Goal: Feedback & Contribution: Submit feedback/report problem

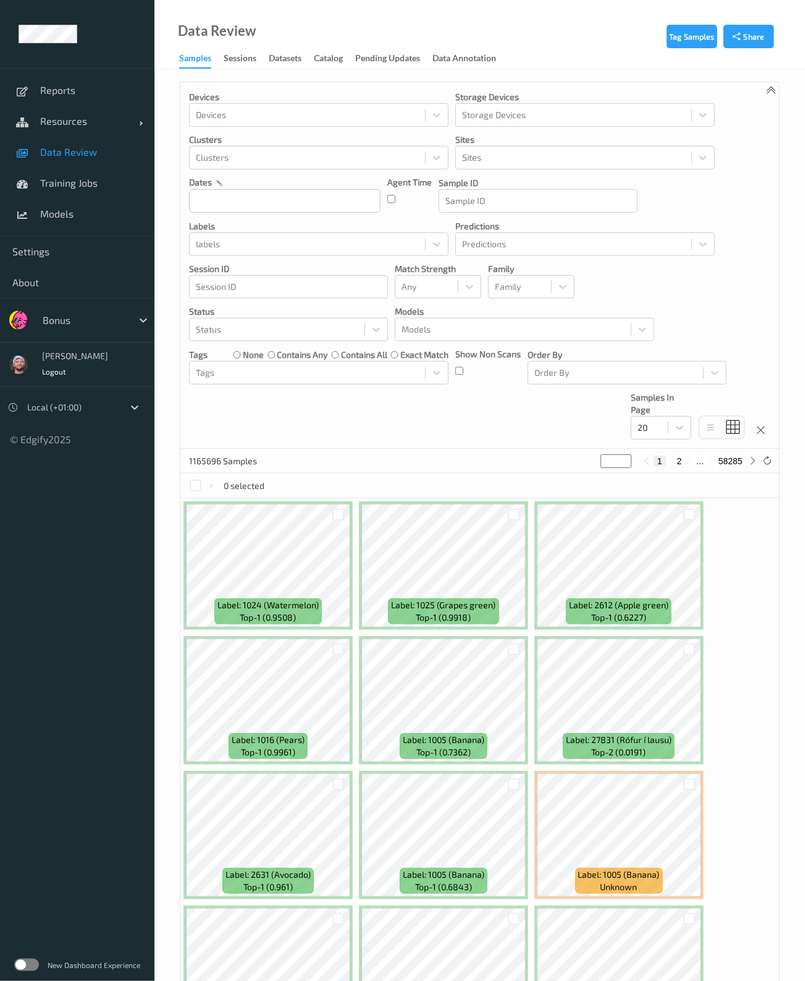
click at [512, 425] on div "Devices Devices Storage Devices Storage Devices Clusters Clusters Sites Sites d…" at bounding box center [479, 265] width 599 height 366
click at [266, 206] on input "text" at bounding box center [285, 200] width 192 height 23
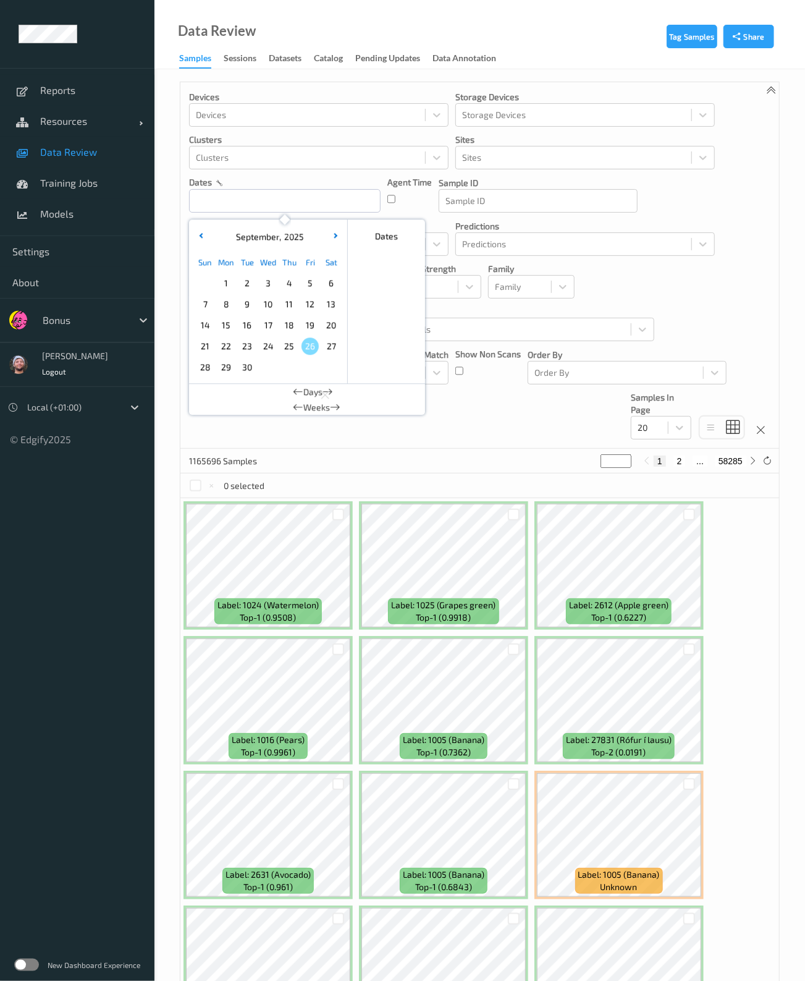
click at [71, 316] on div at bounding box center [84, 320] width 83 height 15
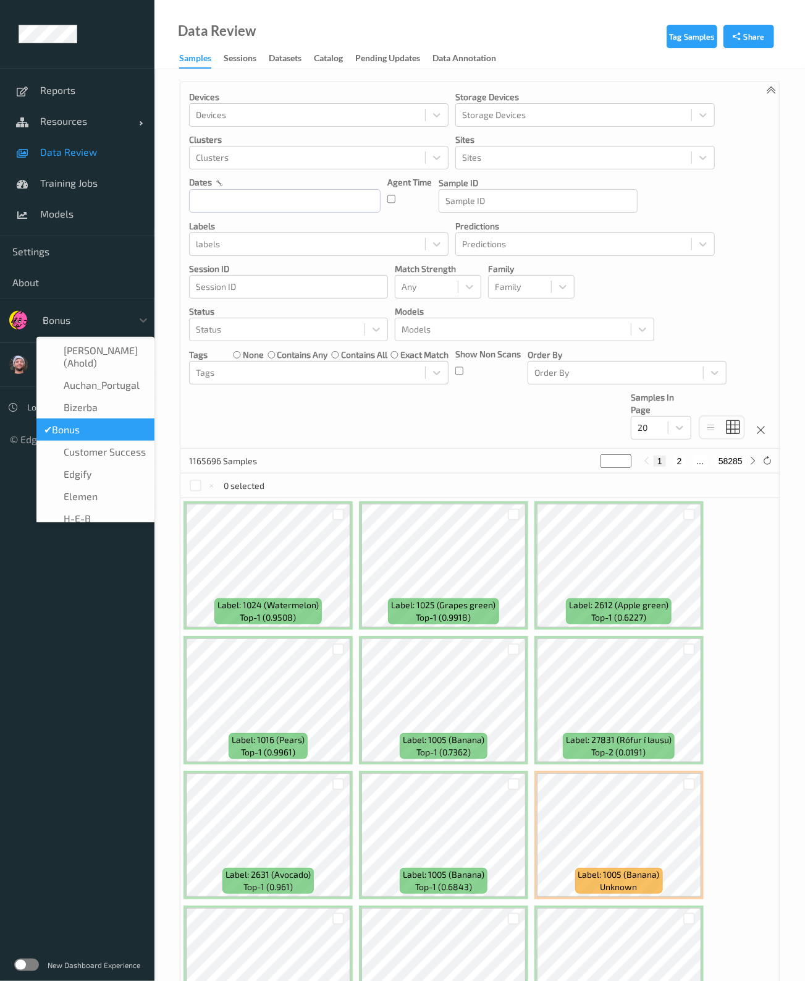
type input "vt"
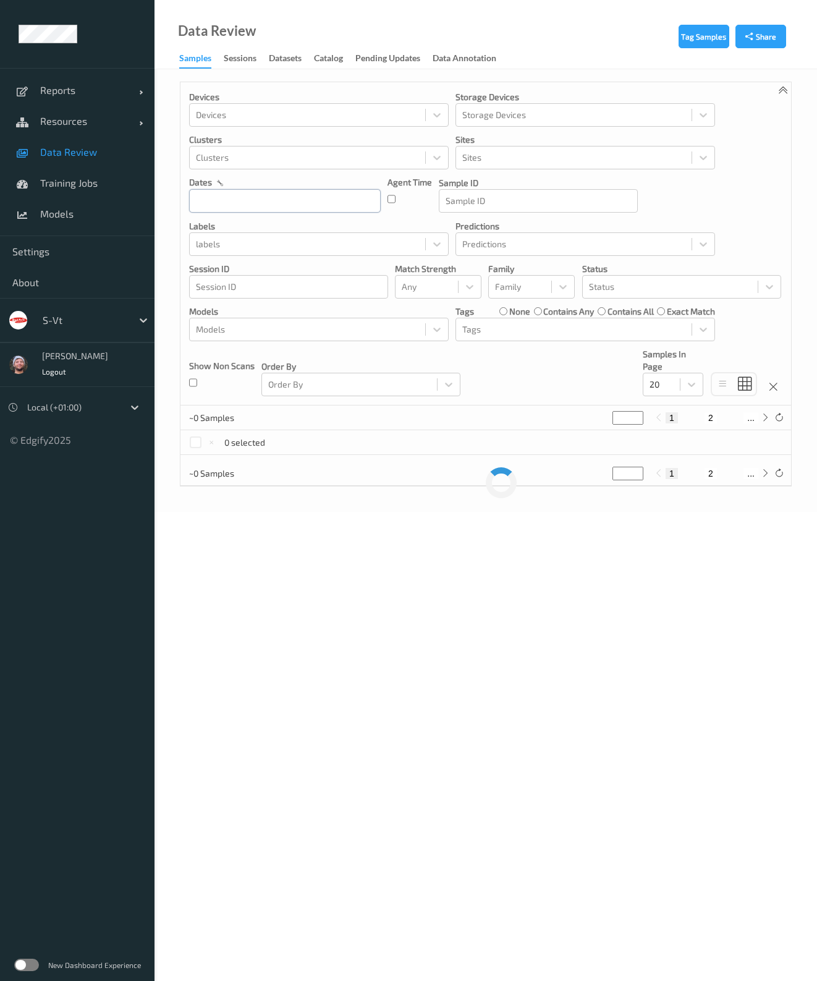
click at [224, 201] on input "text" at bounding box center [285, 200] width 192 height 23
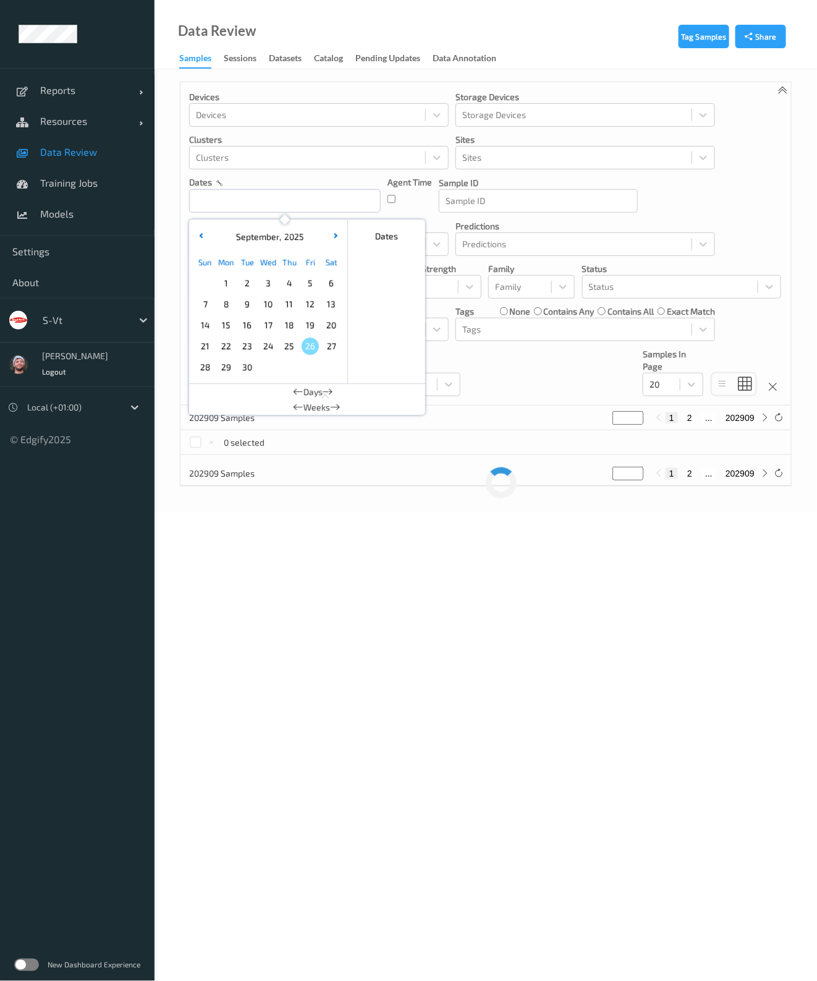
click at [295, 344] on span "25" at bounding box center [289, 345] width 17 height 17
type input "25/09/2025 00:00 -> 25/09/2025 23:59"
click at [543, 376] on div "Devices Devices Storage Devices Storage Devices Clusters Clusters Sites Sites d…" at bounding box center [485, 243] width 611 height 323
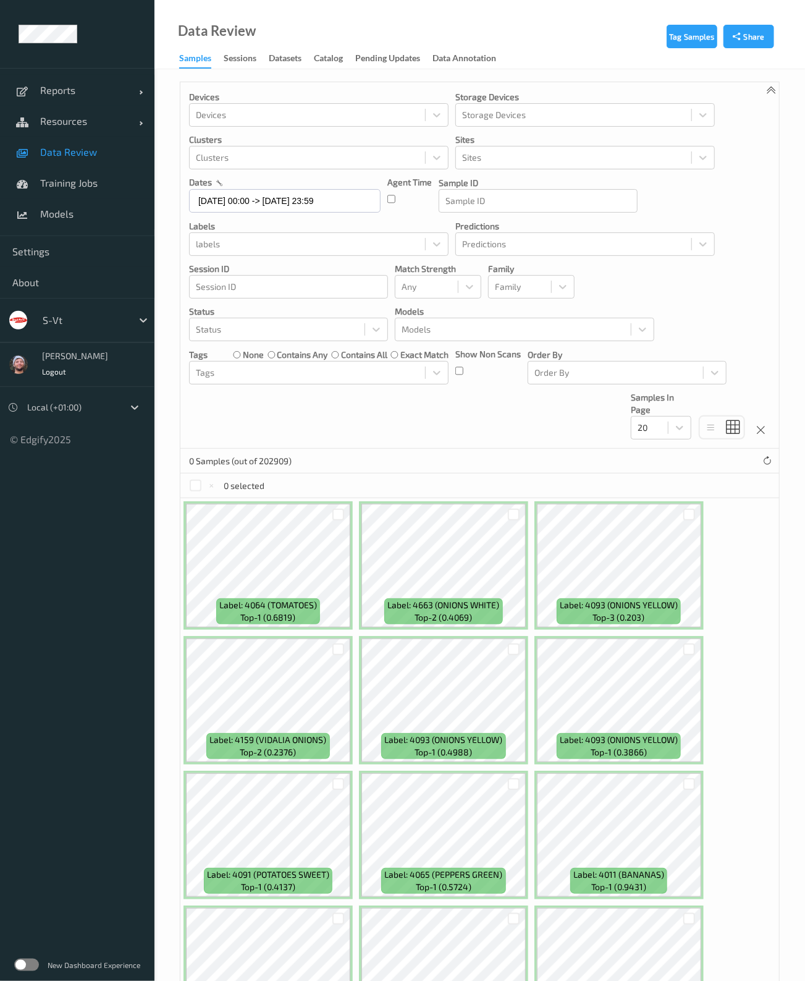
click at [104, 152] on span "Data Review" at bounding box center [91, 152] width 102 height 12
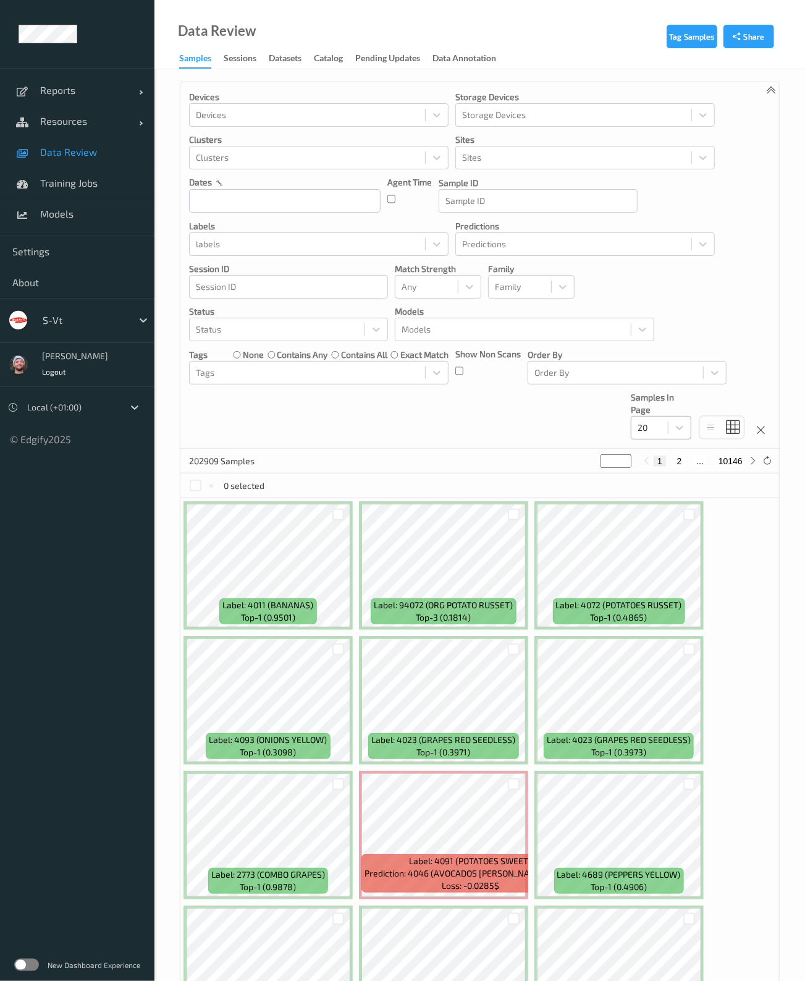
drag, startPoint x: 637, startPoint y: 430, endPoint x: 637, endPoint y: 439, distance: 9.3
click at [637, 430] on div "20" at bounding box center [650, 428] width 36 height 20
click at [664, 548] on span "200" at bounding box center [663, 547] width 15 height 12
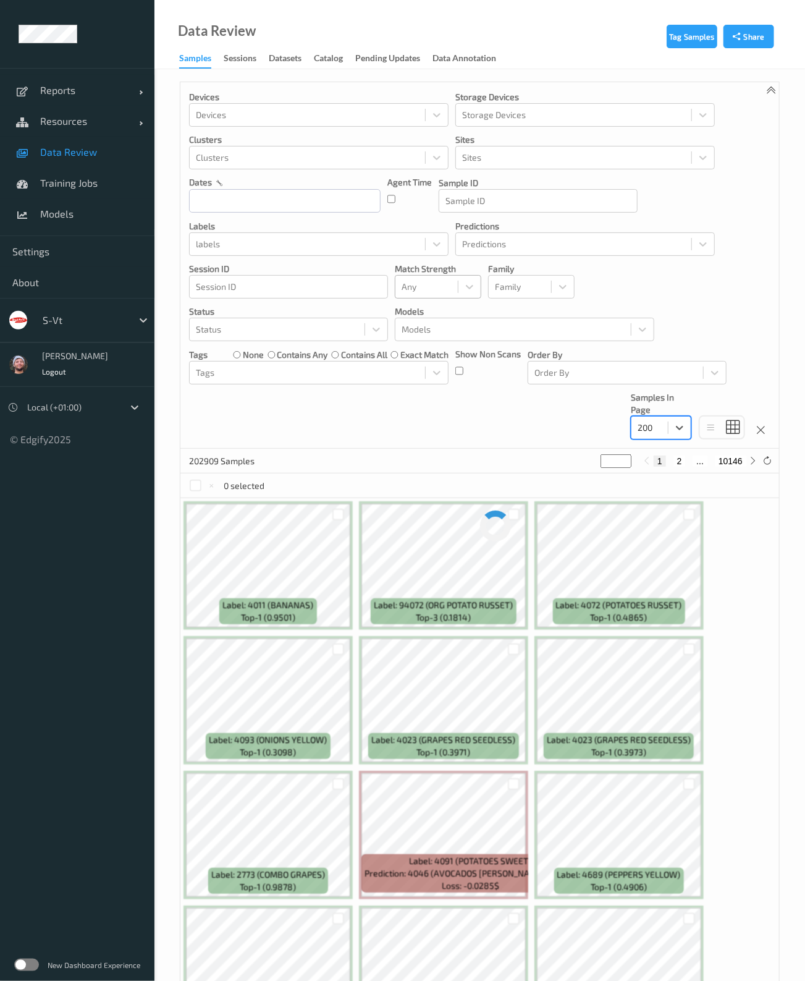
click at [424, 295] on div "Any" at bounding box center [427, 287] width 62 height 20
click at [454, 342] on span "Alert non-match" at bounding box center [447, 345] width 54 height 25
click at [442, 407] on div "Devices Devices Storage Devices Storage Devices Clusters Clusters Sites Sites d…" at bounding box center [479, 265] width 599 height 366
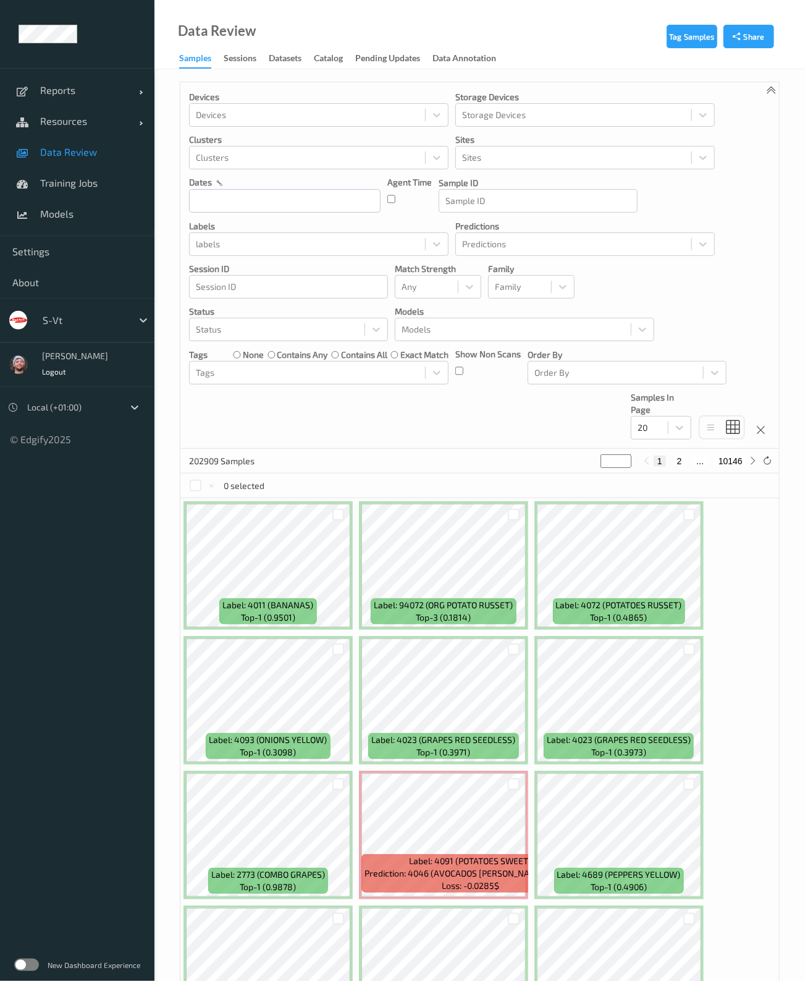
click at [523, 449] on div "202909 Samples * 1 2 ... 10146" at bounding box center [479, 461] width 599 height 25
drag, startPoint x: 368, startPoint y: 411, endPoint x: 176, endPoint y: 274, distance: 235.3
click at [368, 411] on div "Devices Devices Storage Devices Storage Devices Clusters Clusters Sites Sites d…" at bounding box center [479, 265] width 599 height 366
click at [93, 125] on span "Resources" at bounding box center [89, 121] width 99 height 12
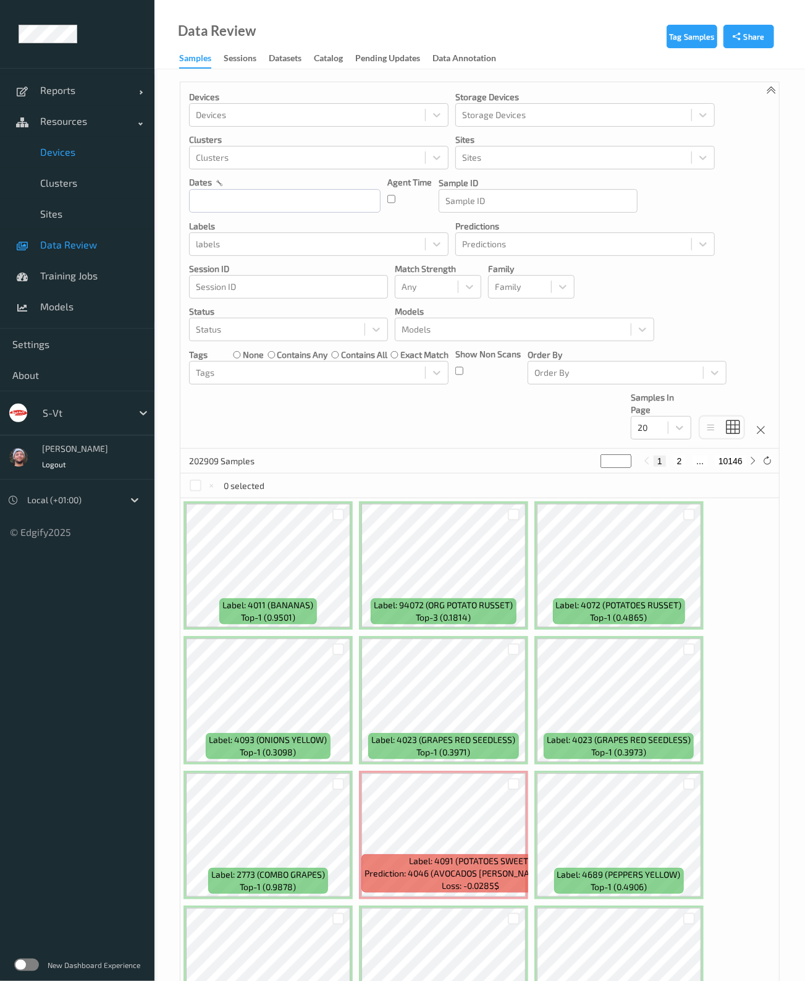
click at [74, 148] on span "Devices" at bounding box center [91, 152] width 102 height 12
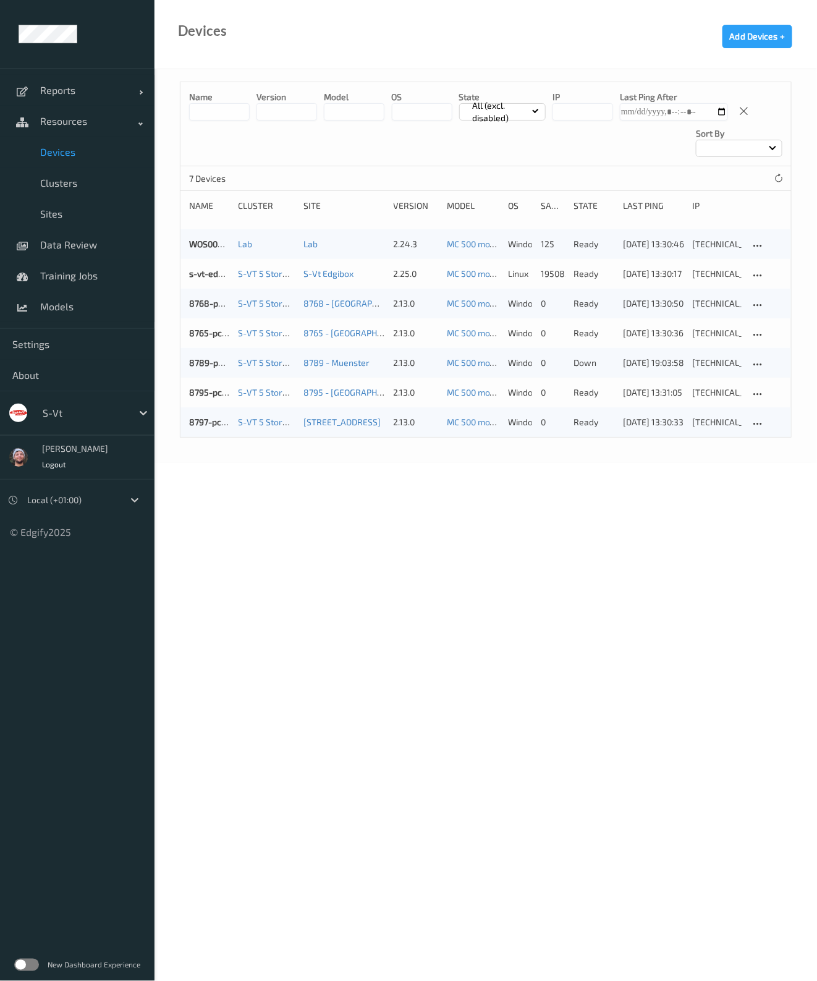
click at [88, 401] on div "s-vt" at bounding box center [95, 412] width 118 height 23
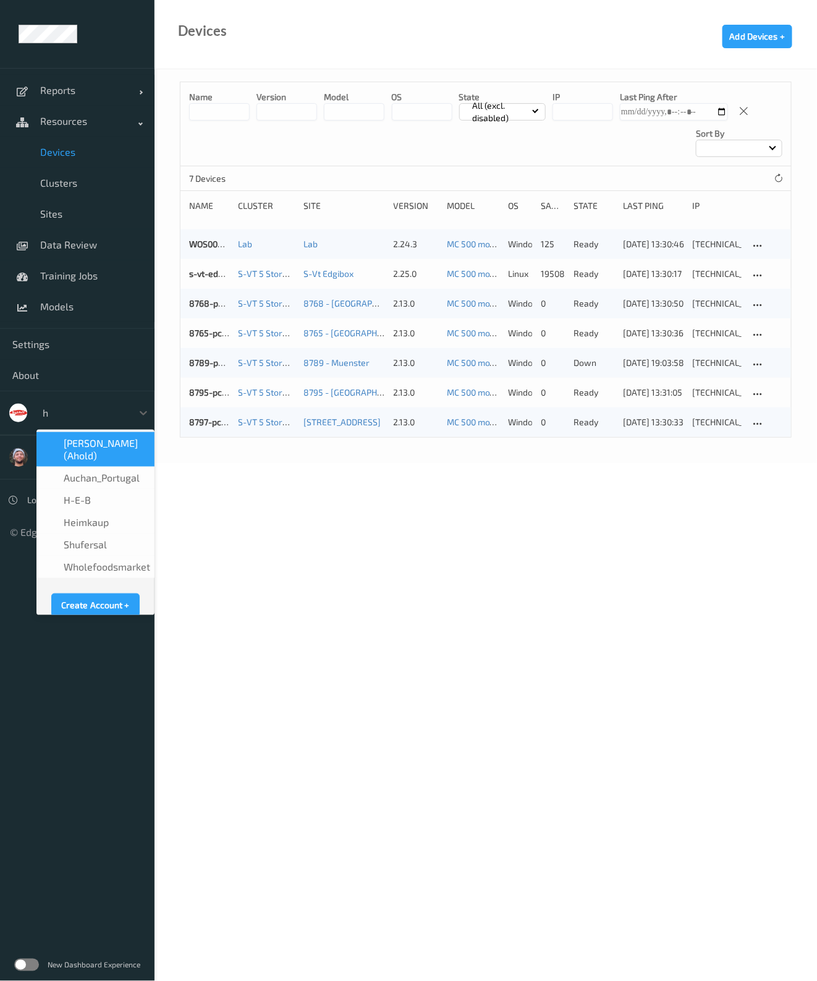
type input "h-"
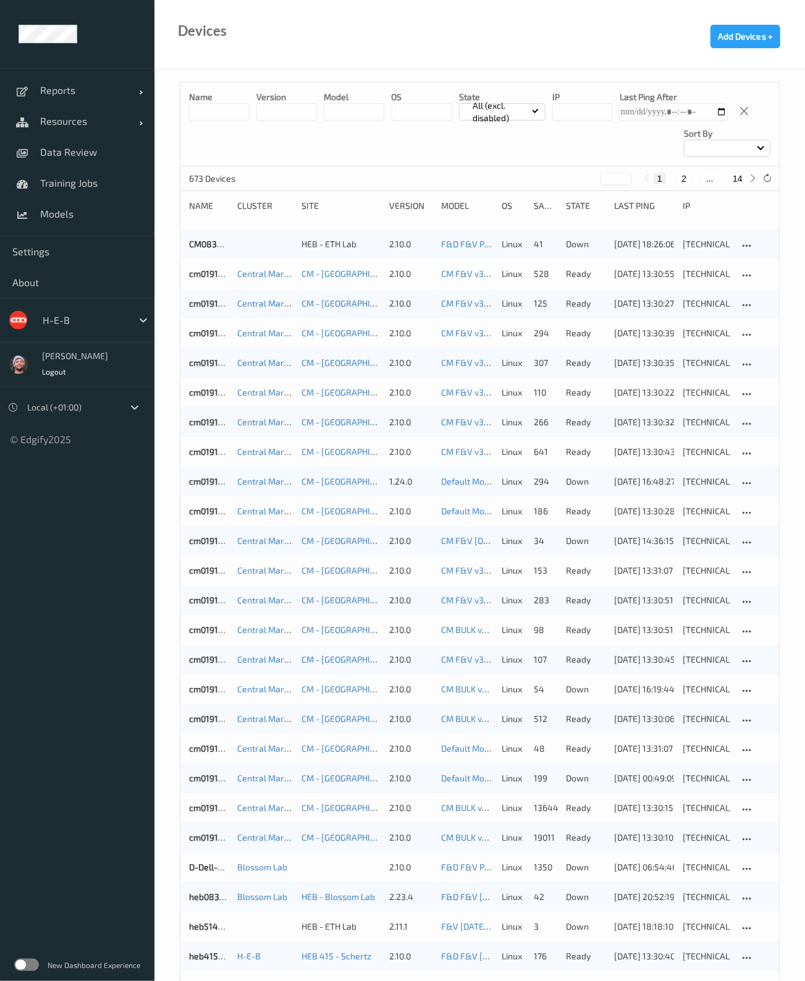
click at [740, 187] on div "673 Devices * 1 2 ... 14" at bounding box center [479, 178] width 599 height 25
click at [738, 180] on button "14" at bounding box center [737, 178] width 17 height 11
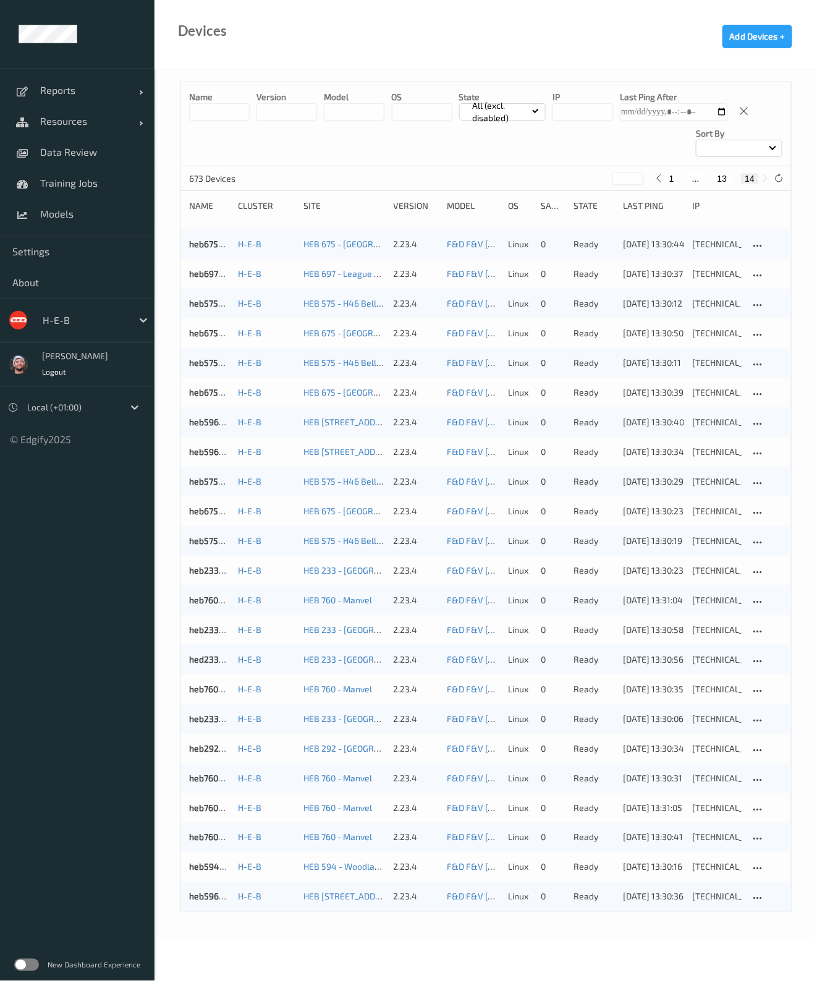
click at [717, 180] on button "13" at bounding box center [722, 178] width 17 height 11
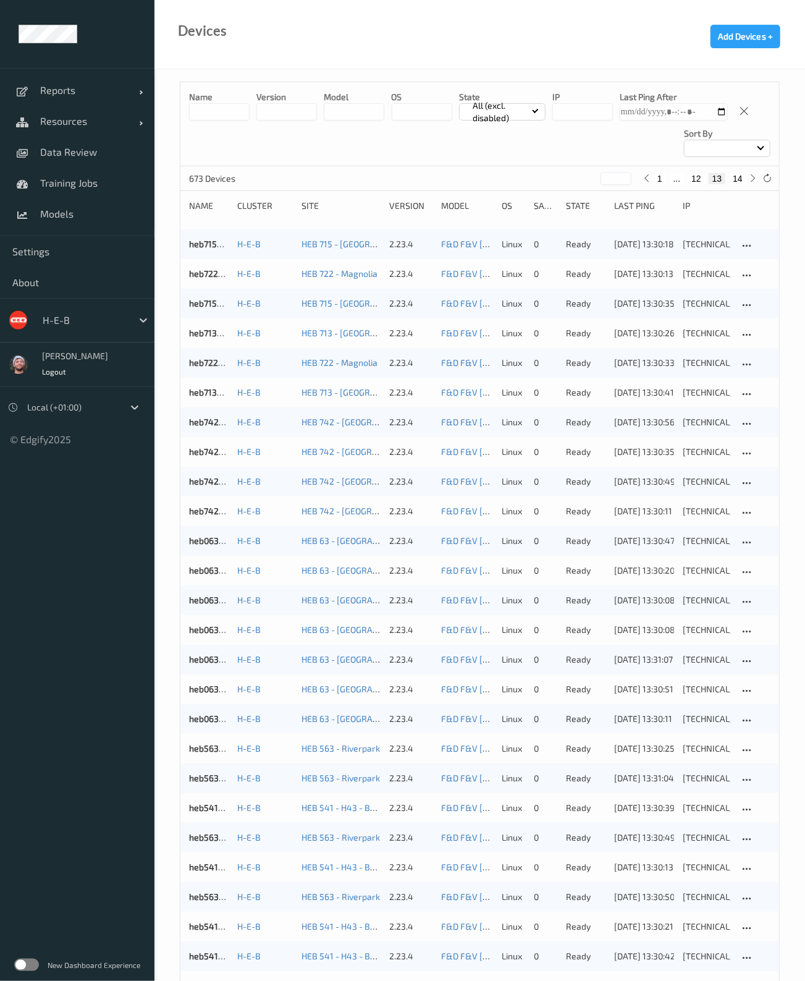
click at [702, 175] on button "12" at bounding box center [696, 178] width 17 height 11
click at [688, 174] on button "11" at bounding box center [687, 178] width 17 height 11
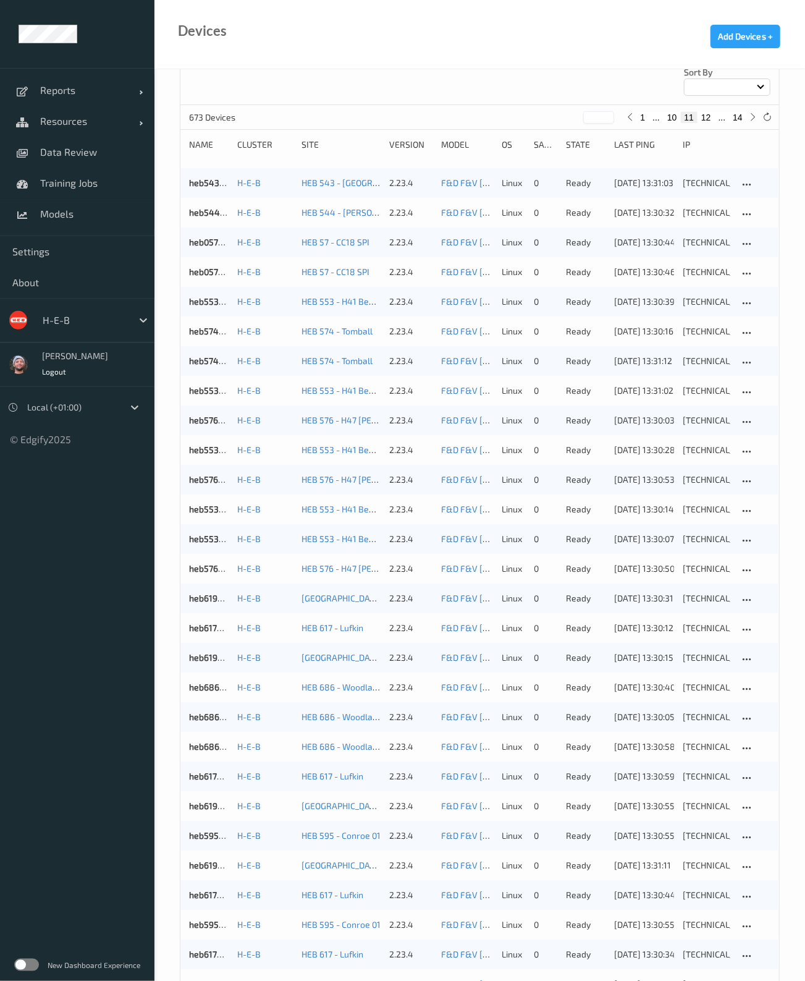
click at [674, 119] on button "10" at bounding box center [672, 117] width 17 height 11
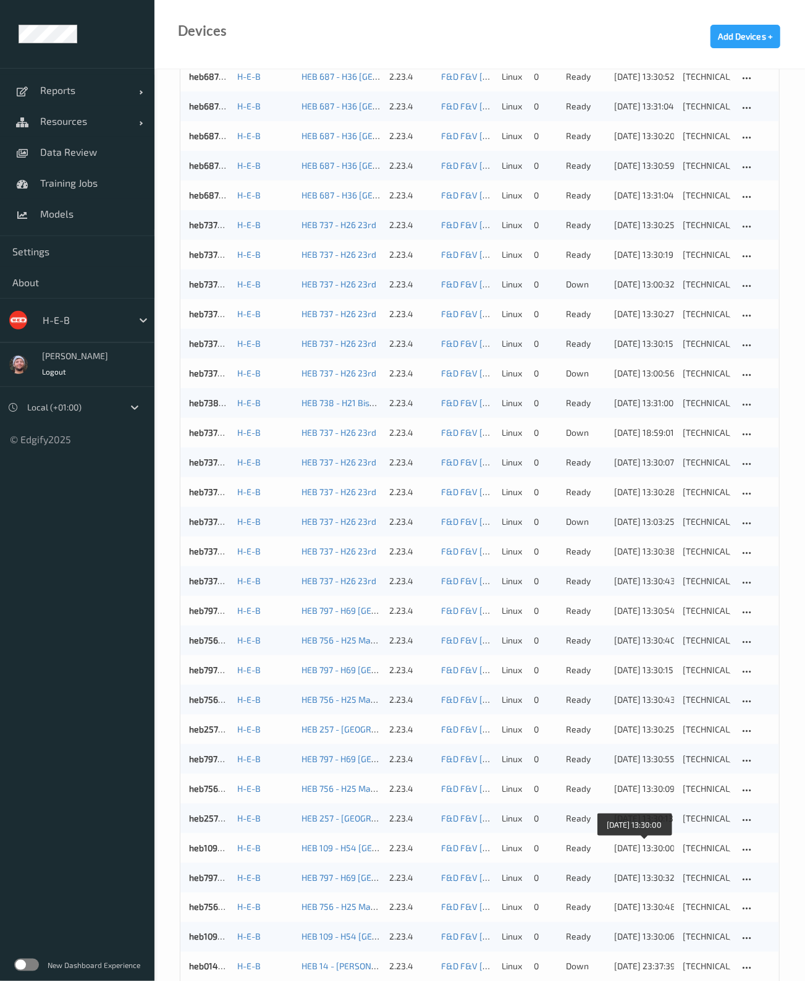
scroll to position [61, 0]
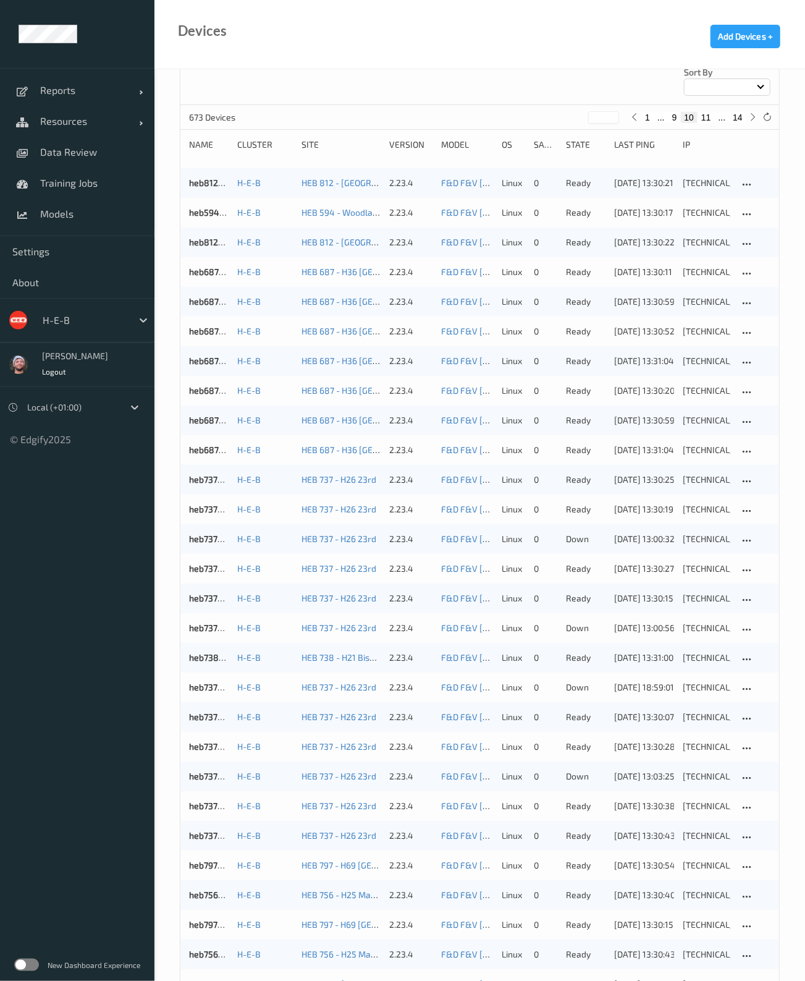
click at [674, 114] on button "9" at bounding box center [675, 117] width 12 height 11
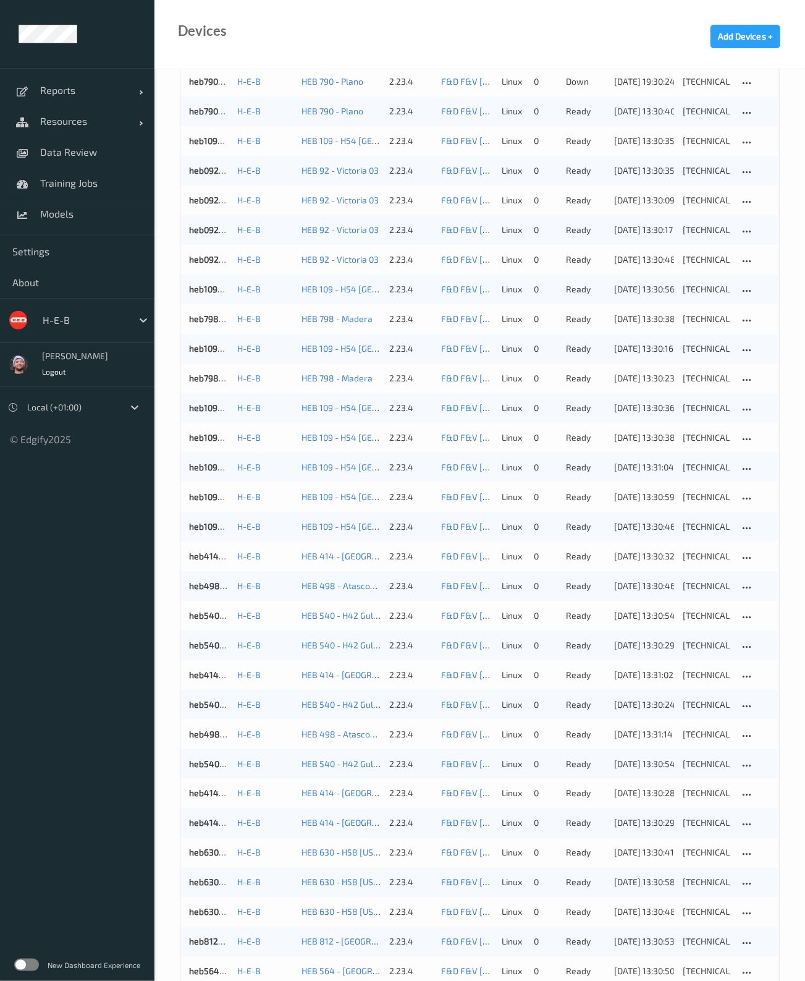
scroll to position [0, 0]
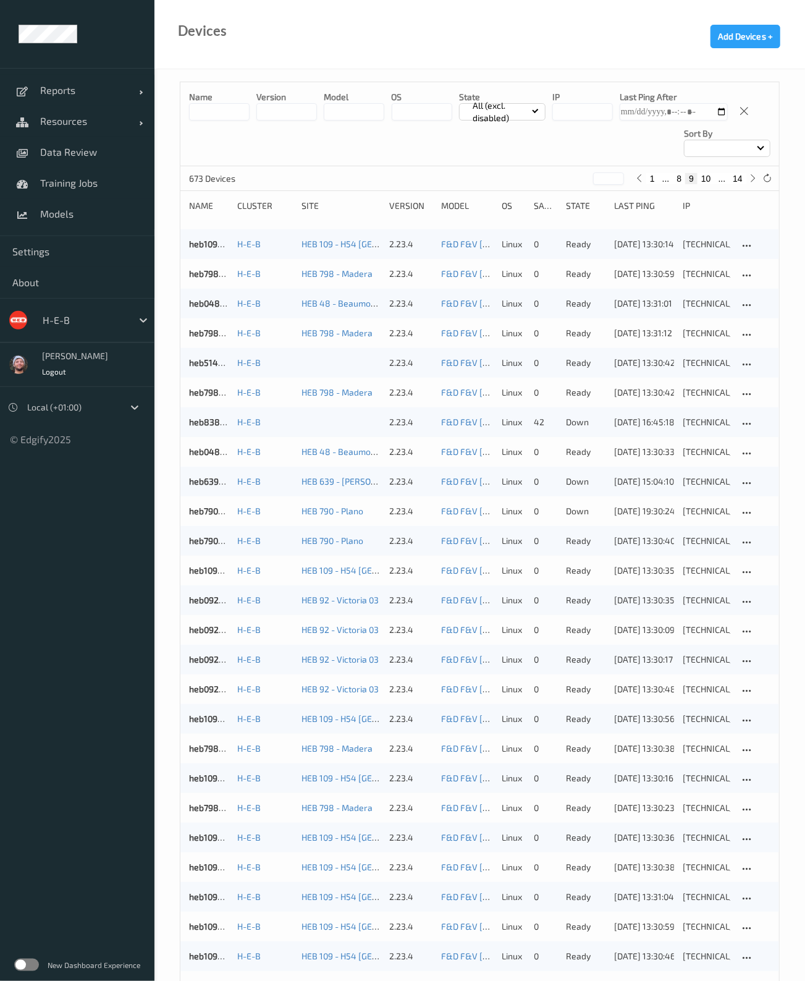
click at [677, 180] on button "8" at bounding box center [680, 178] width 12 height 11
type input "*"
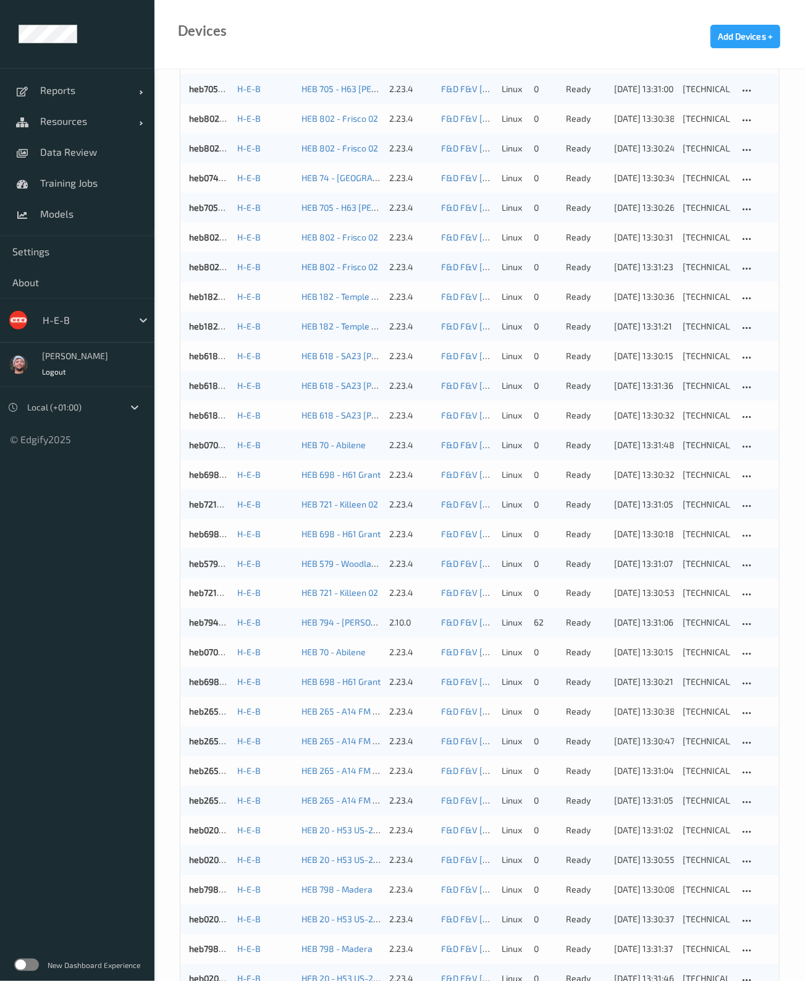
scroll to position [757, 0]
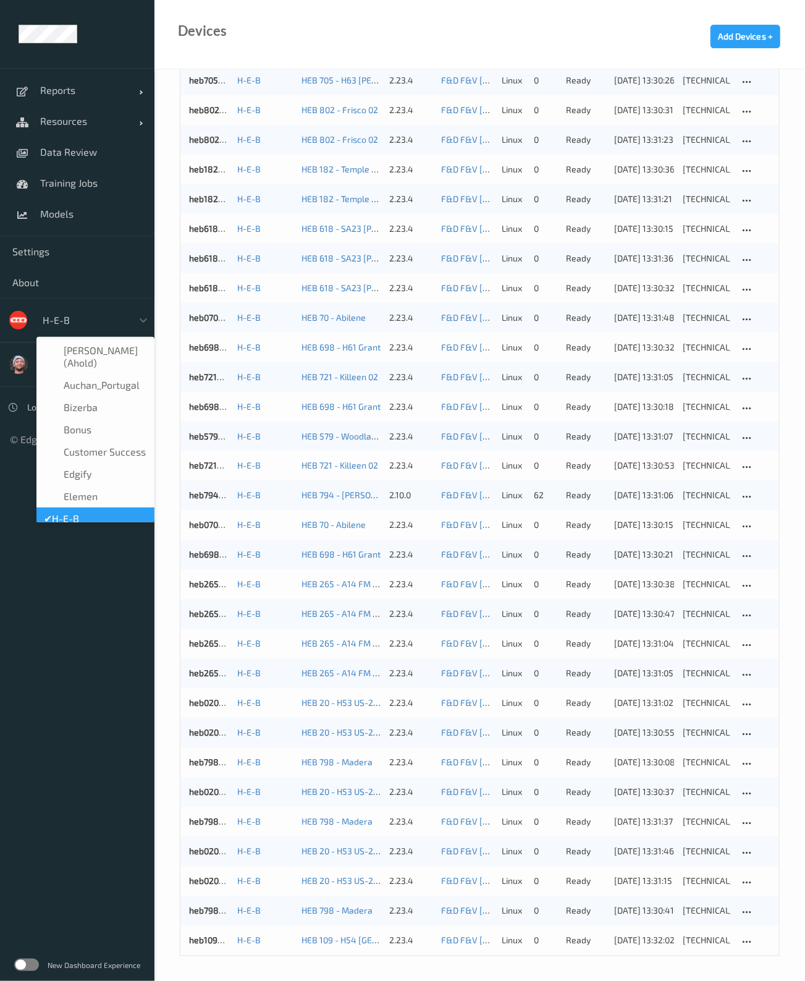
click at [74, 324] on div at bounding box center [84, 320] width 83 height 15
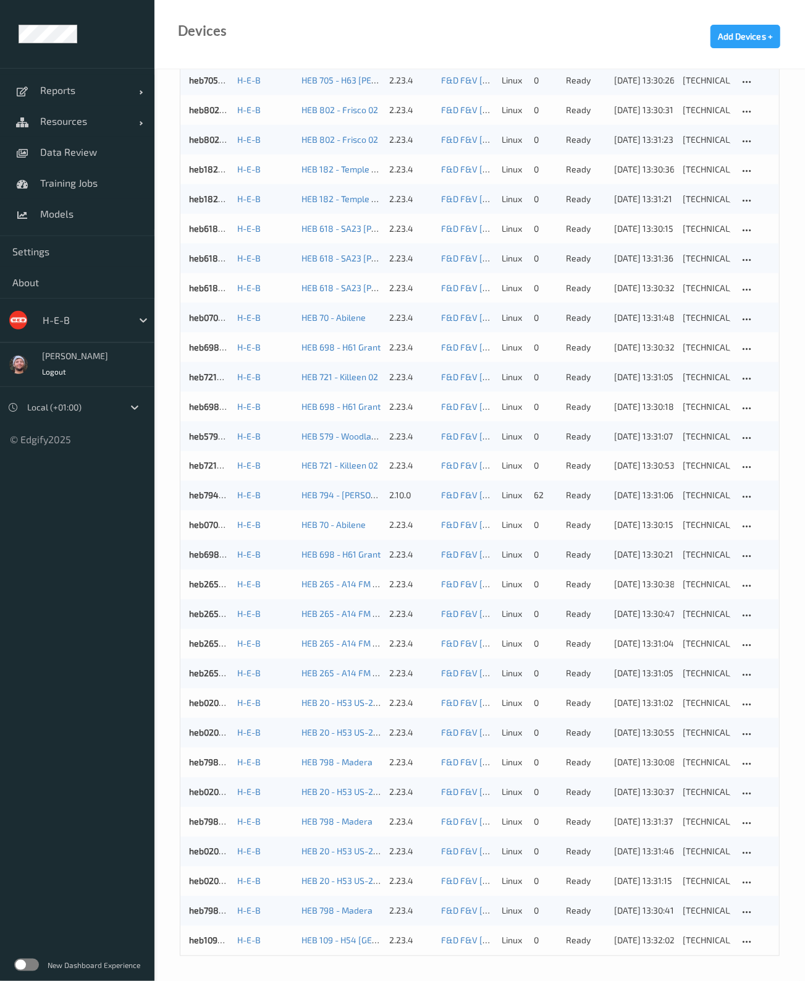
drag, startPoint x: 624, startPoint y: 37, endPoint x: 624, endPoint y: 30, distance: 7.4
click at [624, 37] on div "Devices Add Devices +" at bounding box center [479, 34] width 651 height 69
click at [102, 162] on link "Data Review" at bounding box center [77, 152] width 154 height 31
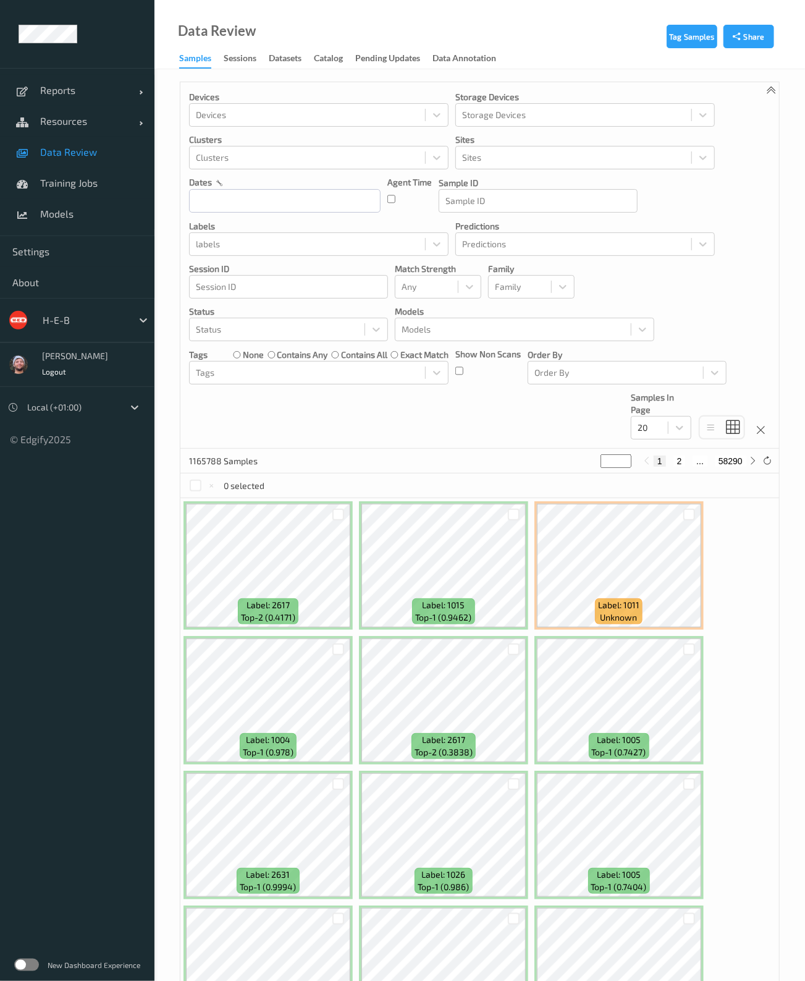
click at [100, 158] on span "Data Review" at bounding box center [91, 152] width 102 height 12
click at [85, 314] on div at bounding box center [84, 320] width 83 height 15
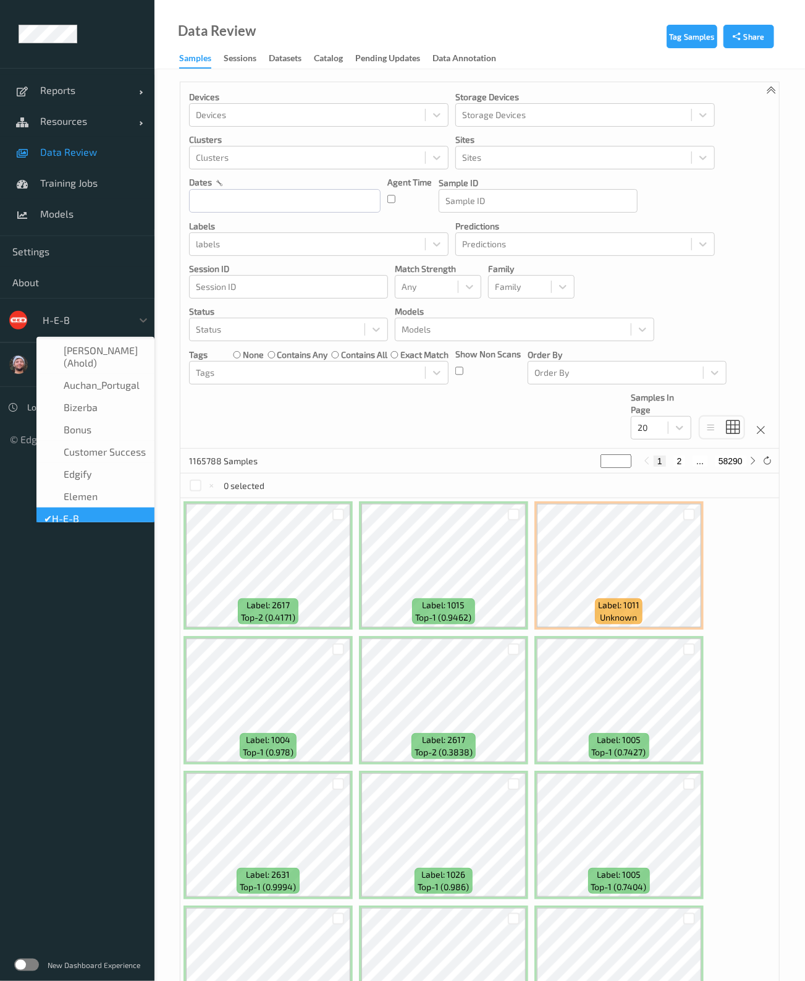
scroll to position [15, 0]
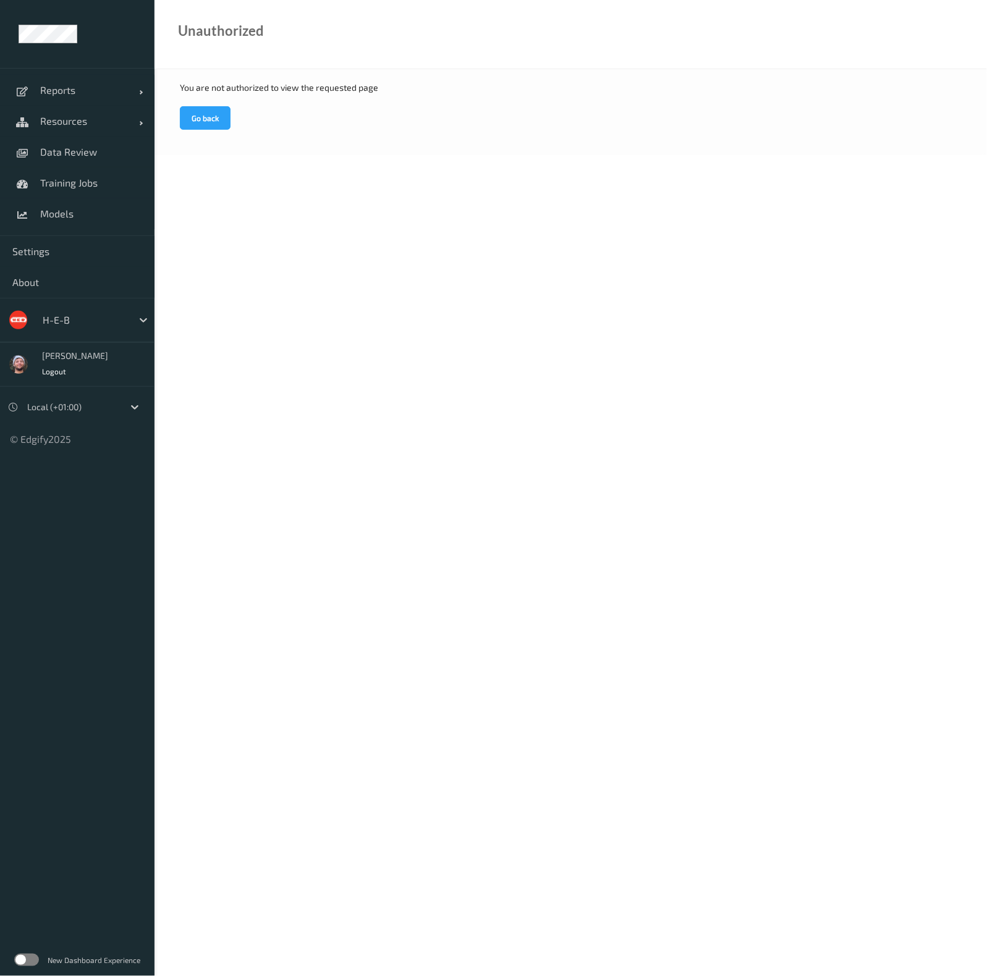
click at [82, 326] on div at bounding box center [84, 320] width 83 height 15
type input "bonu"
click at [101, 146] on span "Data Review" at bounding box center [91, 152] width 102 height 12
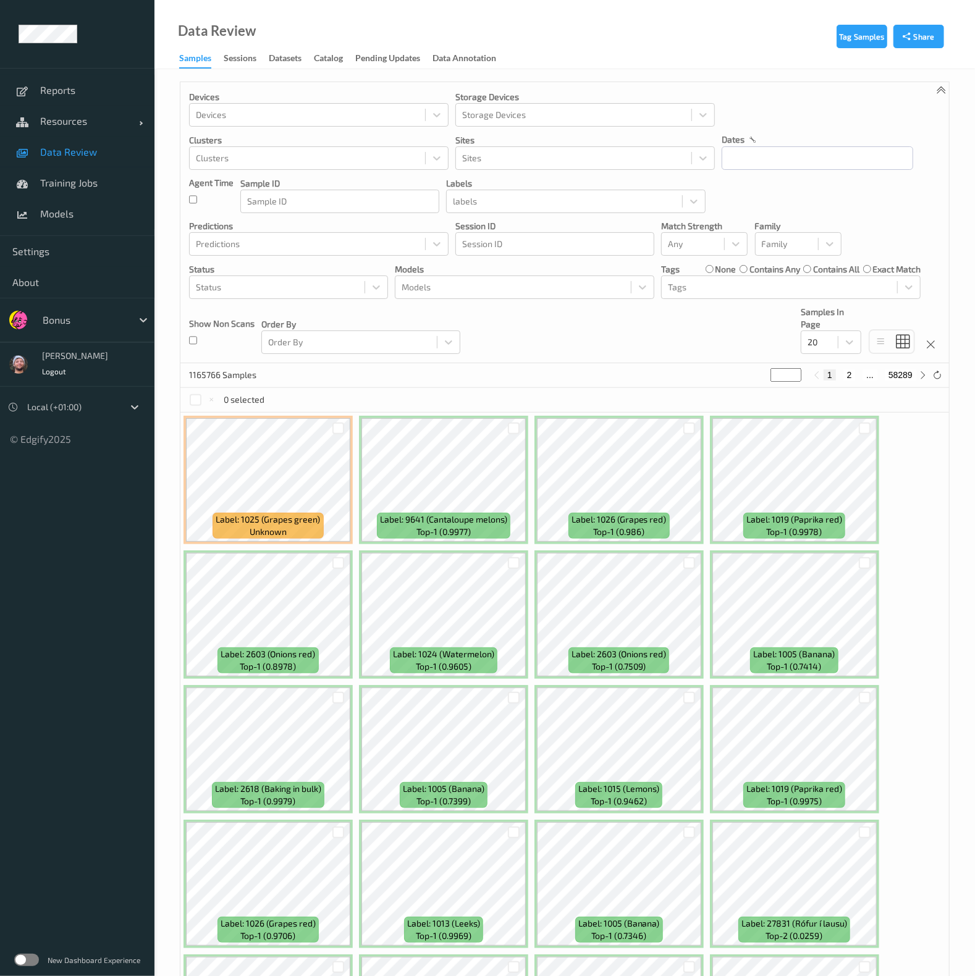
scroll to position [155, 0]
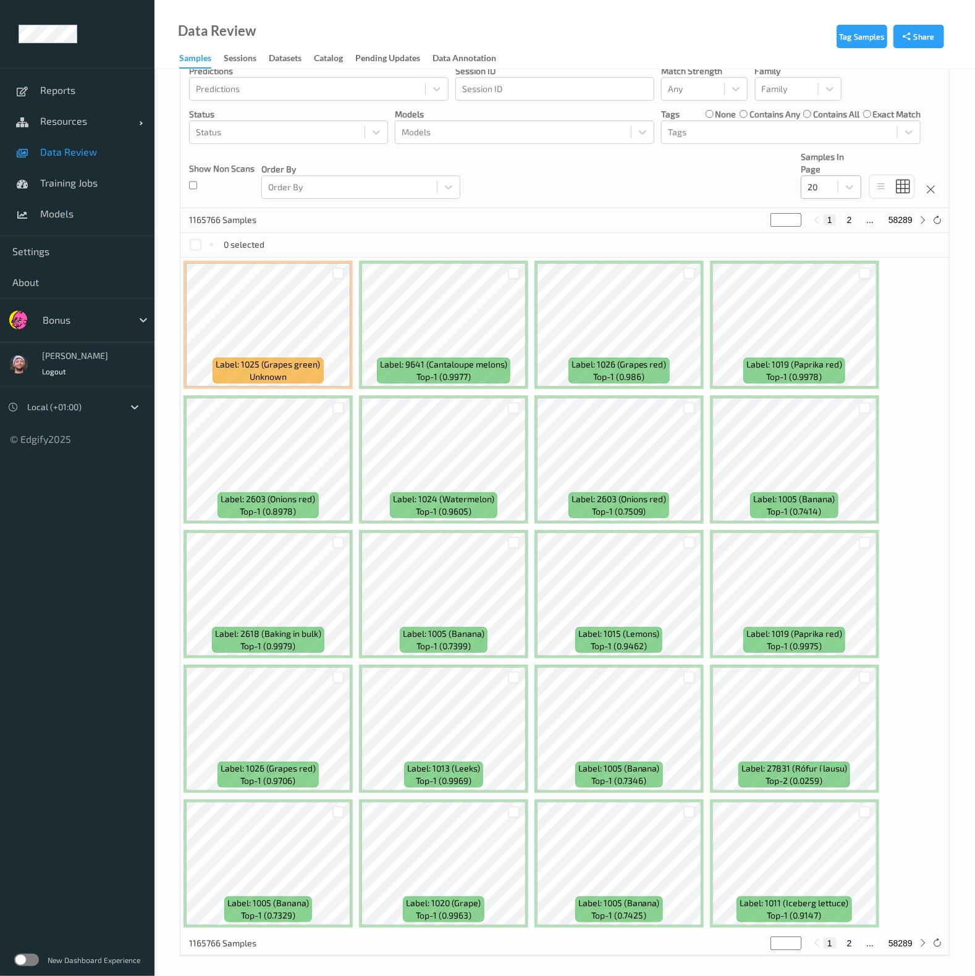
click at [837, 191] on div "20" at bounding box center [820, 187] width 36 height 20
click at [820, 303] on span at bounding box center [816, 306] width 17 height 12
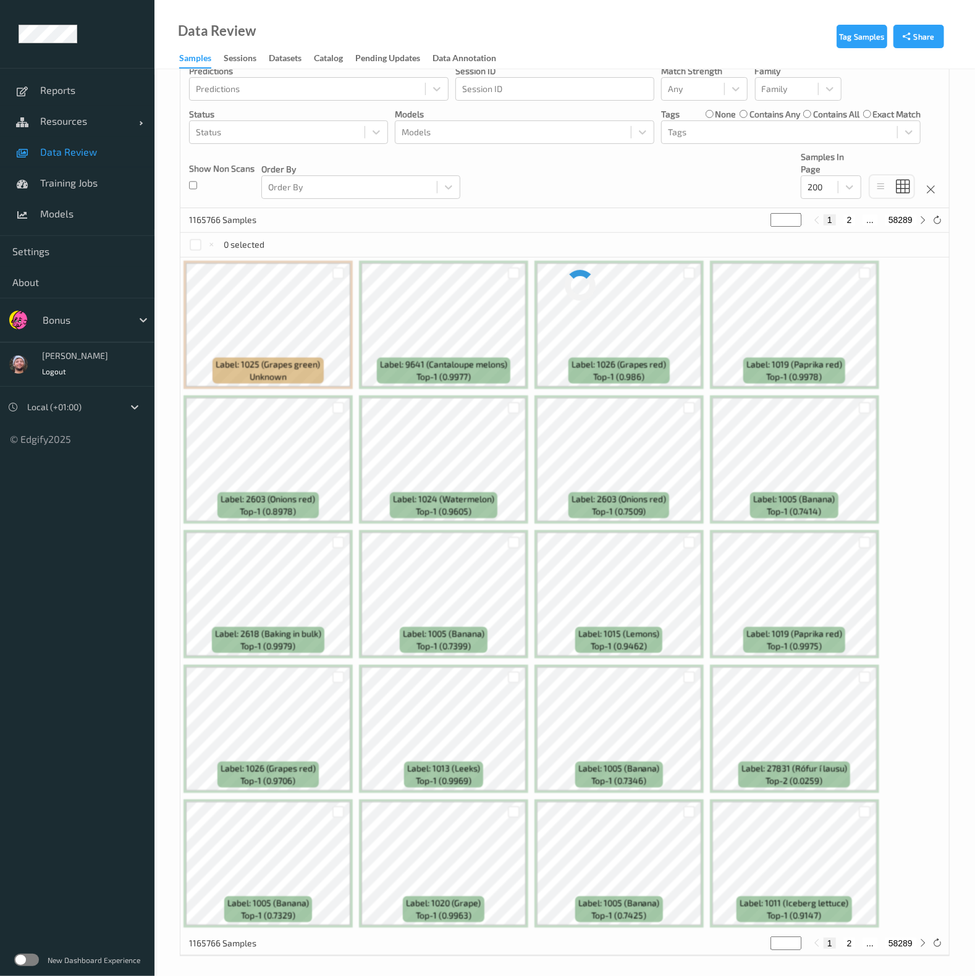
click at [664, 171] on div "Devices Devices Storage Devices Storage Devices Clusters Clusters Sites Sites d…" at bounding box center [564, 67] width 769 height 281
click at [476, 126] on div at bounding box center [513, 132] width 223 height 15
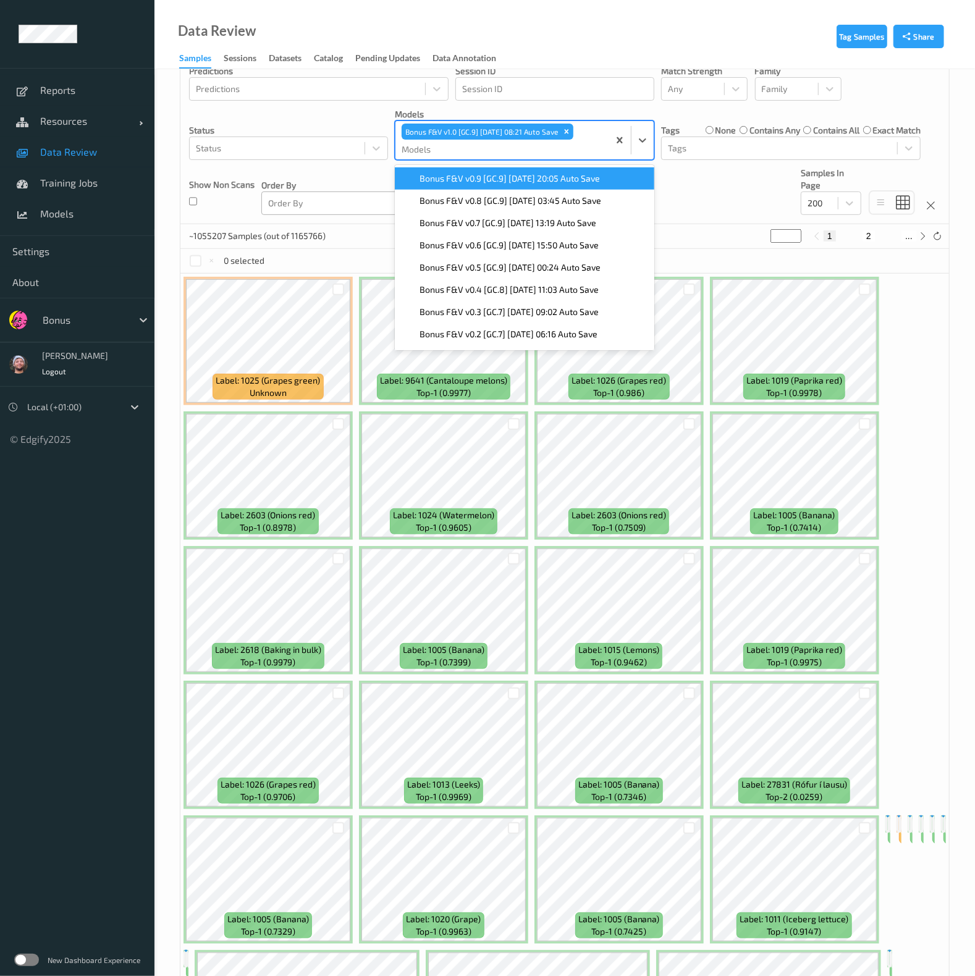
click at [373, 193] on div "Order By" at bounding box center [349, 203] width 175 height 20
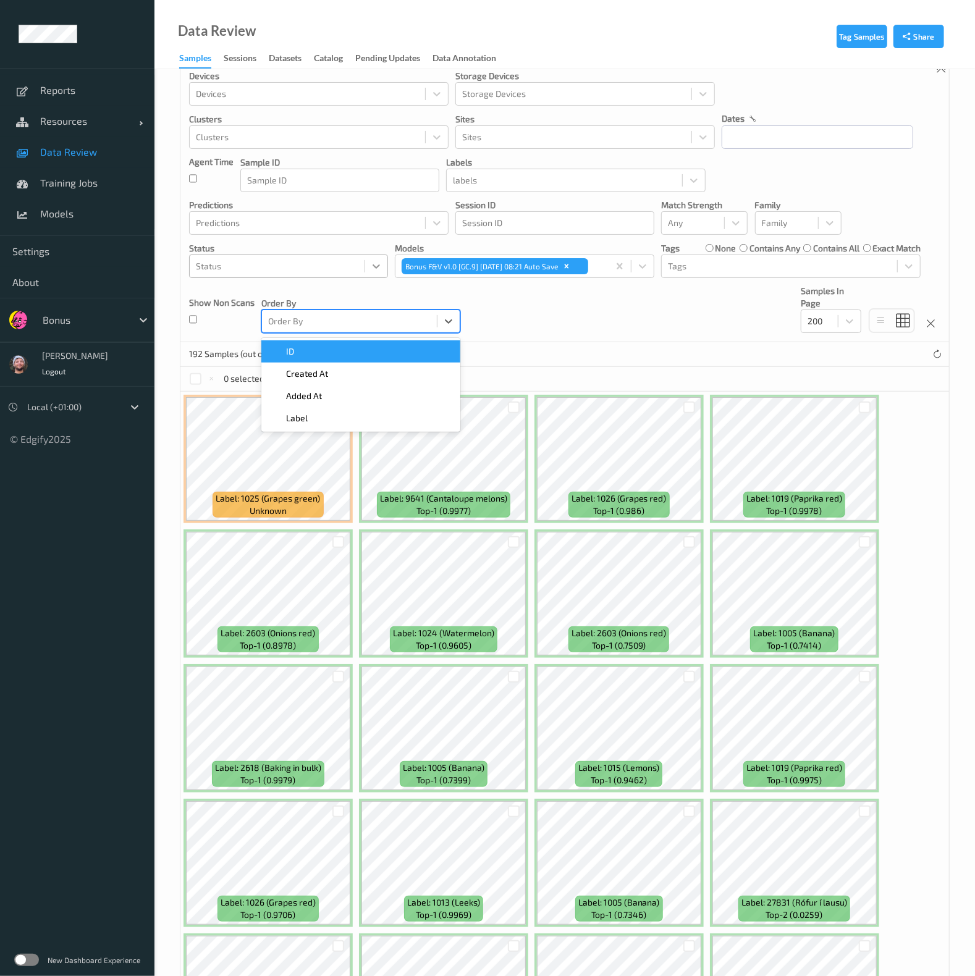
scroll to position [0, 0]
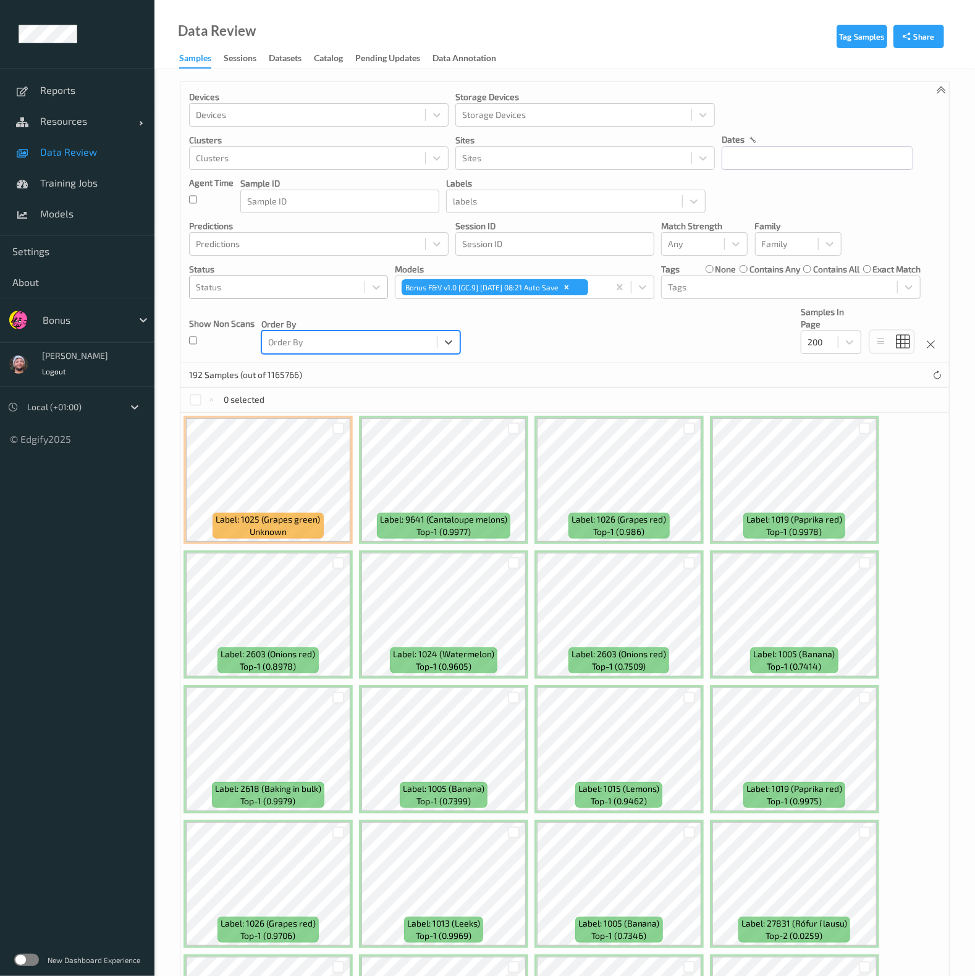
click at [297, 292] on div at bounding box center [277, 287] width 163 height 15
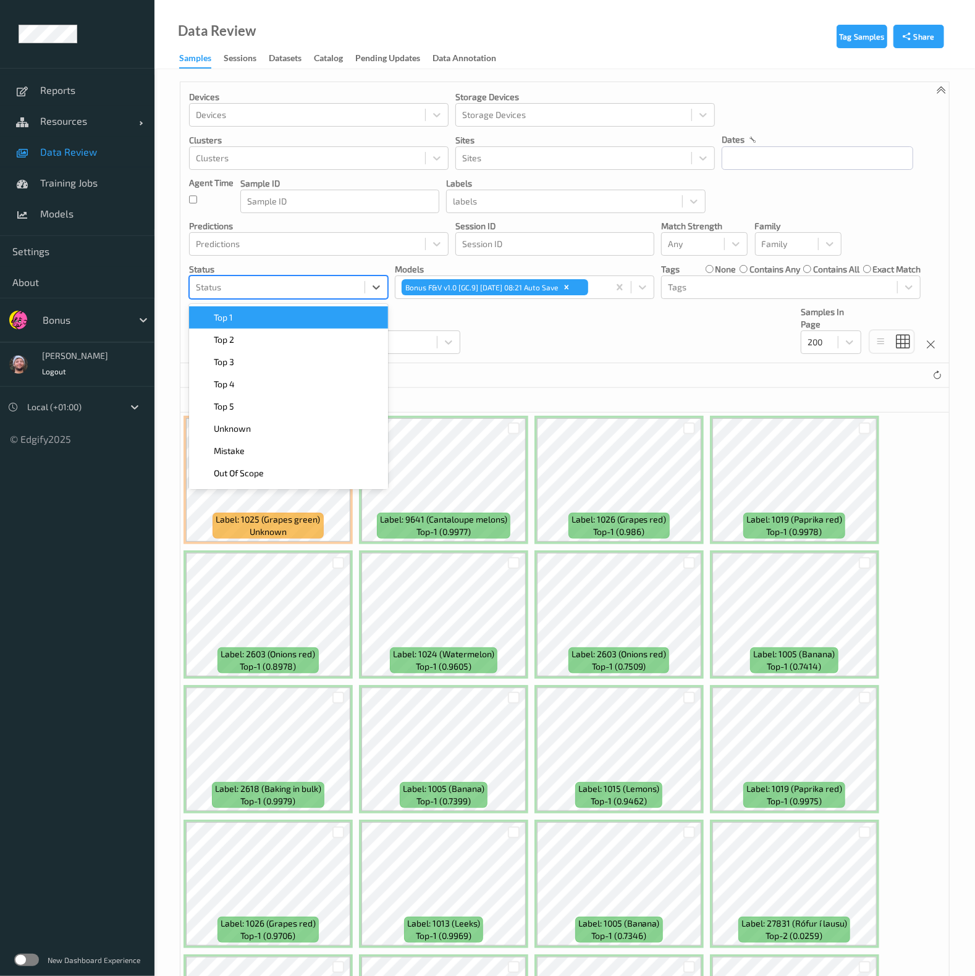
click at [537, 349] on div "Devices Devices Storage Devices Storage Devices Clusters Clusters Sites Sites d…" at bounding box center [564, 222] width 769 height 281
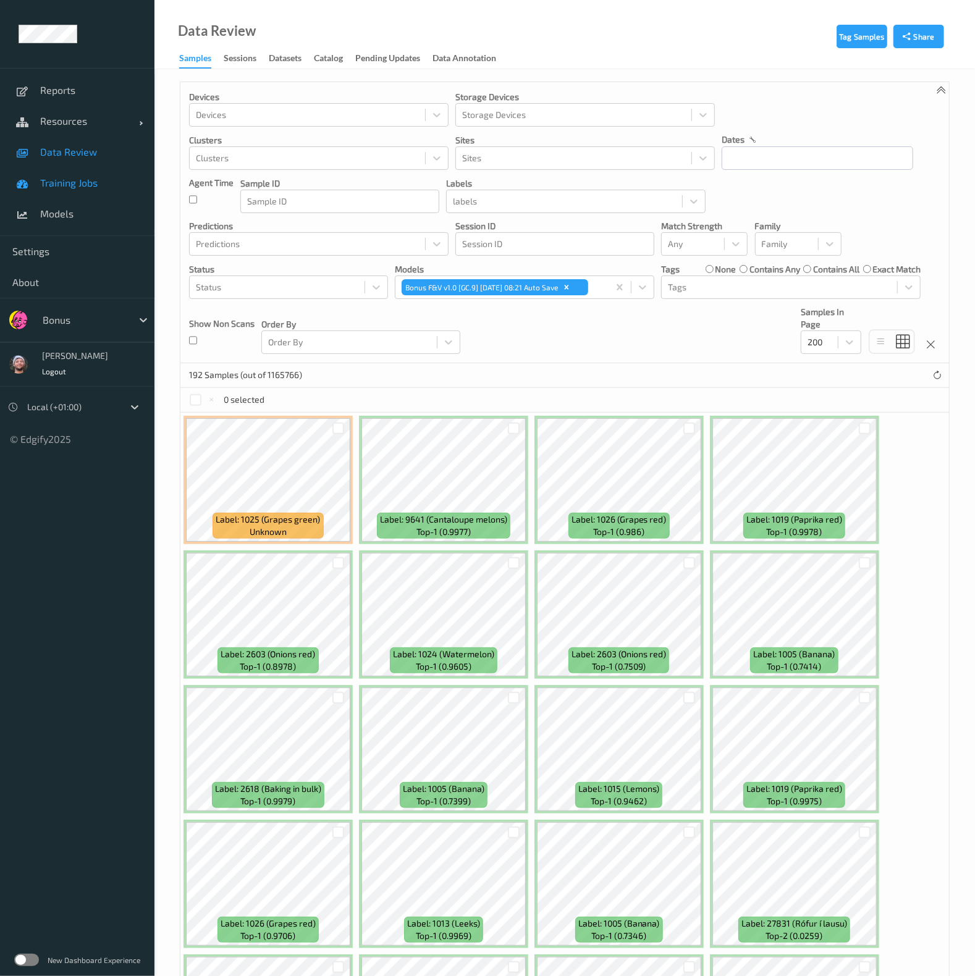
click at [83, 148] on span "Data Review" at bounding box center [91, 152] width 102 height 12
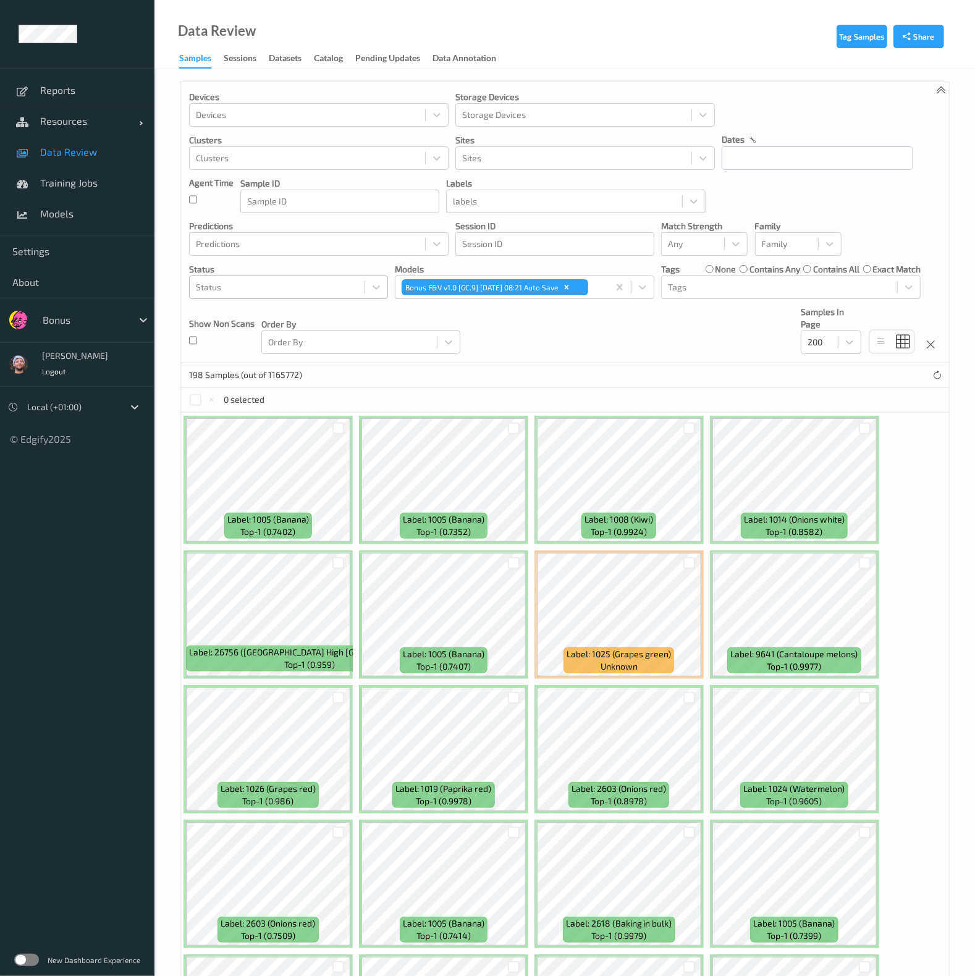
click at [306, 287] on div at bounding box center [277, 287] width 163 height 15
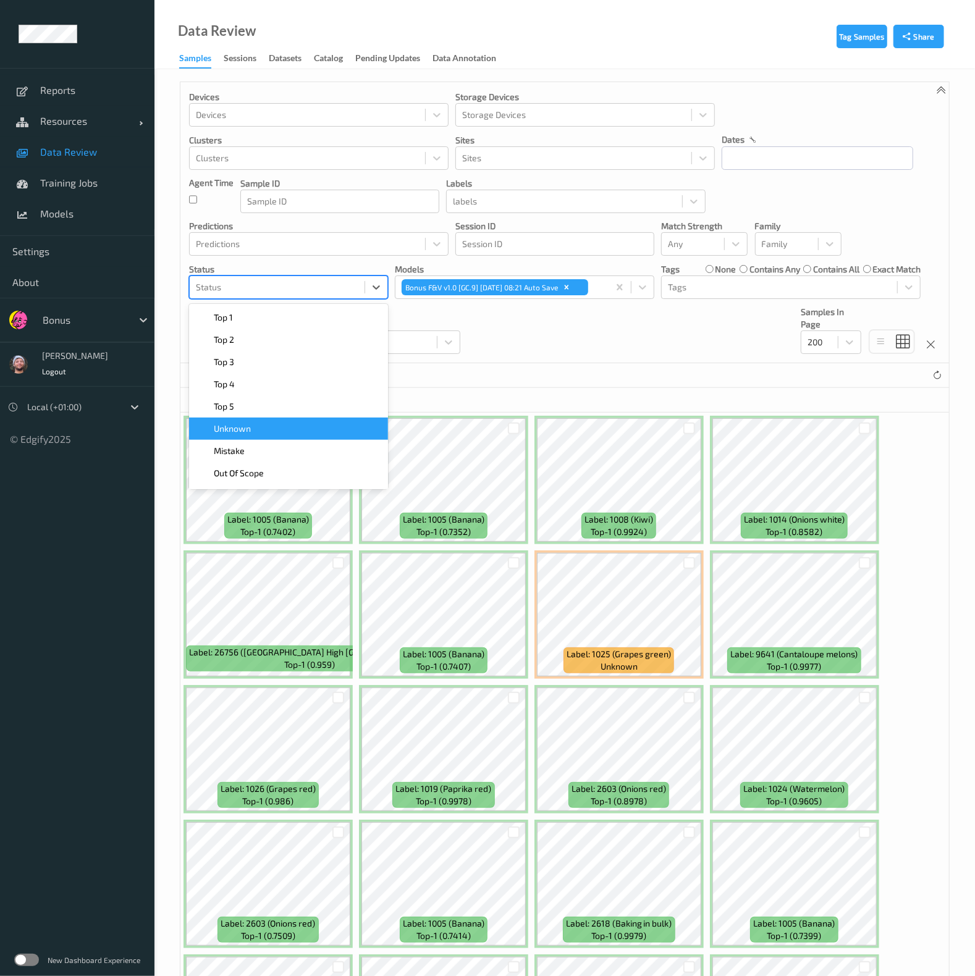
click at [244, 431] on span "Unknown" at bounding box center [232, 429] width 37 height 12
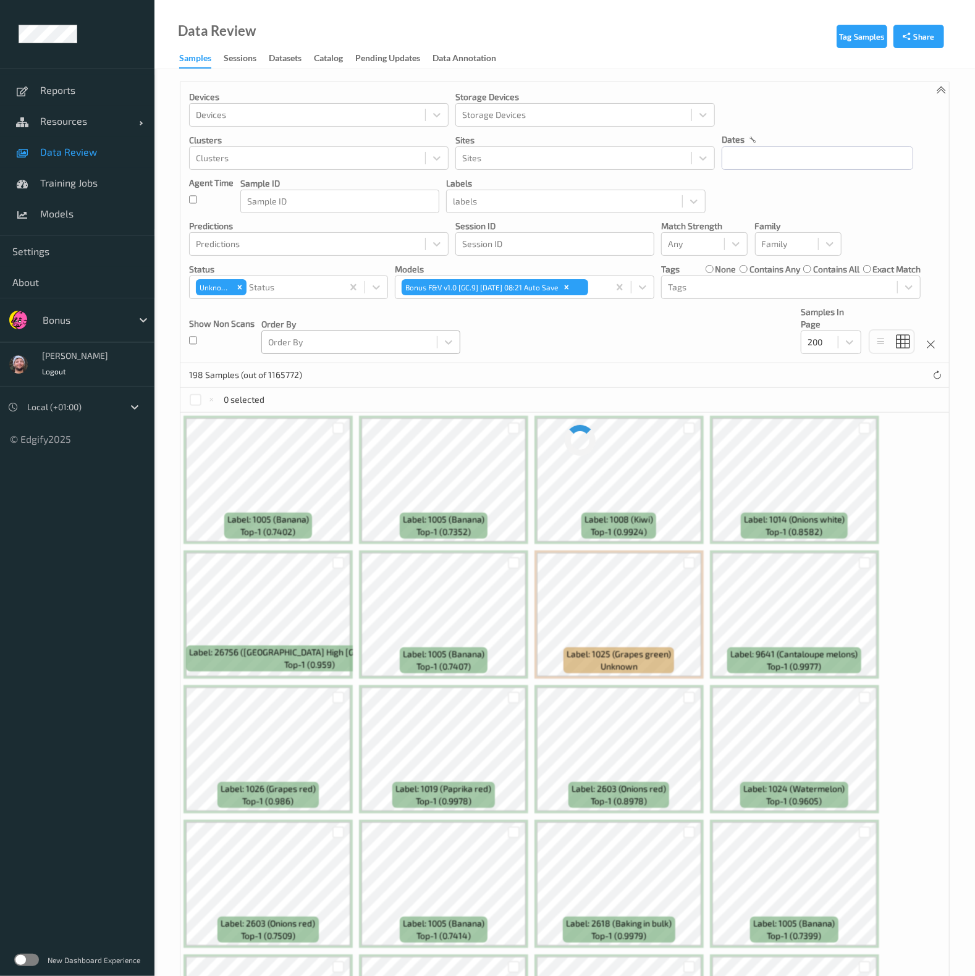
drag, startPoint x: 525, startPoint y: 339, endPoint x: 425, endPoint y: 339, distance: 99.5
click at [525, 338] on div "Devices Devices Storage Devices Storage Devices Clusters Clusters Sites Sites d…" at bounding box center [564, 222] width 769 height 281
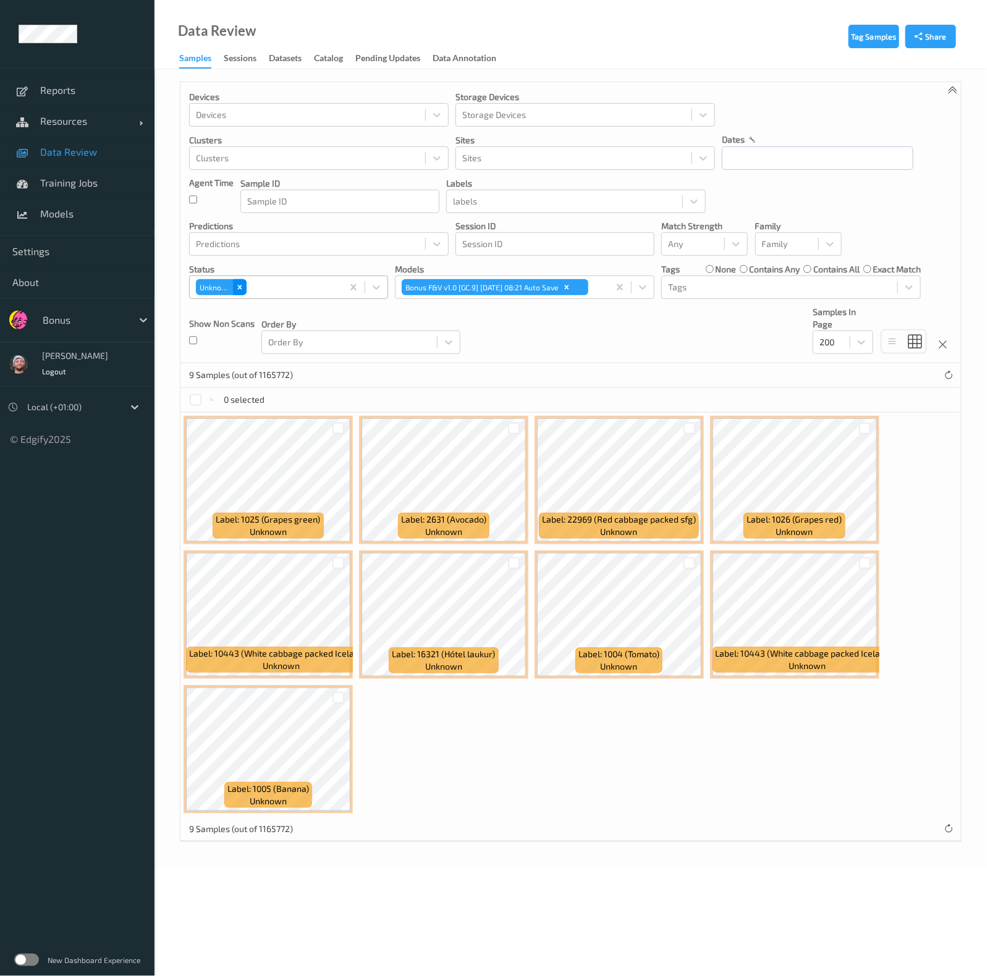
click at [241, 286] on icon "Remove Unknown" at bounding box center [239, 287] width 9 height 9
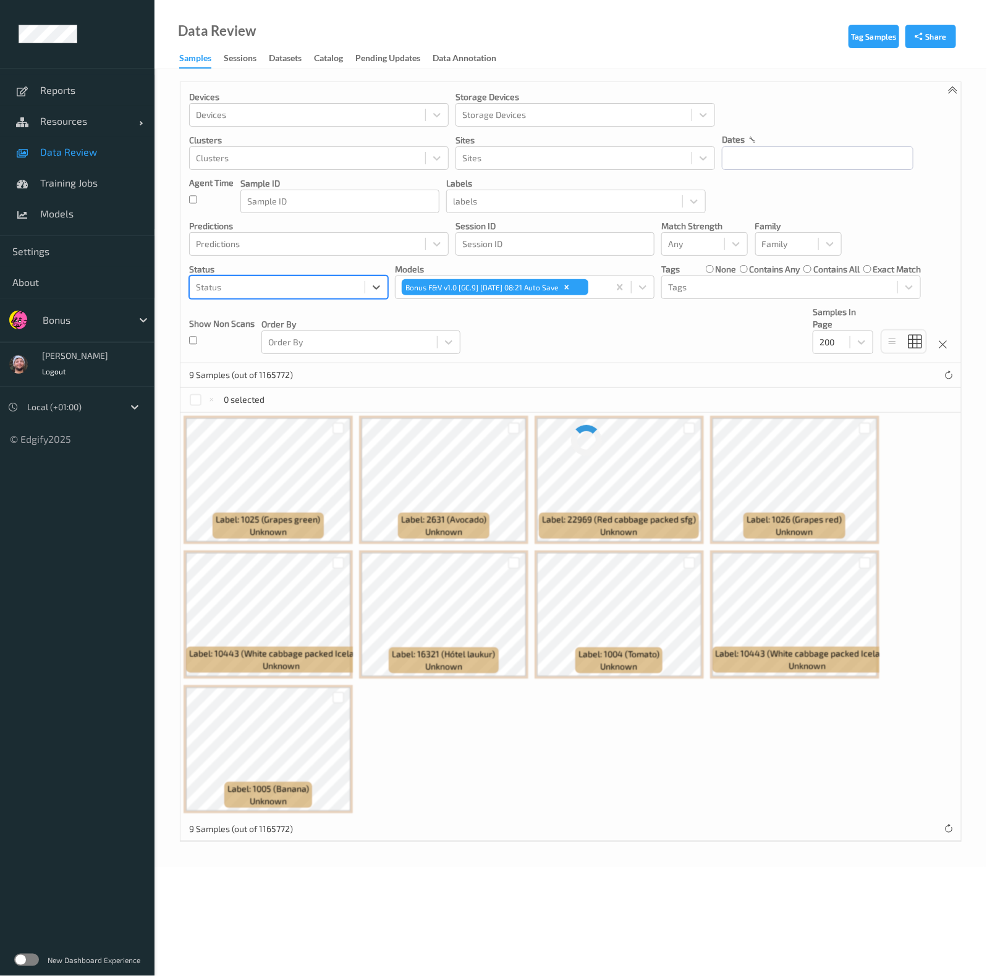
click at [278, 284] on div at bounding box center [277, 287] width 163 height 15
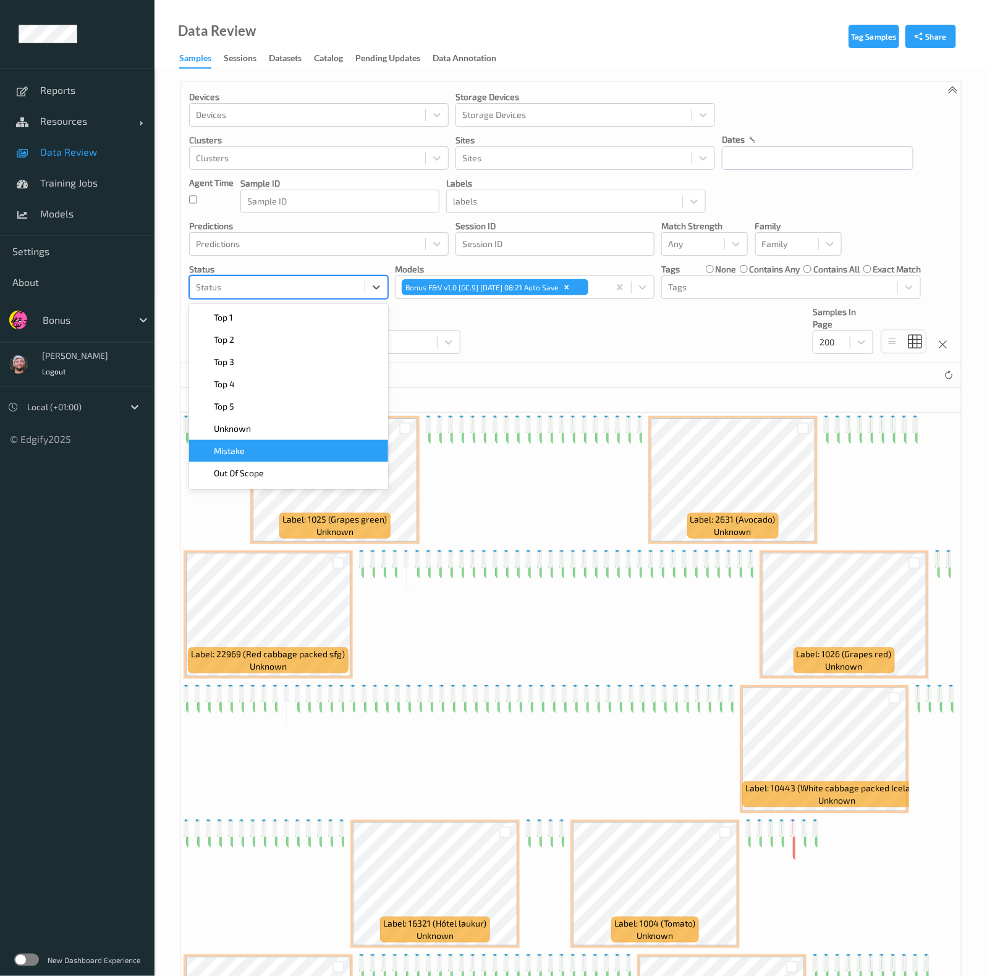
click at [266, 446] on div "Mistake" at bounding box center [289, 451] width 184 height 12
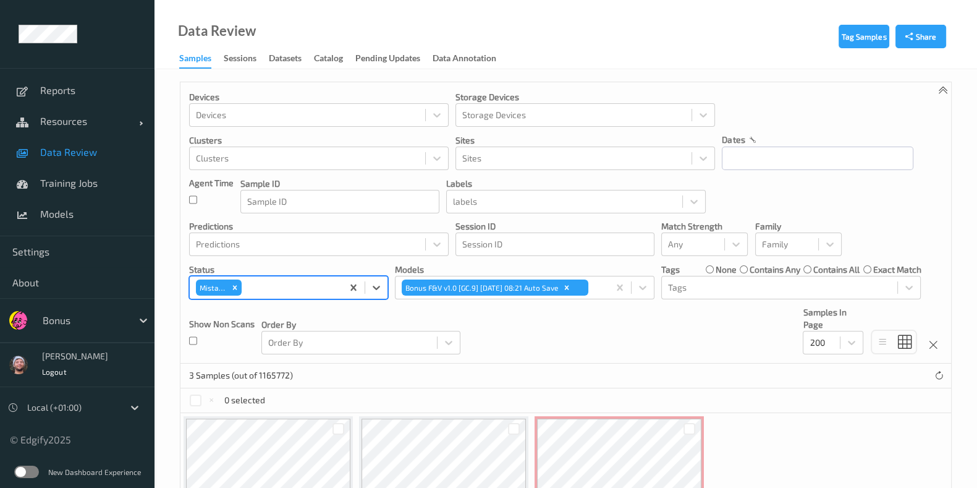
click at [482, 337] on div "Devices Devices Storage Devices Storage Devices Clusters Clusters Sites Sites d…" at bounding box center [565, 222] width 771 height 281
click at [99, 325] on div at bounding box center [84, 320] width 83 height 15
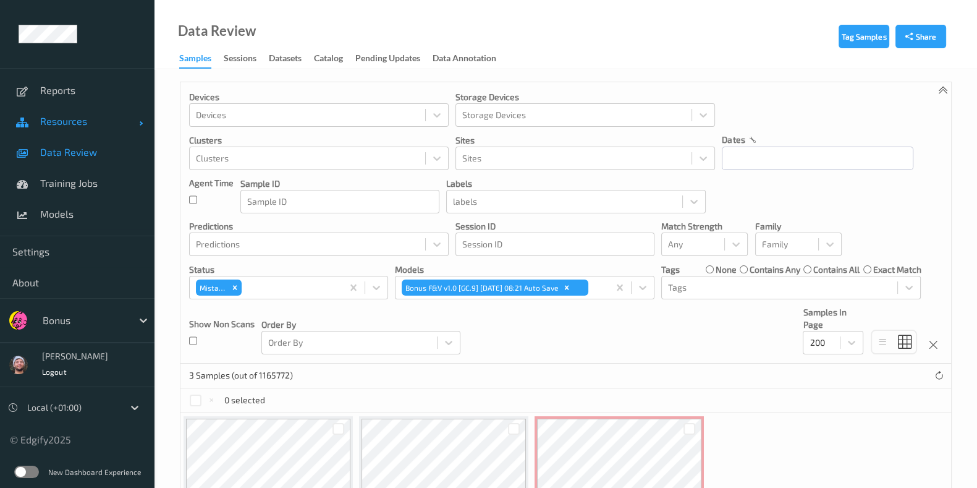
click at [91, 127] on link "Resources" at bounding box center [77, 121] width 154 height 31
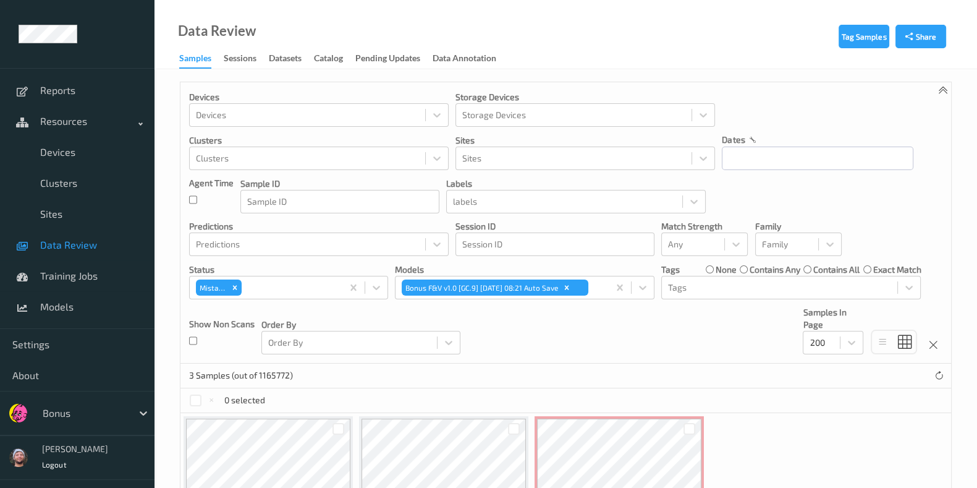
click at [68, 247] on span "Data Review" at bounding box center [91, 245] width 102 height 12
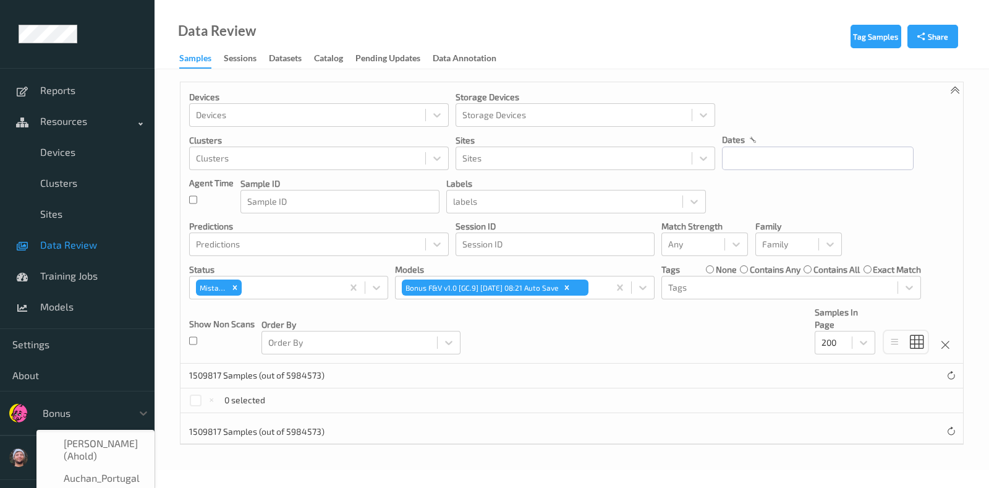
click at [88, 412] on div at bounding box center [84, 412] width 83 height 15
type input "n"
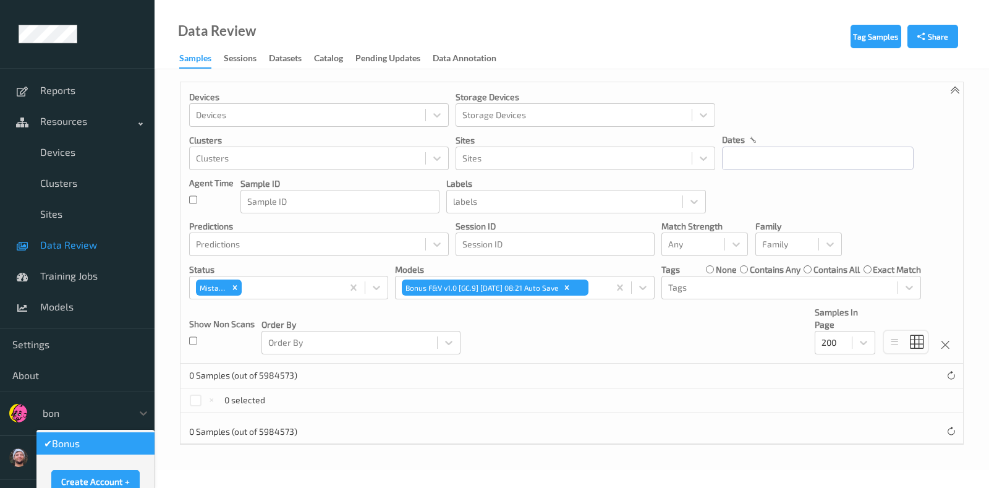
type input "bonu"
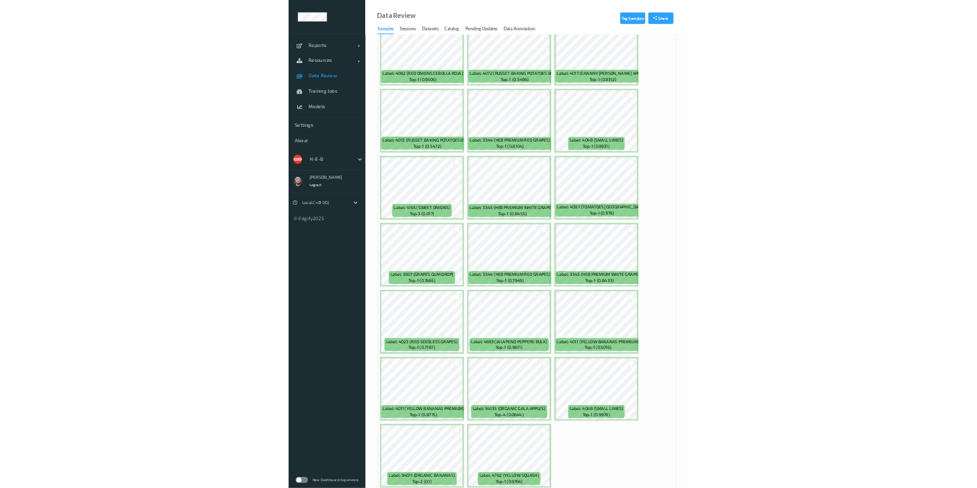
scroll to position [504, 0]
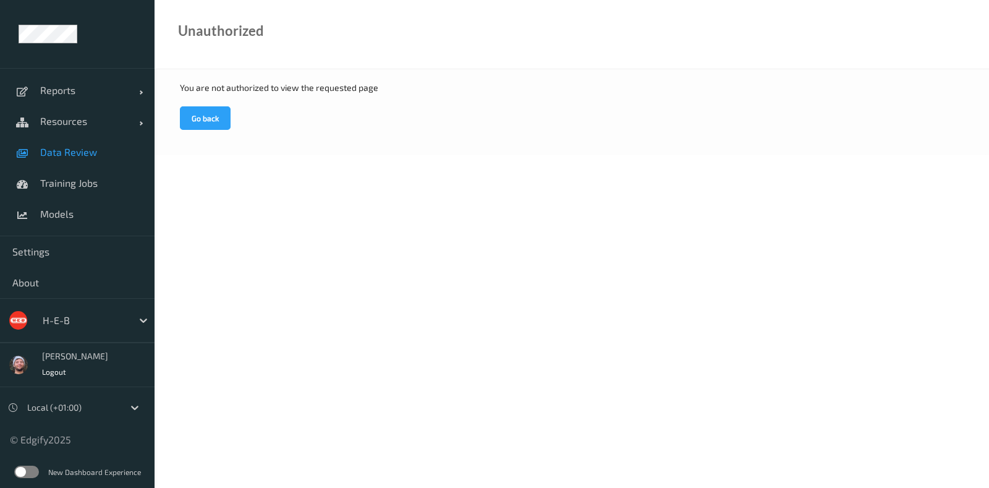
click at [121, 151] on span "Data Review" at bounding box center [91, 152] width 102 height 12
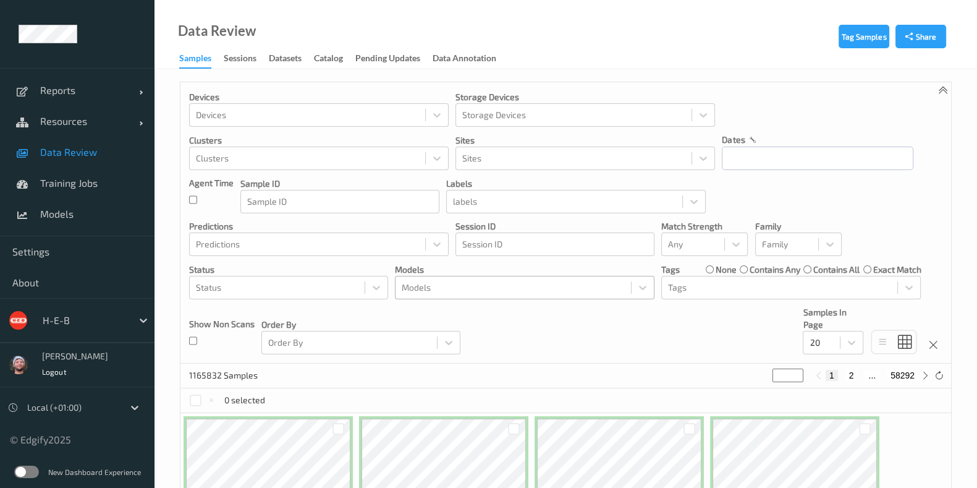
click at [469, 290] on div at bounding box center [513, 287] width 223 height 15
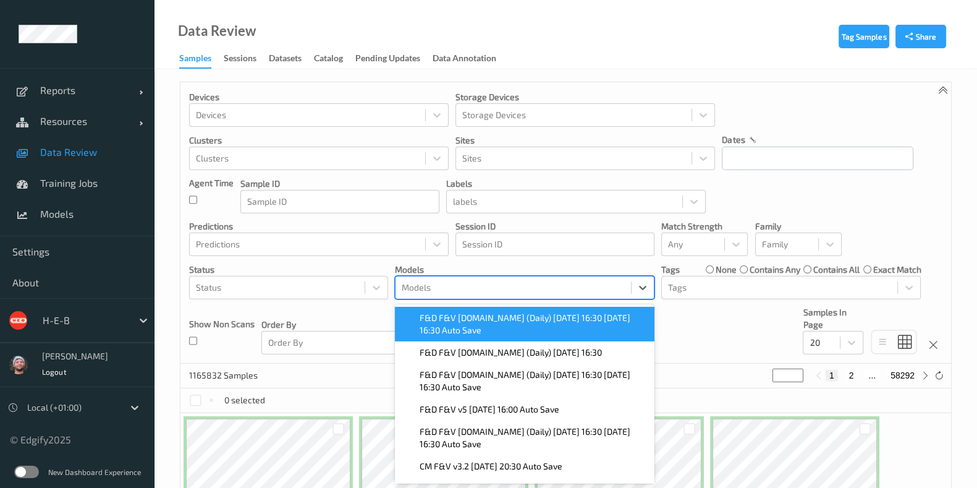
scroll to position [6, 0]
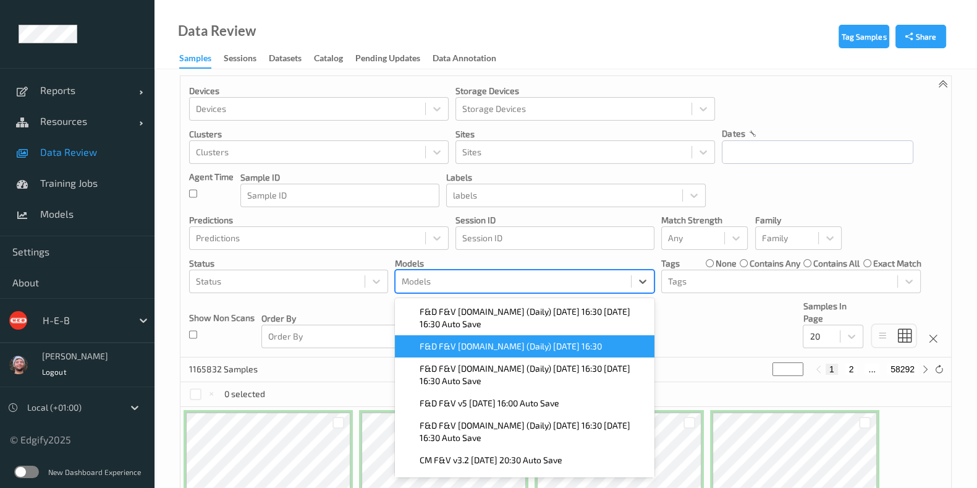
click at [119, 313] on div at bounding box center [84, 320] width 83 height 15
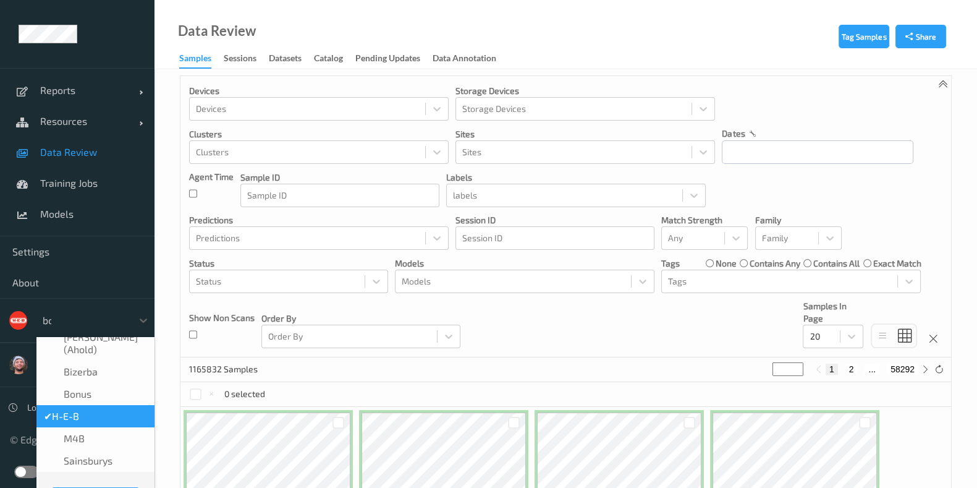
scroll to position [0, 0]
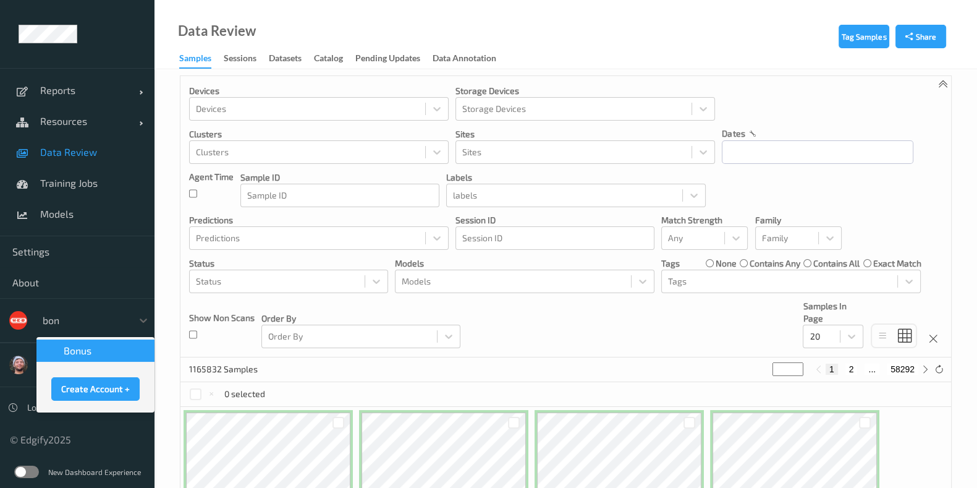
type input "bonu"
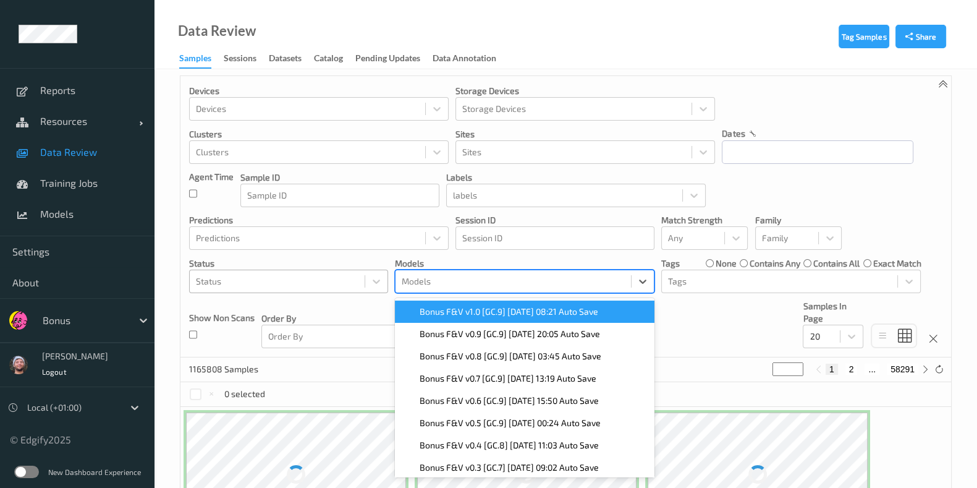
scroll to position [6, 0]
click at [429, 305] on span "Bonus F&V v1.0 [GC.9] [DATE] 08:21 Auto Save" at bounding box center [509, 311] width 179 height 12
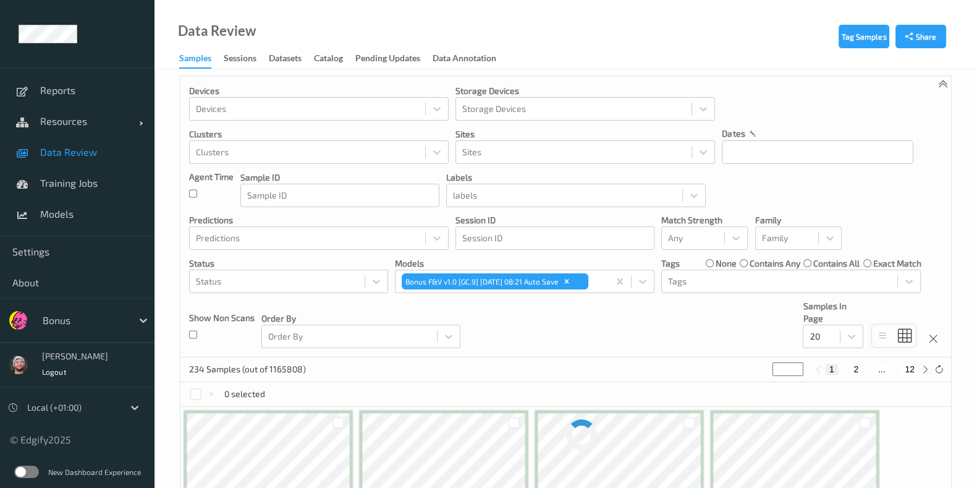
click at [266, 292] on div "Devices Devices Storage Devices Storage Devices Clusters Clusters Sites Sites d…" at bounding box center [565, 216] width 771 height 281
click at [108, 155] on span "Data Review" at bounding box center [91, 152] width 102 height 12
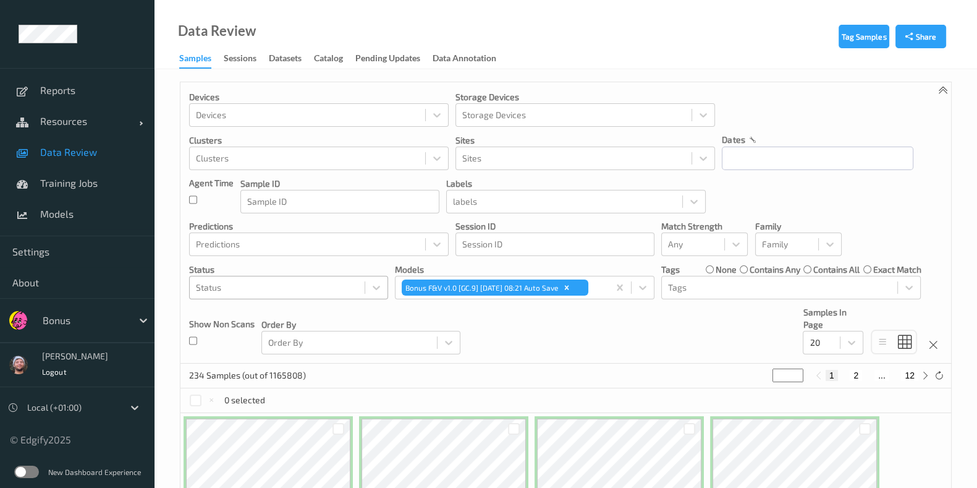
click at [294, 284] on div at bounding box center [277, 287] width 163 height 15
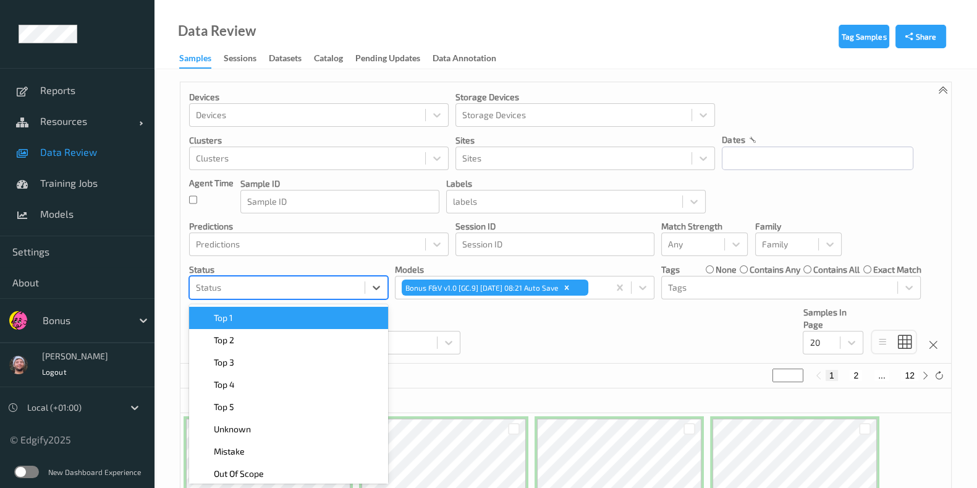
scroll to position [6, 0]
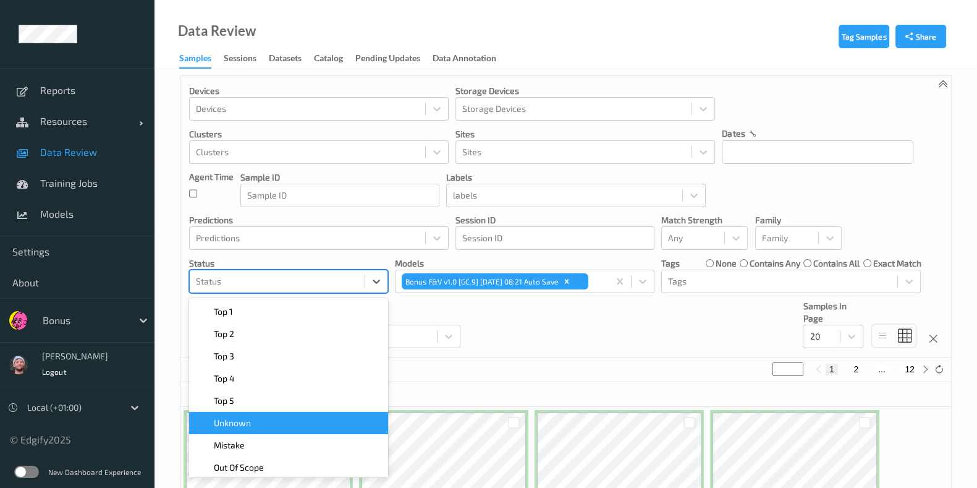
click at [262, 428] on div "Unknown" at bounding box center [288, 423] width 199 height 22
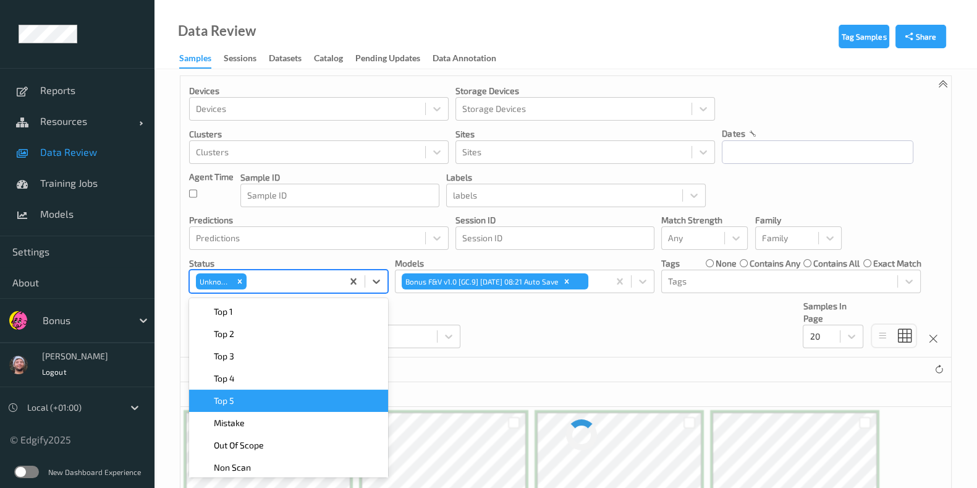
click at [510, 332] on div "Devices Devices Storage Devices Storage Devices Clusters Clusters Sites Sites d…" at bounding box center [565, 216] width 771 height 281
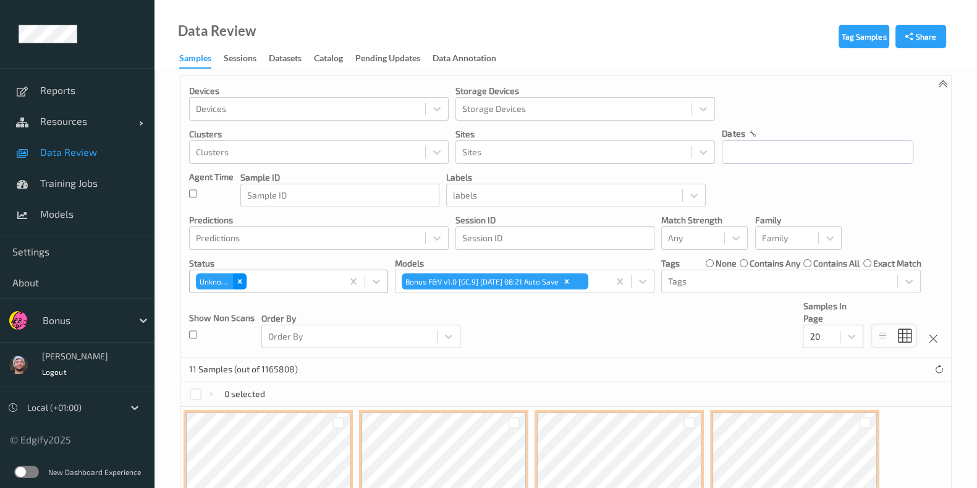
click at [241, 279] on icon "Remove Unknown" at bounding box center [240, 281] width 4 height 4
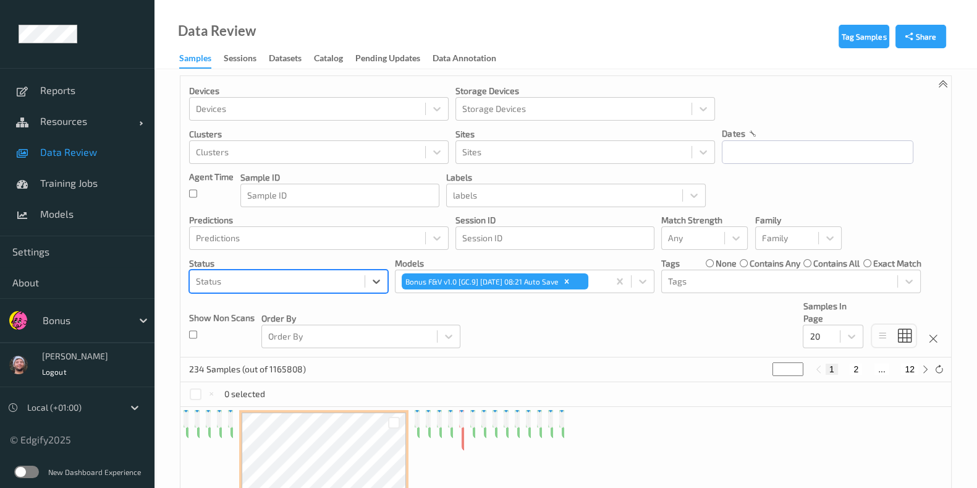
click at [263, 282] on div at bounding box center [277, 281] width 163 height 15
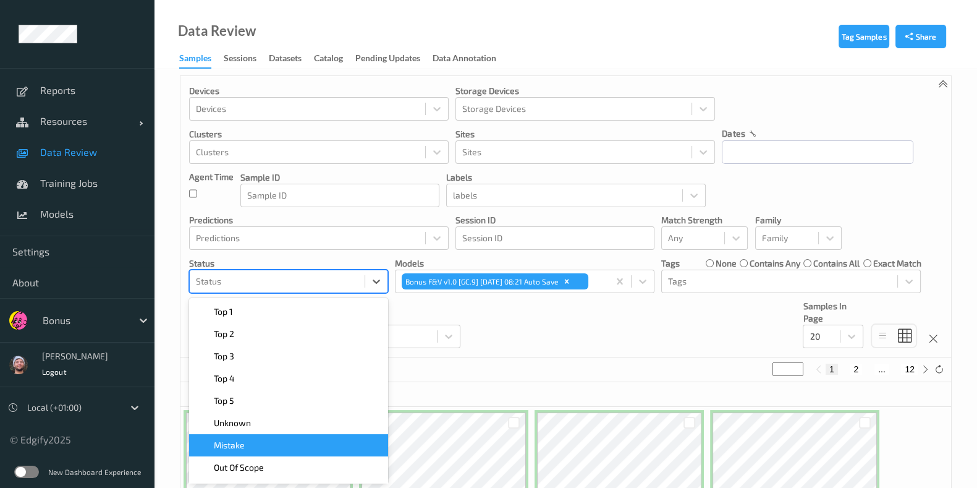
click at [252, 441] on div "Mistake" at bounding box center [289, 445] width 184 height 12
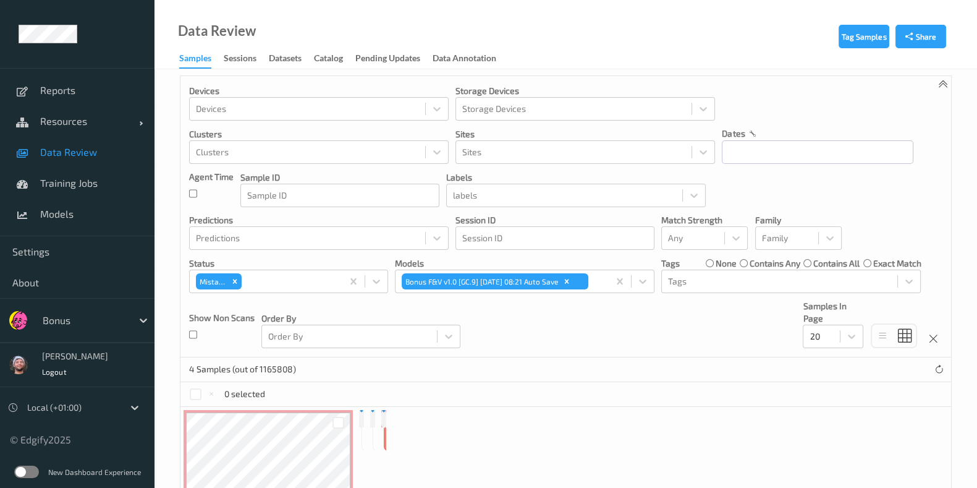
click at [485, 373] on div "4 Samples (out of 1165808)" at bounding box center [565, 369] width 771 height 25
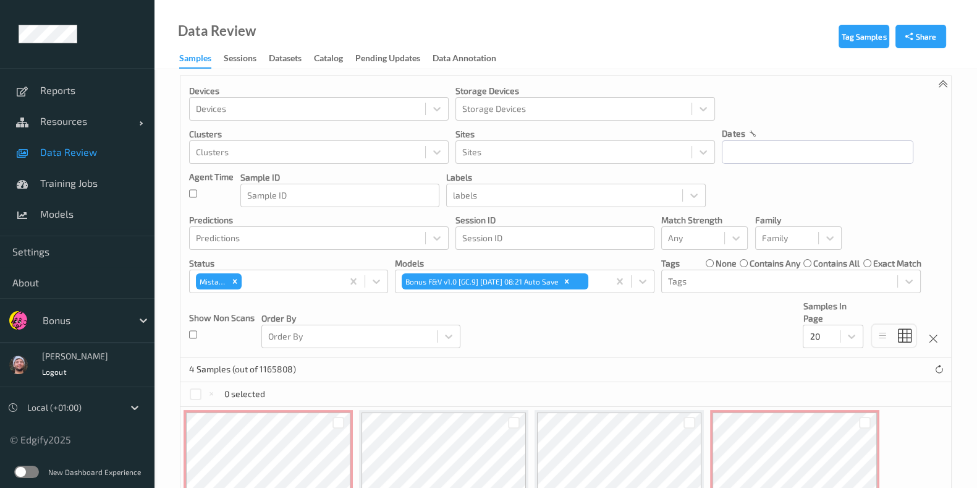
scroll to position [83, 0]
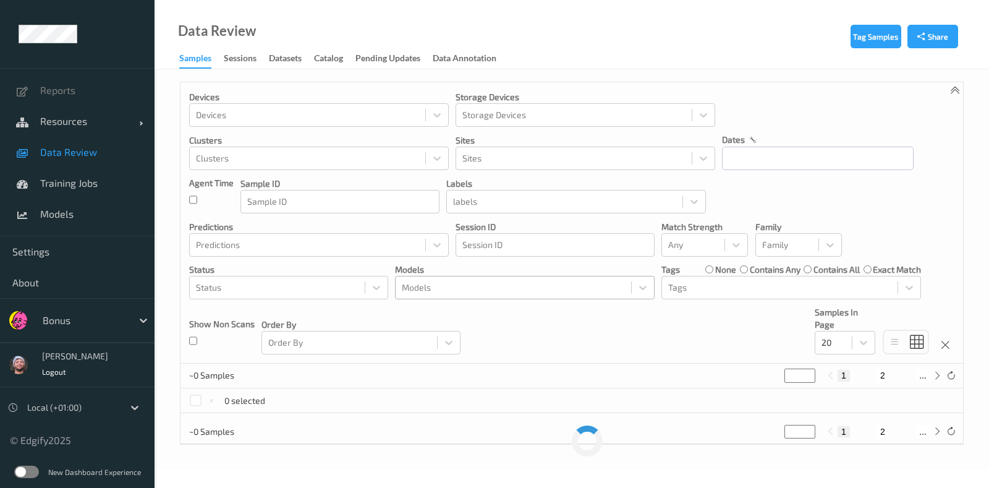
click at [462, 289] on div at bounding box center [513, 287] width 223 height 15
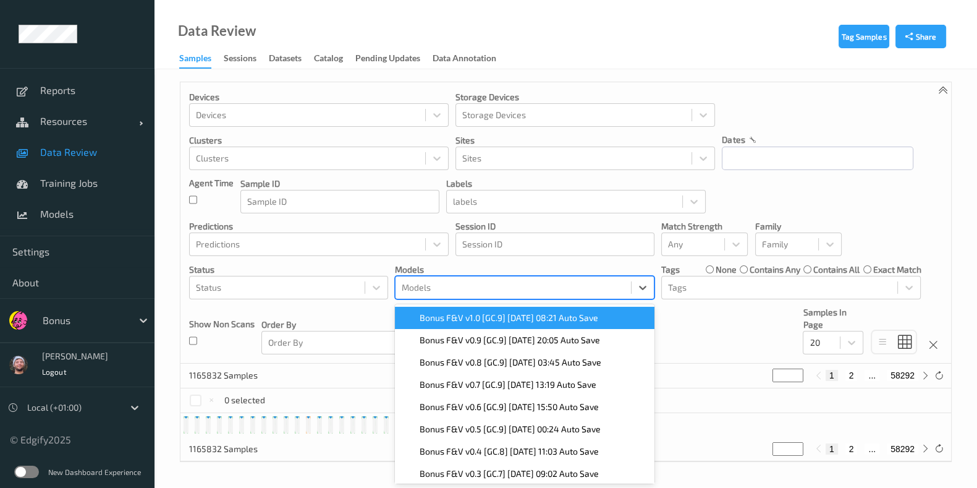
click at [471, 317] on span "Bonus F&V v1.0 [GC.9] 2025-09-25 08:21 Auto Save" at bounding box center [509, 317] width 179 height 12
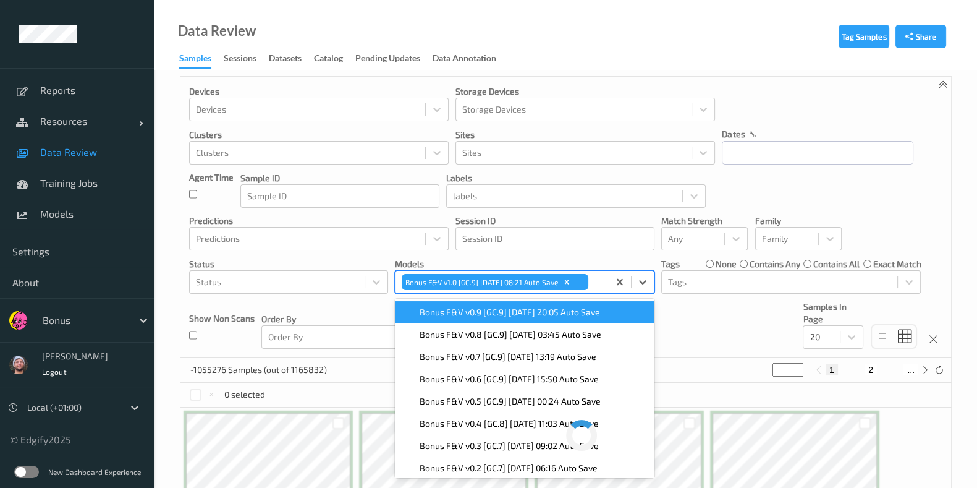
scroll to position [6, 0]
click at [383, 308] on div "Order By Order By" at bounding box center [360, 324] width 199 height 48
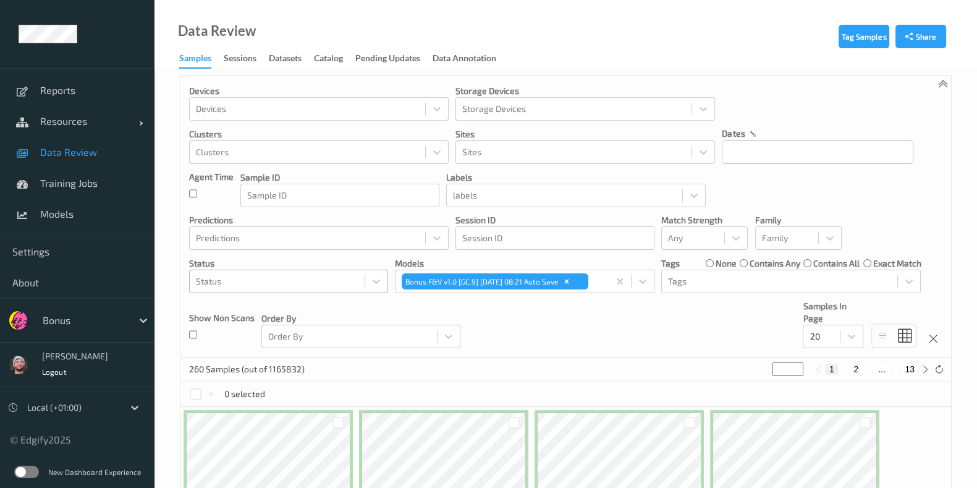
click at [317, 279] on div at bounding box center [277, 281] width 163 height 15
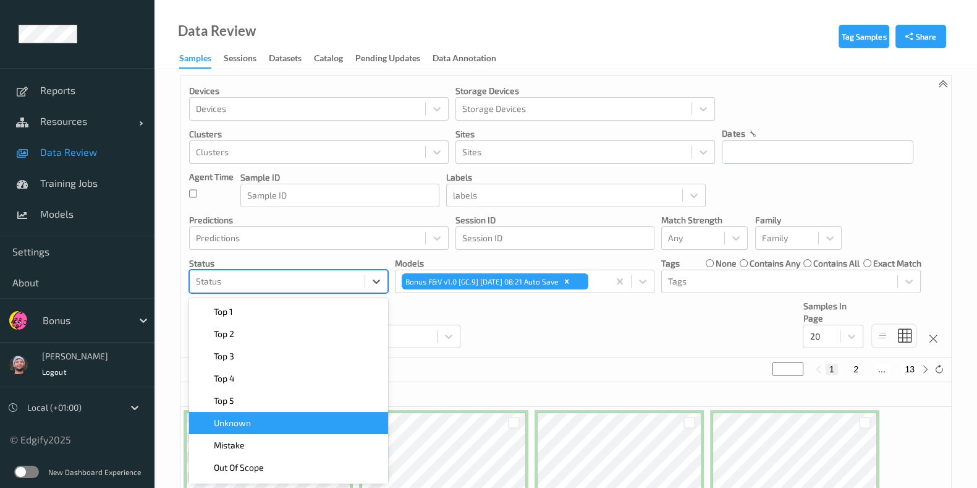
click at [313, 412] on div "Unknown" at bounding box center [288, 423] width 199 height 22
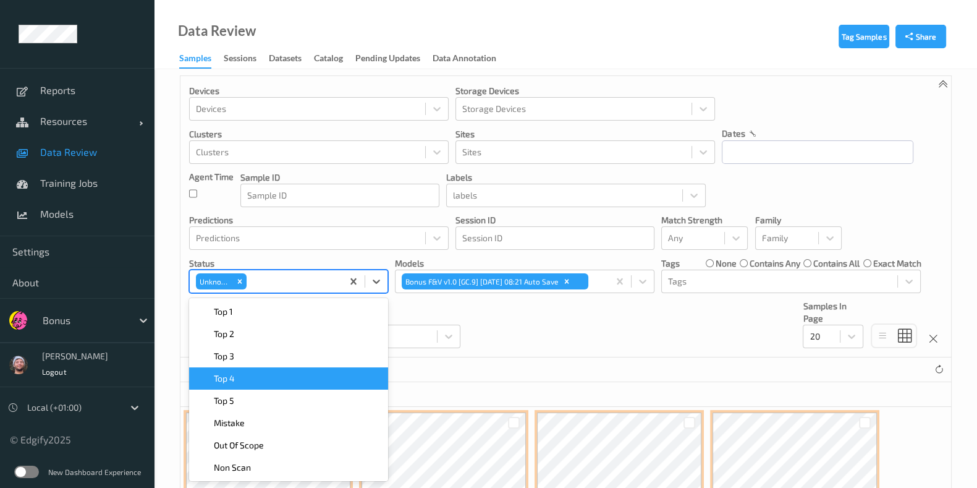
click at [451, 317] on p "Order By" at bounding box center [360, 318] width 199 height 12
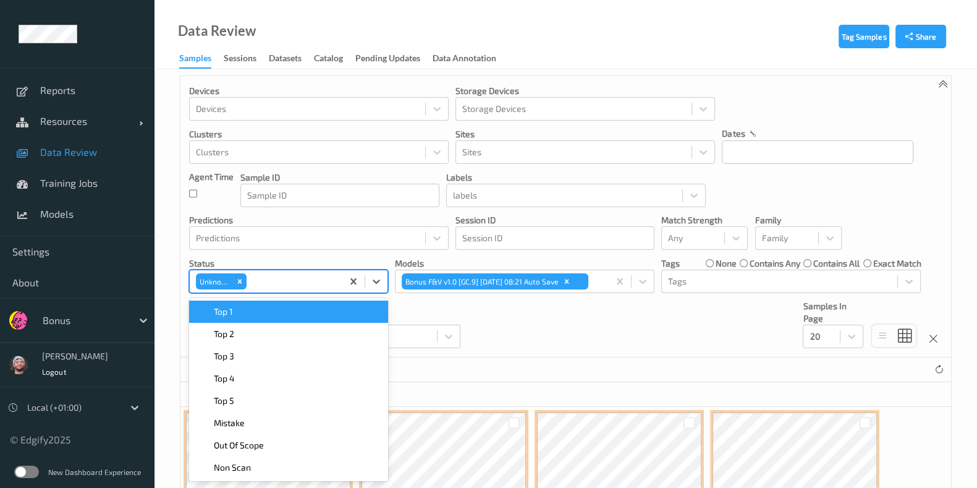
click at [339, 281] on div "Unknown" at bounding box center [266, 281] width 153 height 21
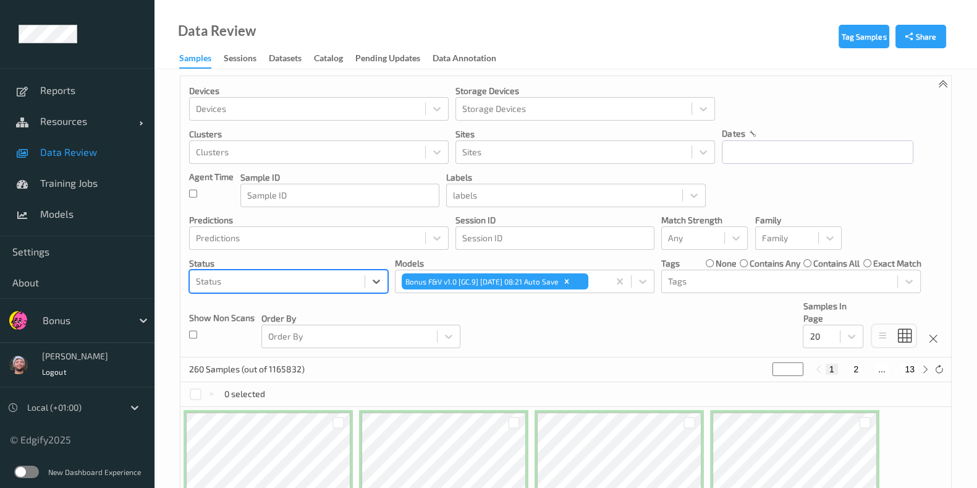
click at [332, 284] on div at bounding box center [277, 281] width 163 height 15
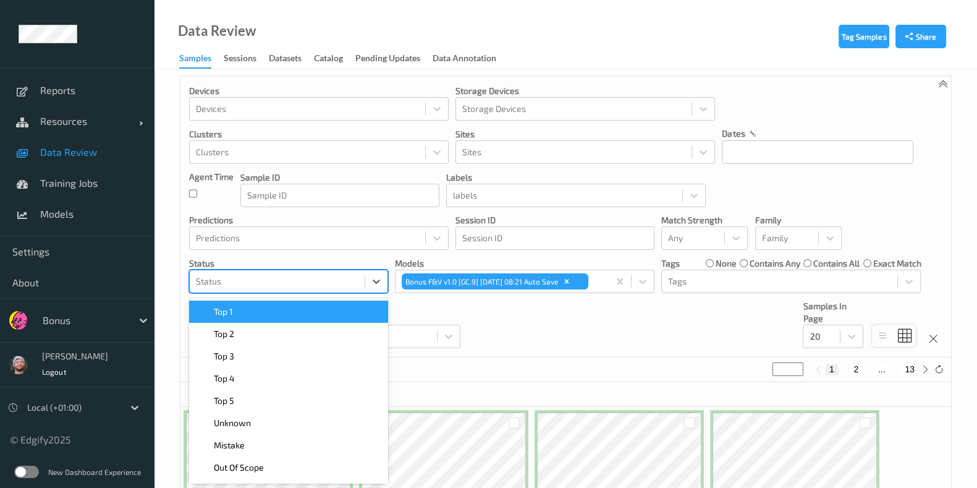
click at [312, 280] on div at bounding box center [277, 281] width 163 height 15
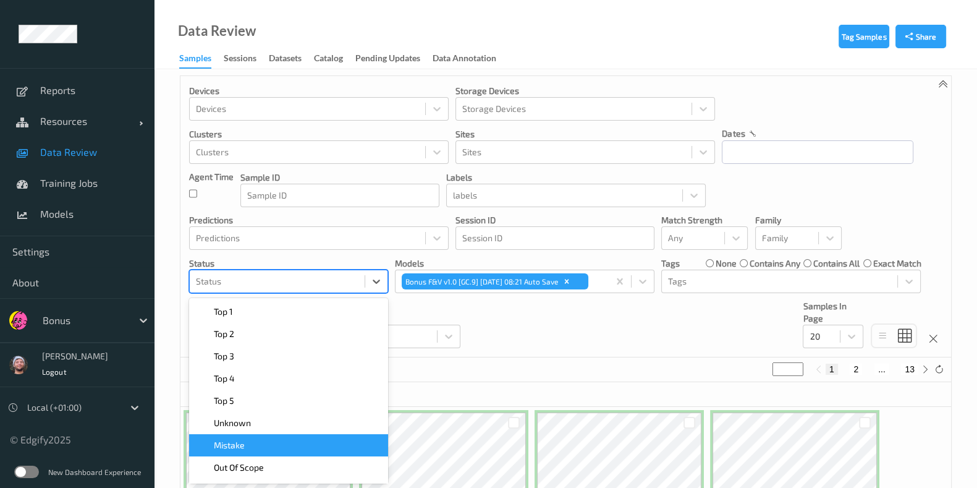
click at [283, 441] on div "Mistake" at bounding box center [289, 445] width 184 height 12
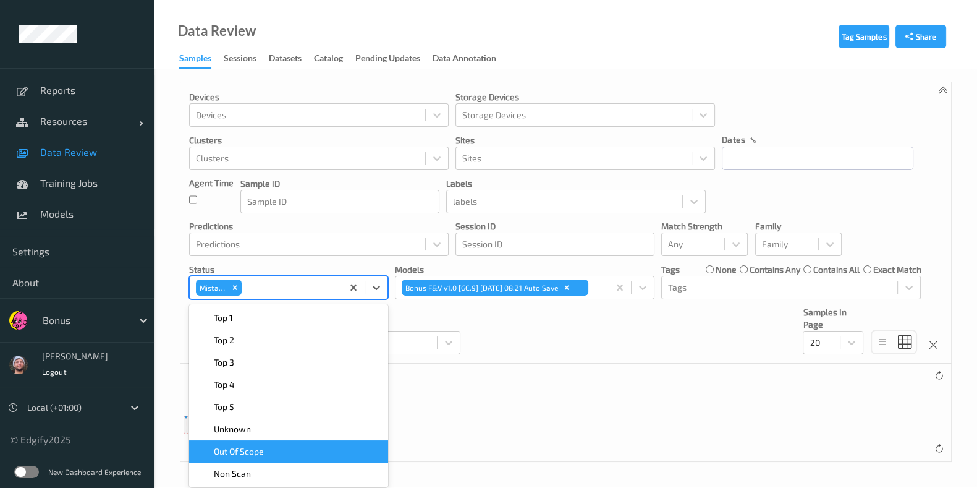
click at [521, 363] on div "4 Samples (out of 1165832)" at bounding box center [565, 375] width 771 height 25
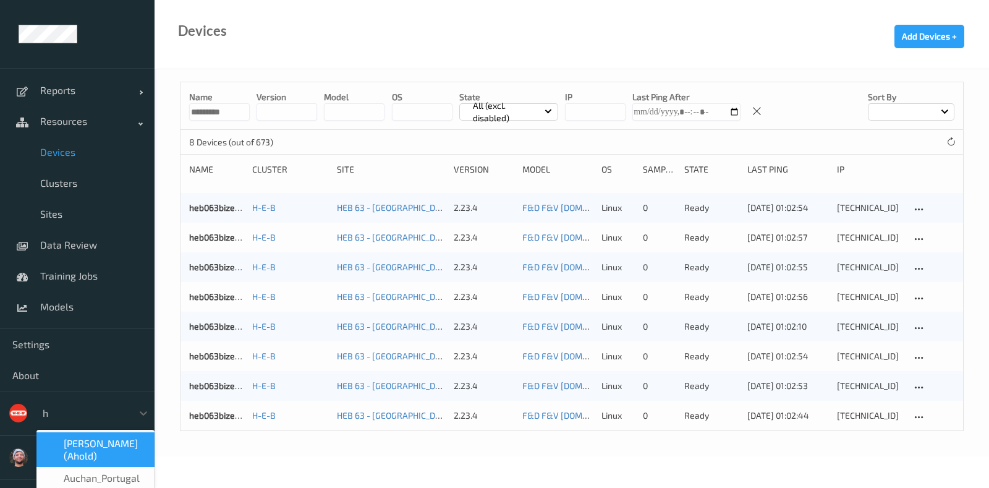
type input "h-"
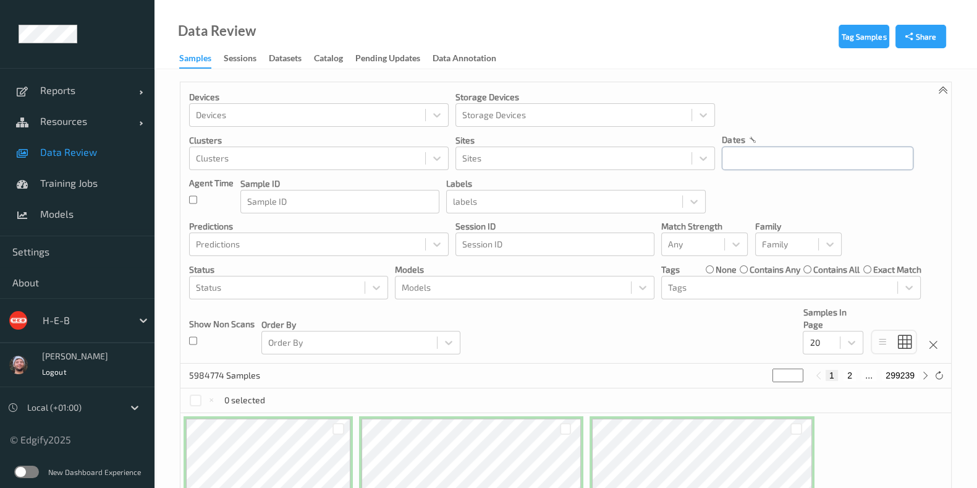
click at [818, 158] on input "text" at bounding box center [818, 157] width 192 height 23
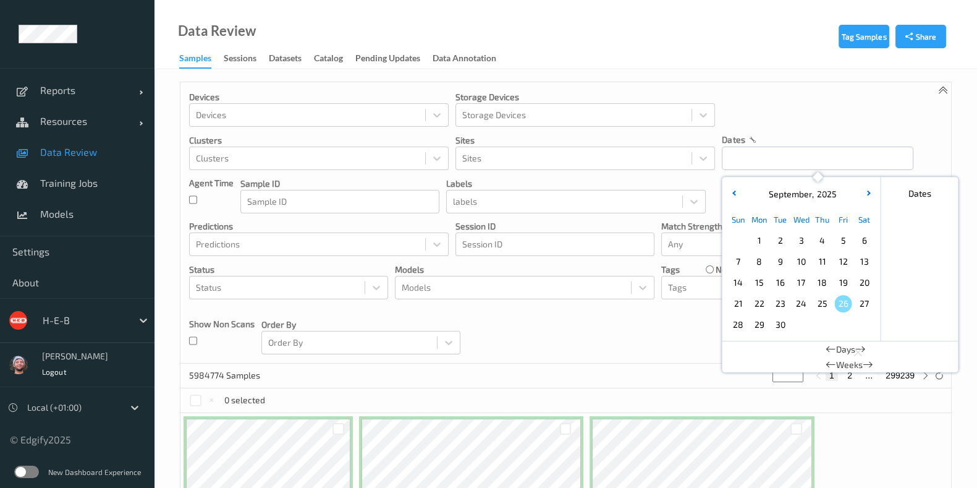
click at [822, 300] on span "25" at bounding box center [821, 303] width 17 height 17
type input "25/09/2025 00:00 -> 25/09/2025 23:59"
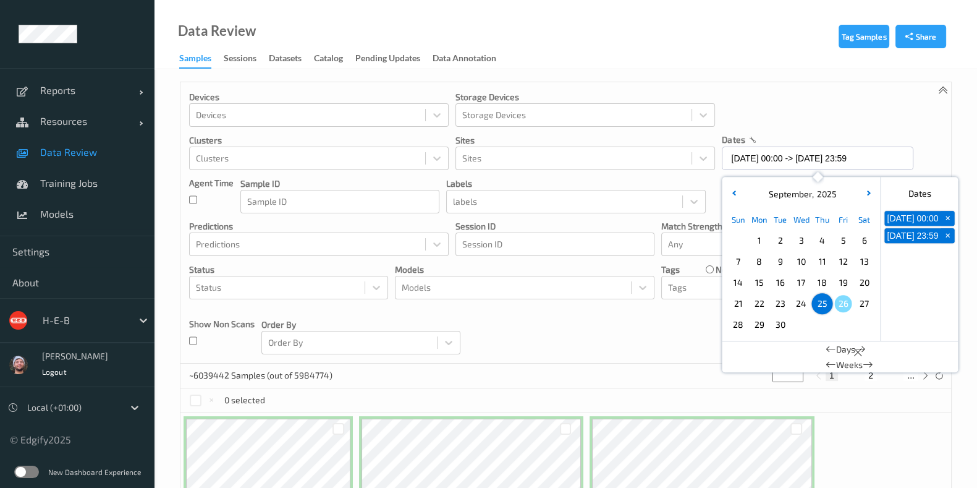
click at [618, 49] on div "Data Review Samples Sessions Datasets Catalog Pending Updates Data Annotation" at bounding box center [565, 34] width 823 height 69
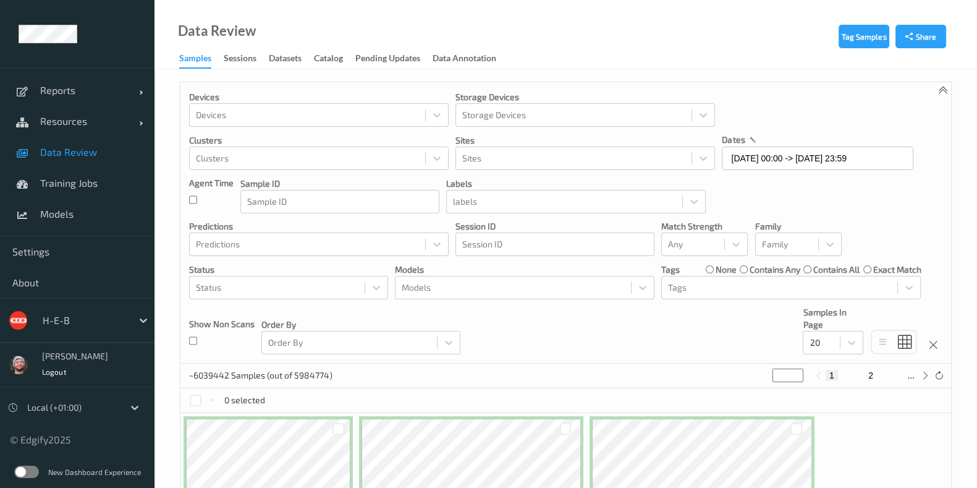
click at [618, 41] on div "Data Review Samples Sessions Datasets Catalog Pending Updates Data Annotation" at bounding box center [565, 34] width 823 height 69
drag, startPoint x: 540, startPoint y: 9, endPoint x: 535, endPoint y: 22, distance: 14.5
click at [535, 22] on div "Data Review Samples Sessions Datasets Catalog Pending Updates Data Annotation" at bounding box center [565, 34] width 823 height 69
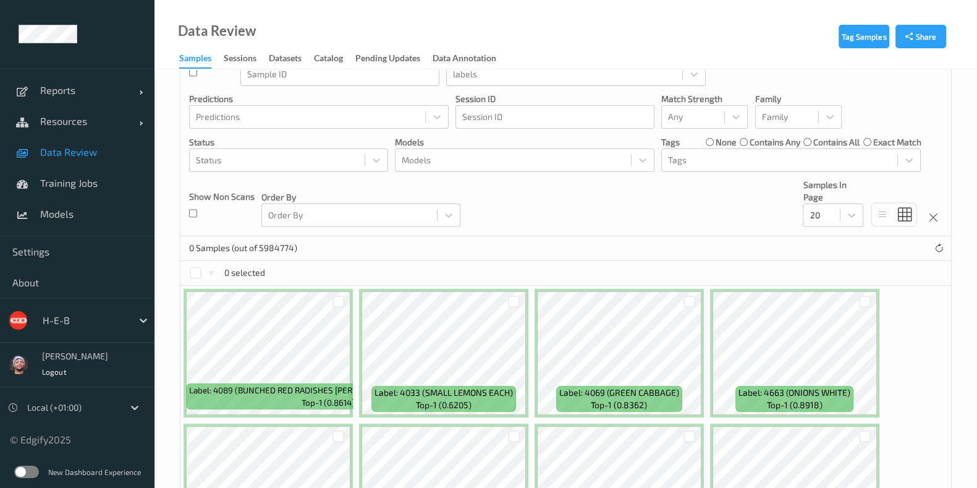
scroll to position [232, 0]
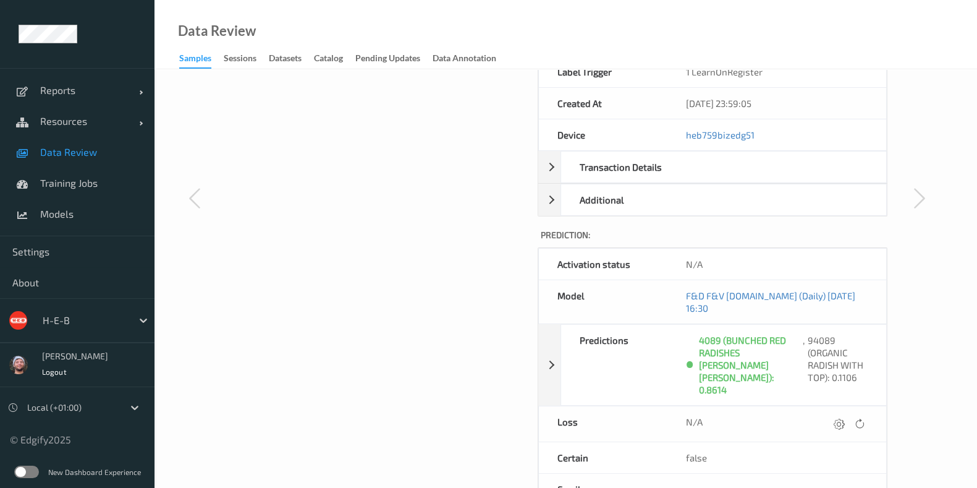
scroll to position [386, 0]
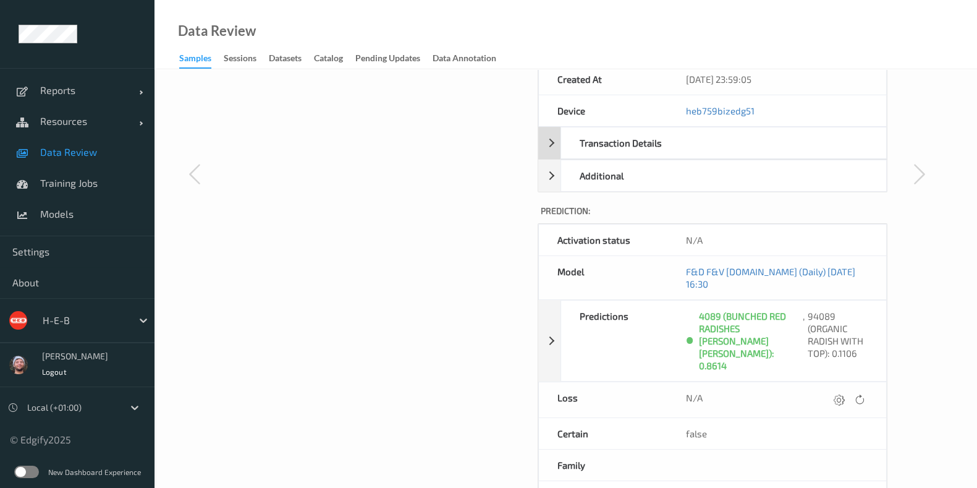
click at [575, 140] on div "Transaction Details" at bounding box center [621, 142] width 121 height 31
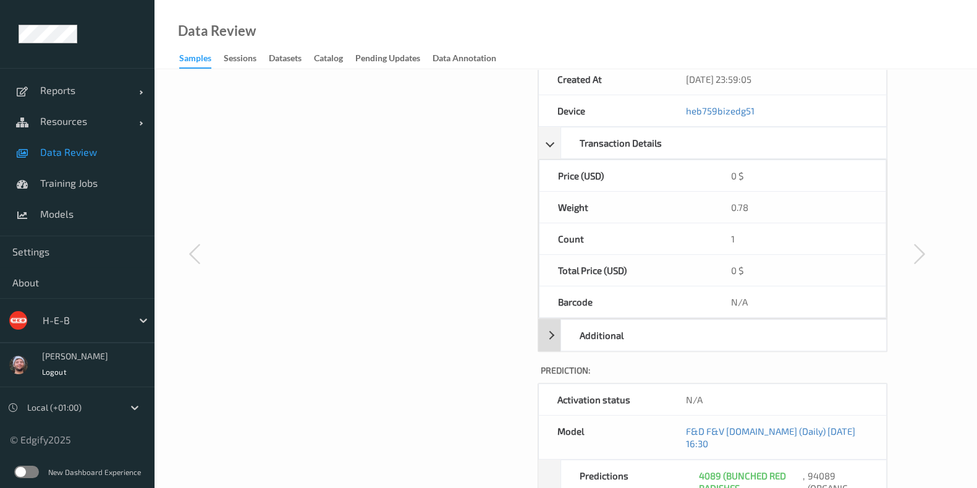
click at [576, 328] on div "Additional" at bounding box center [621, 334] width 121 height 31
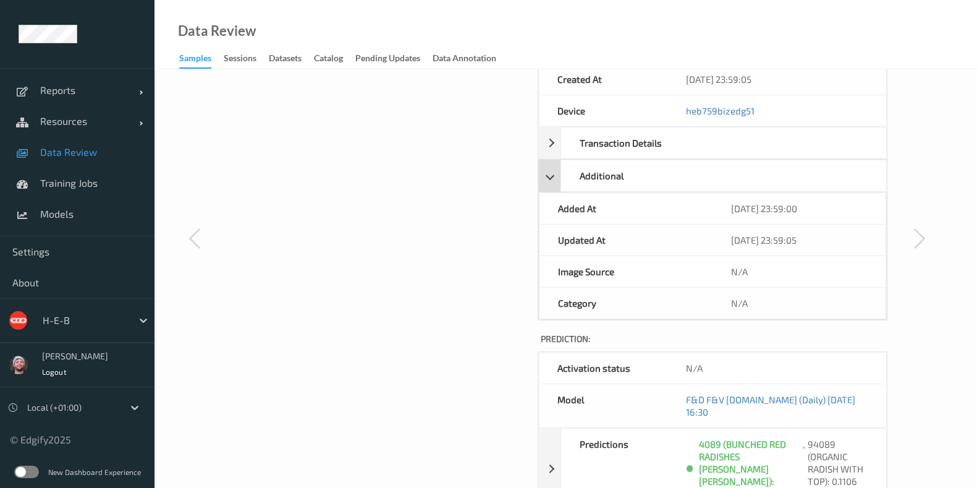
click at [546, 177] on div "Additional" at bounding box center [712, 175] width 349 height 32
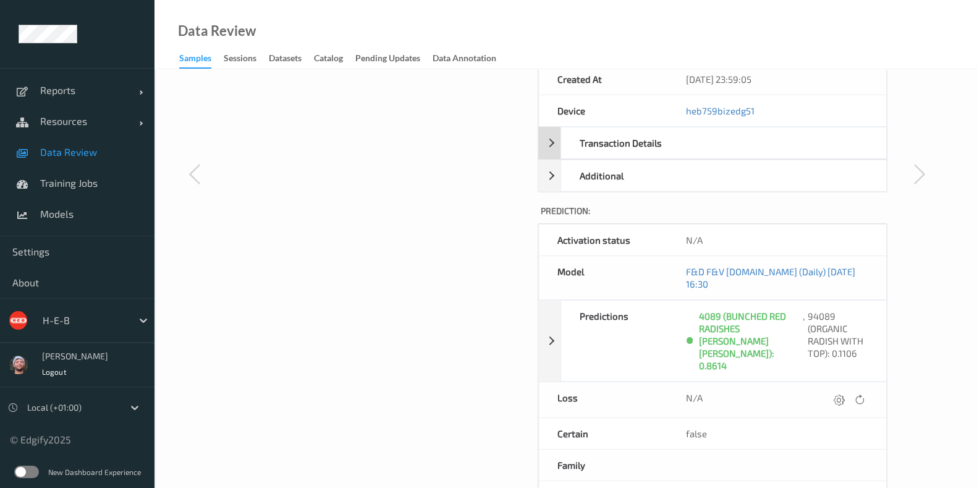
click at [567, 139] on div "Transaction Details" at bounding box center [621, 142] width 121 height 31
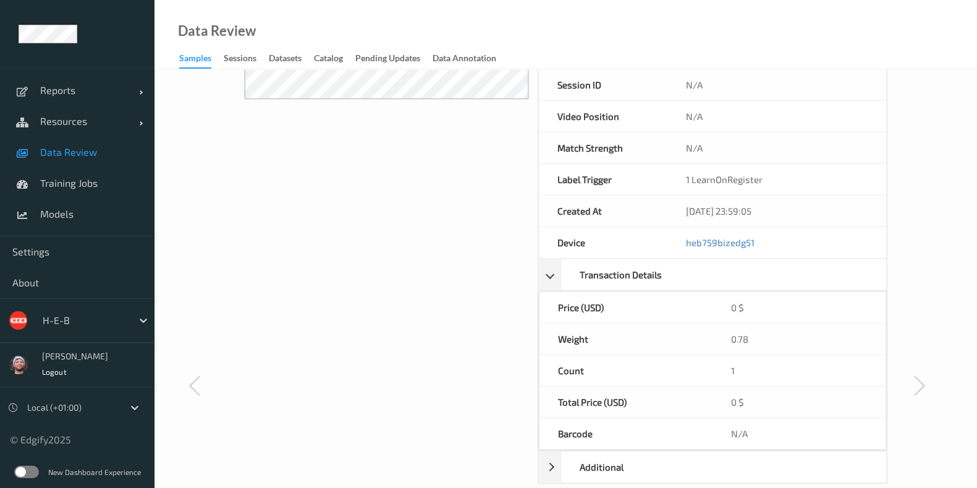
scroll to position [232, 0]
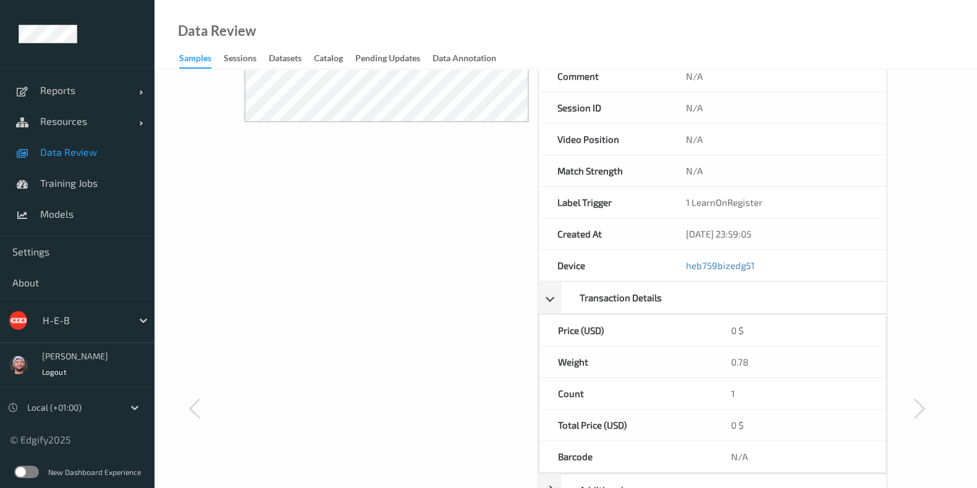
click at [47, 146] on span "Data Review" at bounding box center [91, 152] width 102 height 12
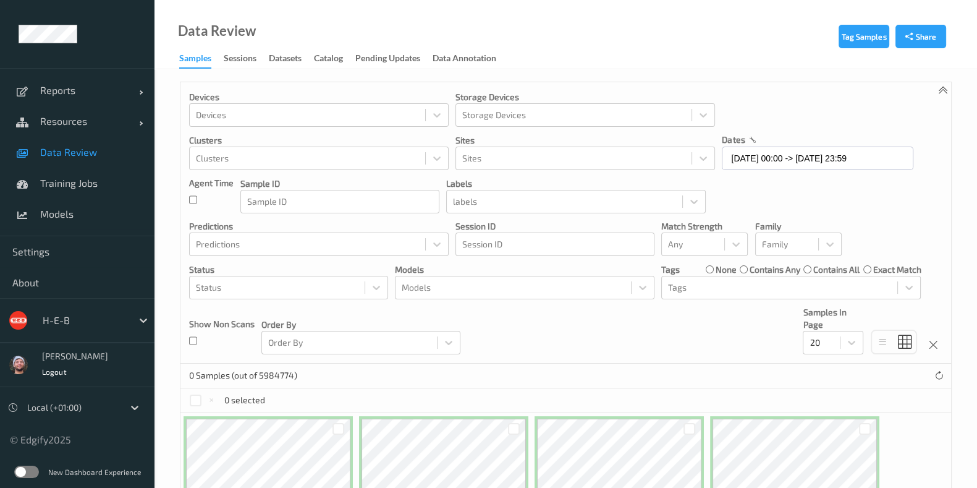
scroll to position [154, 0]
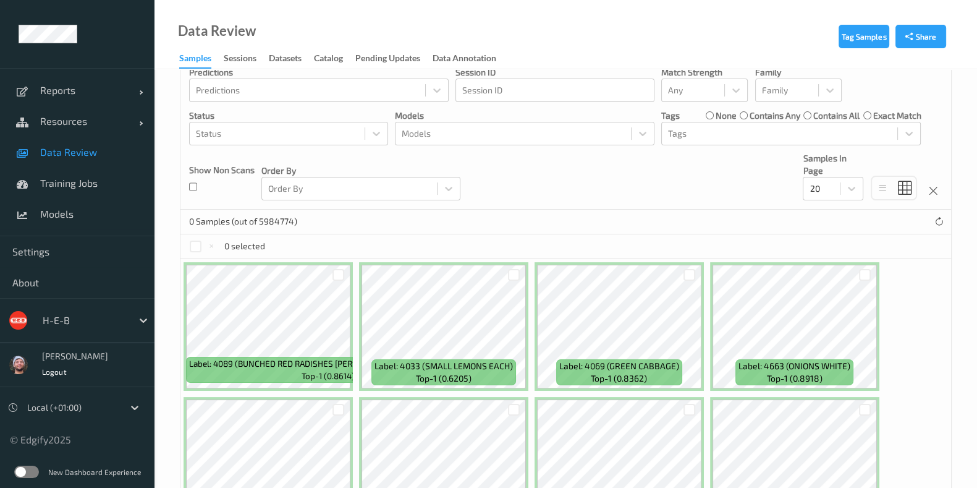
click at [481, 214] on div "0 Samples (out of 5984774)" at bounding box center [565, 221] width 771 height 25
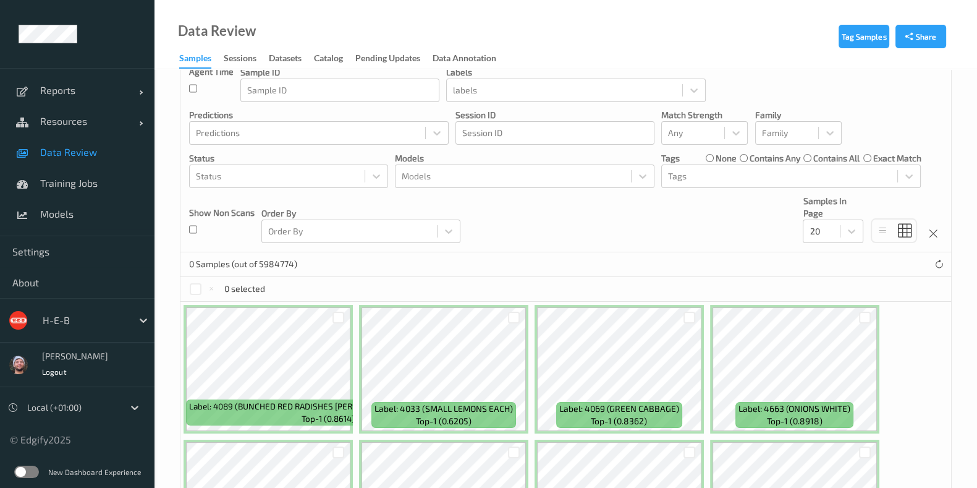
scroll to position [0, 0]
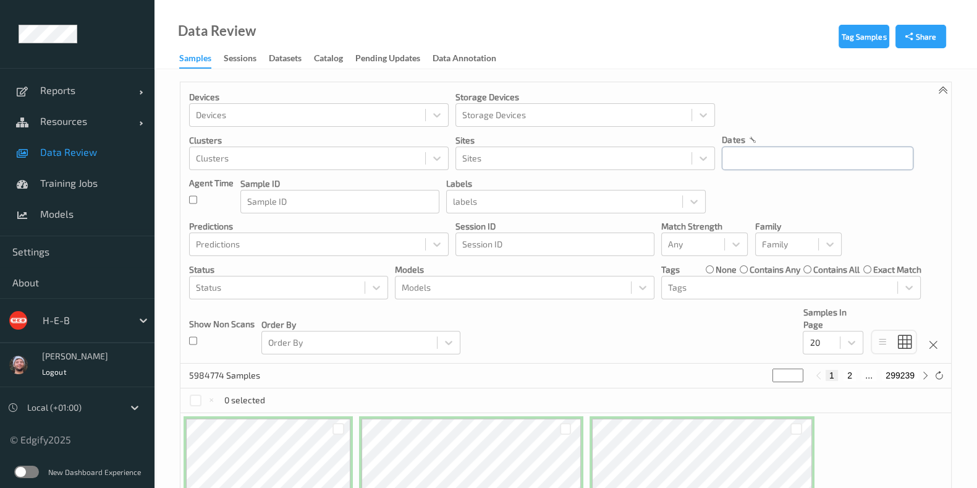
click at [747, 158] on input "text" at bounding box center [818, 157] width 192 height 23
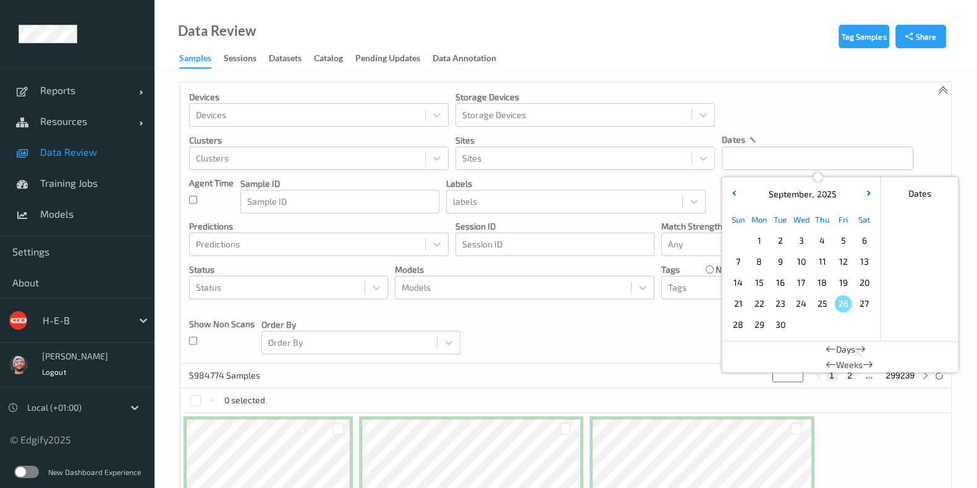
click at [782, 302] on span "23" at bounding box center [779, 303] width 17 height 17
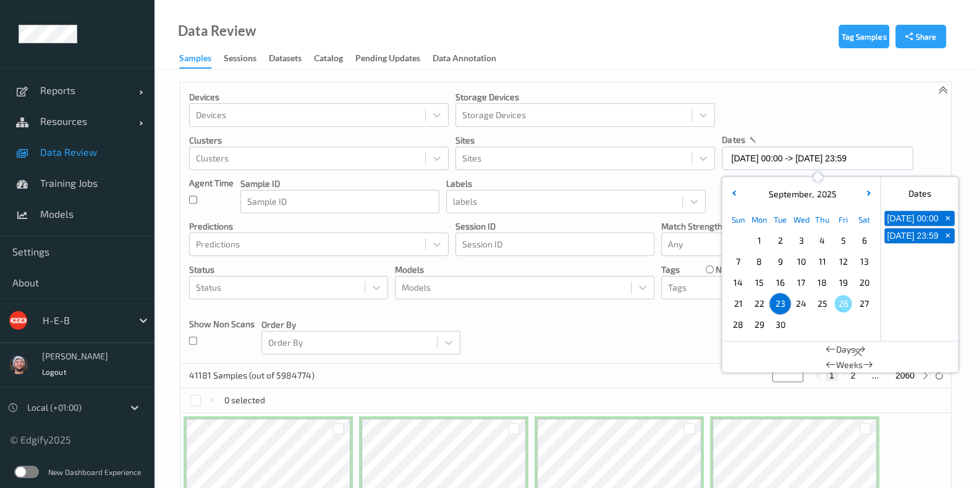
click at [857, 284] on span "20" at bounding box center [863, 282] width 17 height 17
click at [689, 285] on div at bounding box center [779, 287] width 223 height 15
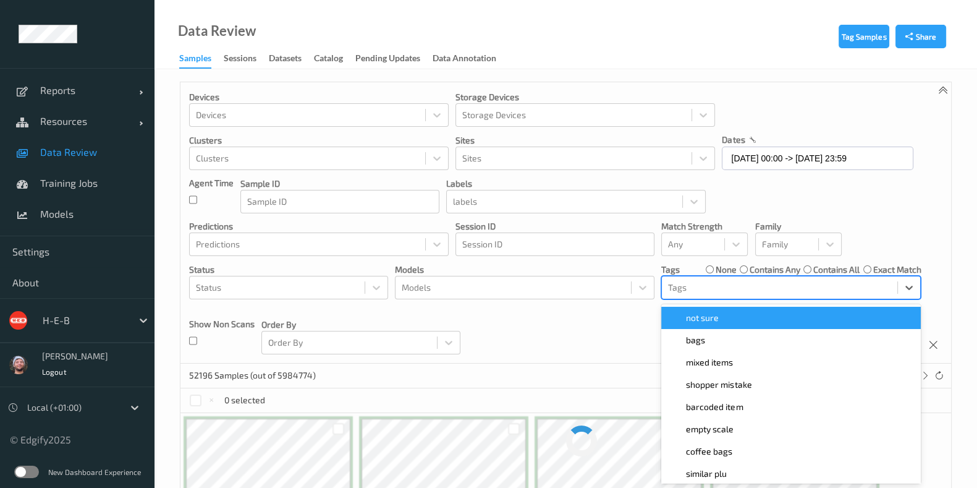
scroll to position [6, 0]
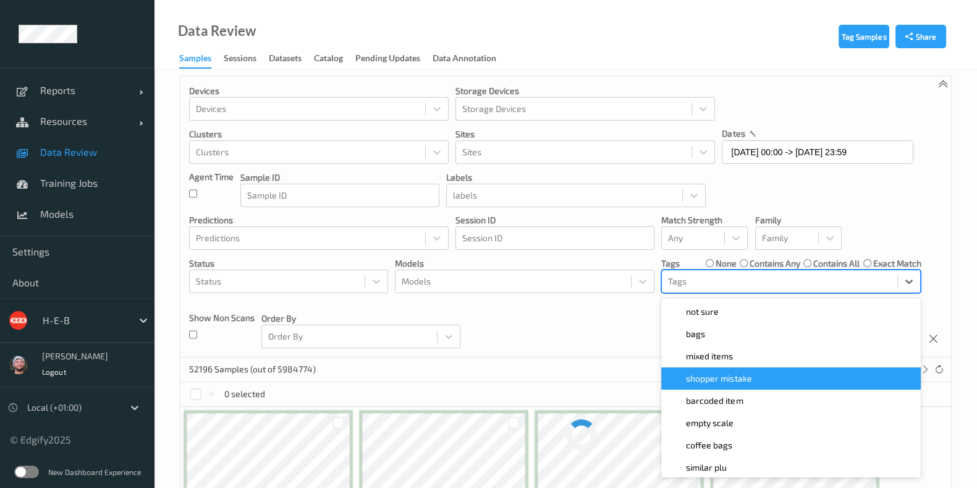
click at [710, 375] on span "shopper mistake" at bounding box center [719, 378] width 66 height 12
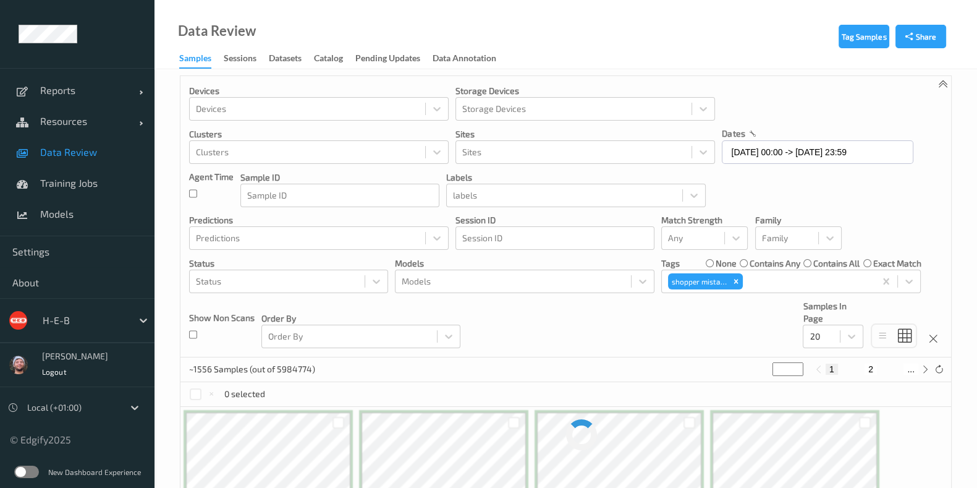
click at [611, 340] on div "Devices Devices Storage Devices Storage Devices Clusters Clusters Sites Sites d…" at bounding box center [565, 216] width 771 height 281
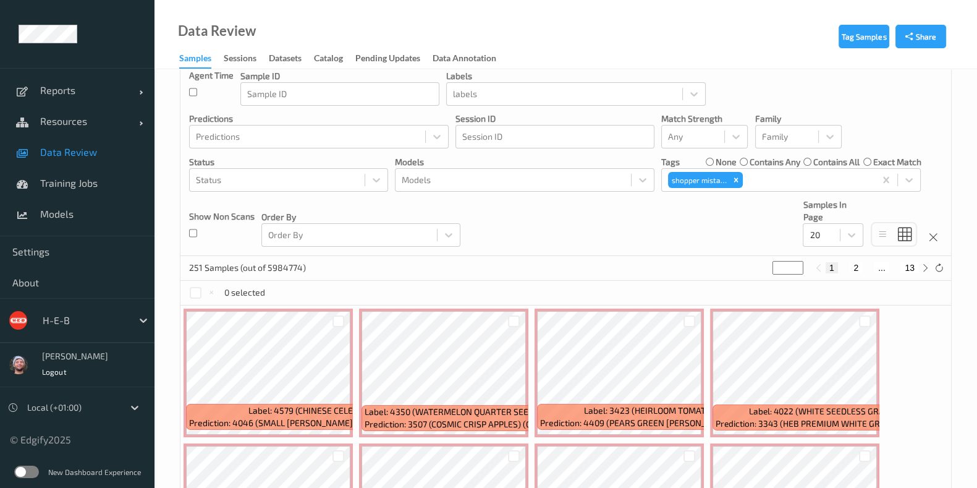
scroll to position [83, 0]
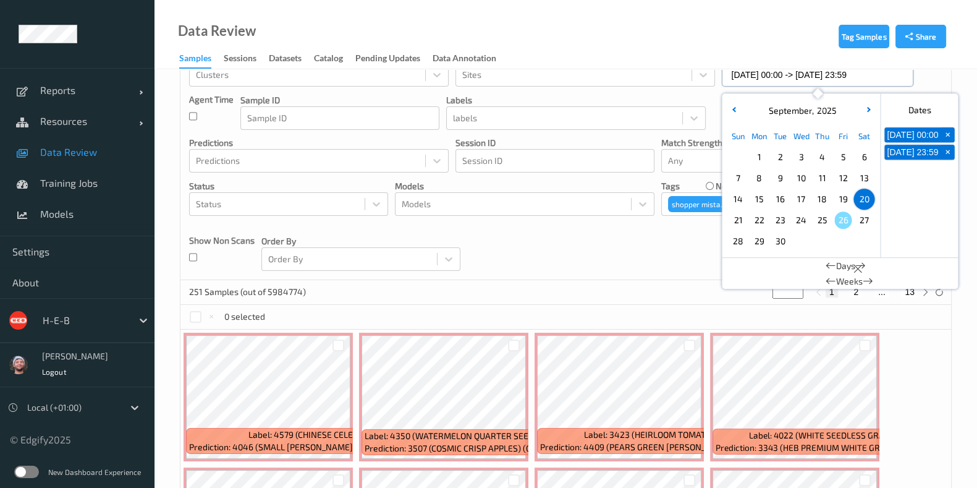
click at [774, 78] on input "20/09/2025 00:00 -> 20/09/2025 23:59" at bounding box center [818, 74] width 192 height 23
click at [740, 221] on span "21" at bounding box center [737, 219] width 17 height 17
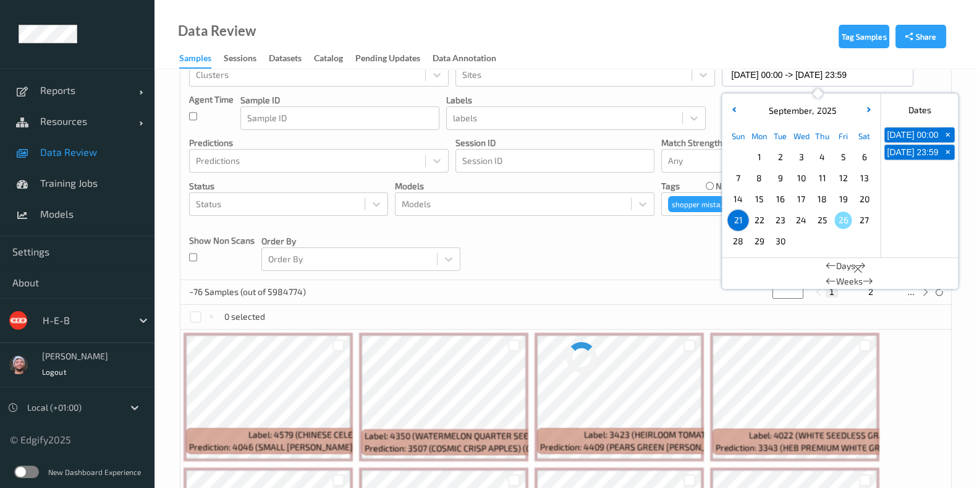
click at [561, 242] on div "Devices Devices Storage Devices Storage Devices Clusters Clusters Sites Sites d…" at bounding box center [565, 139] width 771 height 281
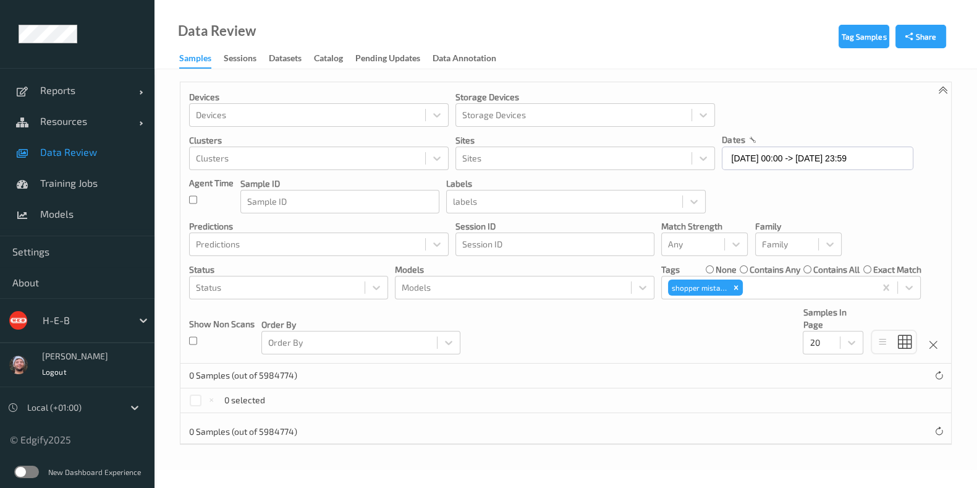
scroll to position [0, 0]
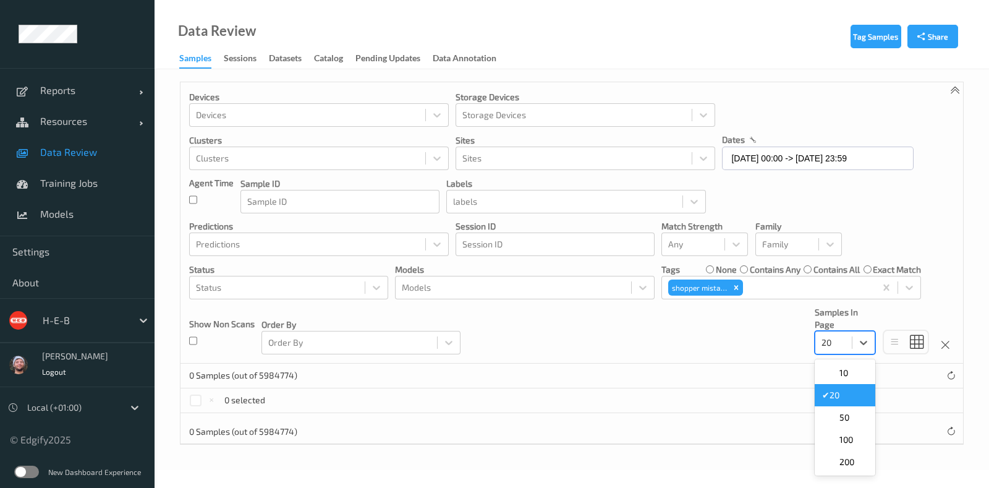
click at [837, 335] on div at bounding box center [833, 342] width 24 height 15
click at [850, 454] on div "200" at bounding box center [844, 461] width 61 height 22
click at [324, 288] on div at bounding box center [277, 287] width 163 height 15
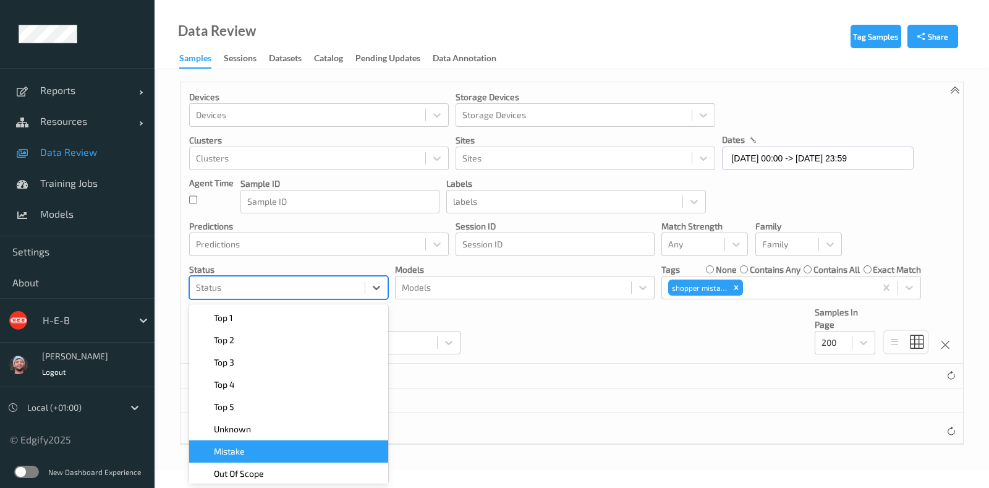
click at [316, 455] on div "Mistake" at bounding box center [289, 451] width 184 height 12
click at [735, 284] on icon "Remove shopper mistake" at bounding box center [736, 287] width 9 height 9
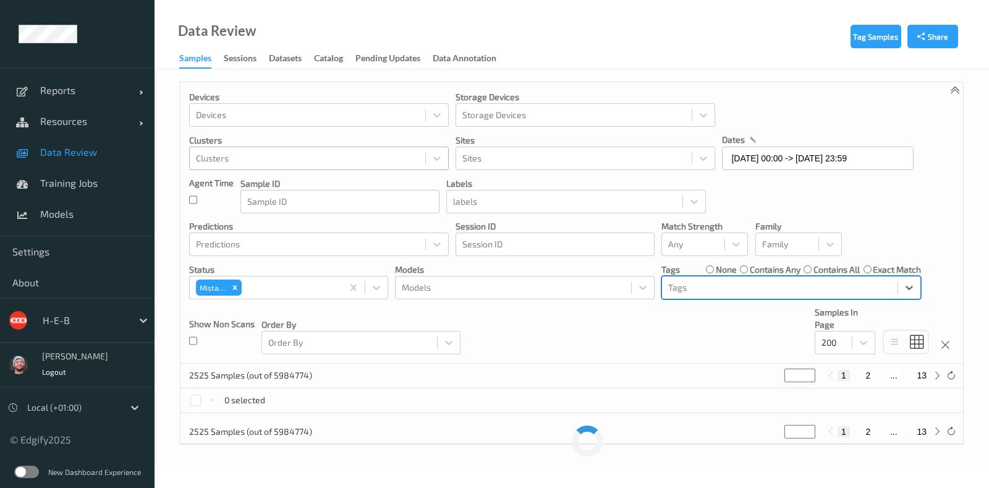
click at [317, 164] on div at bounding box center [307, 158] width 223 height 15
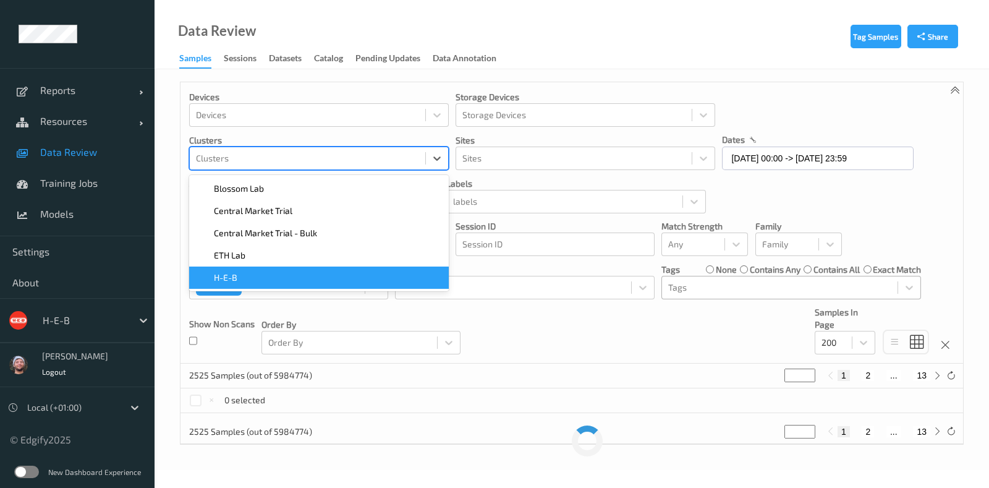
click at [269, 275] on div "H-E-B" at bounding box center [319, 277] width 245 height 12
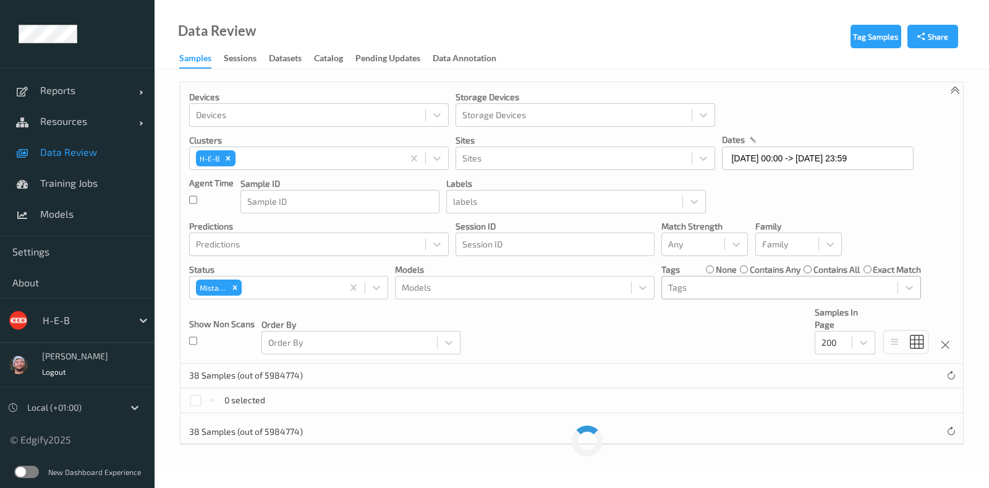
click at [444, 15] on div "Data Review Samples Sessions Datasets Catalog Pending Updates Data Annotation" at bounding box center [571, 34] width 834 height 69
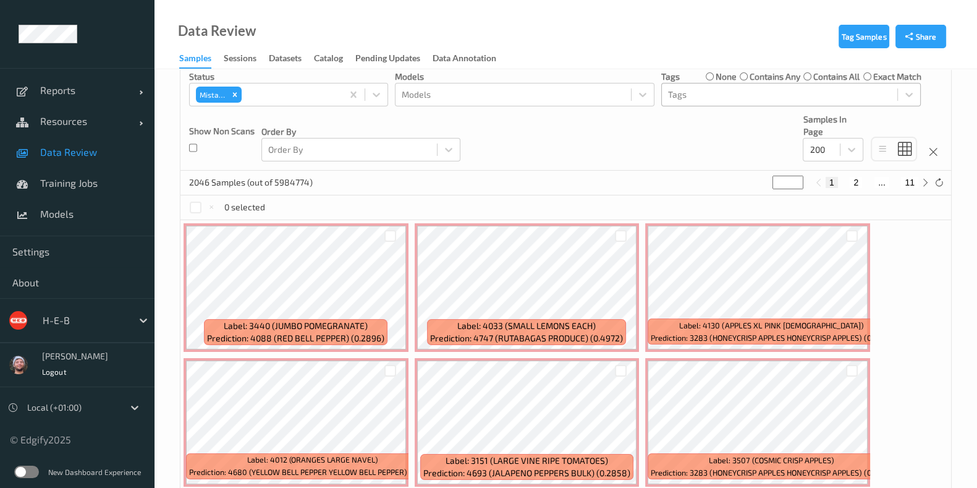
scroll to position [77, 0]
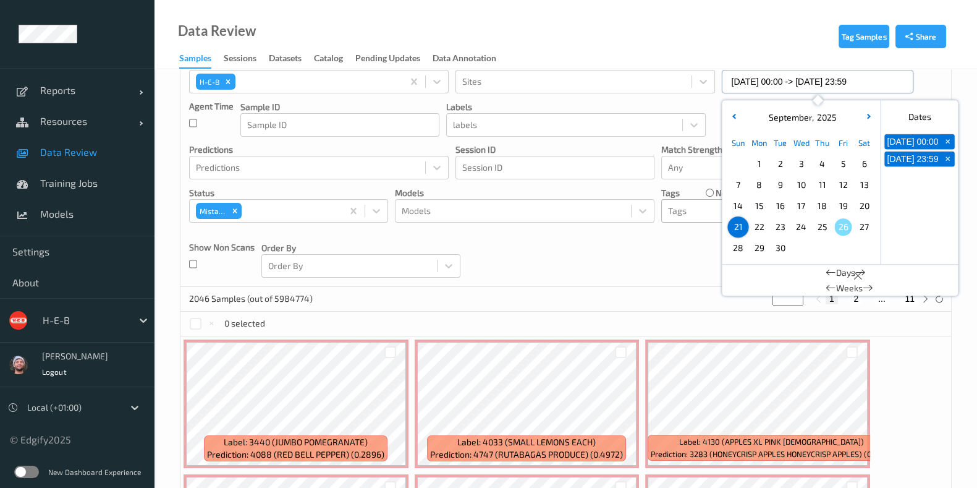
click at [782, 83] on input "21/09/2025 00:00 -> 21/09/2025 23:59" at bounding box center [818, 81] width 192 height 23
click at [763, 222] on span "22" at bounding box center [758, 226] width 17 height 17
click at [622, 256] on div "Devices Devices Storage Devices Storage Devices Clusters H-E-B Sites Sites date…" at bounding box center [565, 146] width 771 height 281
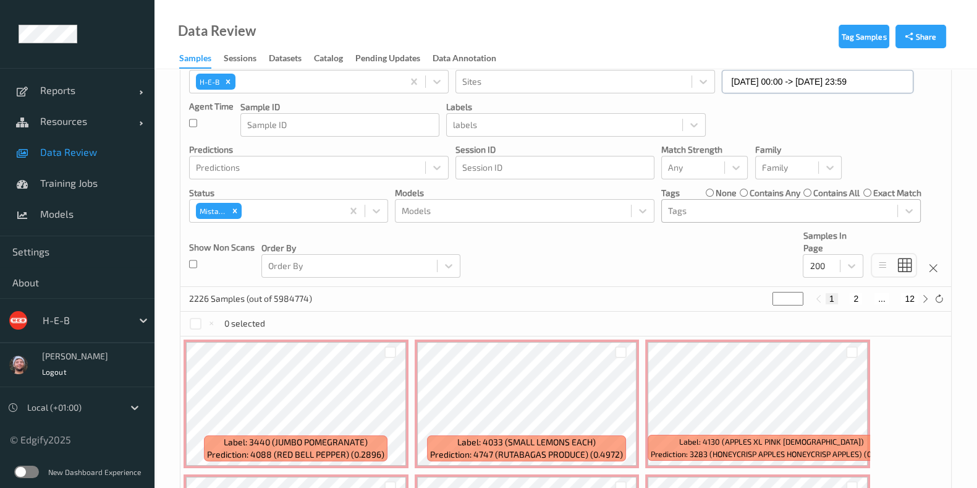
click at [768, 78] on input "22/09/2025 00:00 -> 22/09/2025 23:59" at bounding box center [818, 81] width 192 height 23
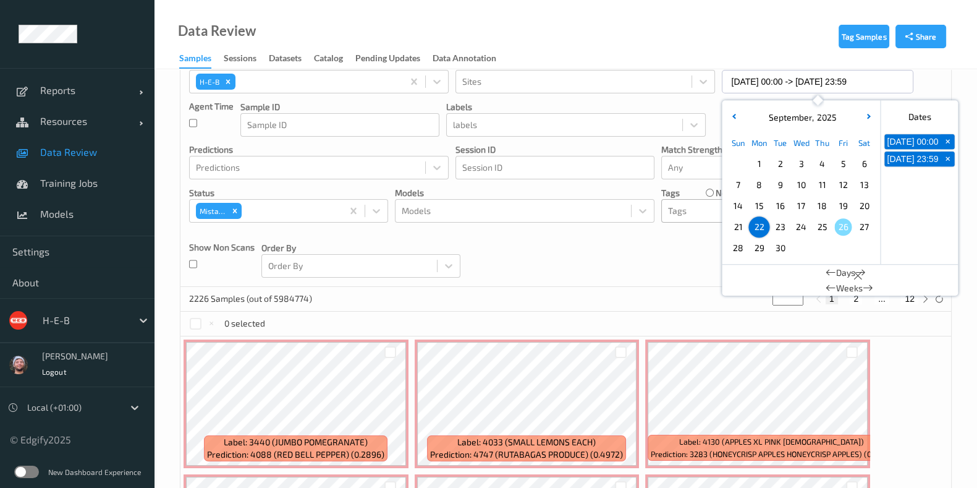
click at [779, 223] on span "23" at bounding box center [779, 226] width 17 height 17
click at [796, 222] on span "24" at bounding box center [800, 226] width 17 height 17
click at [816, 227] on span "25" at bounding box center [821, 226] width 17 height 17
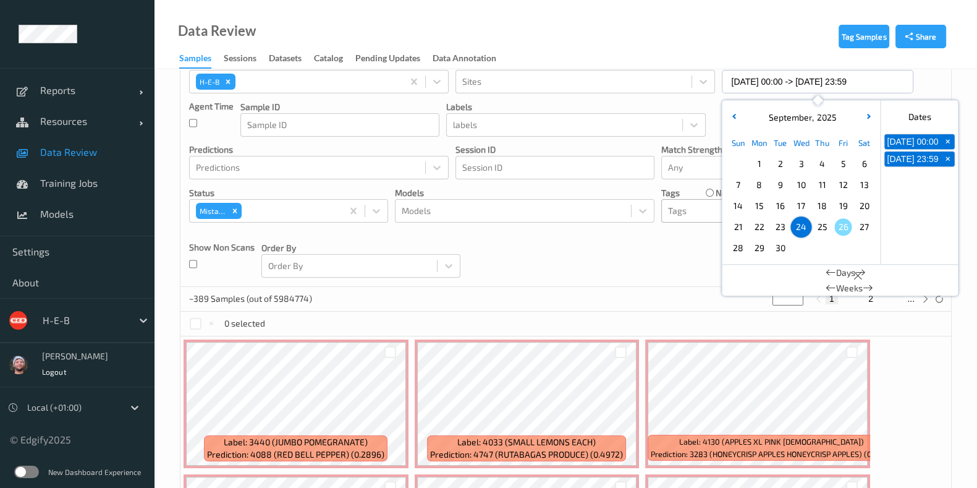
click at [816, 227] on span "25" at bounding box center [821, 226] width 17 height 17
click at [790, 182] on div "10" at bounding box center [800, 184] width 21 height 21
type input "10/09/2025 00:00 -> 10/09/2025 23:59"
click at [622, 280] on div "Devices Devices Storage Devices Storage Devices Clusters H-E-B Sites Sites date…" at bounding box center [565, 146] width 771 height 281
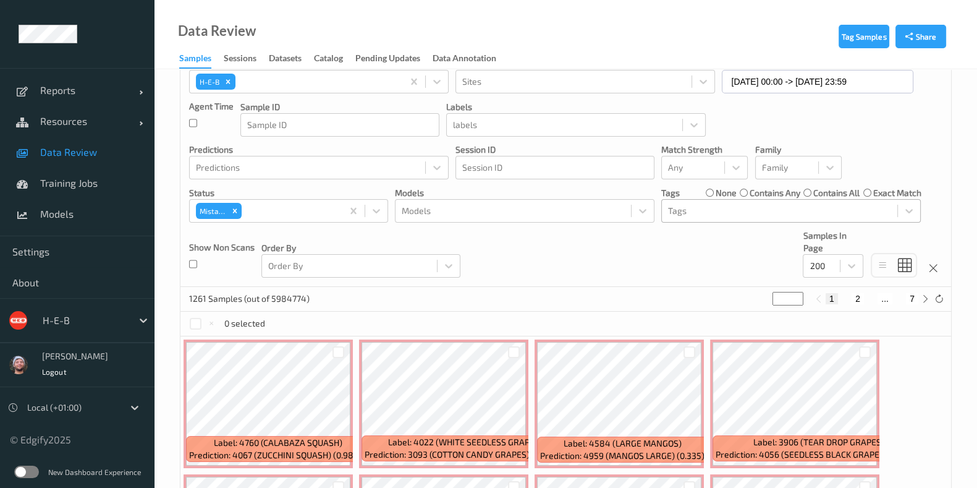
click at [728, 268] on div "Devices Devices Storage Devices Storage Devices Clusters H-E-B Sites Sites date…" at bounding box center [565, 146] width 771 height 281
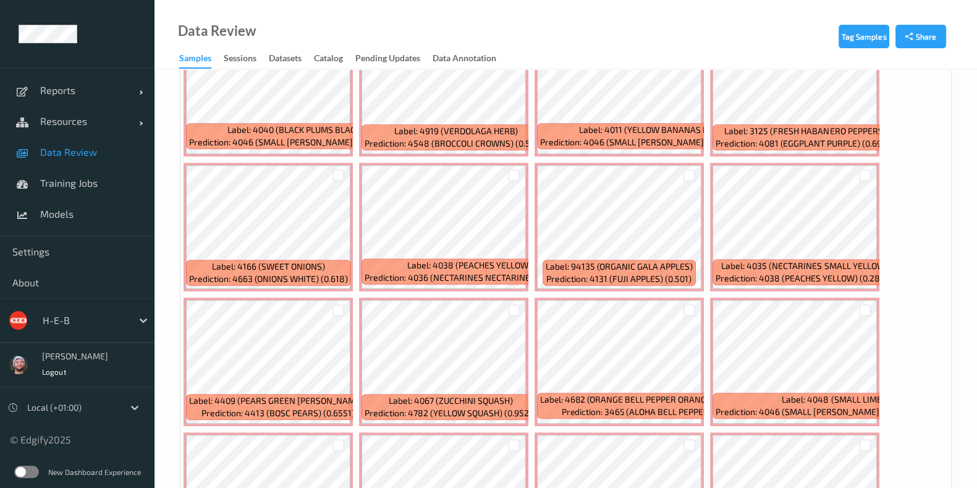
scroll to position [540, 0]
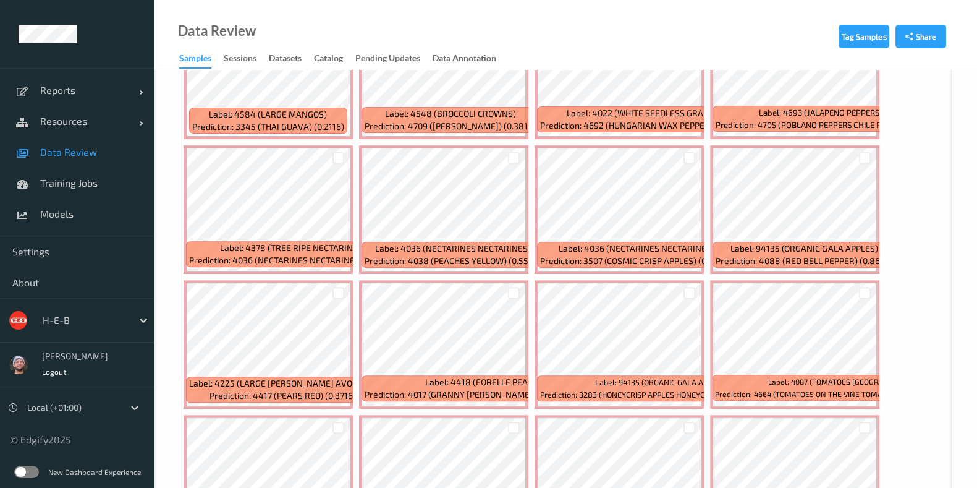
click at [96, 148] on span "Data Review" at bounding box center [91, 152] width 102 height 12
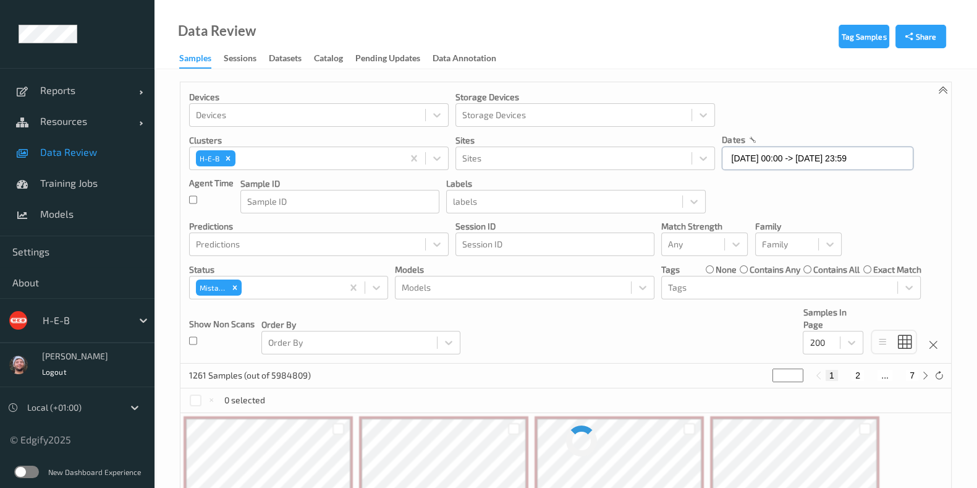
click at [759, 156] on input "10/09/2025 00:00 -> 10/09/2025 23:59" at bounding box center [818, 157] width 192 height 23
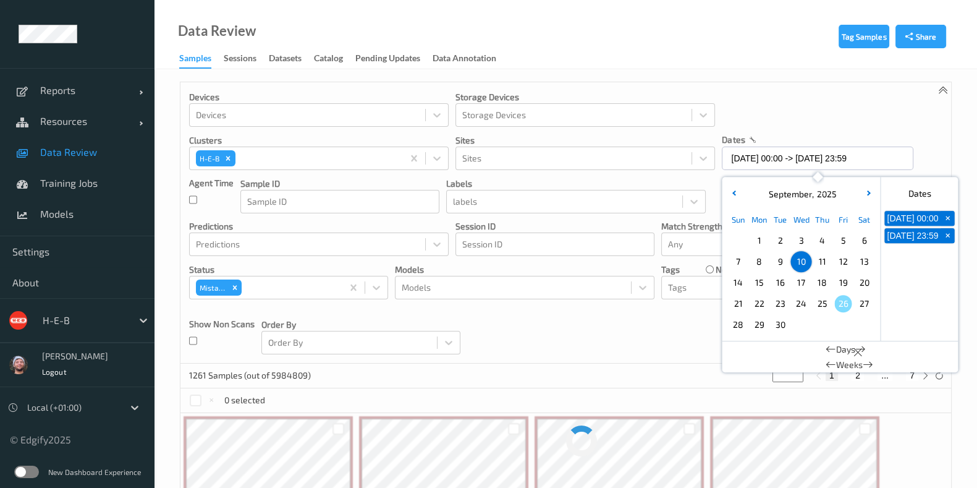
click at [740, 303] on span "21" at bounding box center [737, 303] width 17 height 17
drag, startPoint x: 740, startPoint y: 303, endPoint x: 638, endPoint y: 346, distance: 110.5
click at [740, 303] on span "21" at bounding box center [737, 303] width 17 height 17
click at [638, 346] on div "Devices Devices Storage Devices Storage Devices Clusters H-E-B Sites Sites date…" at bounding box center [565, 222] width 771 height 281
click at [772, 146] on input "21/09/2025 00:00 -> 21/09/2025 23:59" at bounding box center [818, 157] width 192 height 23
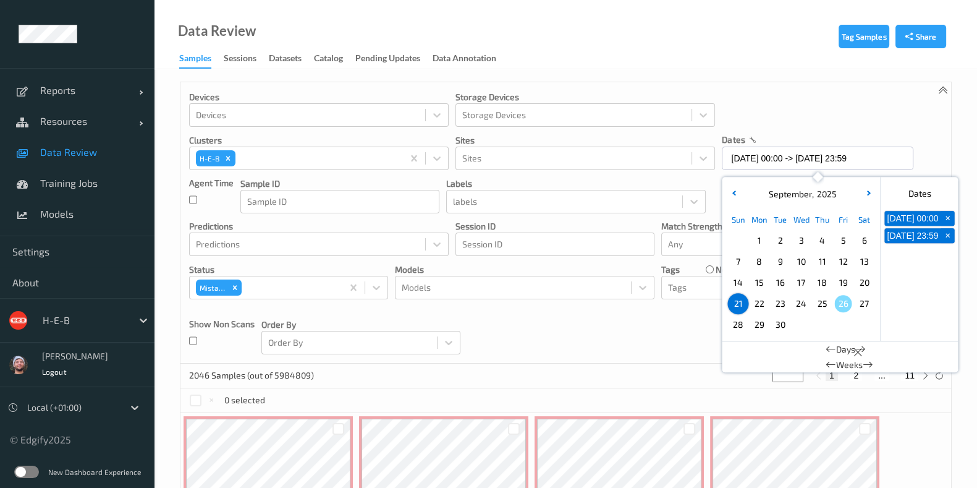
click at [764, 304] on span "22" at bounding box center [758, 303] width 17 height 17
click at [739, 302] on span "21" at bounding box center [737, 303] width 17 height 17
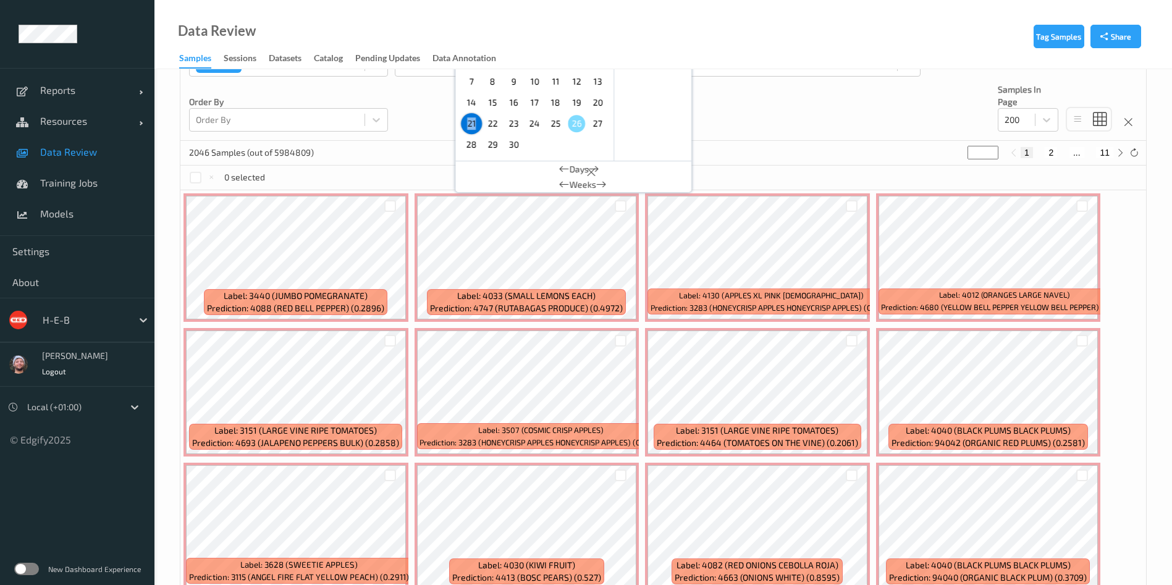
scroll to position [139, 0]
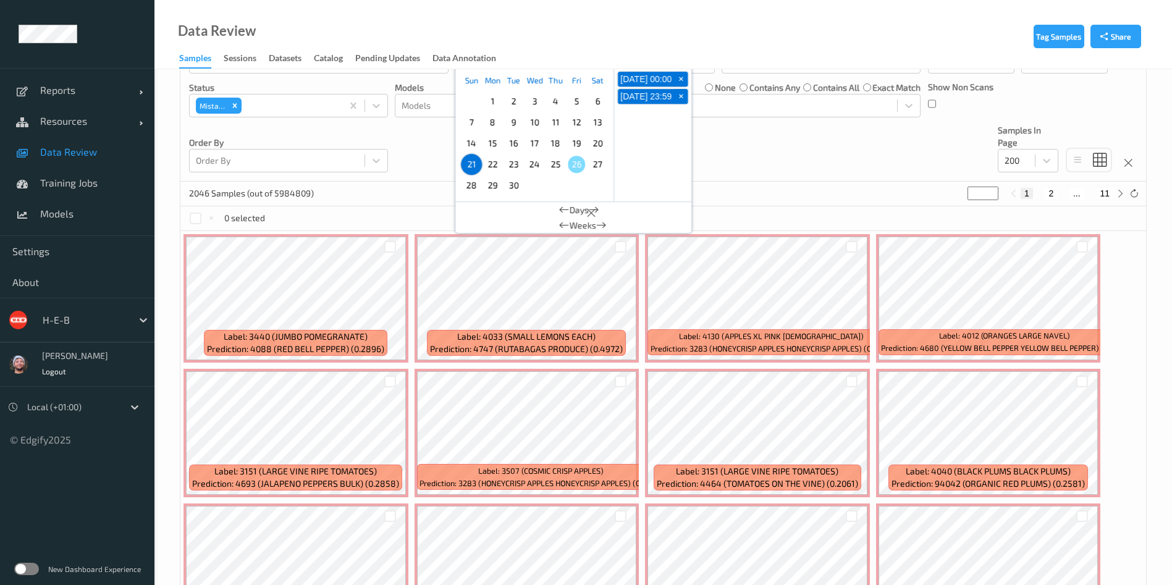
click at [501, 161] on span "22" at bounding box center [492, 164] width 17 height 17
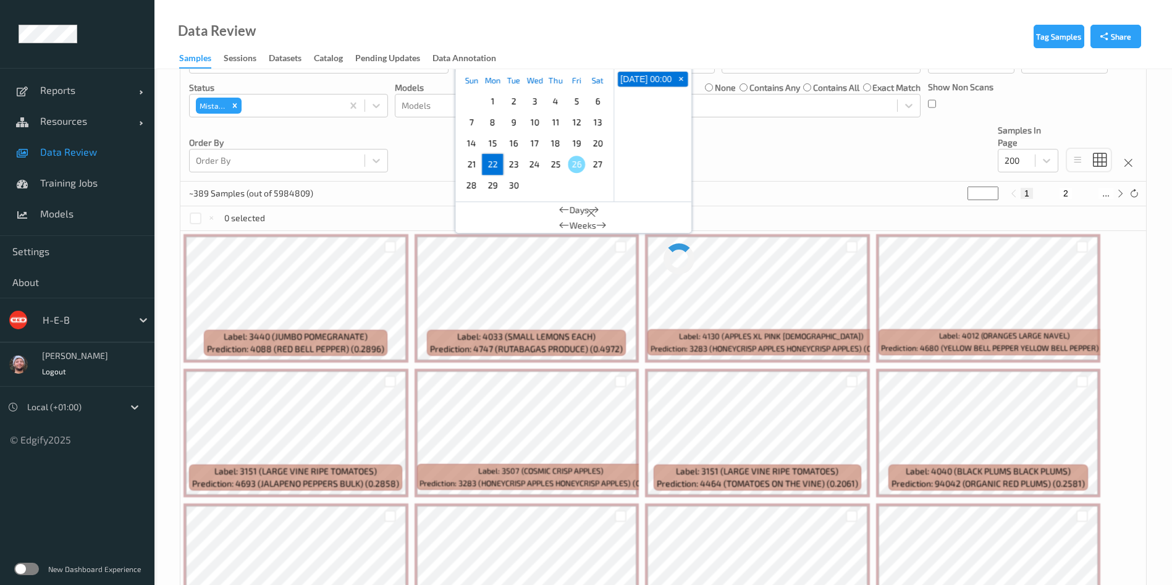
click at [496, 163] on span "22" at bounding box center [492, 164] width 17 height 17
type input "22/09/2025 00:00 -> 22/09/2025 23:59"
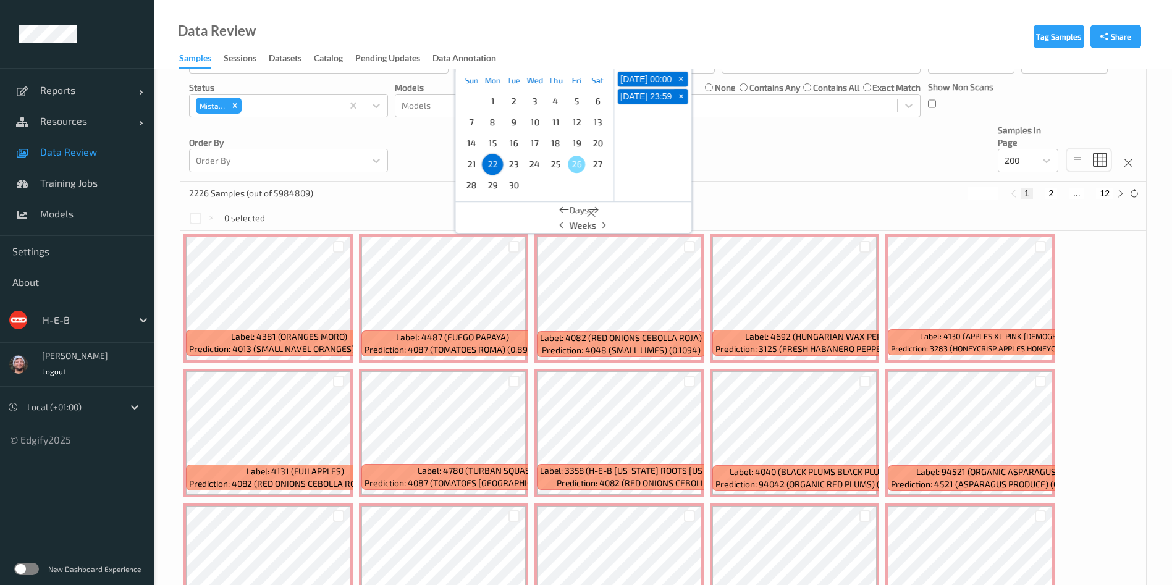
click at [828, 179] on div "Devices Devices Storage Devices Storage Devices Clusters H-E-B Sites Sites date…" at bounding box center [663, 62] width 966 height 239
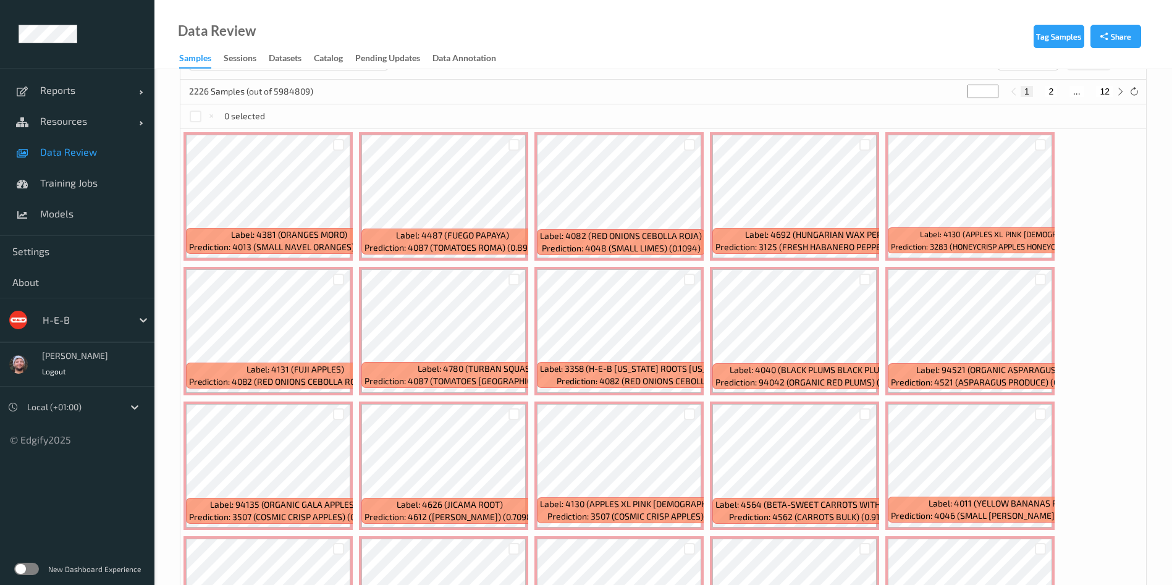
scroll to position [242, 0]
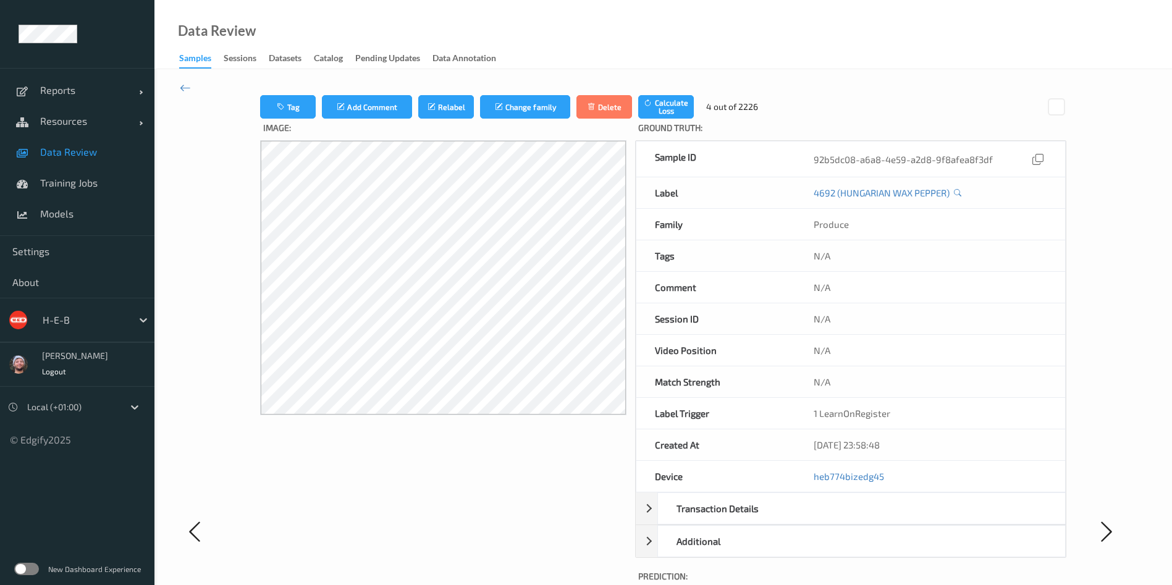
drag, startPoint x: 222, startPoint y: 151, endPoint x: 206, endPoint y: 129, distance: 27.6
click at [221, 150] on div at bounding box center [220, 531] width 80 height 873
click at [182, 85] on icon at bounding box center [185, 88] width 11 height 14
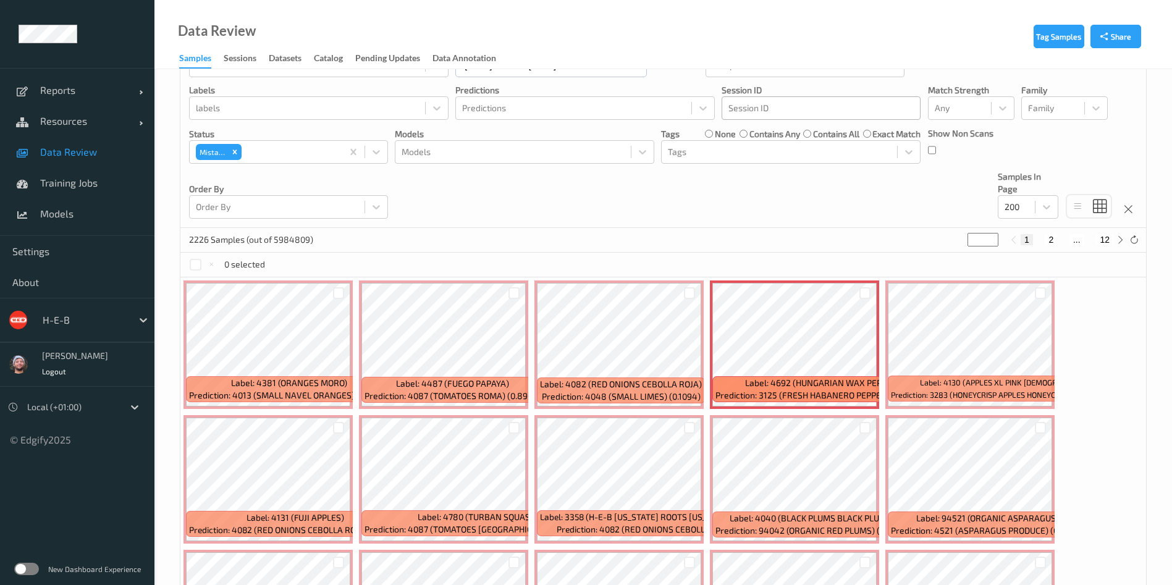
scroll to position [185, 0]
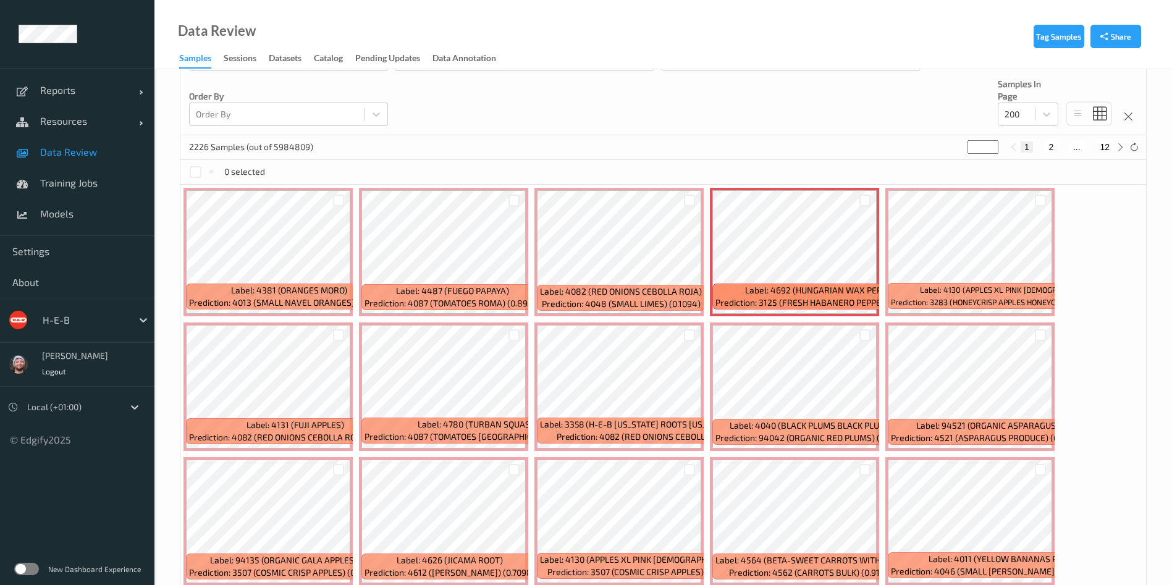
click at [858, 195] on div at bounding box center [864, 200] width 23 height 20
click at [860, 195] on div at bounding box center [866, 201] width 12 height 12
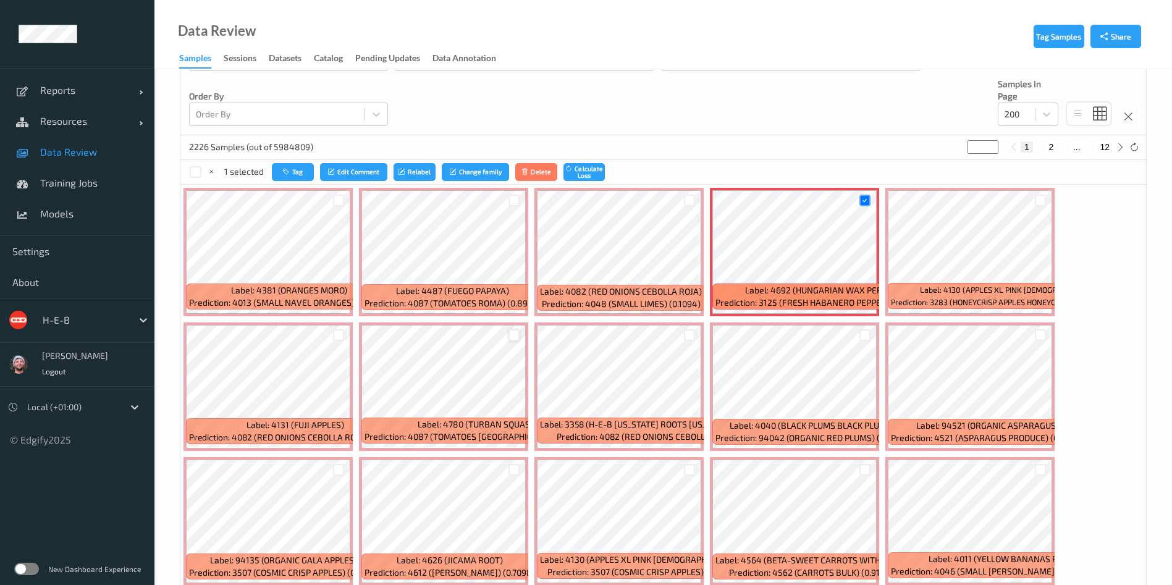
click at [517, 334] on div at bounding box center [515, 335] width 12 height 12
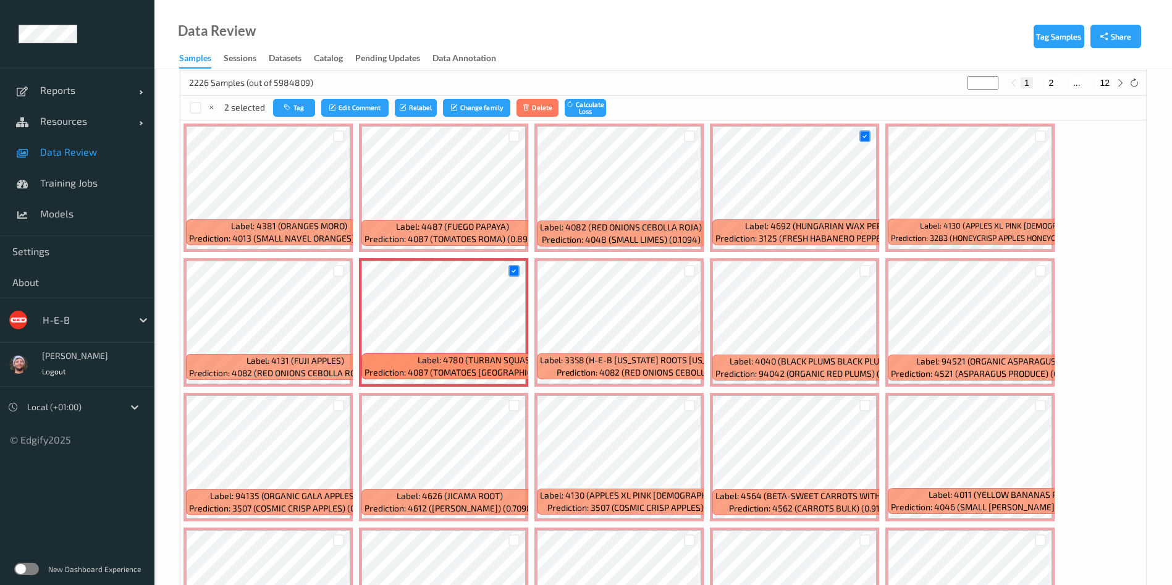
scroll to position [278, 0]
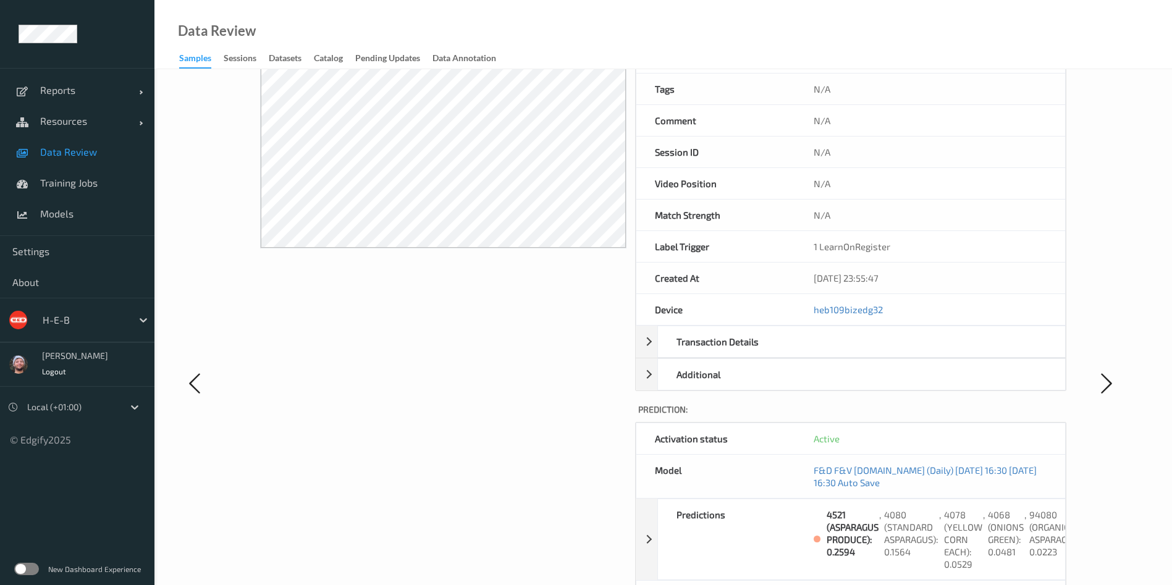
scroll to position [278, 0]
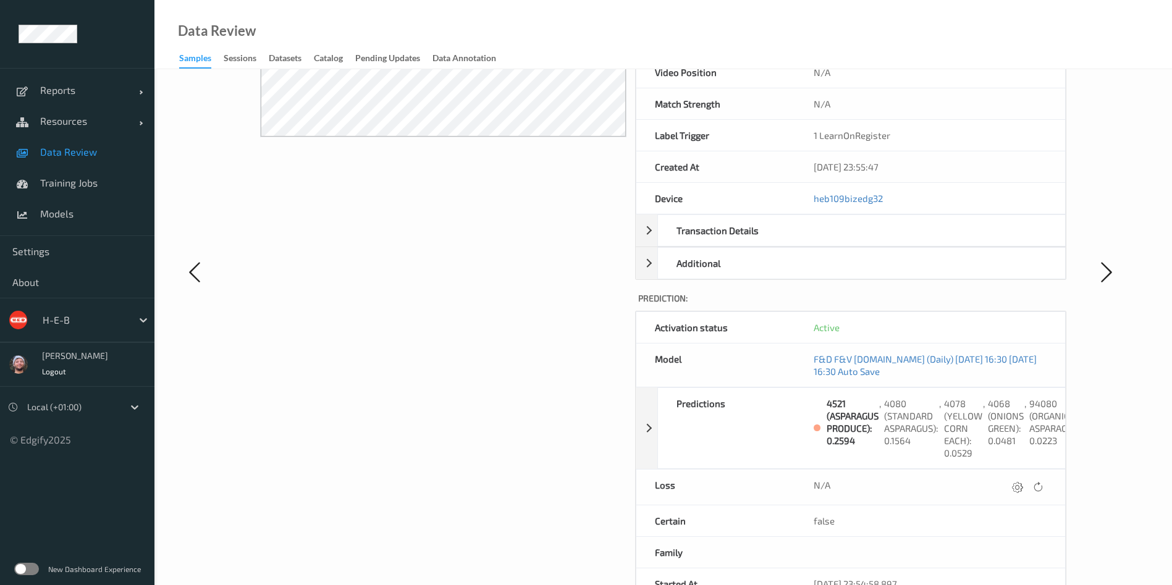
click at [64, 161] on link "Data Review" at bounding box center [77, 152] width 154 height 31
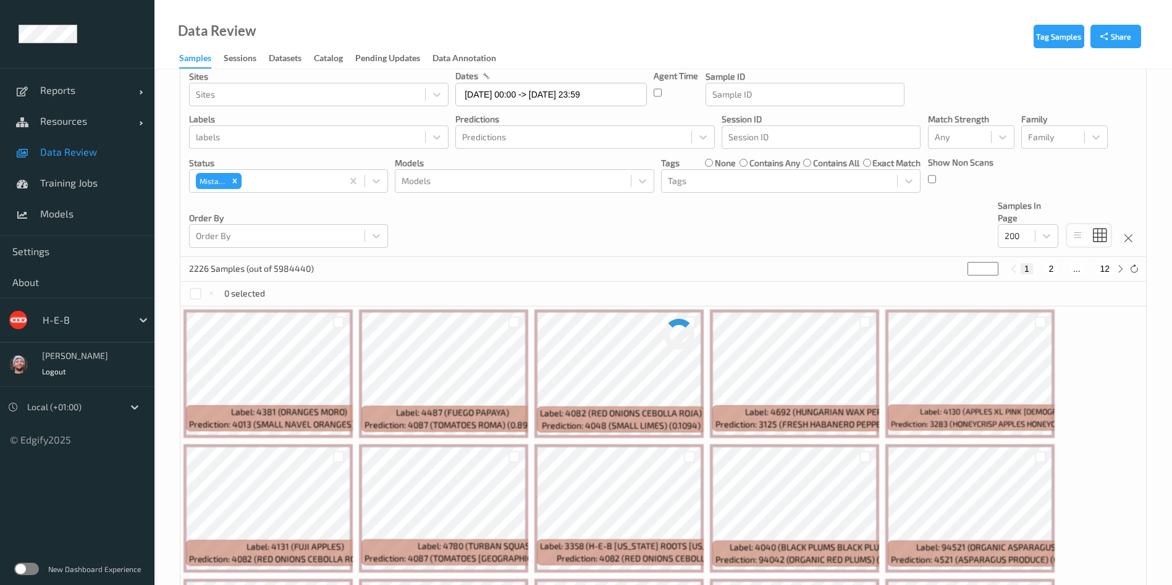
scroll to position [93, 0]
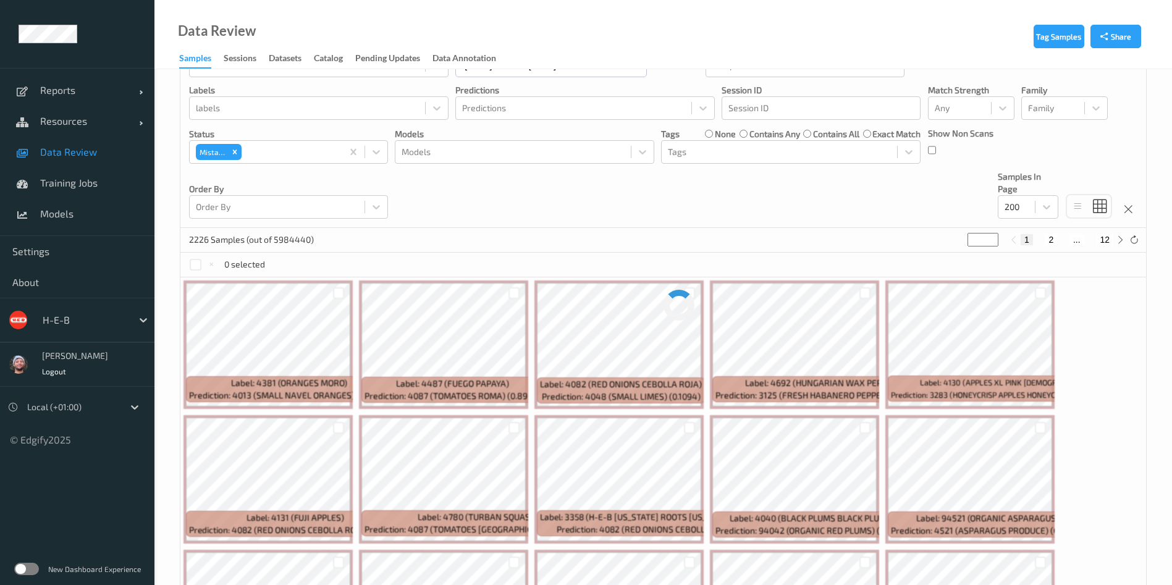
click at [64, 146] on span "Data Review" at bounding box center [91, 152] width 102 height 12
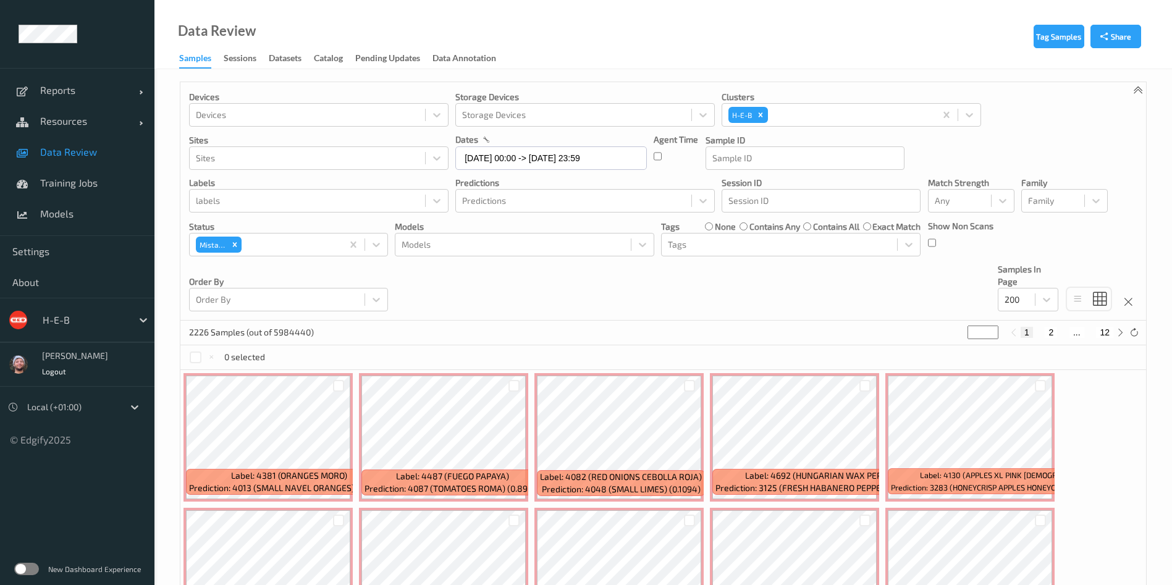
click at [512, 377] on div at bounding box center [513, 386] width 23 height 20
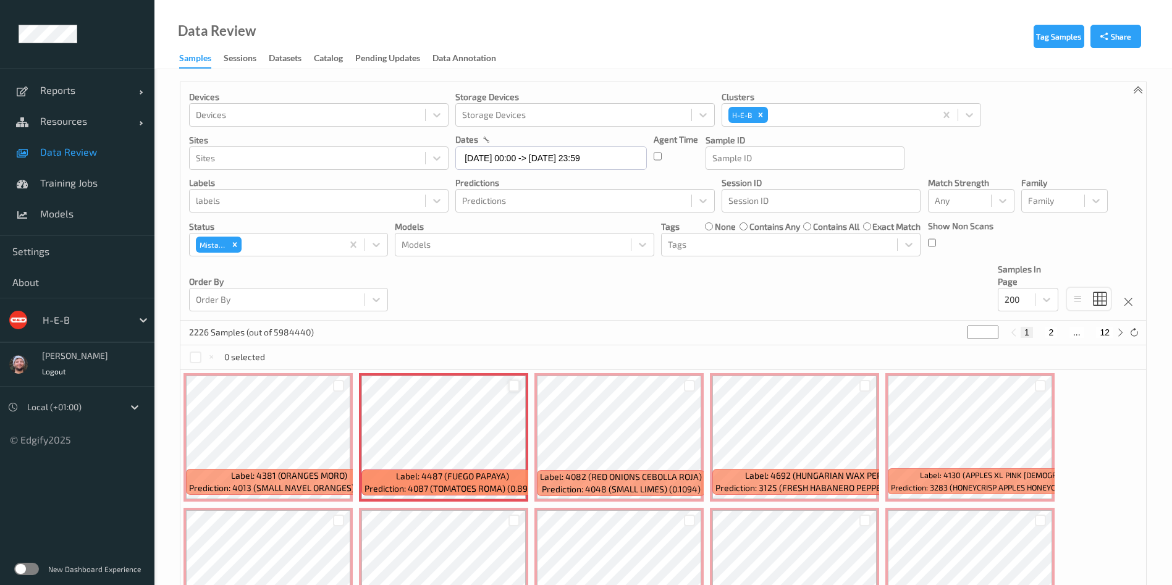
click at [512, 383] on div at bounding box center [515, 386] width 12 height 12
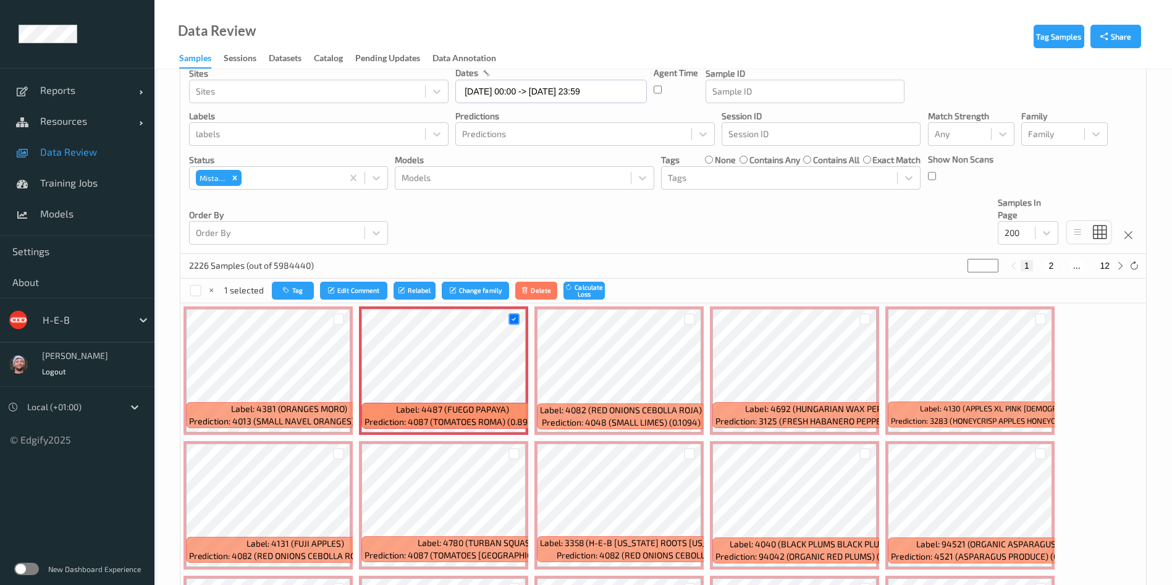
scroll to position [185, 0]
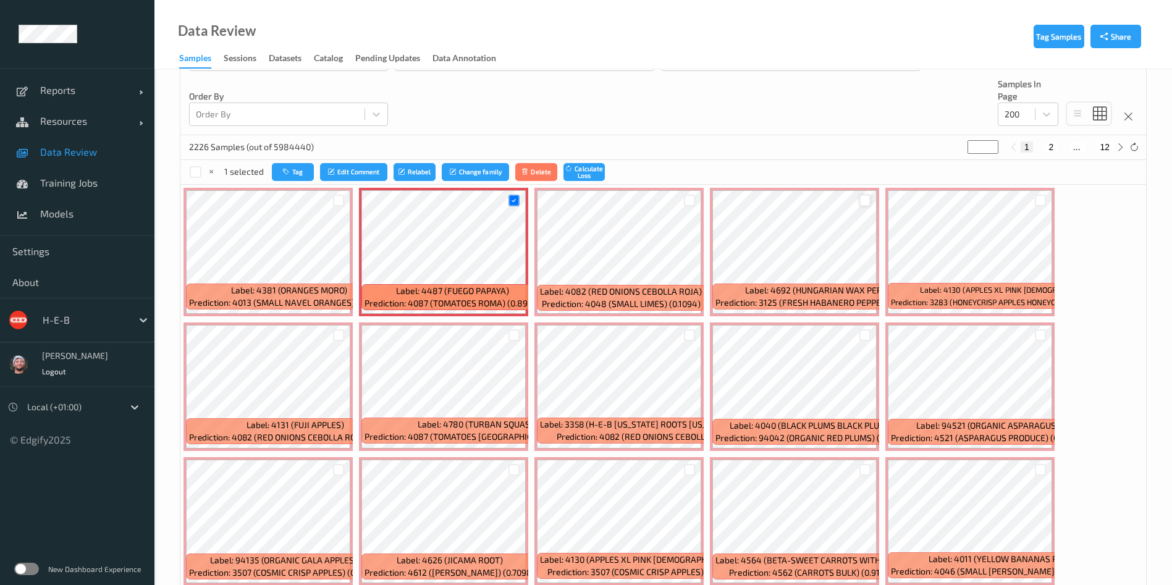
click at [860, 197] on div at bounding box center [866, 201] width 12 height 12
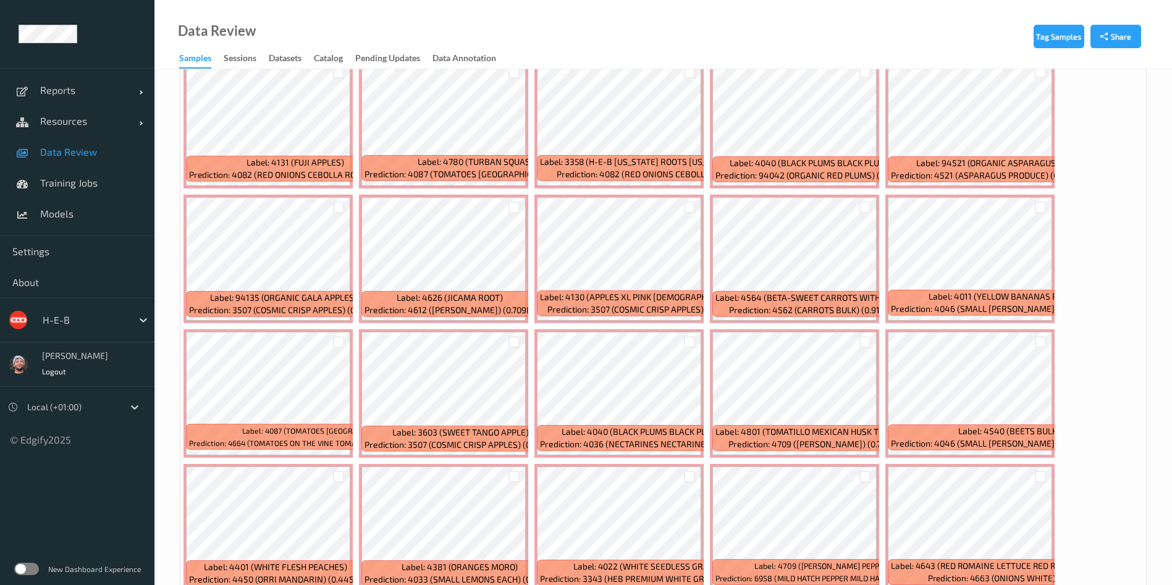
scroll to position [463, 0]
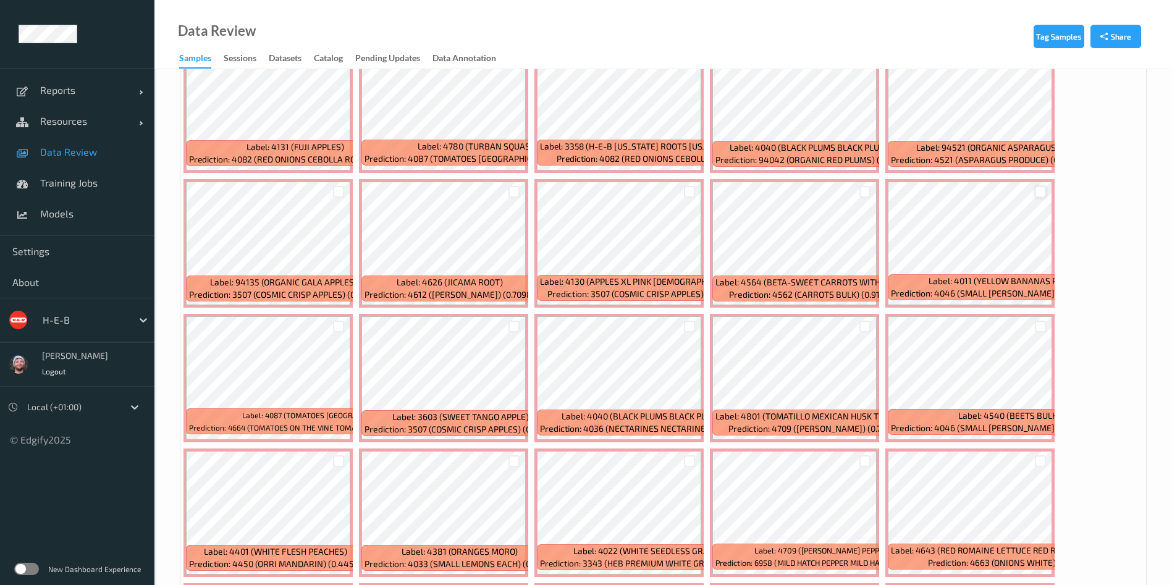
click at [988, 189] on div at bounding box center [1041, 192] width 12 height 12
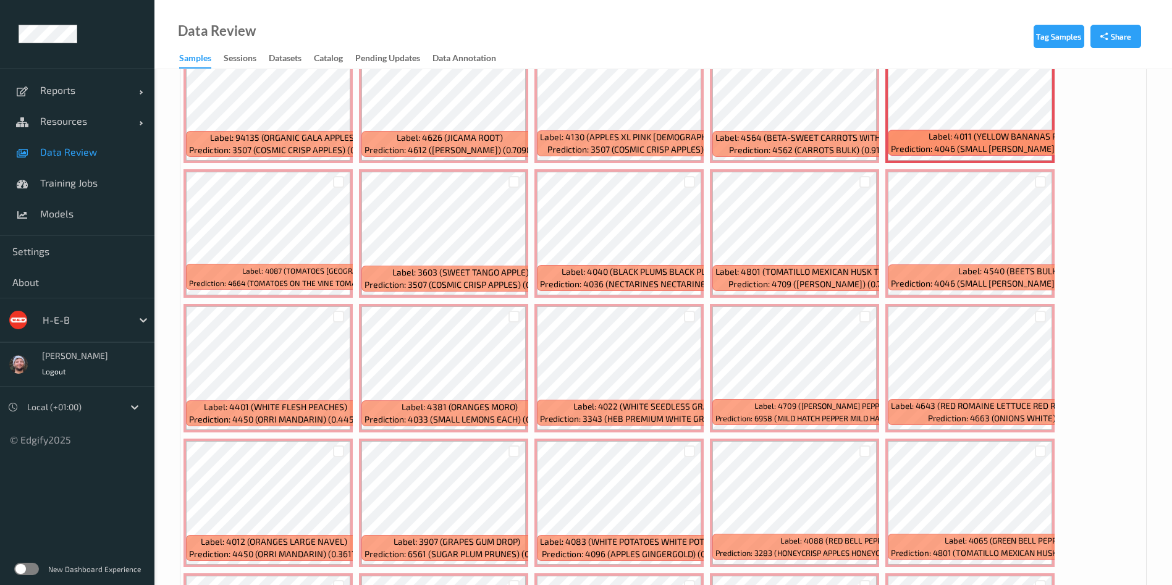
scroll to position [649, 0]
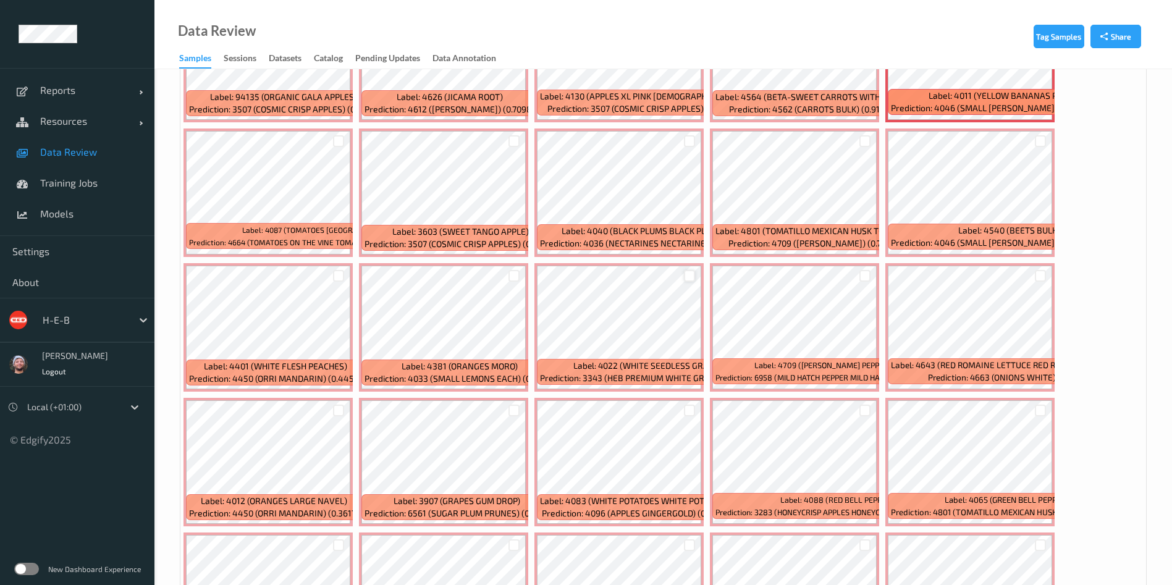
click at [688, 270] on div at bounding box center [690, 276] width 12 height 12
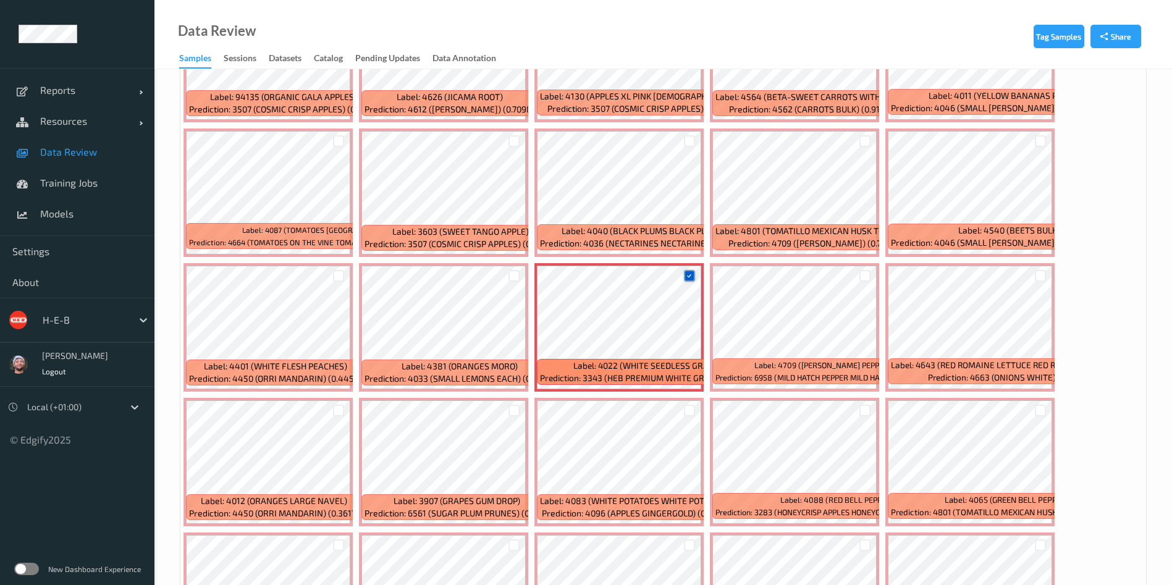
scroll to position [742, 0]
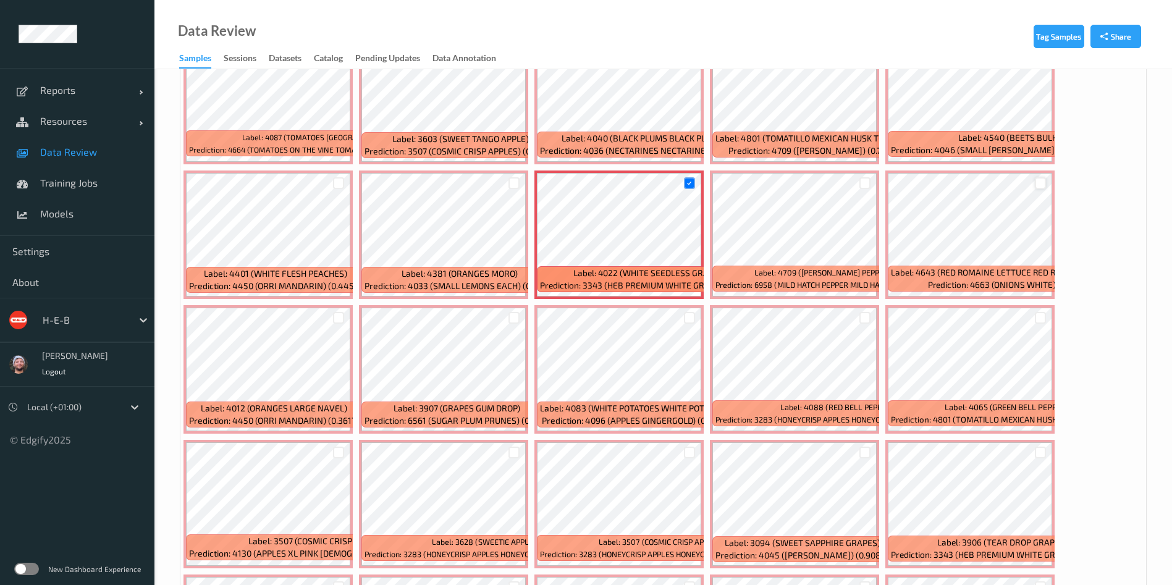
click at [988, 182] on div at bounding box center [1041, 183] width 12 height 12
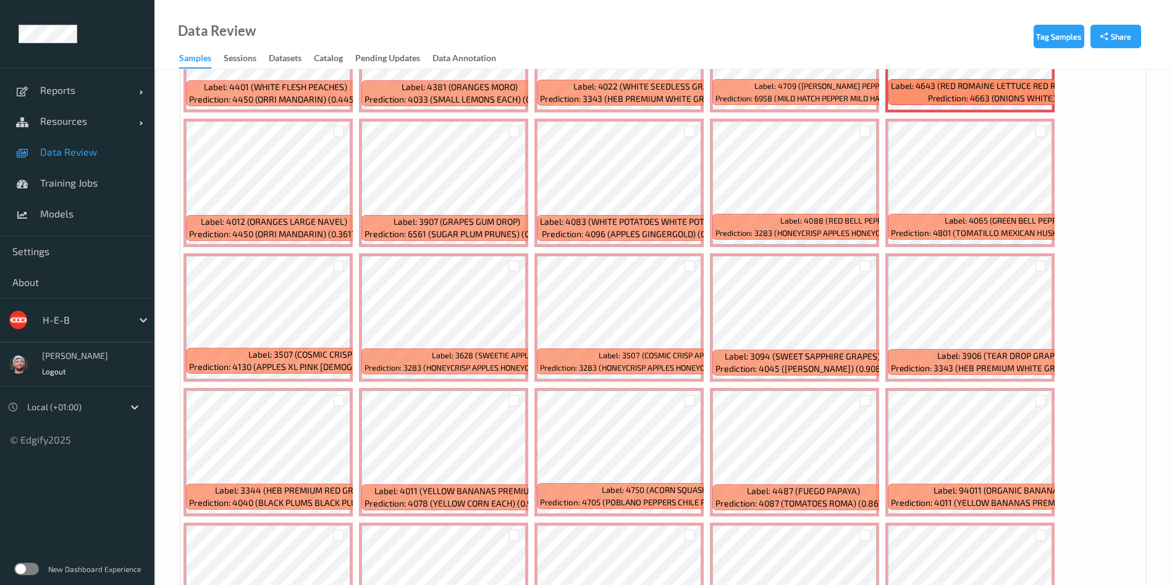
scroll to position [1020, 0]
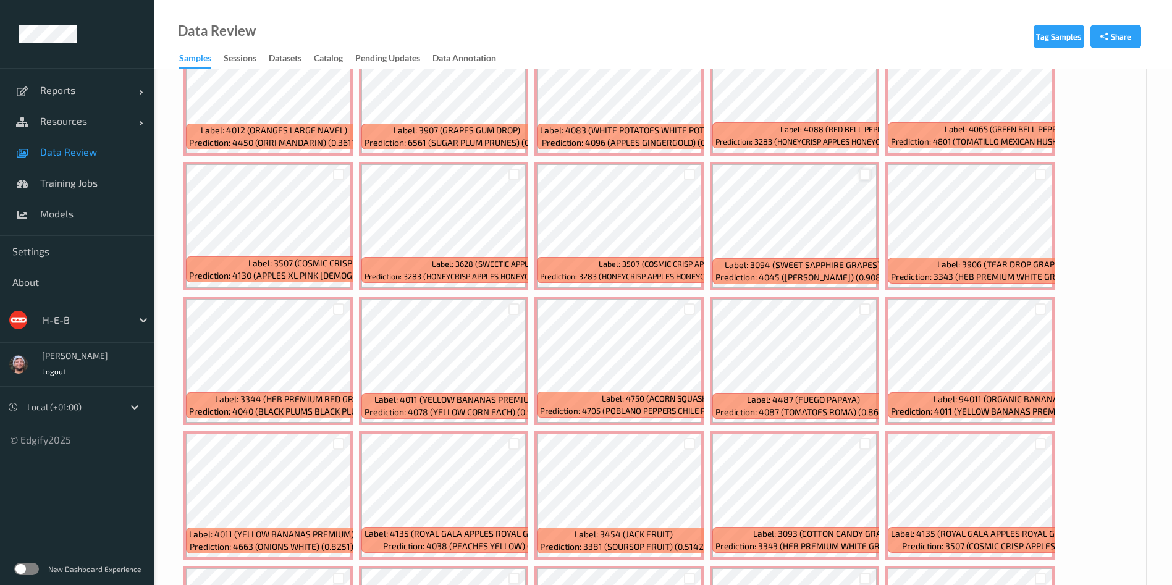
click at [866, 171] on div at bounding box center [866, 175] width 12 height 12
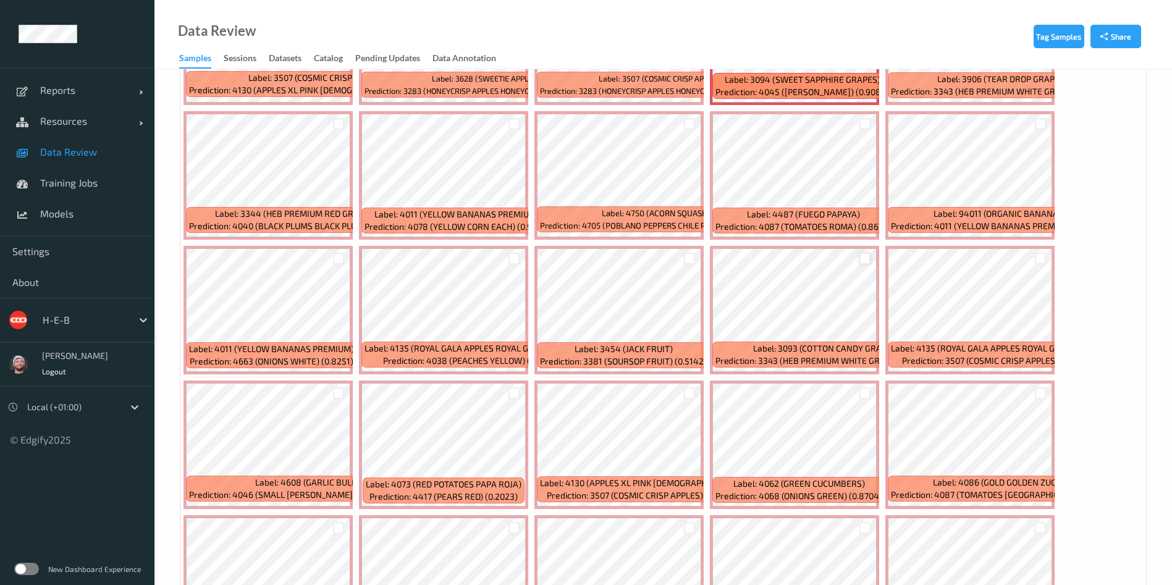
scroll to position [1298, 0]
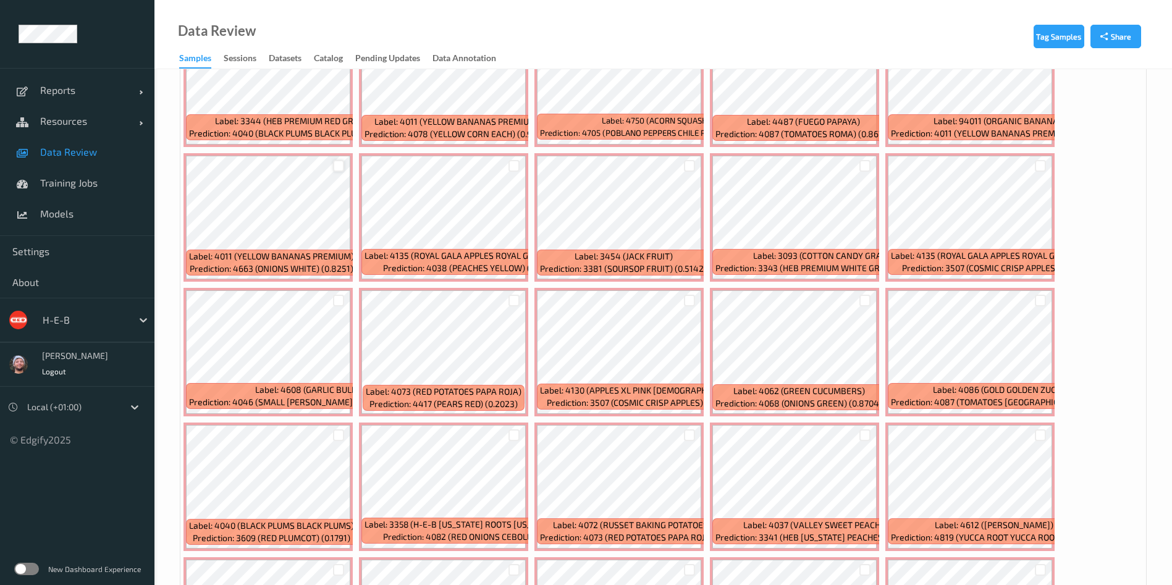
click at [340, 163] on div at bounding box center [339, 166] width 12 height 12
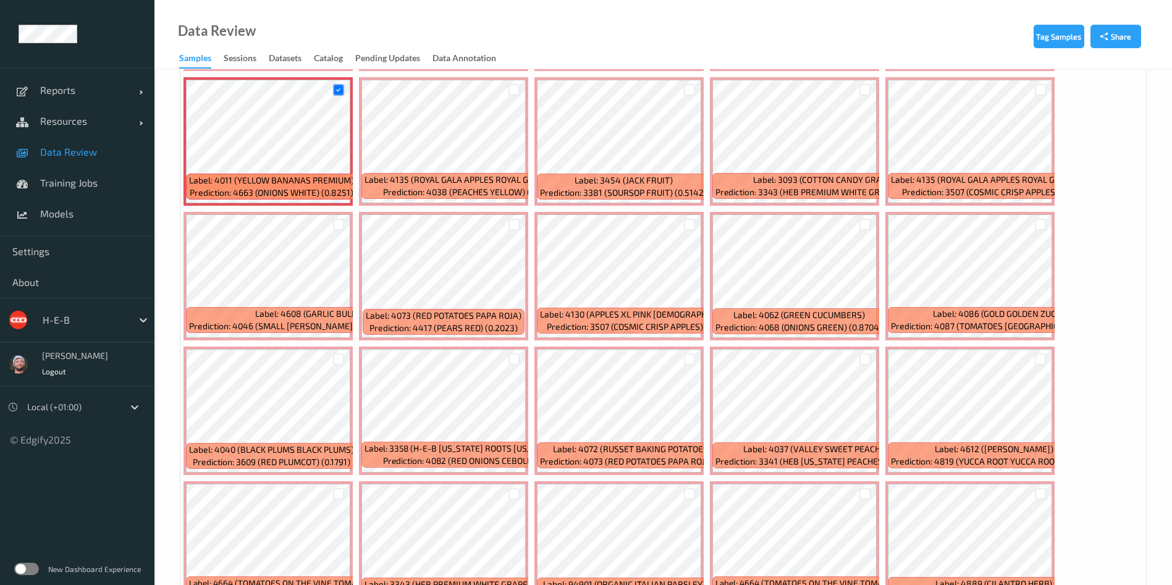
scroll to position [1390, 0]
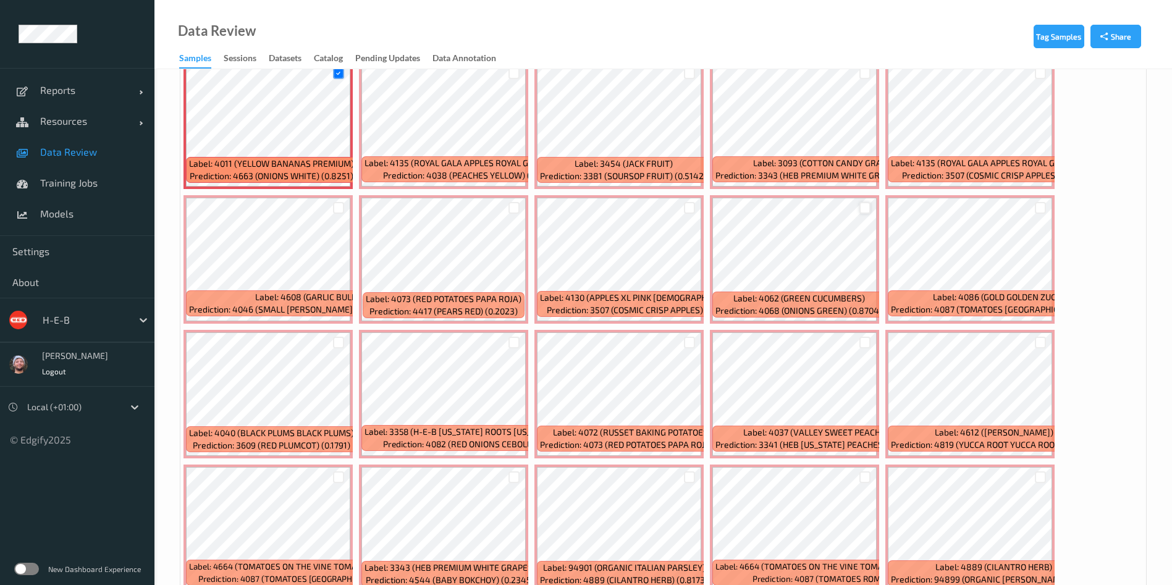
click at [866, 205] on div at bounding box center [866, 208] width 12 height 12
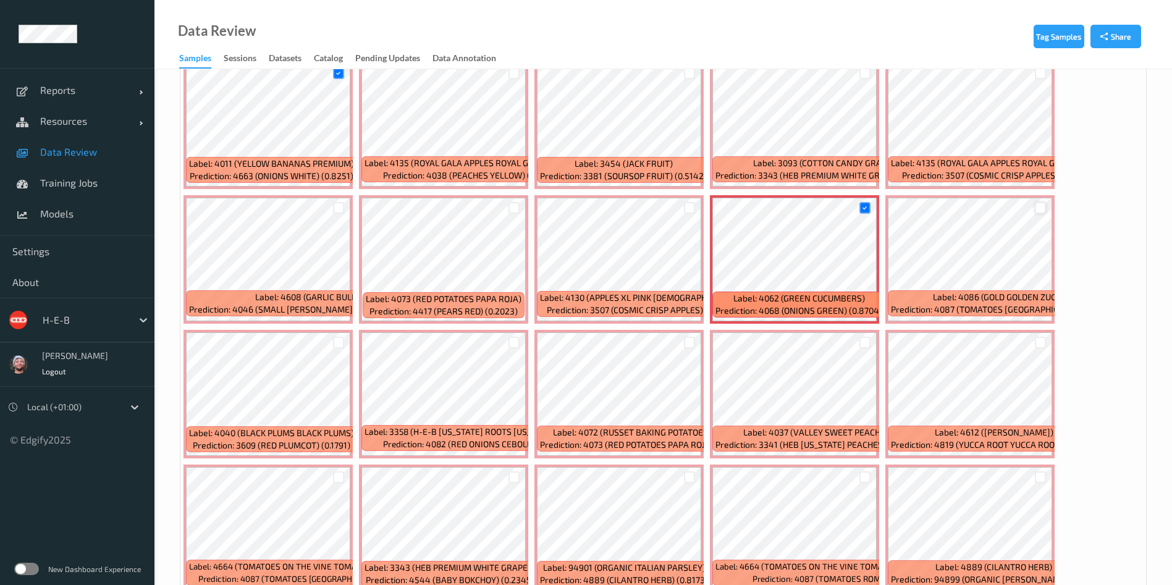
click at [988, 209] on div at bounding box center [1041, 208] width 12 height 12
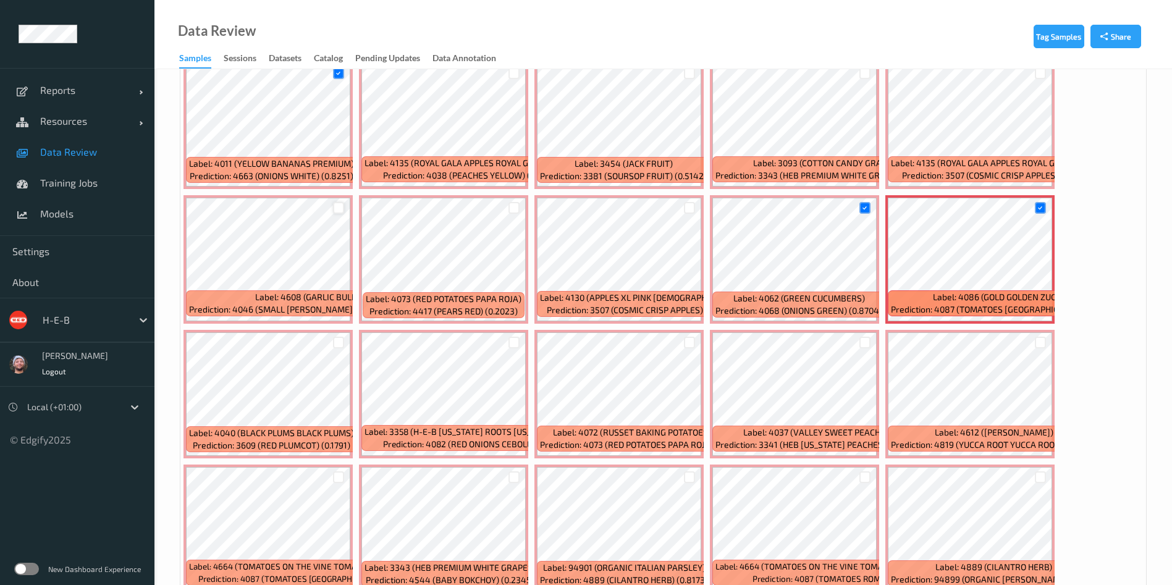
click at [334, 204] on div at bounding box center [339, 208] width 12 height 12
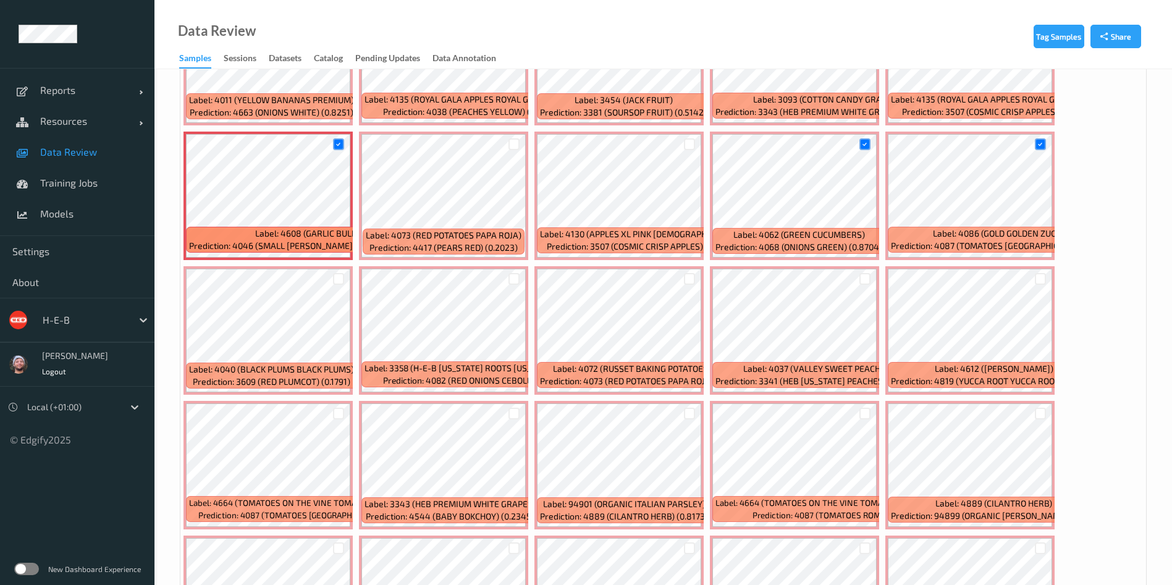
scroll to position [1483, 0]
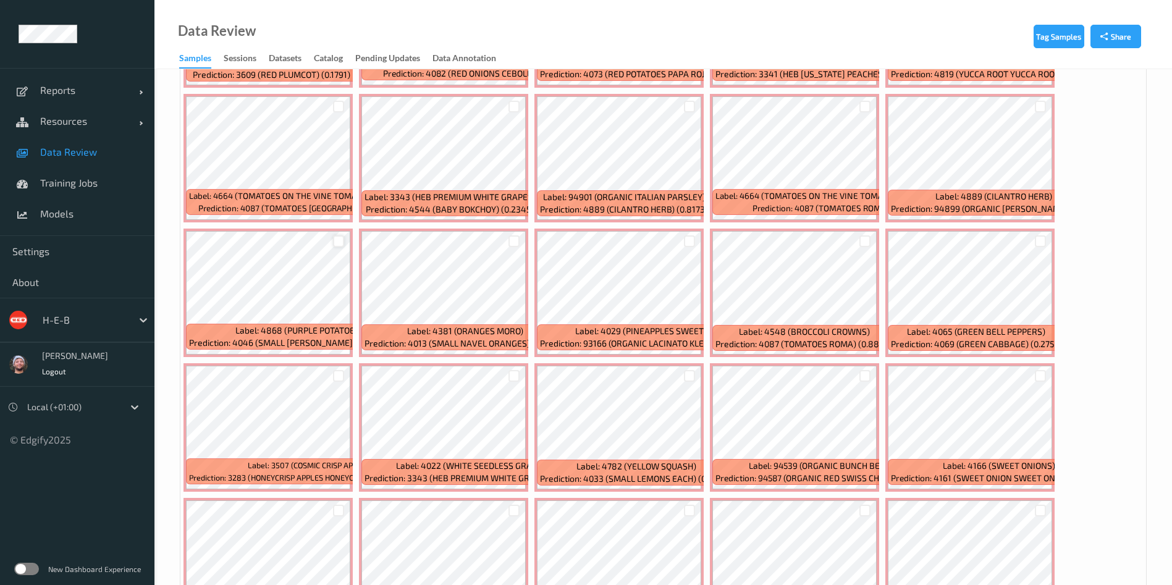
click at [336, 242] on div at bounding box center [339, 241] width 12 height 12
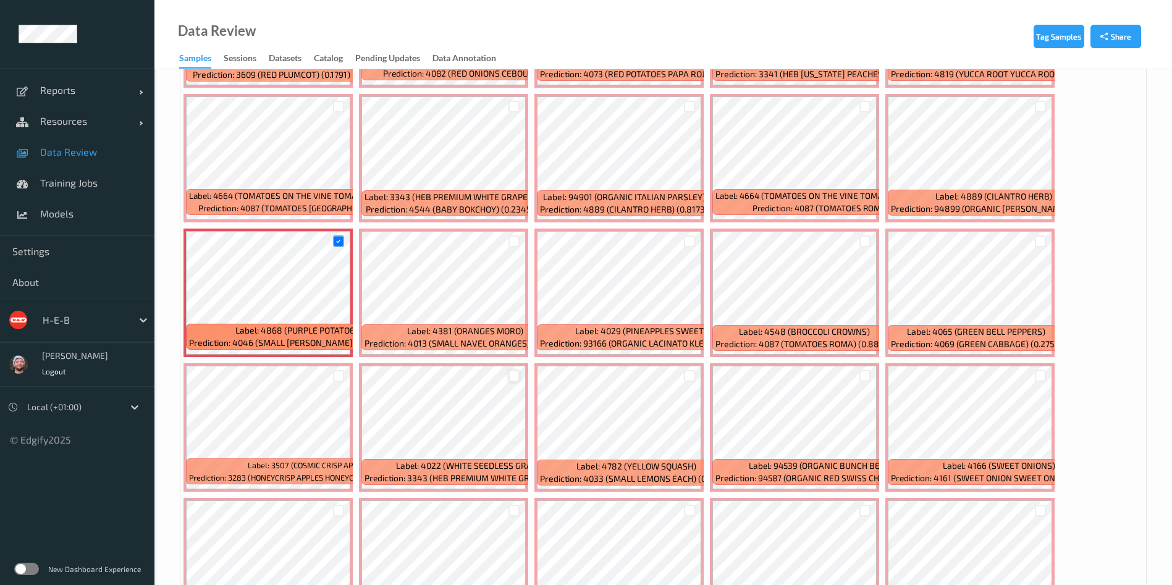
click at [517, 373] on div at bounding box center [515, 376] width 12 height 12
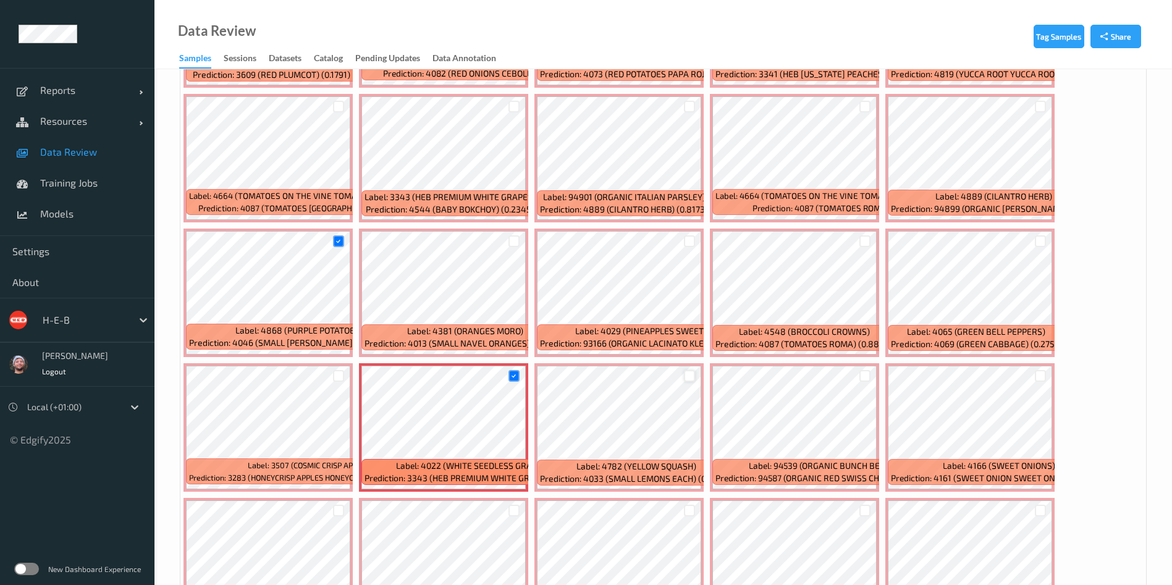
click at [692, 378] on div at bounding box center [690, 376] width 12 height 12
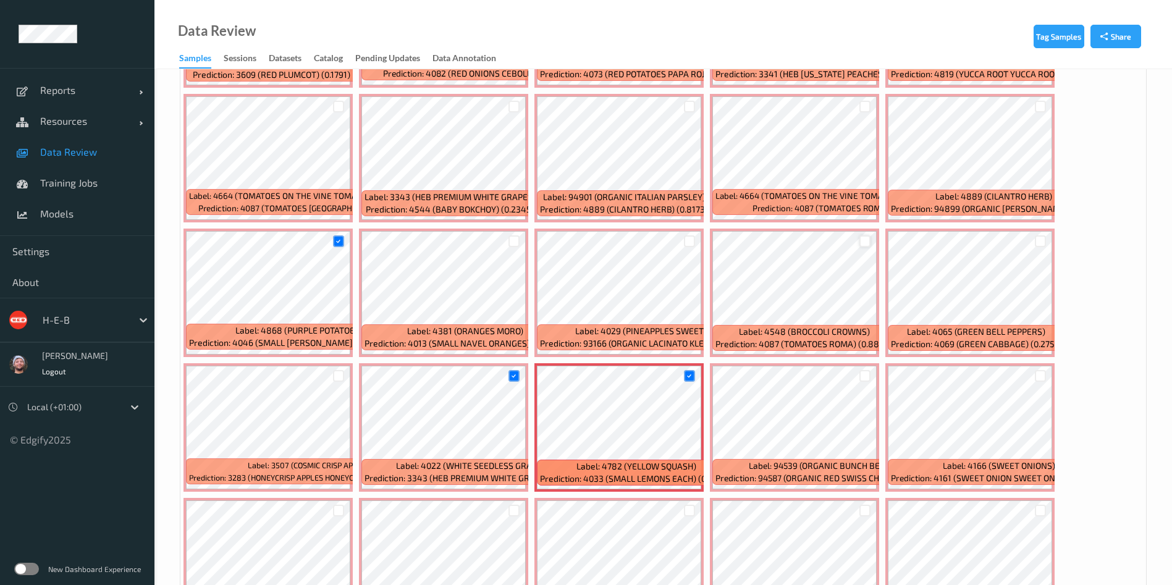
click at [861, 243] on div at bounding box center [866, 241] width 12 height 12
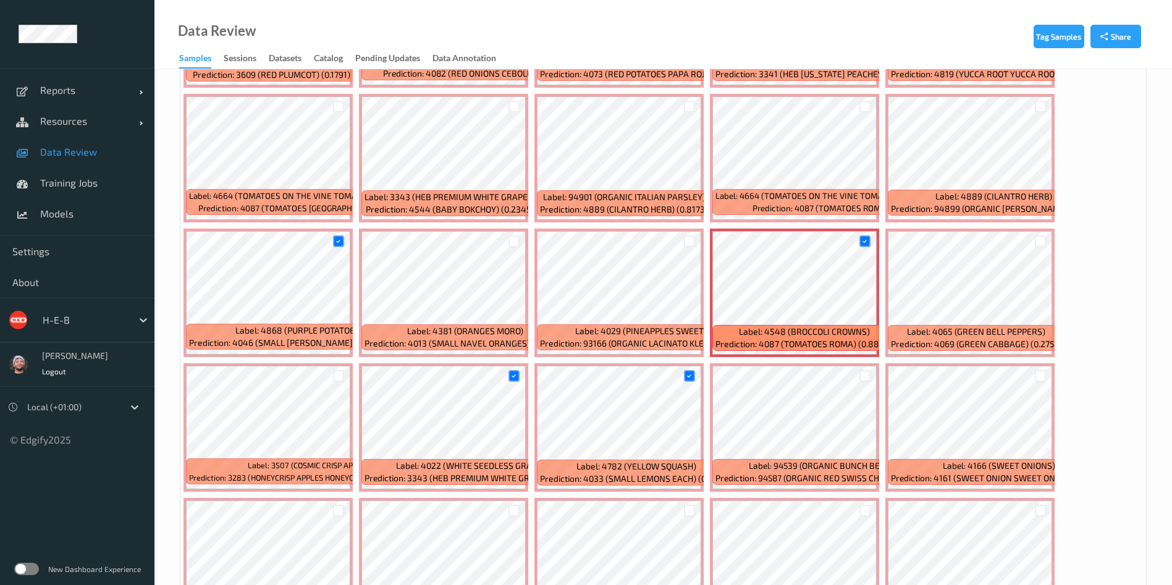
click at [988, 240] on div at bounding box center [1040, 241] width 23 height 20
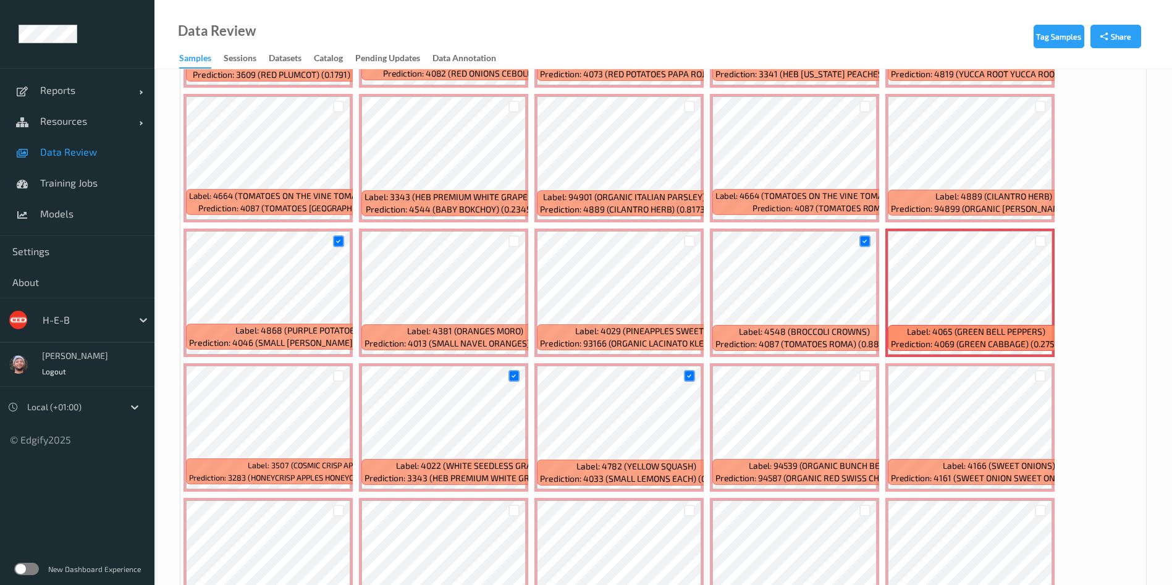
click at [988, 236] on div at bounding box center [1040, 241] width 23 height 20
click at [988, 242] on div at bounding box center [1041, 241] width 12 height 12
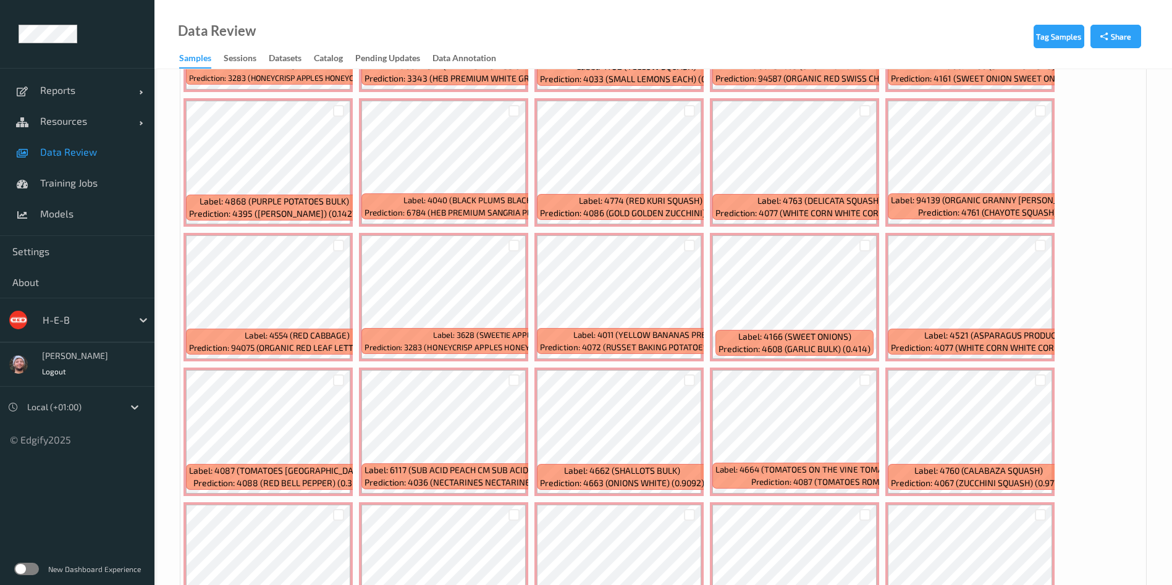
scroll to position [2132, 0]
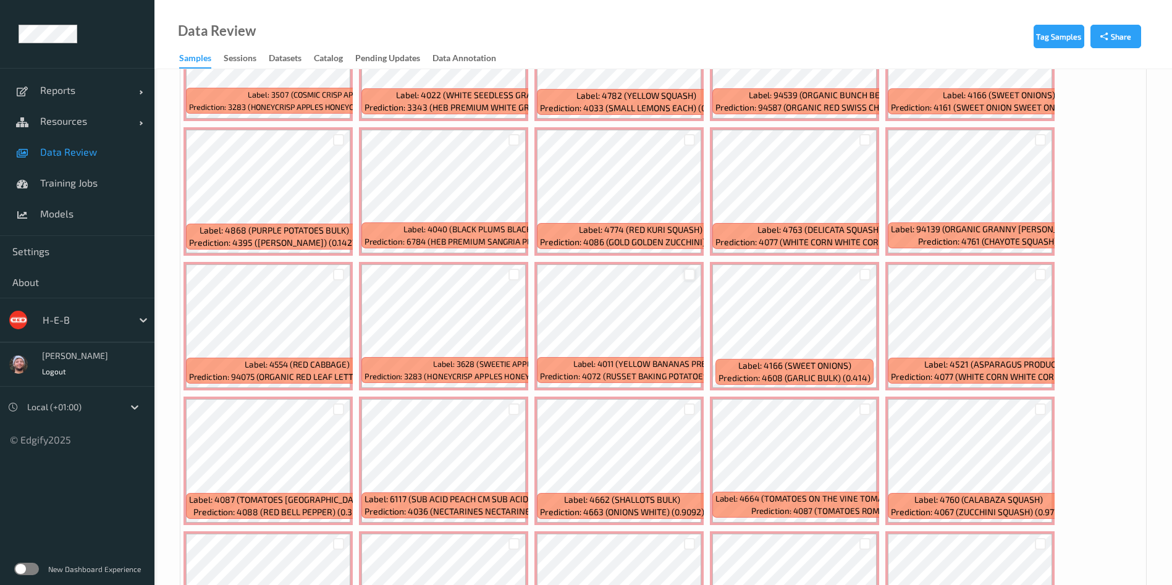
click at [684, 271] on div at bounding box center [690, 275] width 12 height 12
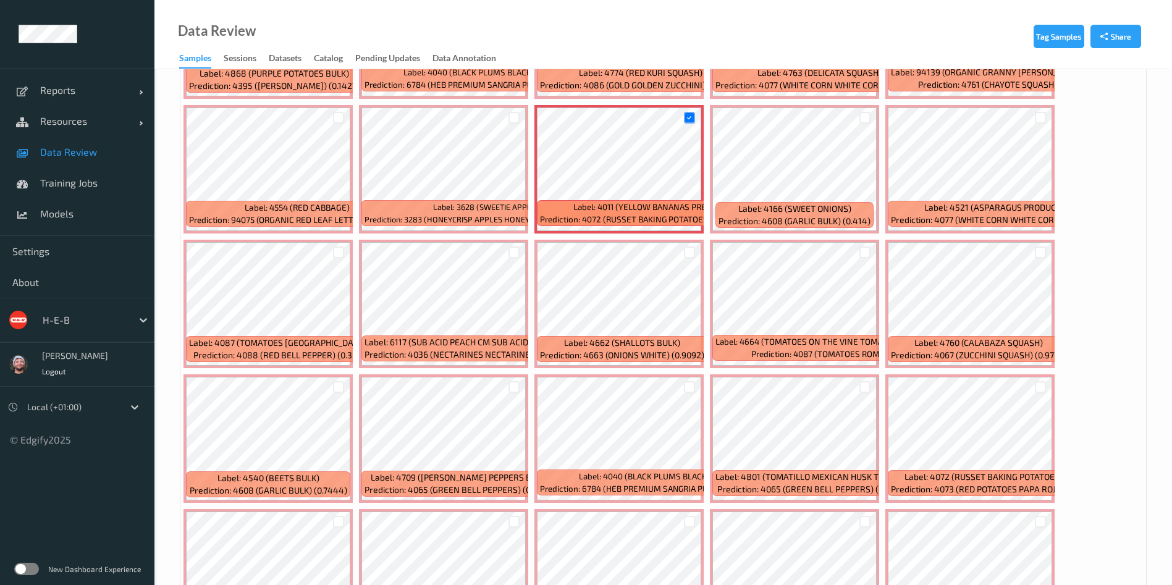
scroll to position [2317, 0]
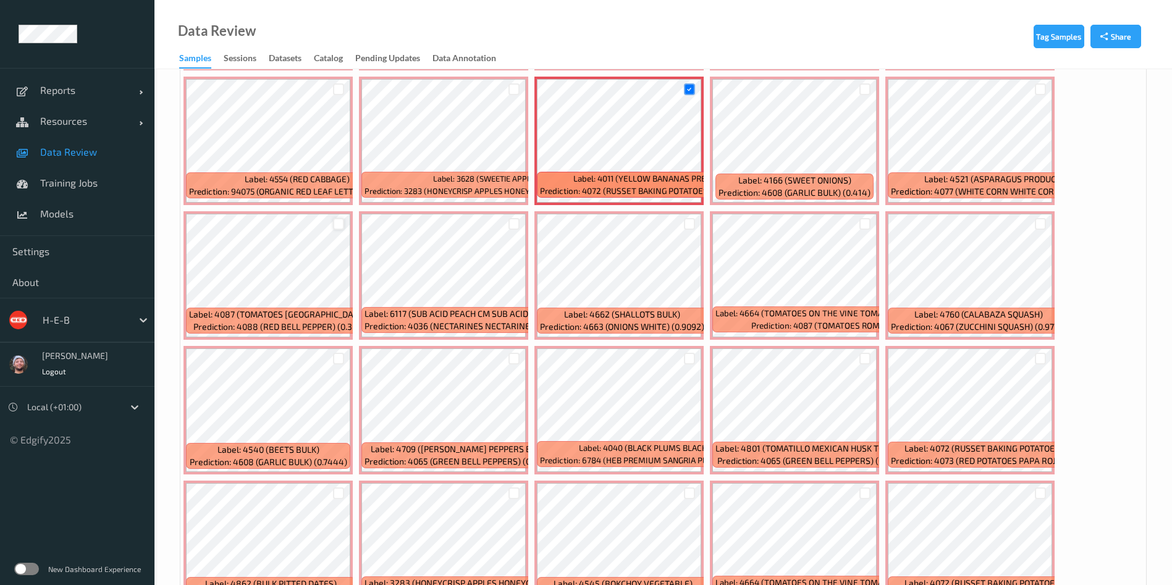
click at [337, 226] on div at bounding box center [339, 224] width 12 height 12
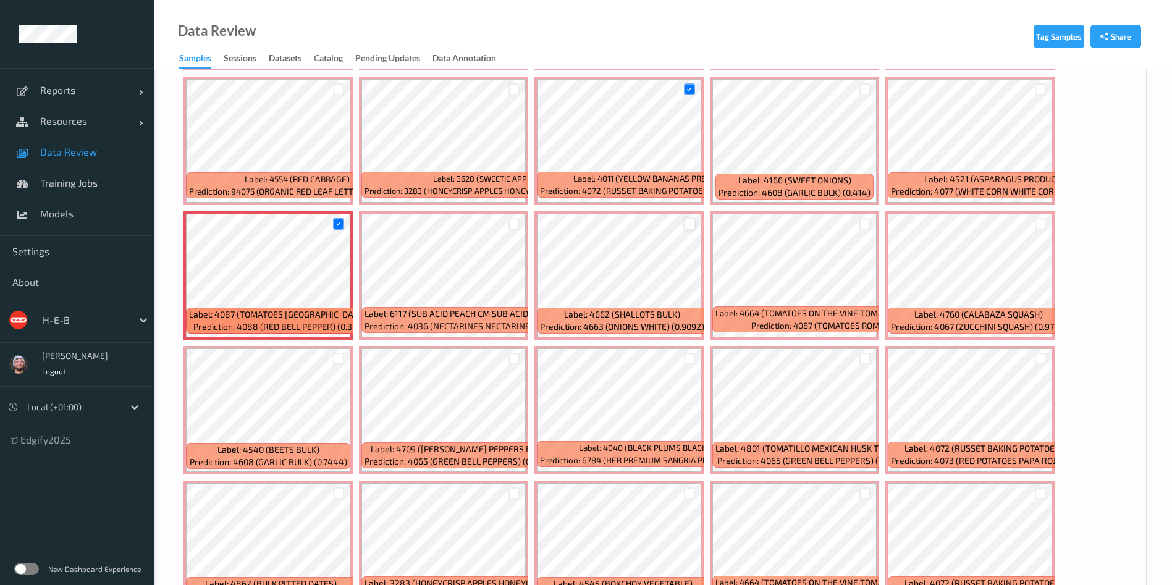
click at [688, 218] on div at bounding box center [690, 224] width 12 height 12
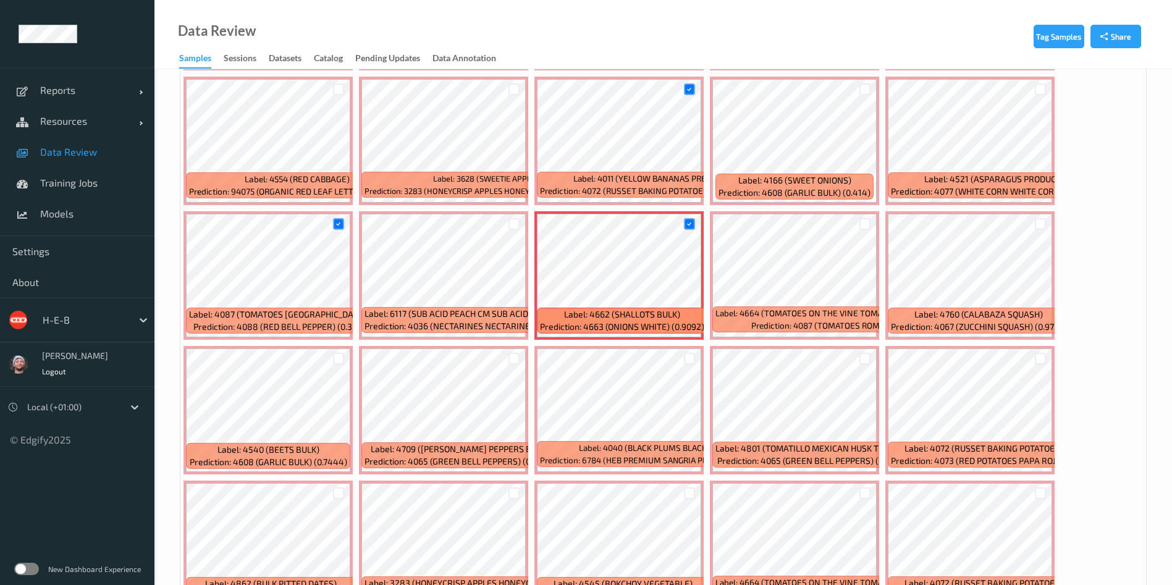
scroll to position [2410, 0]
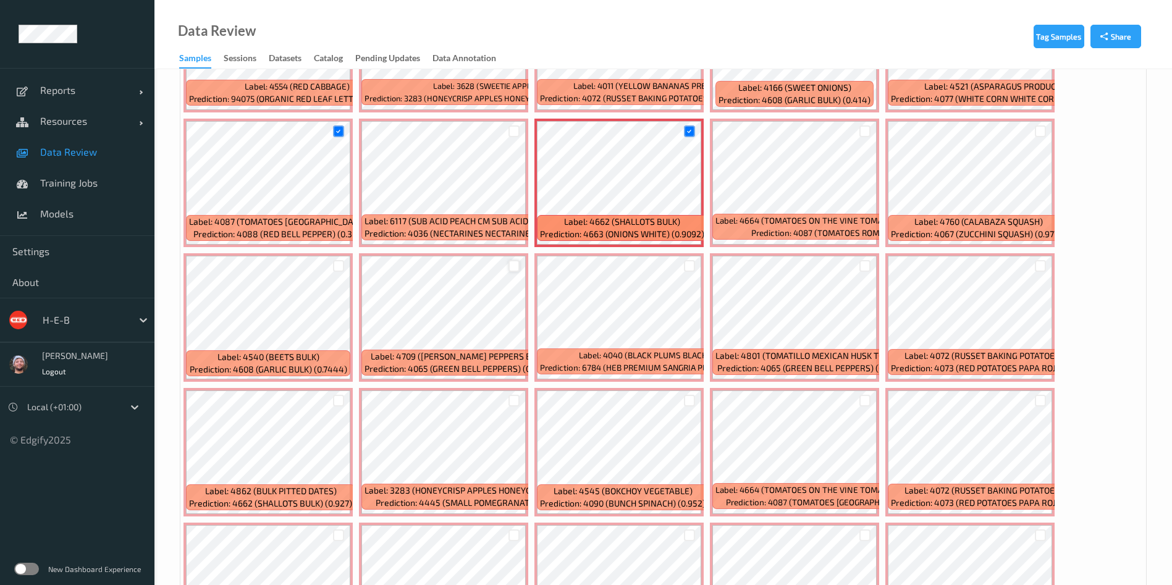
click at [510, 264] on div at bounding box center [515, 266] width 12 height 12
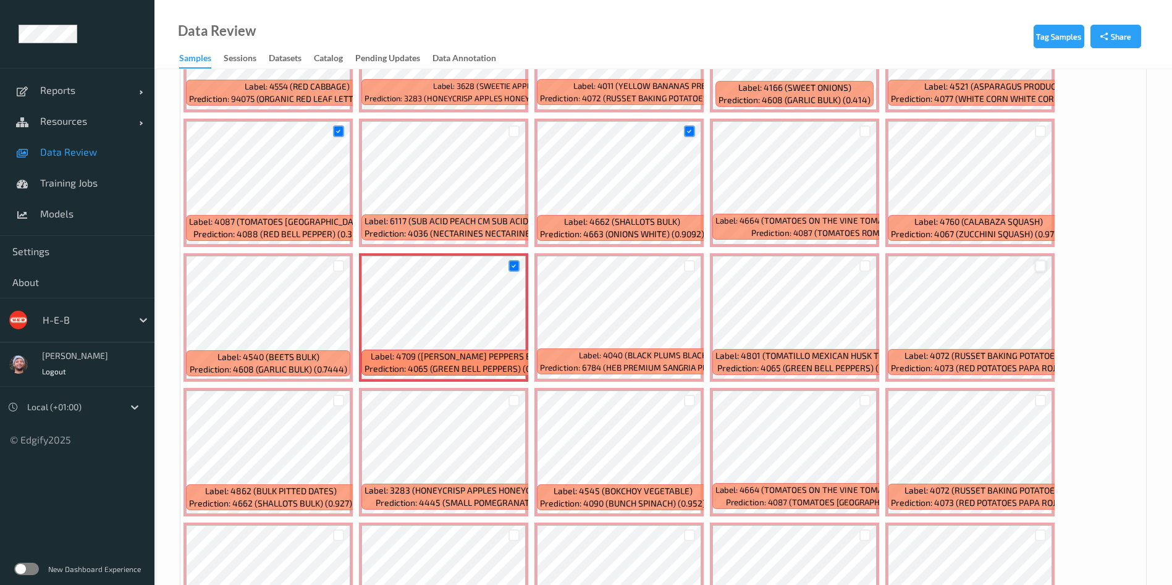
click at [988, 268] on div at bounding box center [1041, 266] width 12 height 12
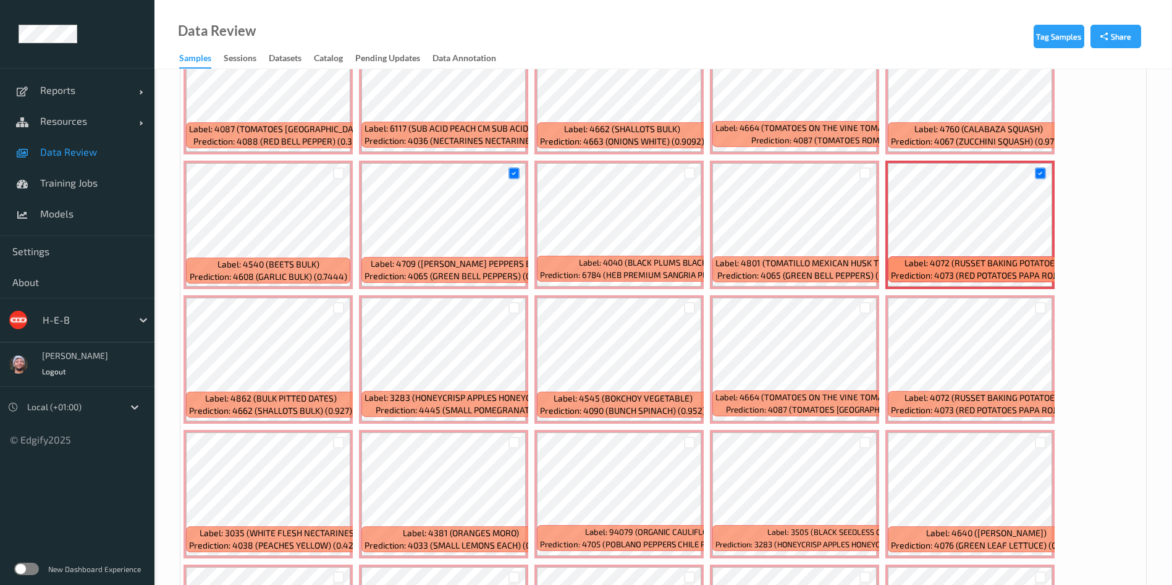
scroll to position [2595, 0]
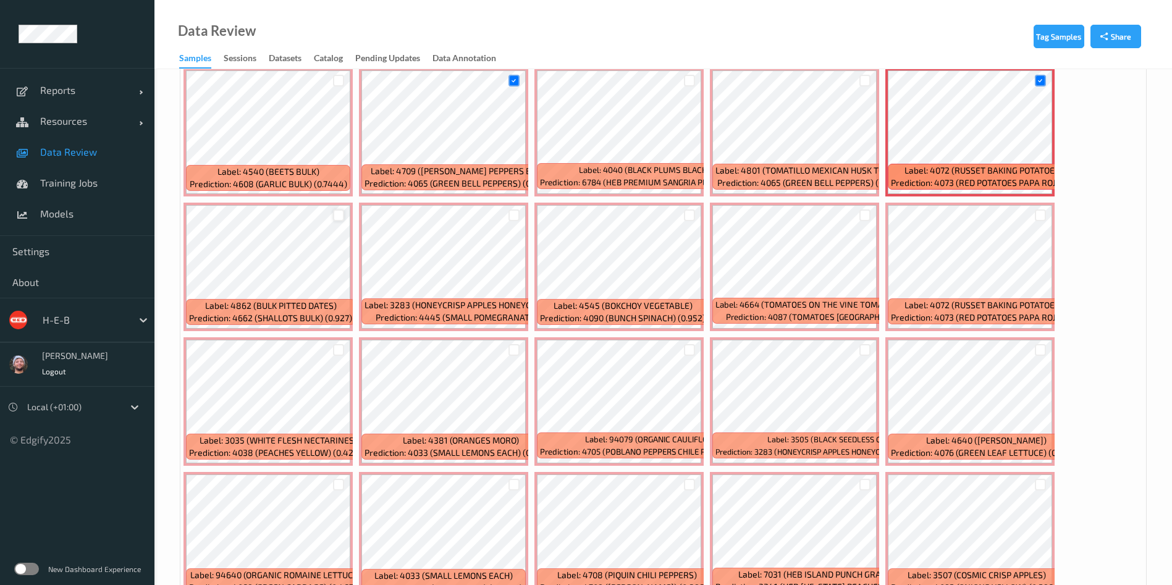
click at [337, 219] on div at bounding box center [339, 215] width 12 height 12
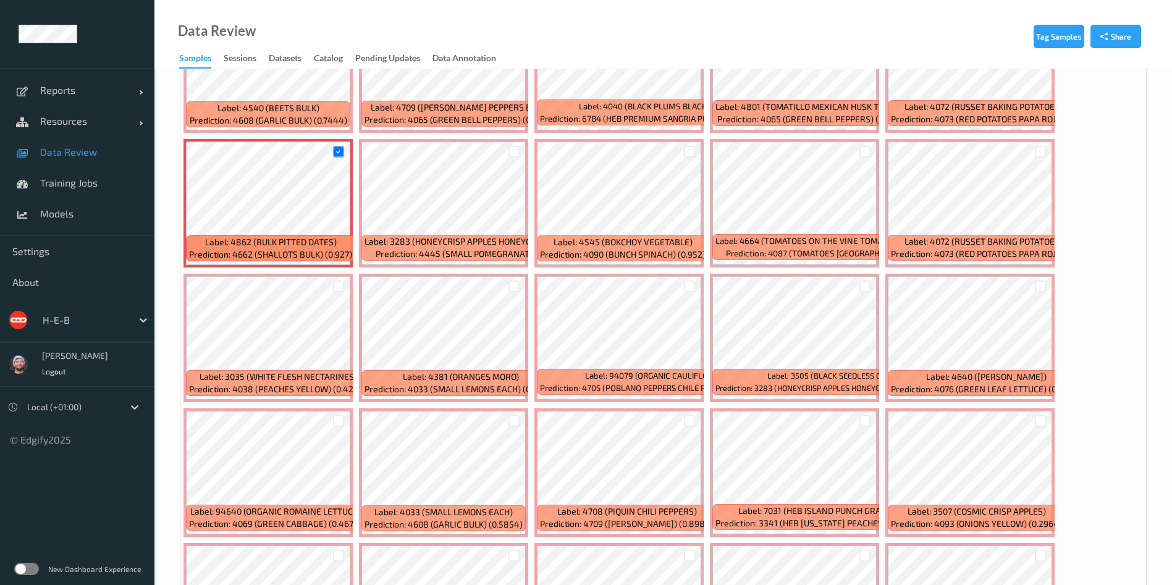
scroll to position [2688, 0]
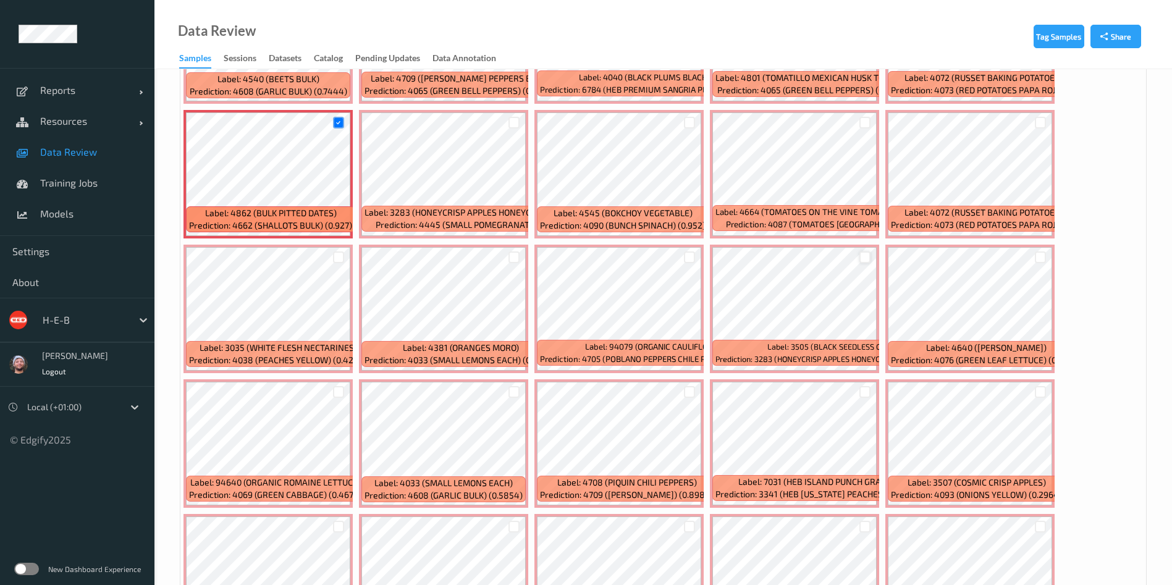
click at [867, 255] on div at bounding box center [866, 258] width 12 height 12
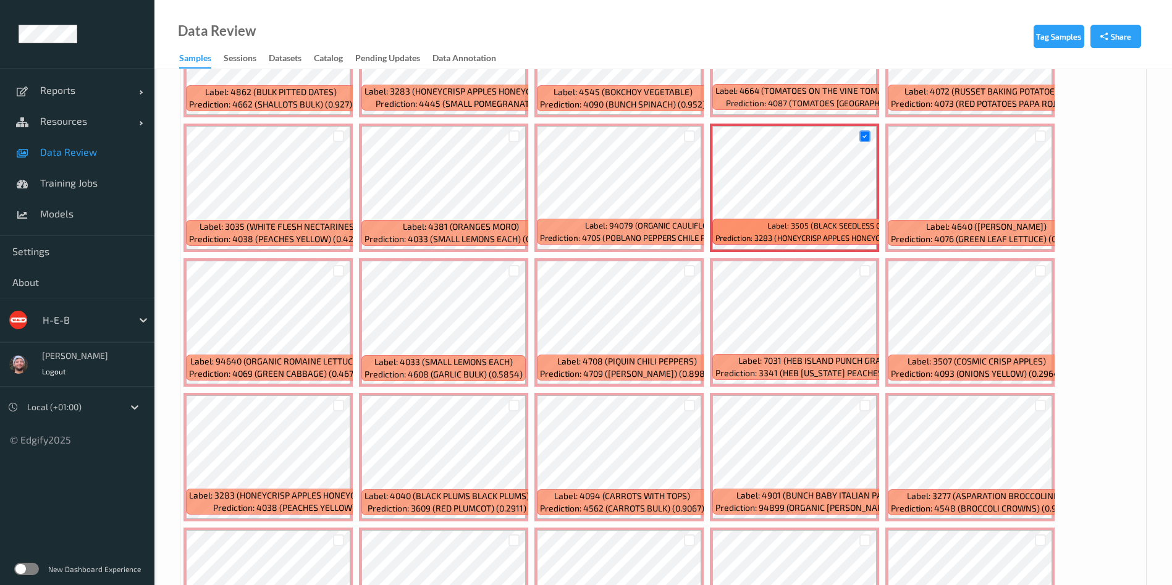
scroll to position [2781, 0]
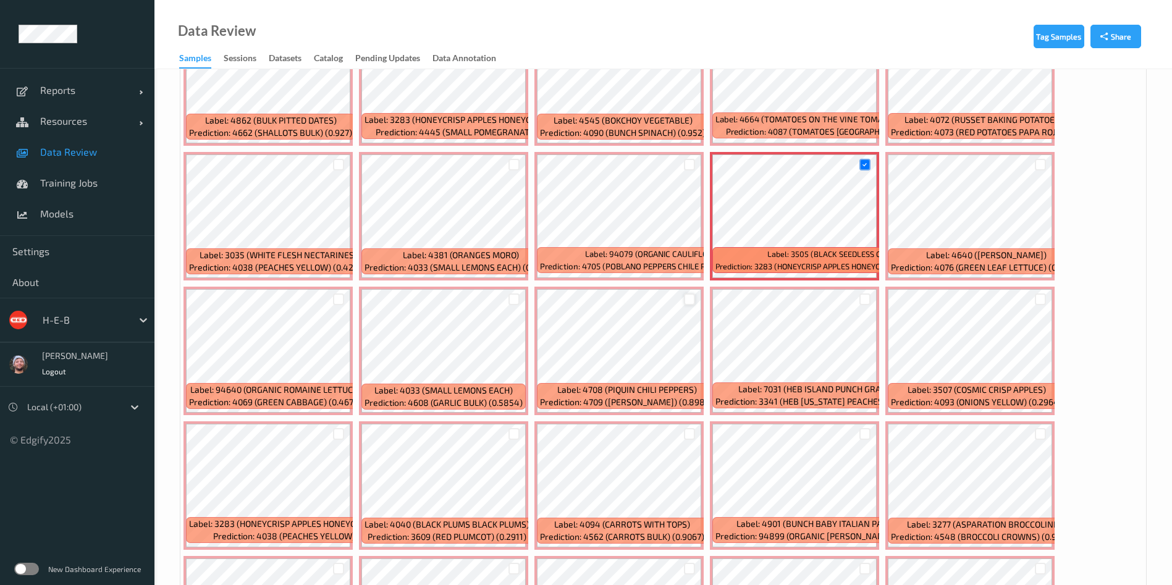
click at [690, 294] on div at bounding box center [690, 300] width 12 height 12
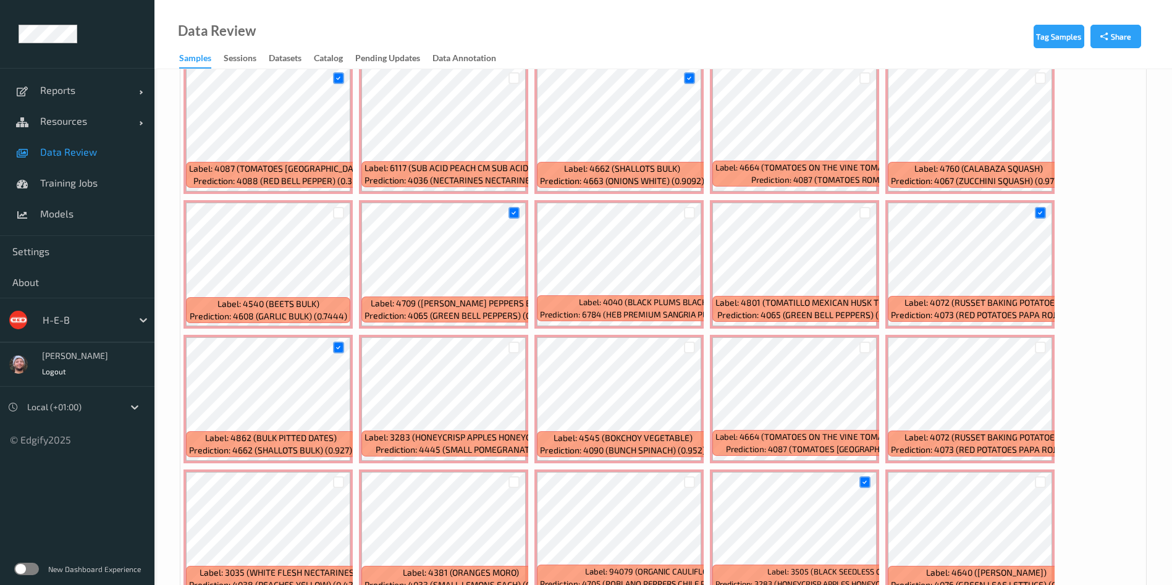
drag, startPoint x: 900, startPoint y: 269, endPoint x: 1075, endPoint y: 318, distance: 181.1
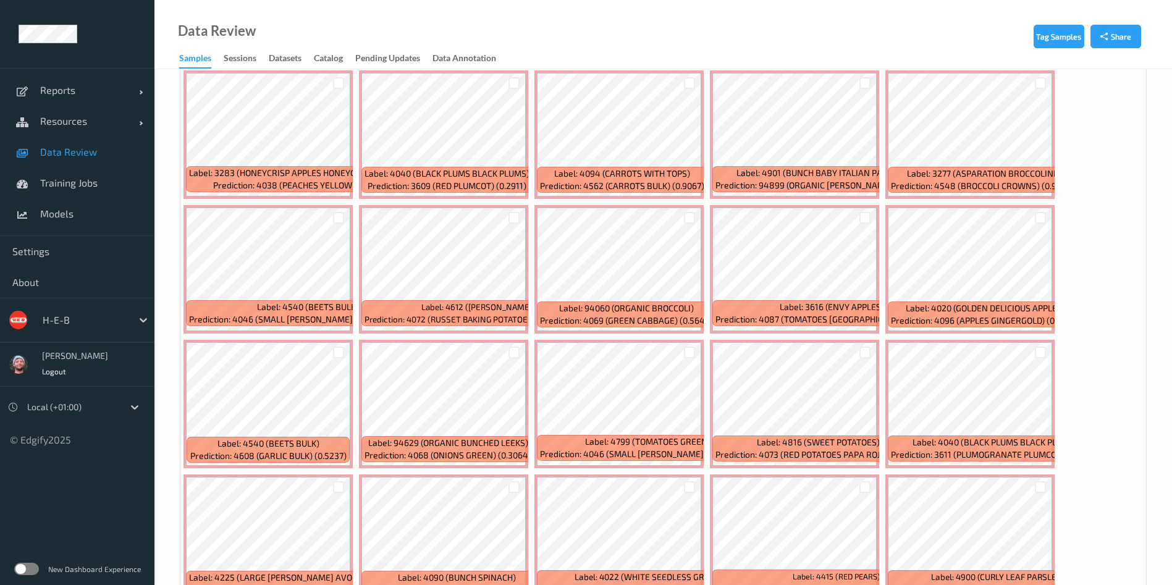
scroll to position [3144, 0]
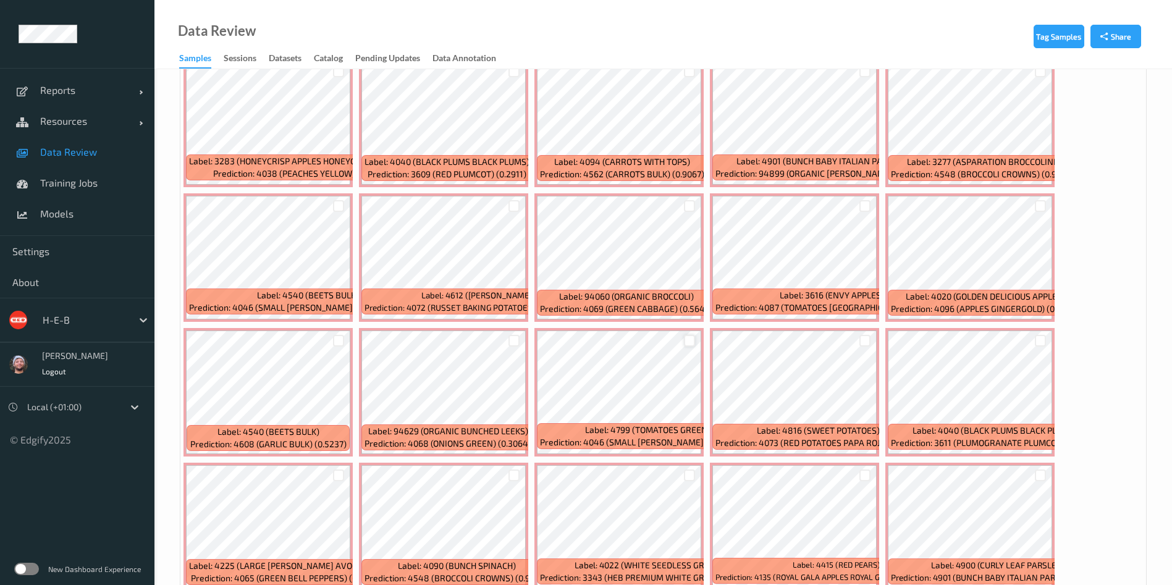
click at [687, 342] on div at bounding box center [690, 341] width 12 height 12
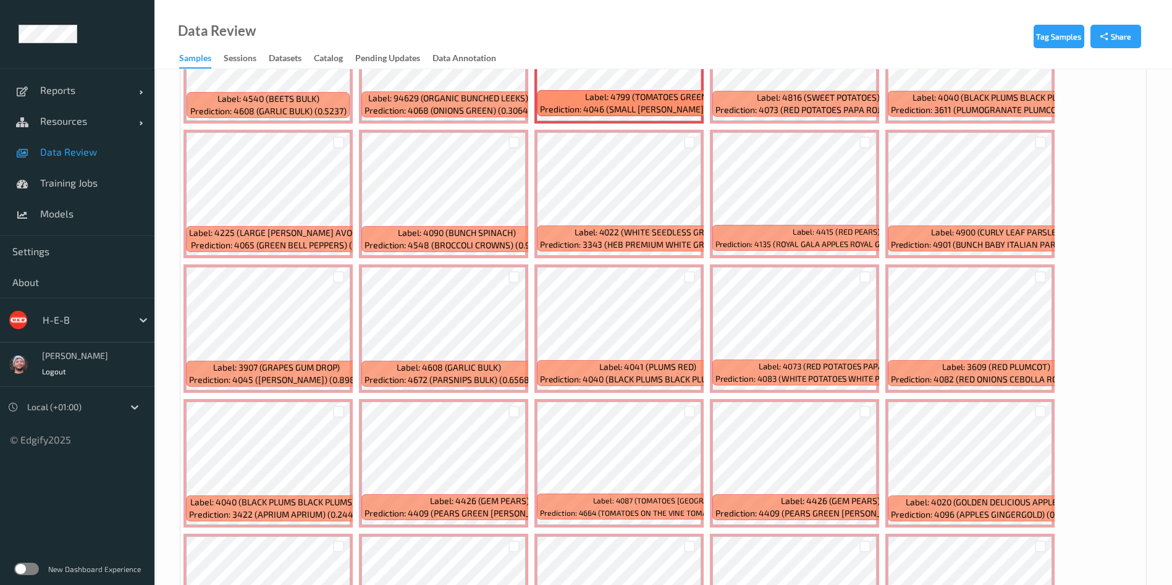
scroll to position [3514, 0]
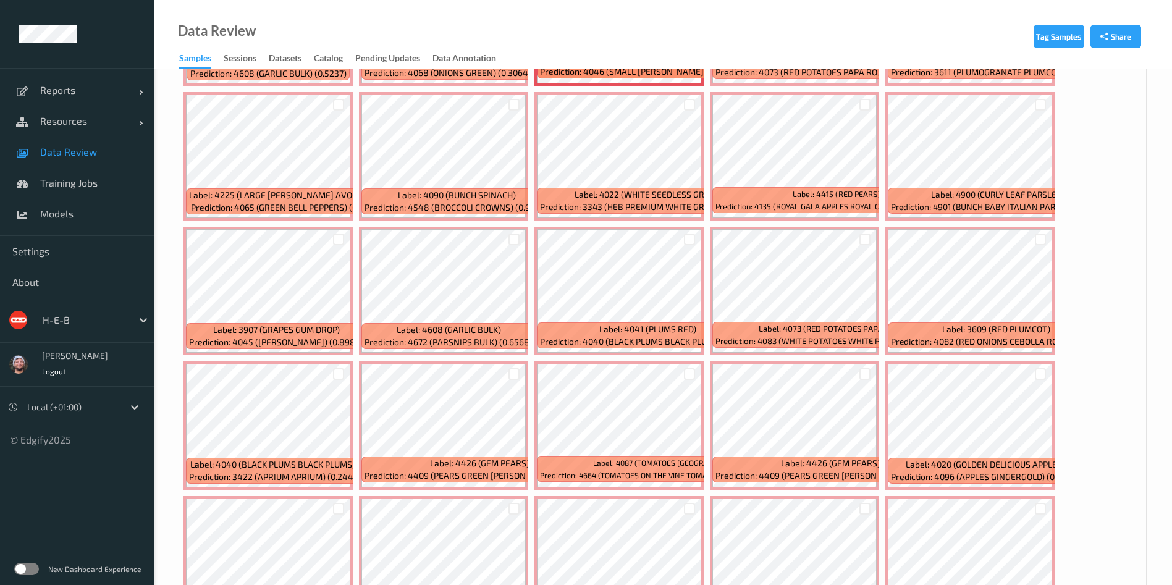
click at [860, 242] on div at bounding box center [866, 240] width 12 height 12
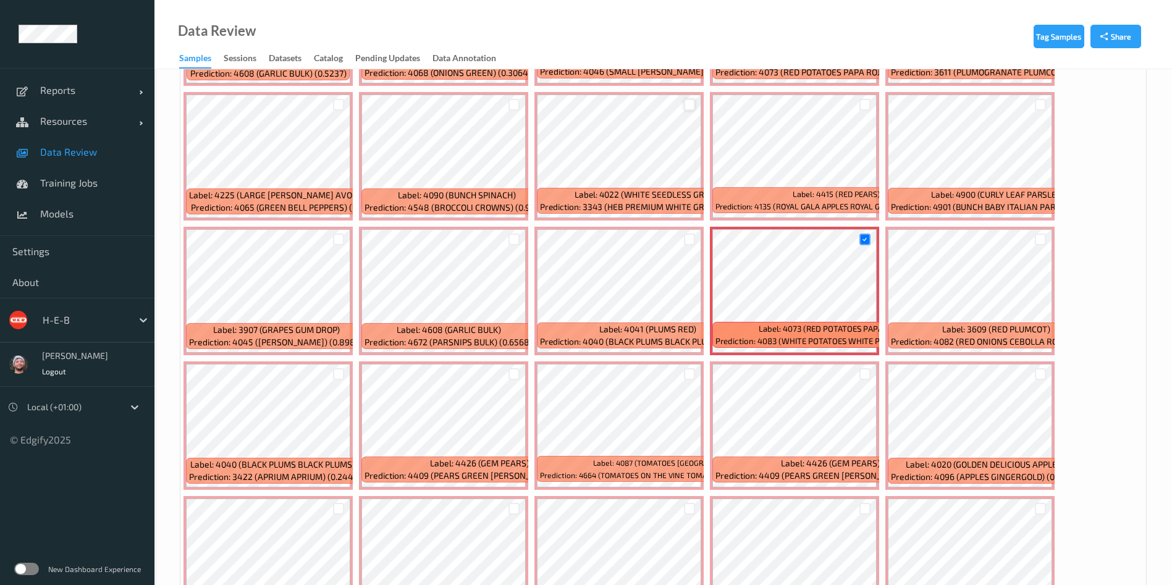
click at [692, 101] on div at bounding box center [690, 105] width 12 height 12
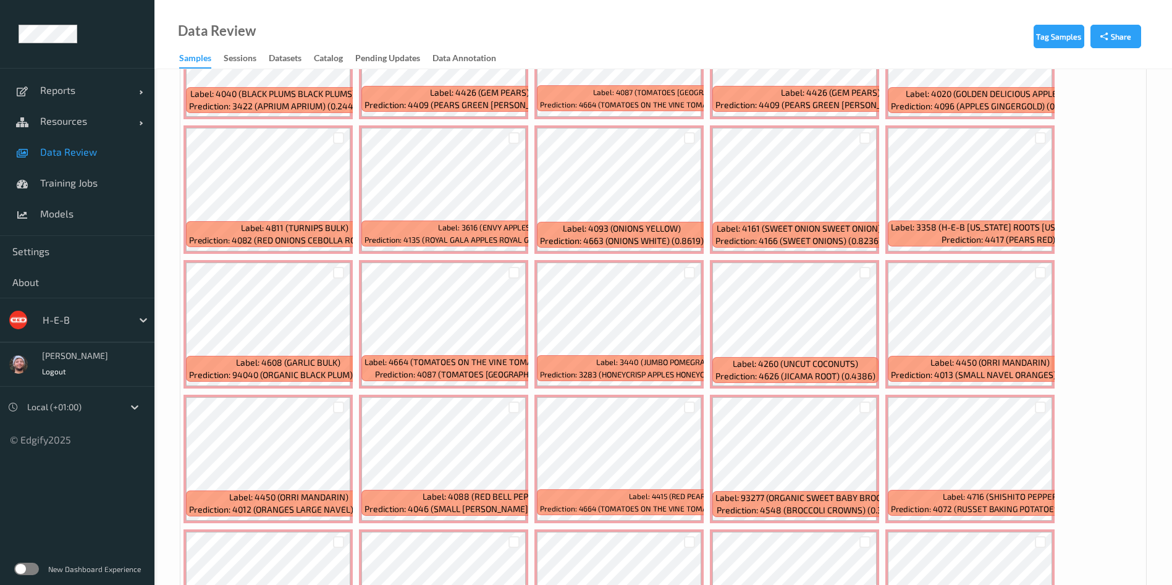
scroll to position [3978, 0]
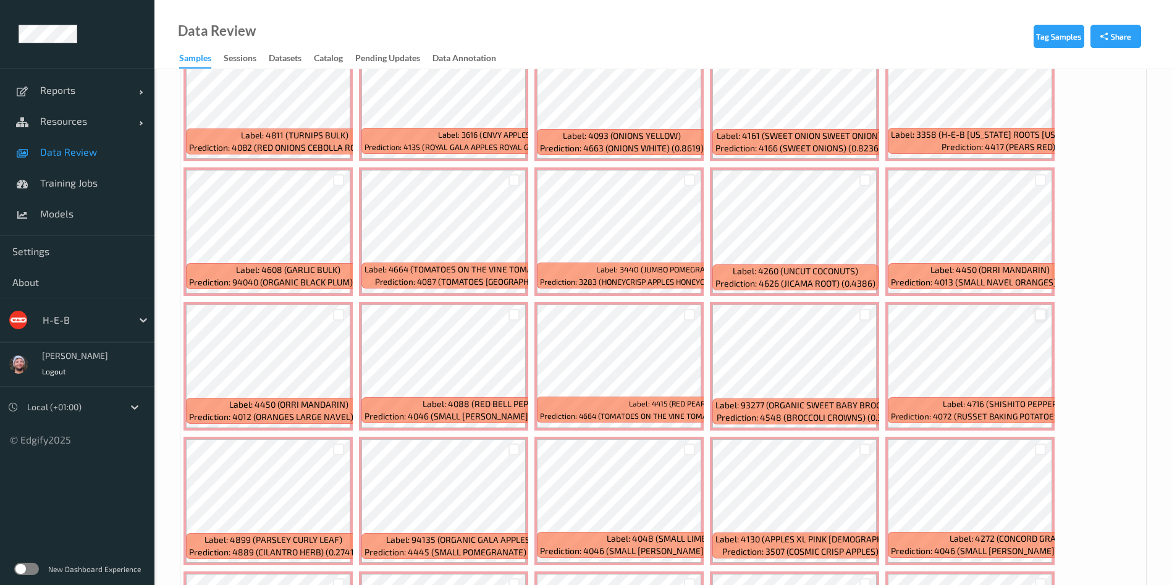
click at [988, 309] on div at bounding box center [1041, 315] width 12 height 12
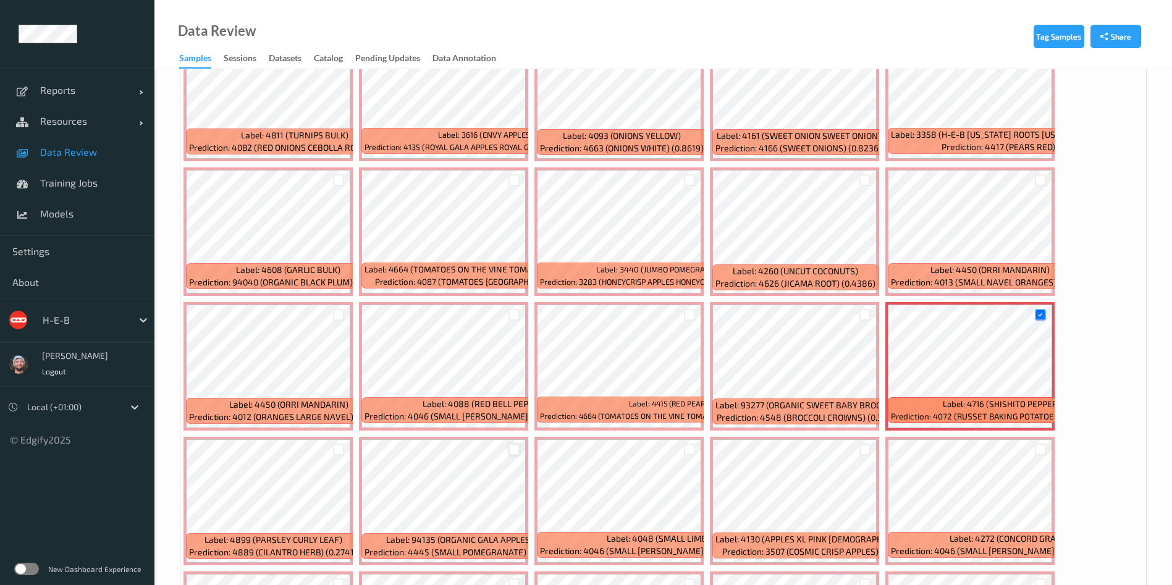
click at [515, 448] on div at bounding box center [515, 450] width 12 height 12
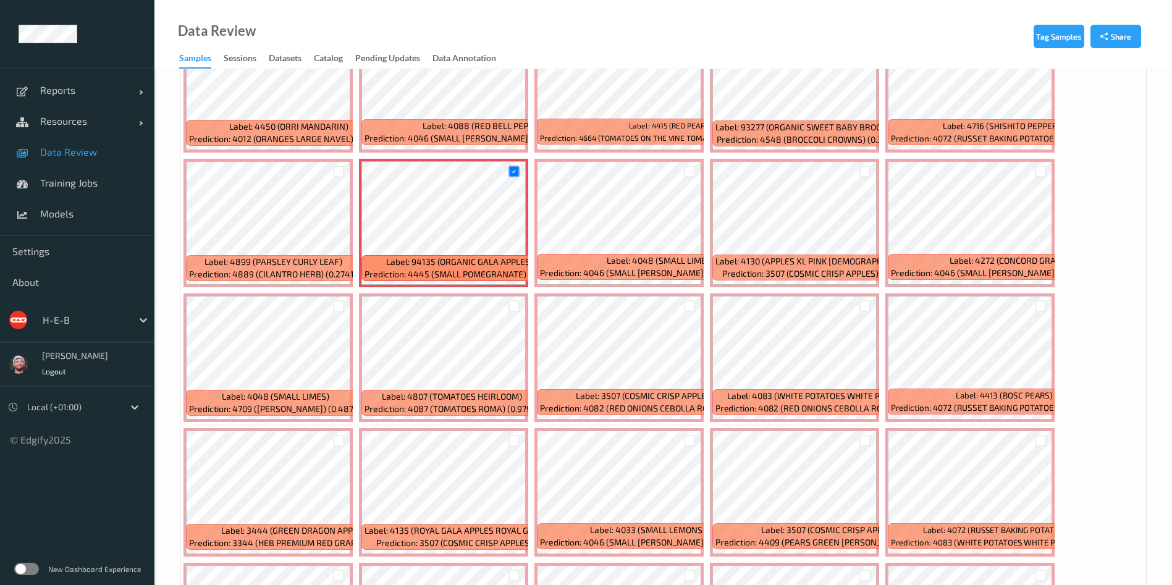
scroll to position [4071, 0]
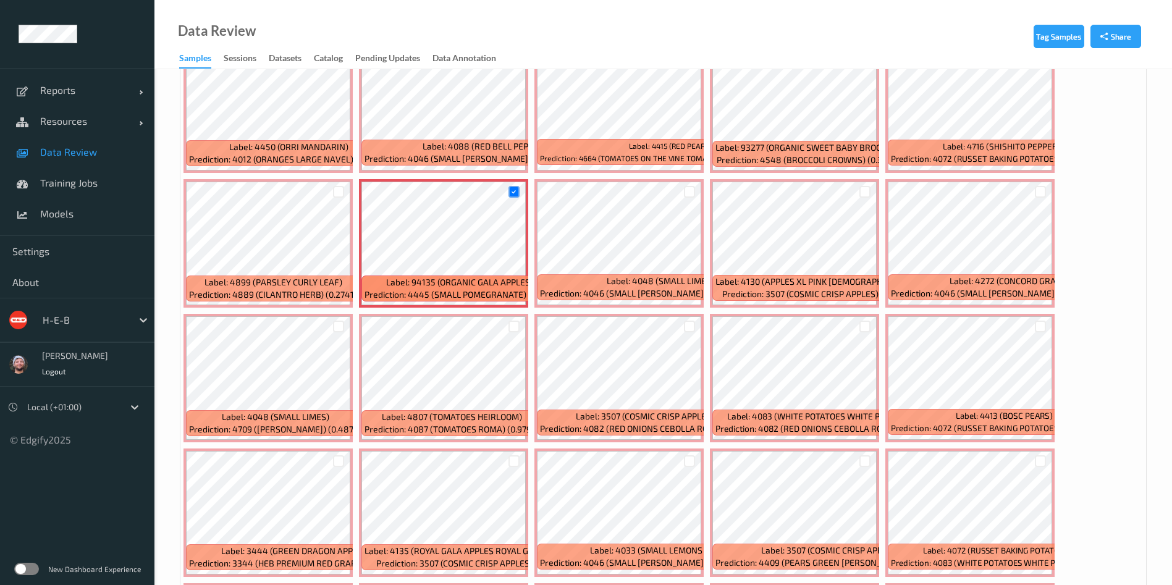
scroll to position [4349, 0]
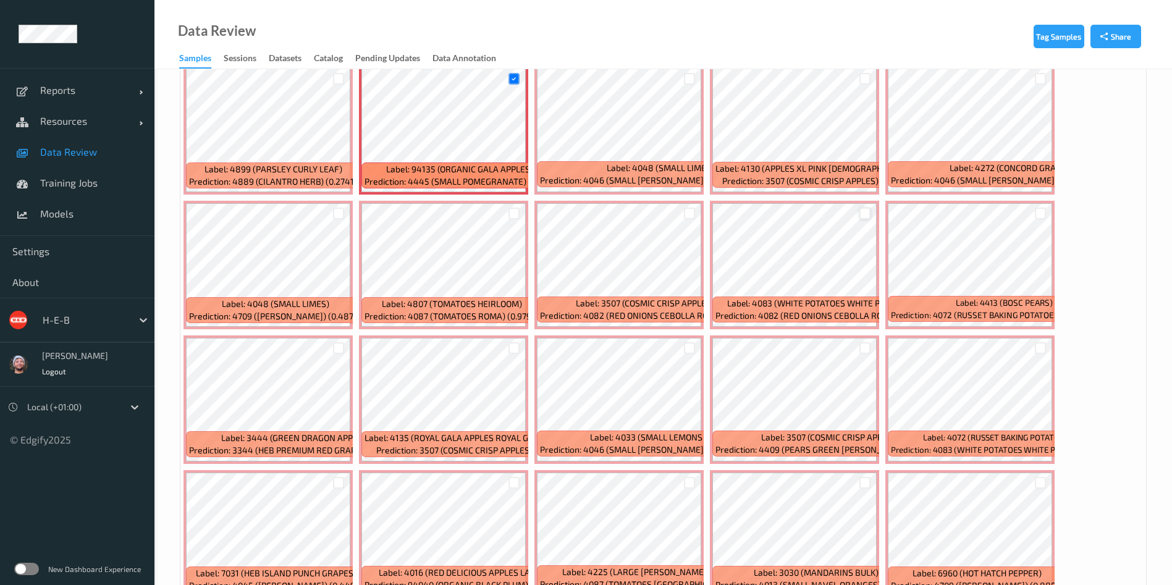
click at [866, 208] on div at bounding box center [866, 214] width 12 height 12
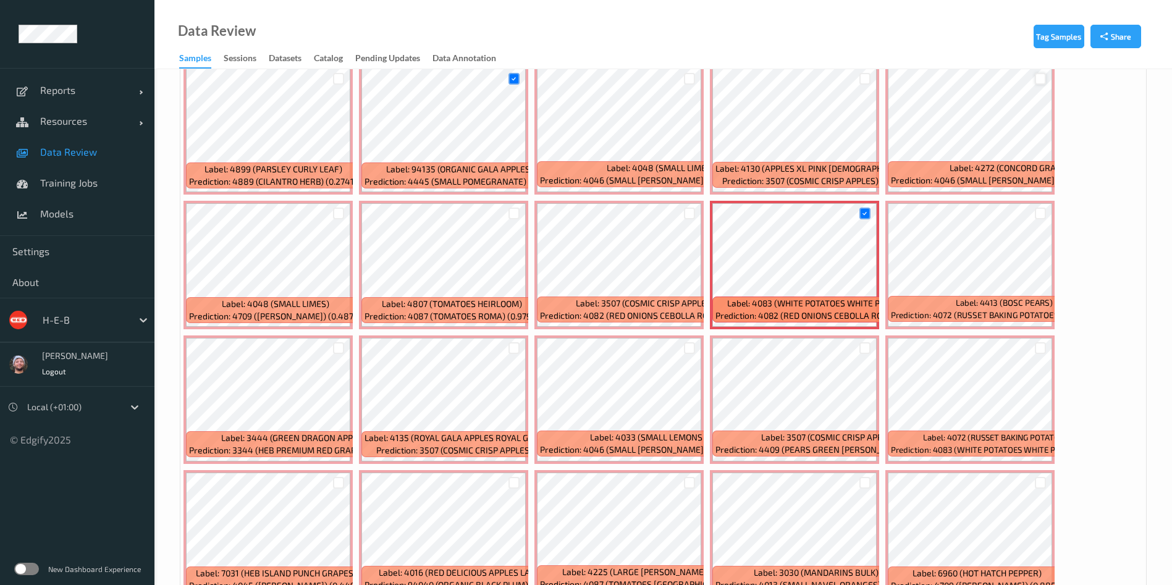
click at [988, 80] on div at bounding box center [1041, 79] width 12 height 12
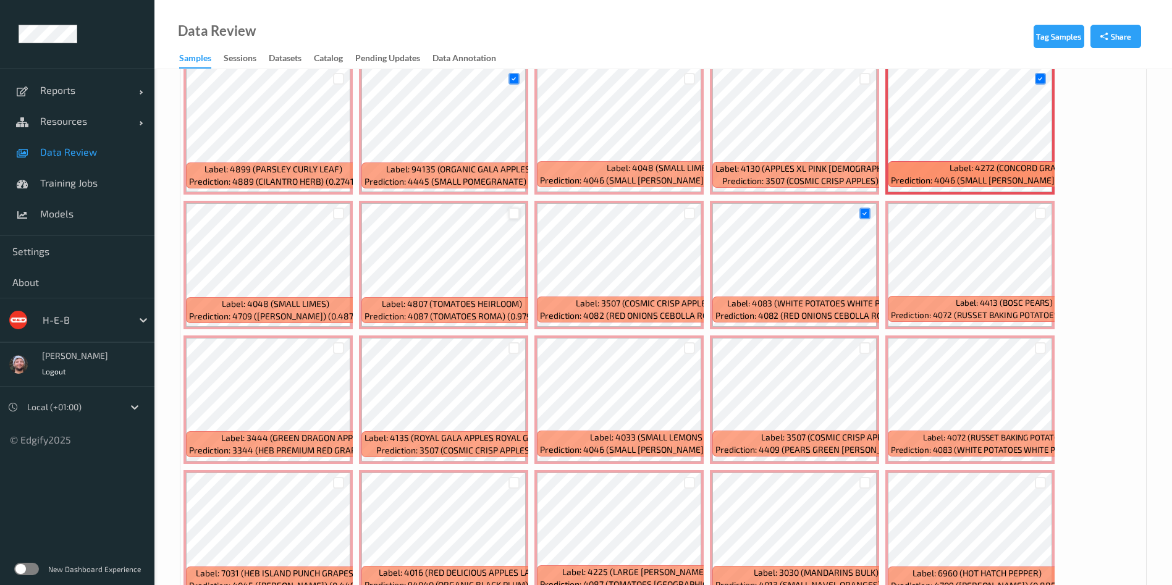
click at [515, 211] on div at bounding box center [515, 214] width 12 height 12
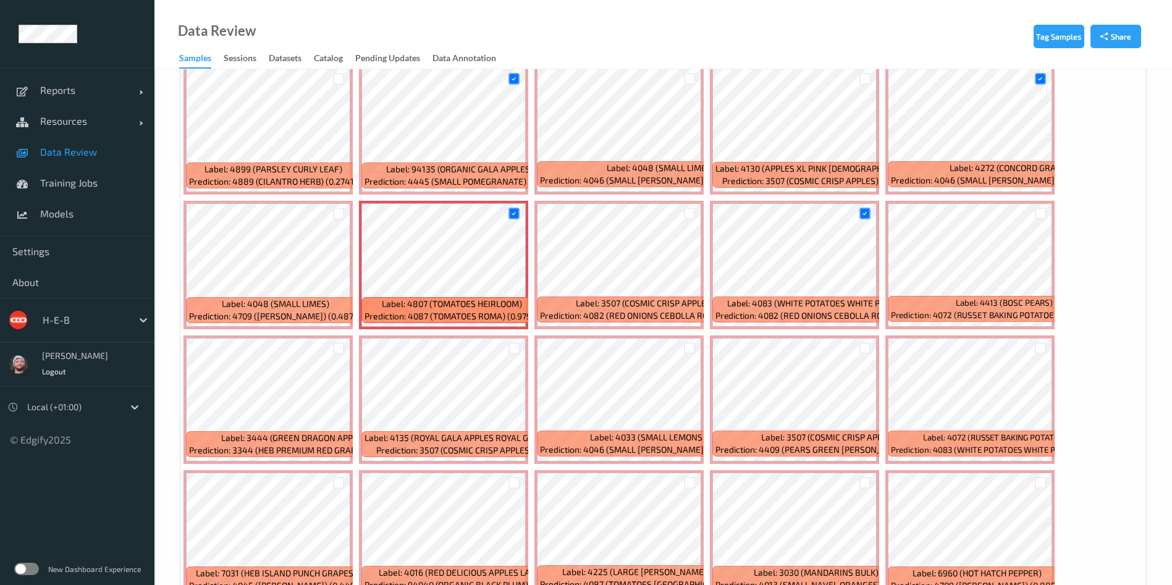
scroll to position [4441, 0]
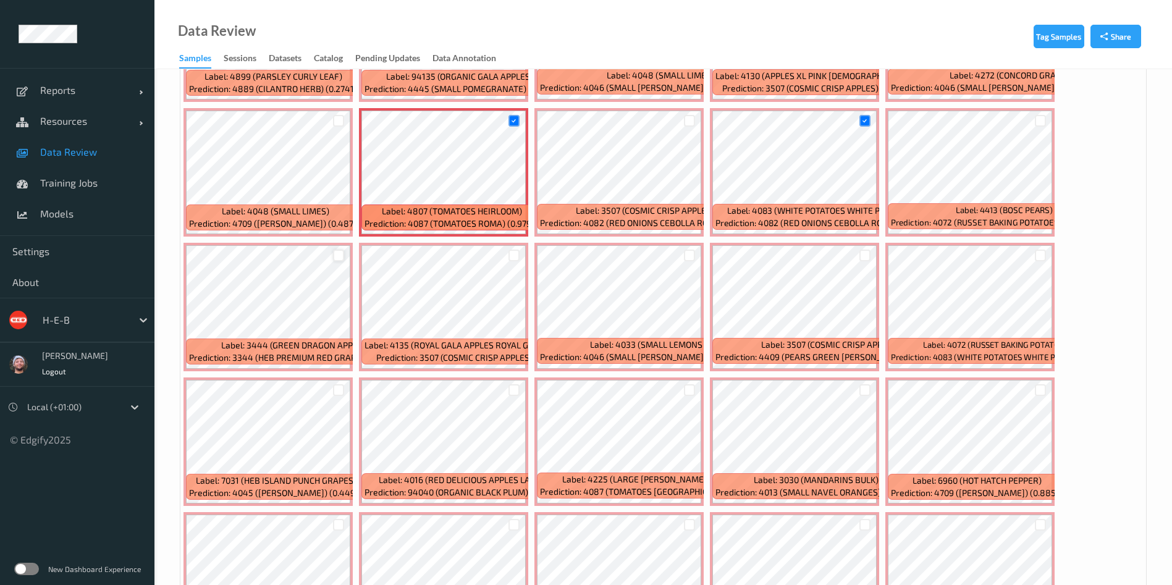
click at [342, 253] on div at bounding box center [339, 256] width 12 height 12
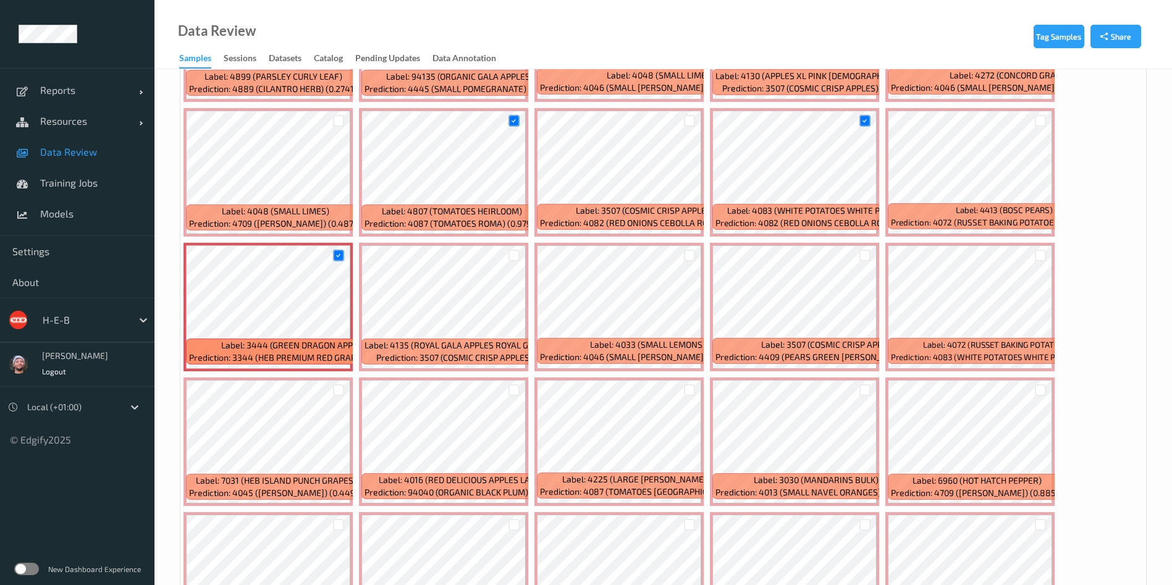
scroll to position [4534, 0]
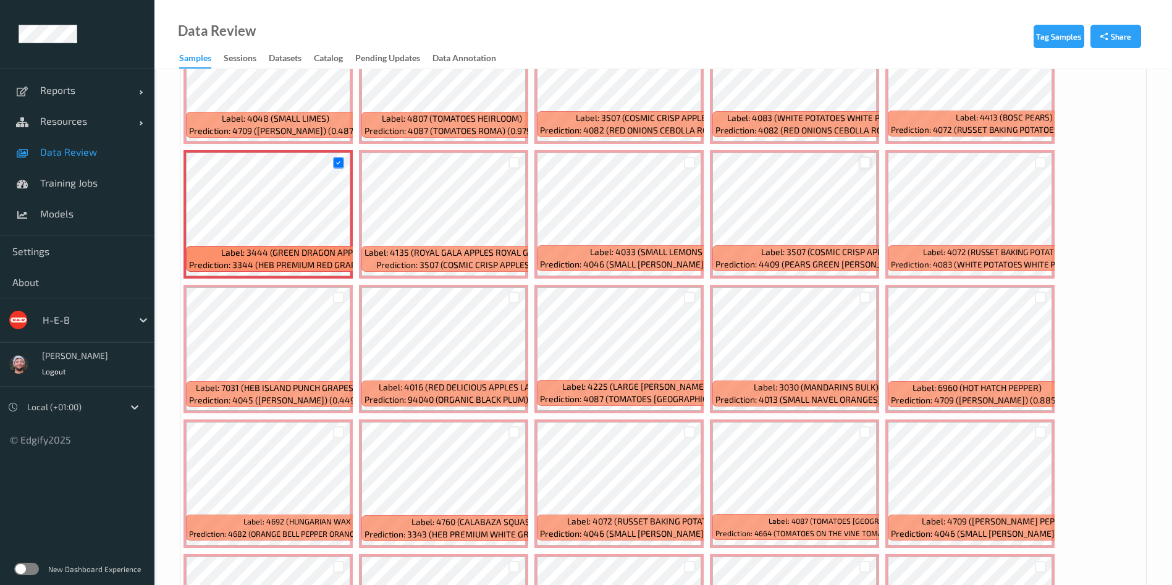
click at [863, 164] on div at bounding box center [866, 163] width 12 height 12
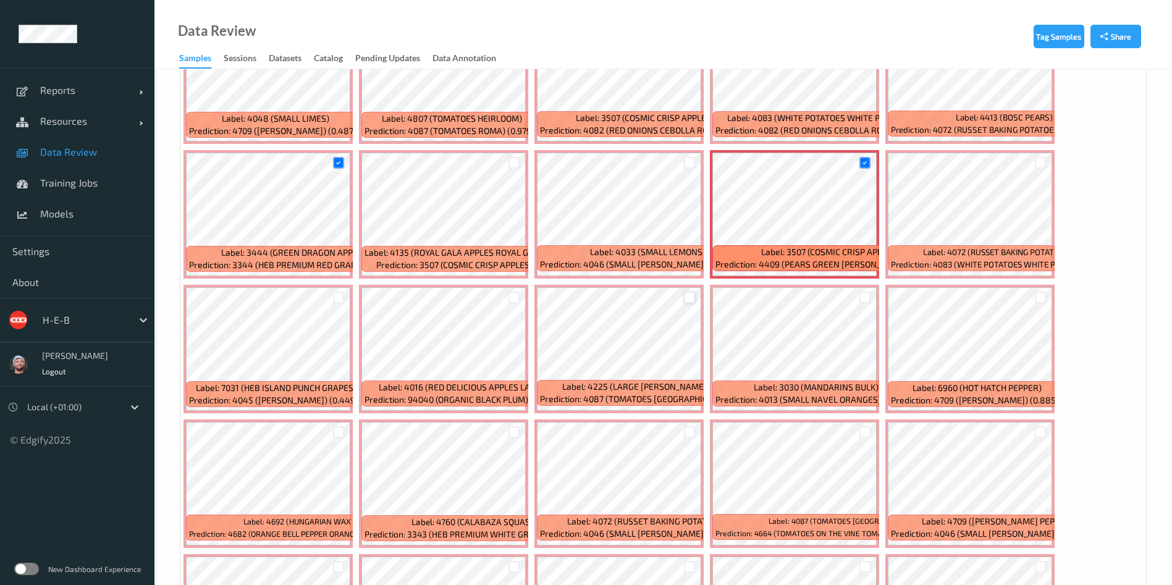
click at [690, 298] on div at bounding box center [690, 298] width 12 height 12
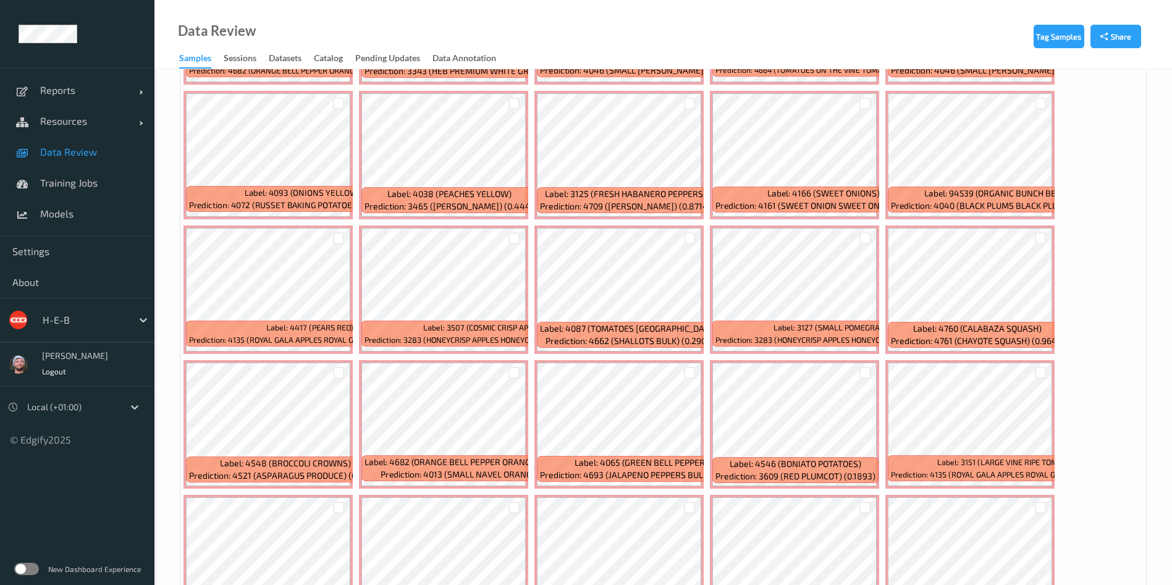
scroll to position [5090, 0]
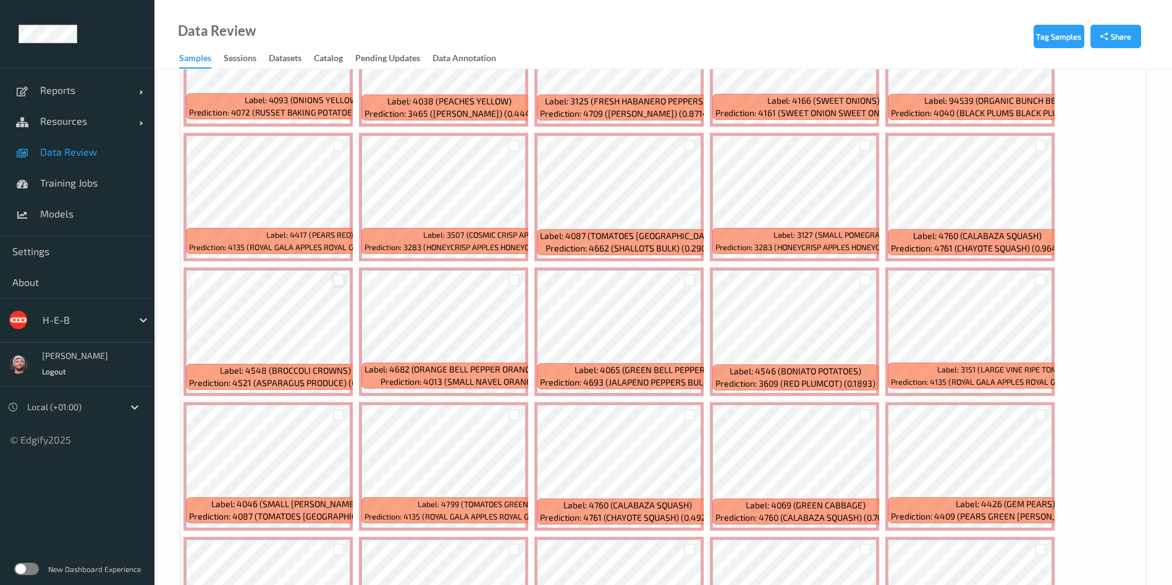
click at [343, 276] on div at bounding box center [339, 280] width 12 height 12
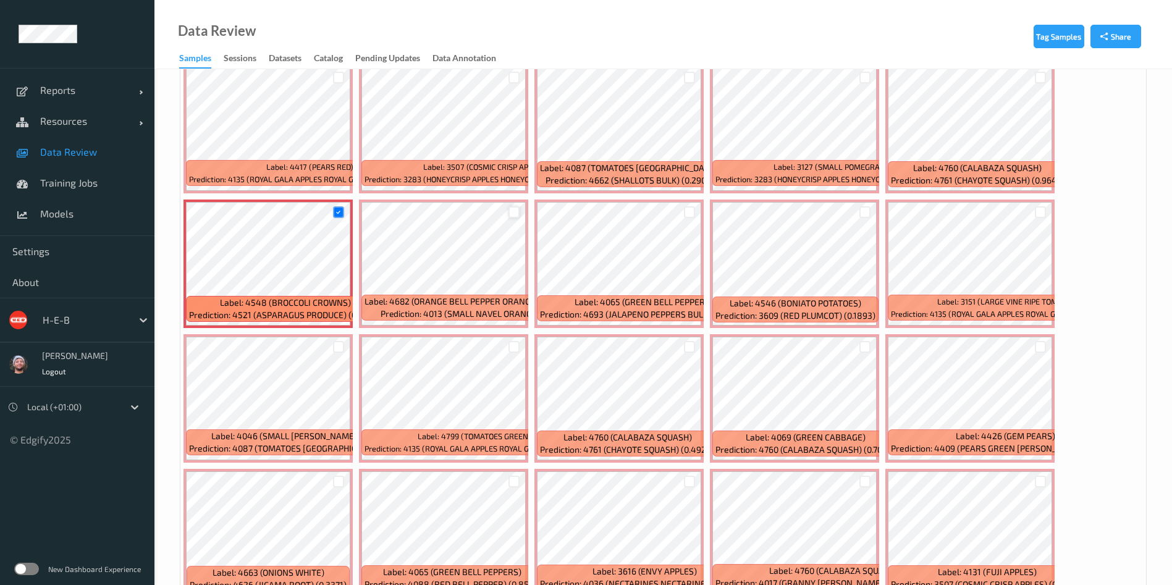
scroll to position [5224, 0]
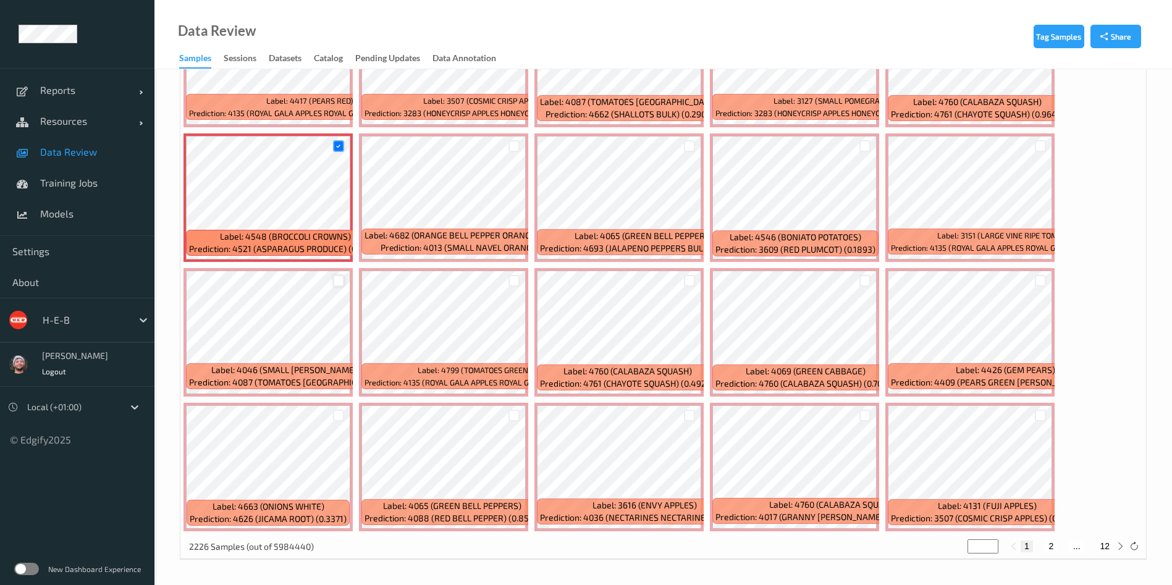
click at [342, 281] on div at bounding box center [339, 281] width 12 height 12
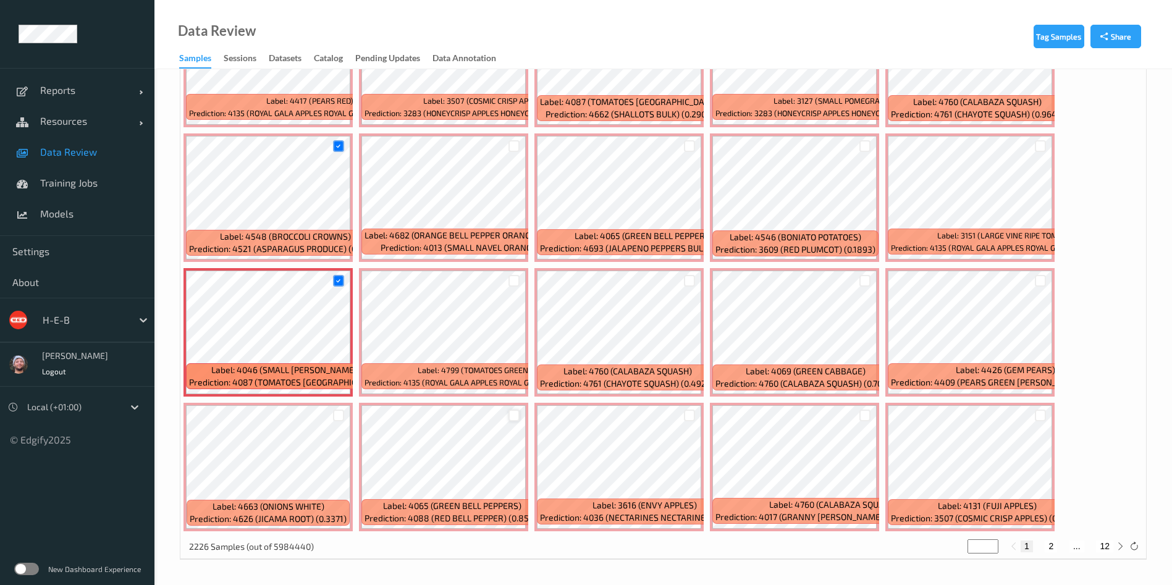
click at [514, 420] on div at bounding box center [515, 416] width 12 height 12
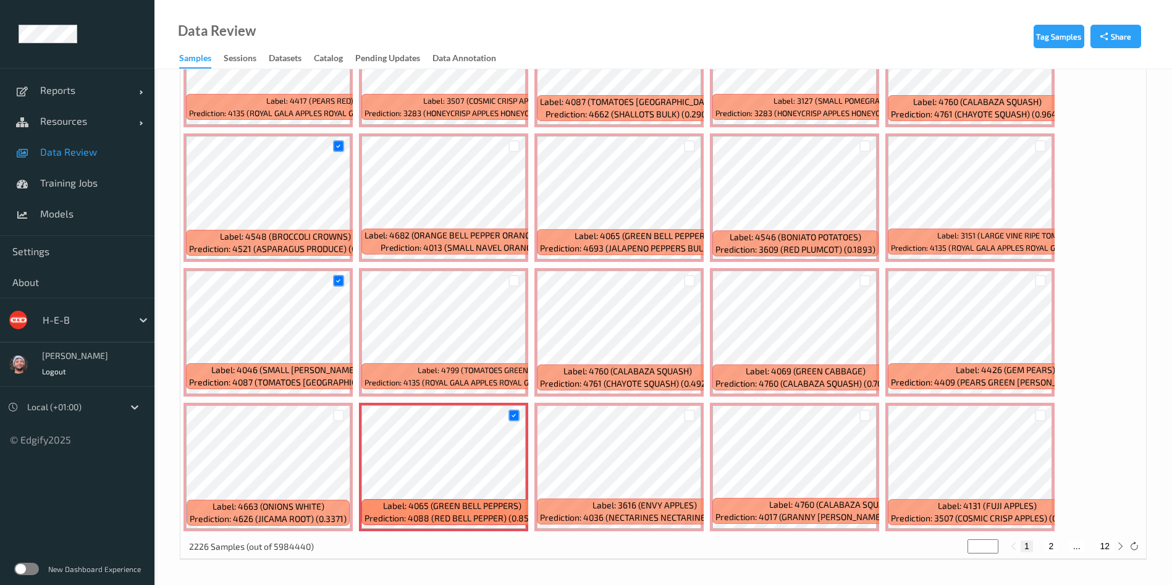
click at [988, 487] on button "2" at bounding box center [1051, 546] width 12 height 11
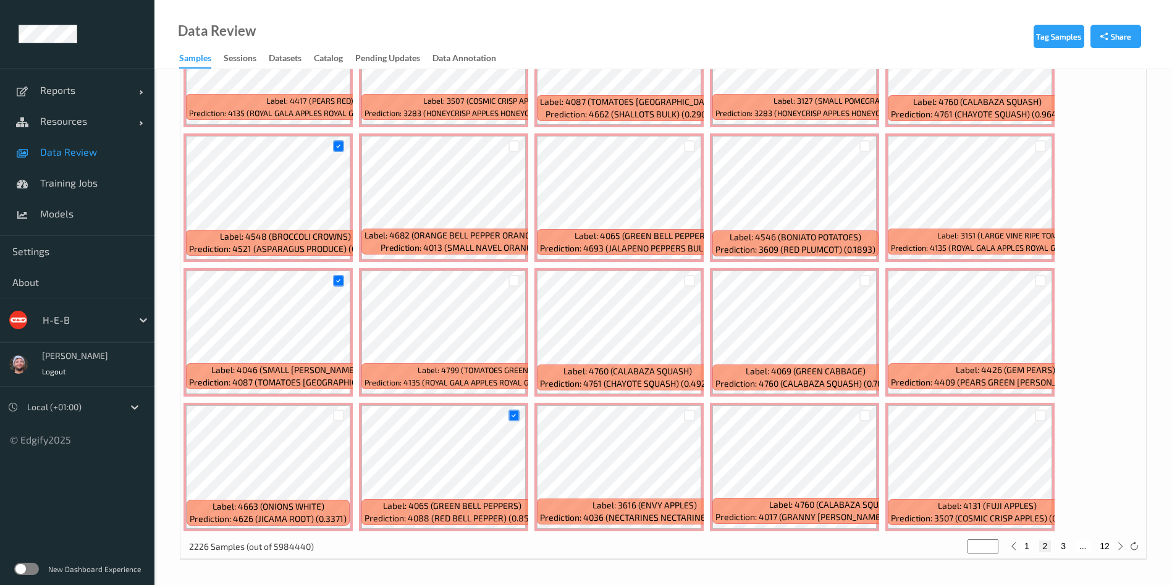
type input "*"
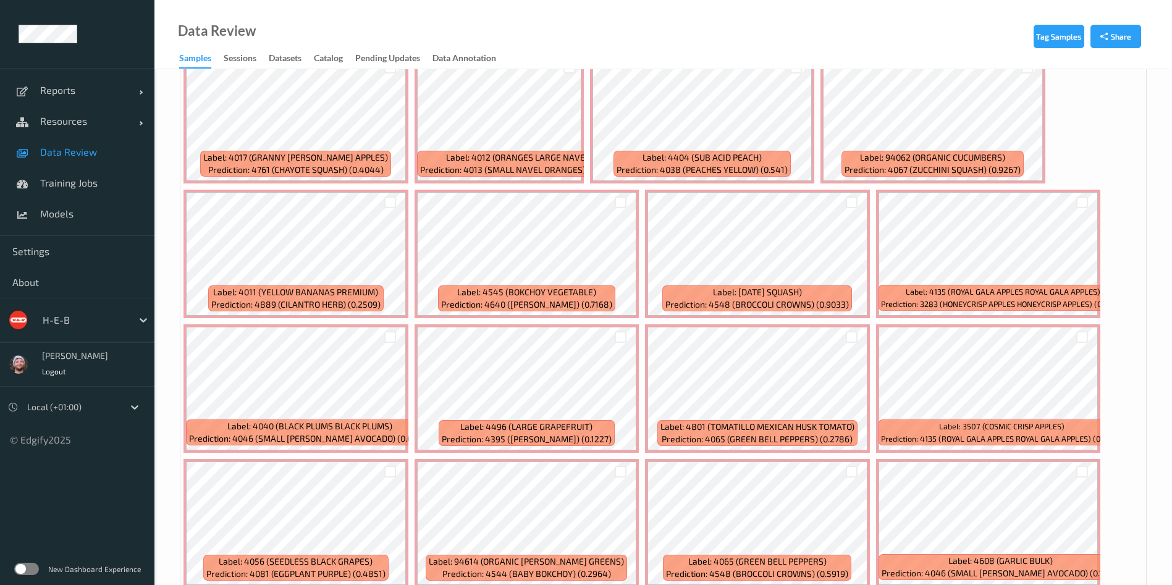
scroll to position [0, 0]
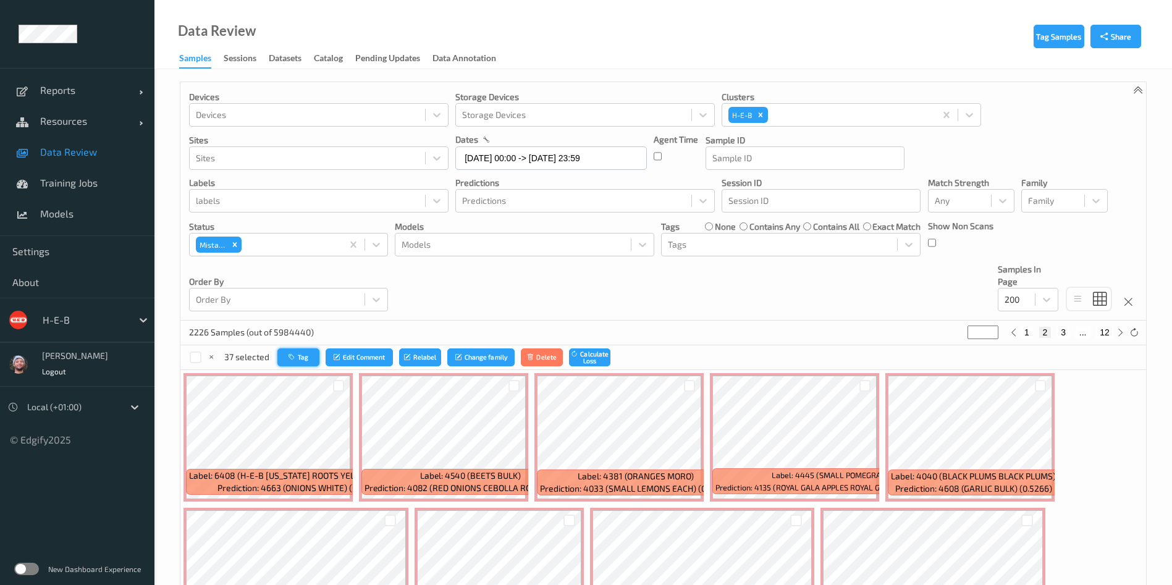
click at [289, 358] on icon "button" at bounding box center [293, 356] width 9 height 7
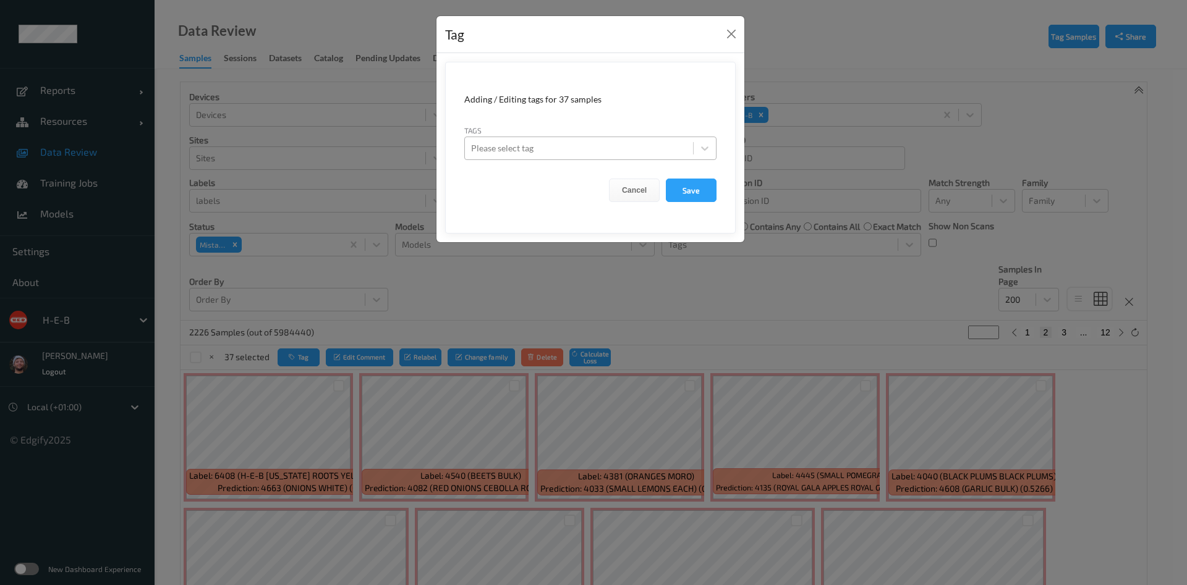
click at [564, 147] on div at bounding box center [579, 148] width 216 height 15
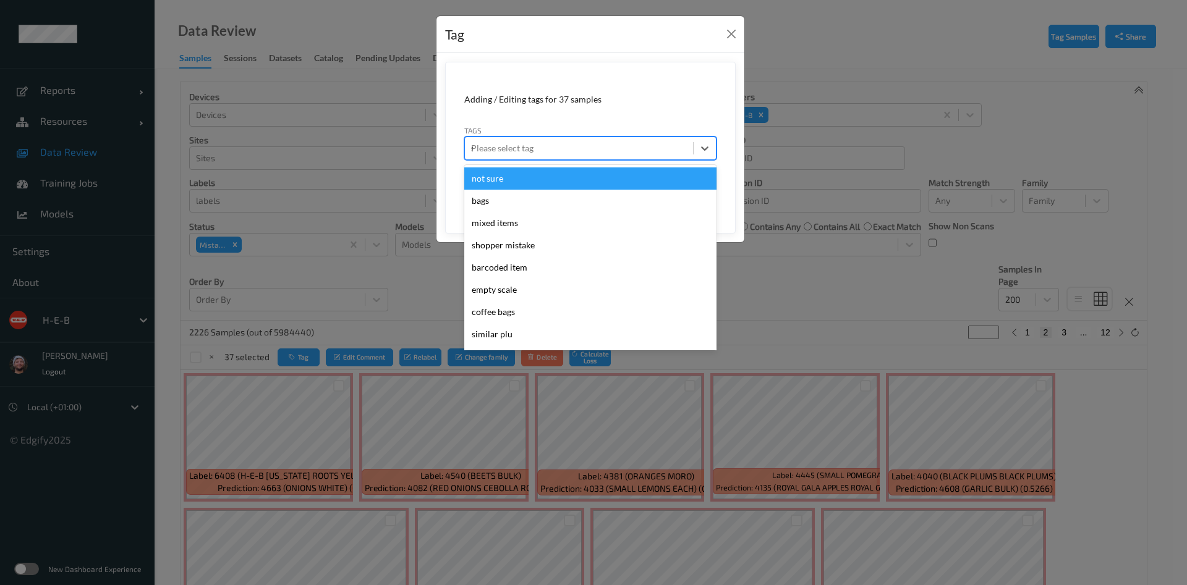
type input "sh"
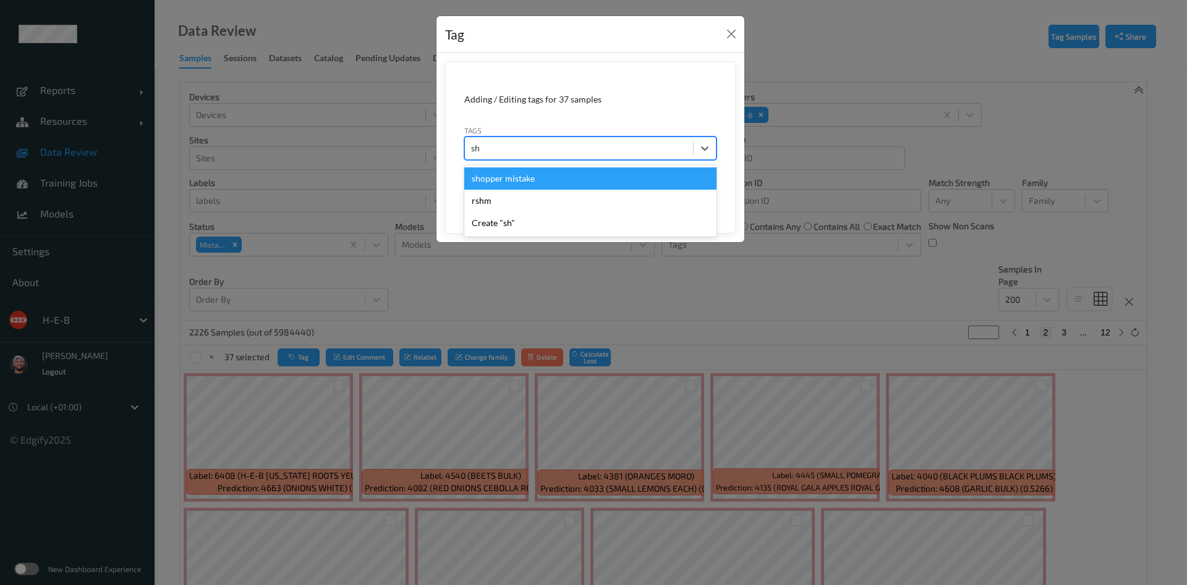
click at [562, 184] on div "shopper mistake" at bounding box center [590, 178] width 252 height 22
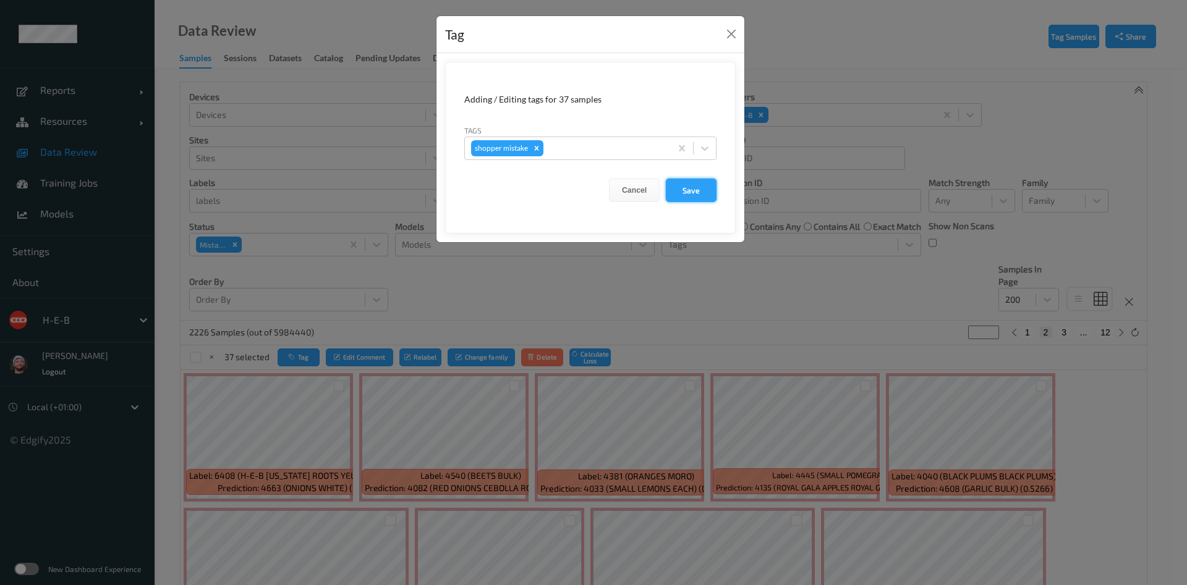
click at [683, 185] on button "Save" at bounding box center [691, 190] width 51 height 23
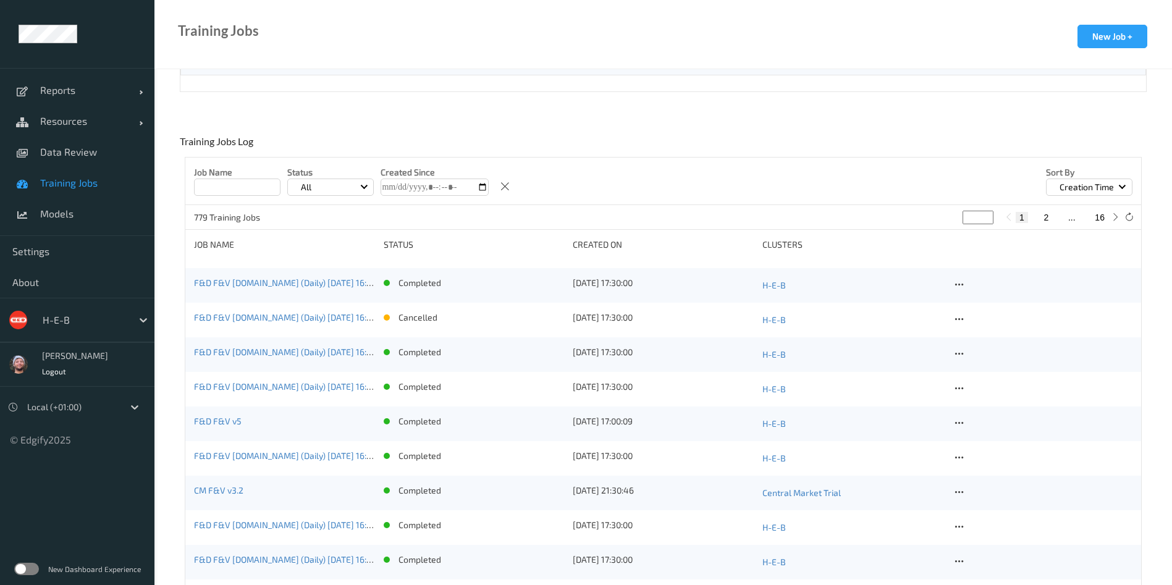
scroll to position [278, 0]
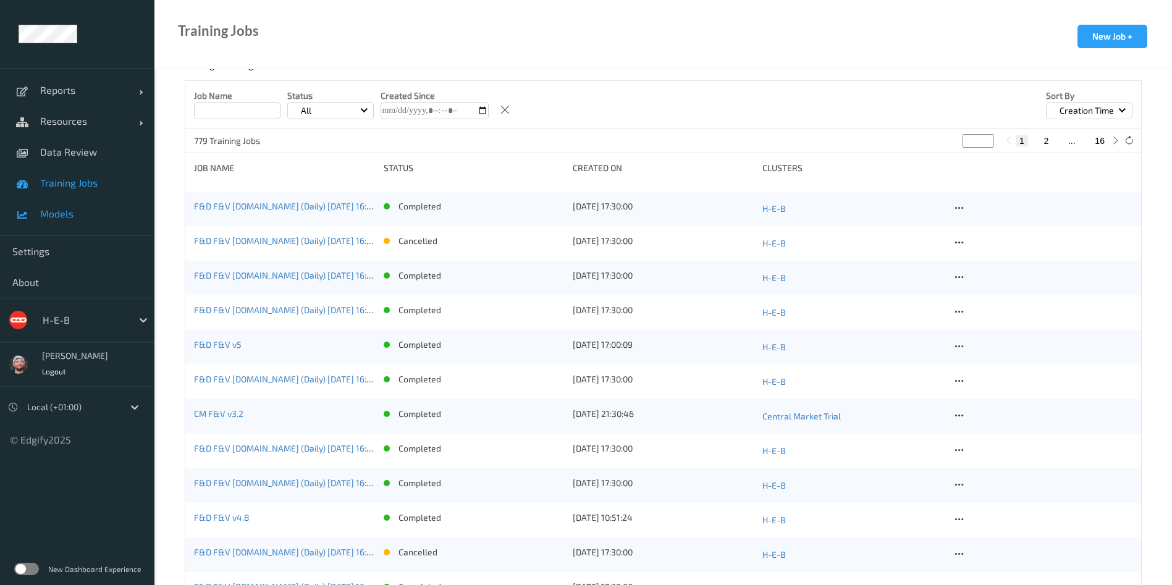
click at [120, 205] on link "Models" at bounding box center [77, 213] width 154 height 31
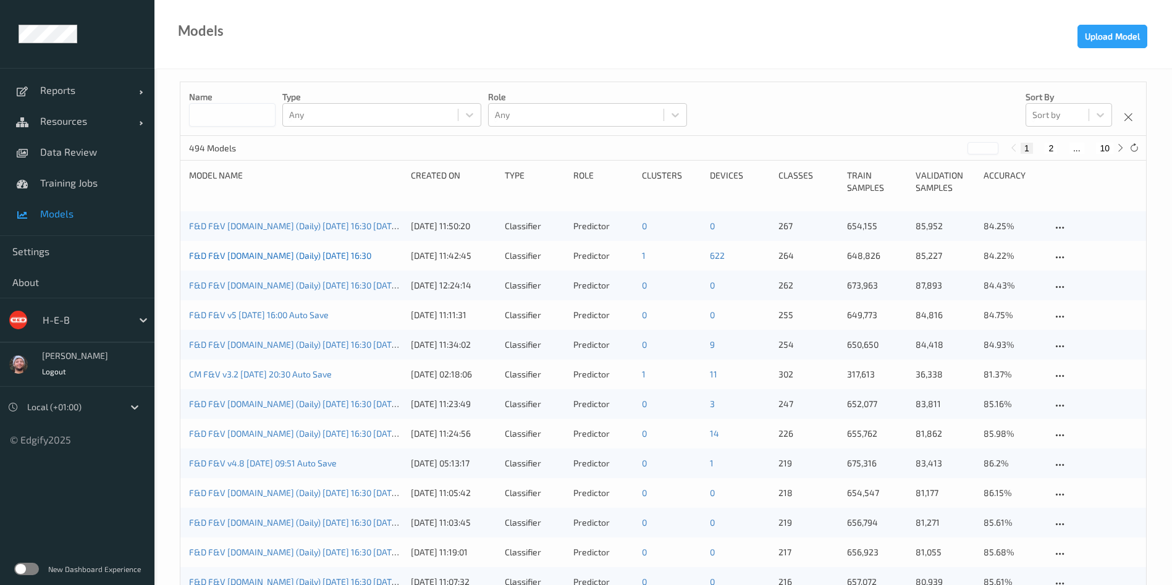
click at [342, 254] on link "F&D F&V [DOMAIN_NAME] (Daily) [DATE] 16:30" at bounding box center [280, 255] width 182 height 11
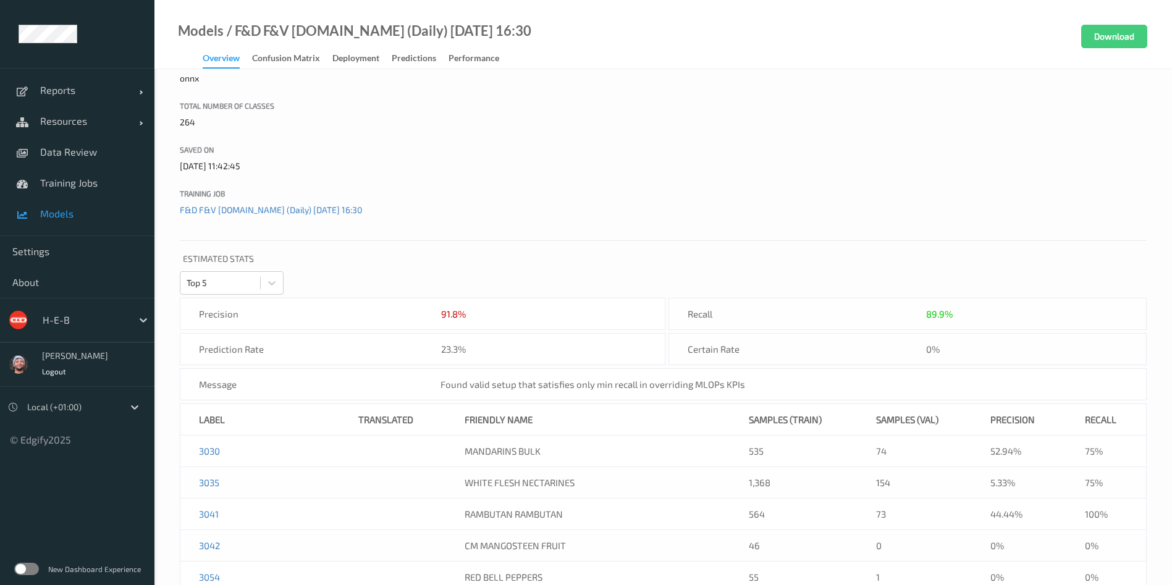
scroll to position [185, 0]
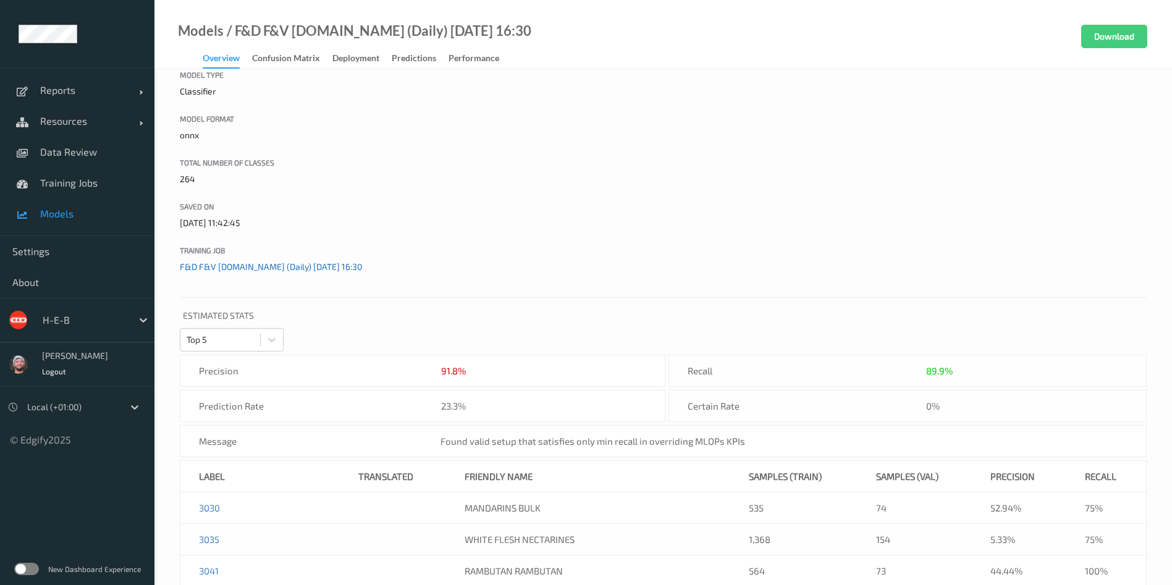
click at [268, 269] on link "F&D F&V [DOMAIN_NAME] (Daily) [DATE] 16:30" at bounding box center [271, 266] width 182 height 11
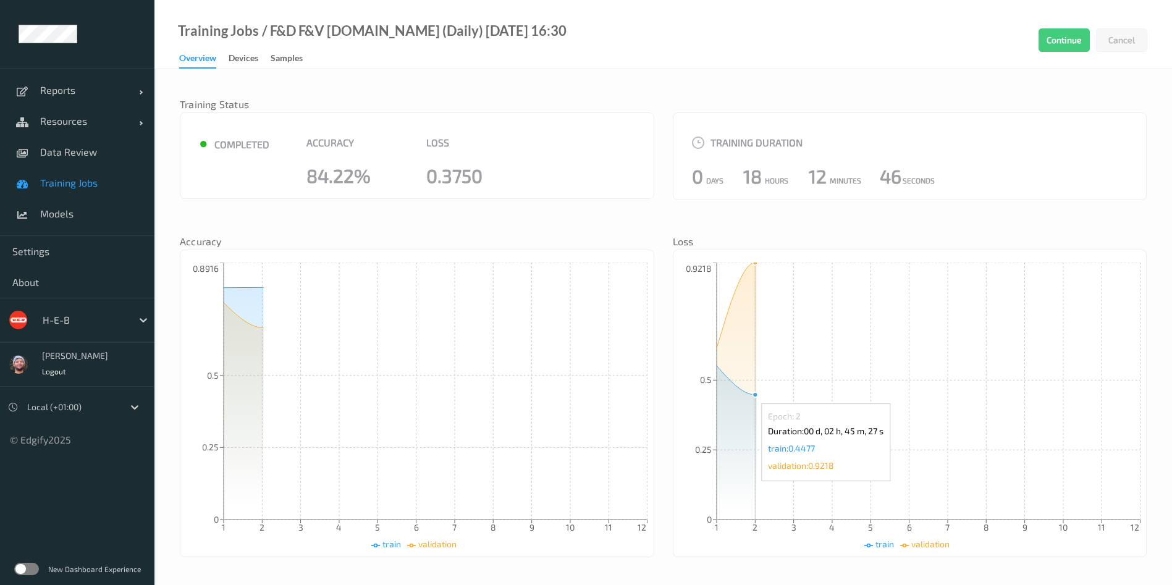
scroll to position [318, 0]
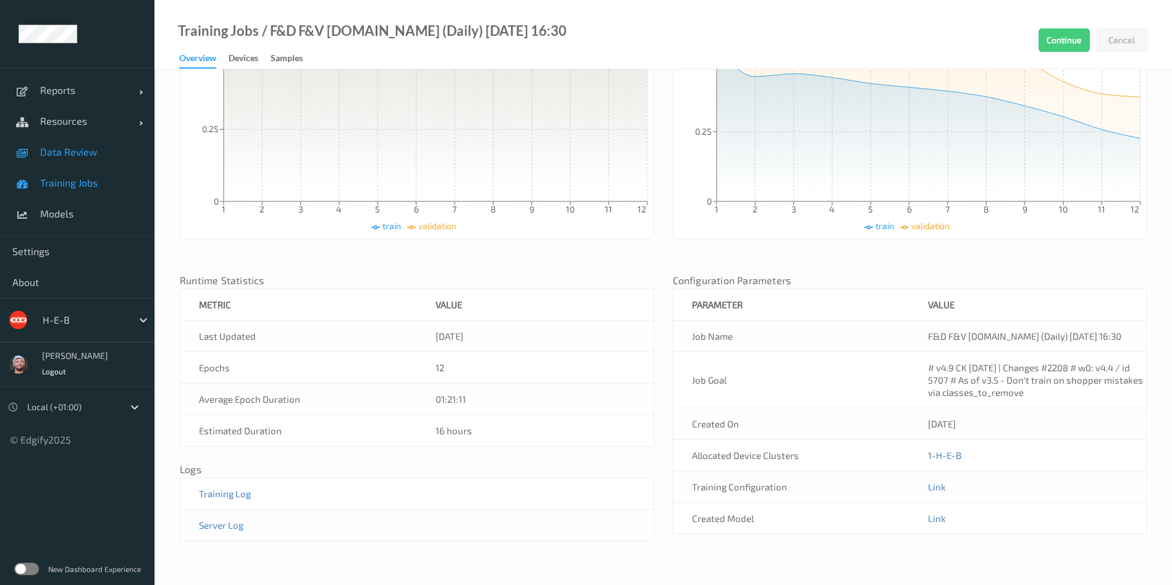
click at [63, 150] on span "Data Review" at bounding box center [91, 152] width 102 height 12
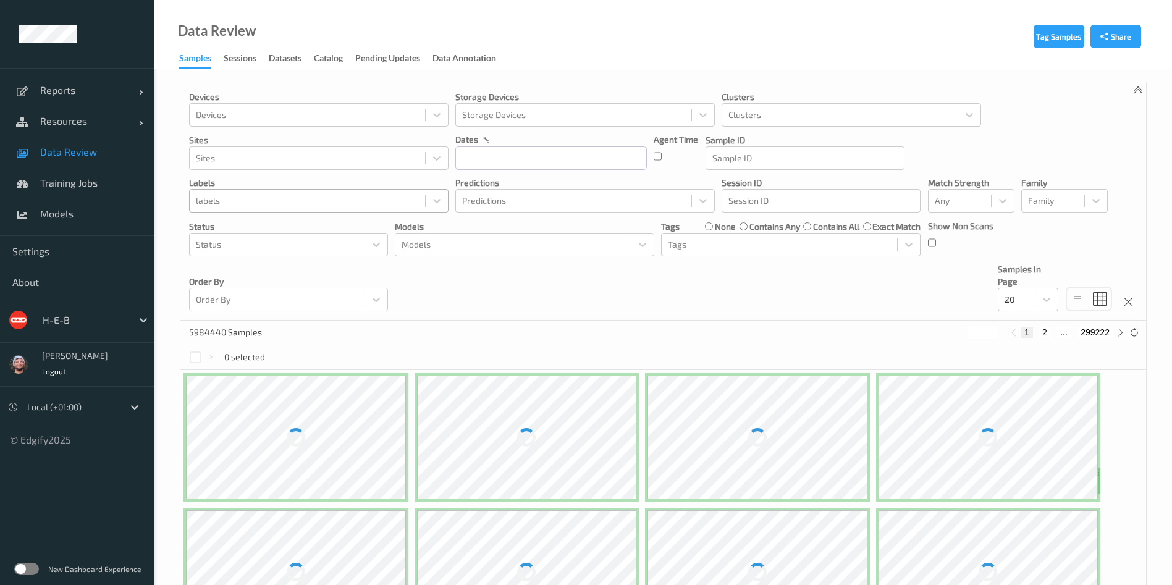
click at [292, 191] on div "labels" at bounding box center [307, 201] width 235 height 20
type input "4487"
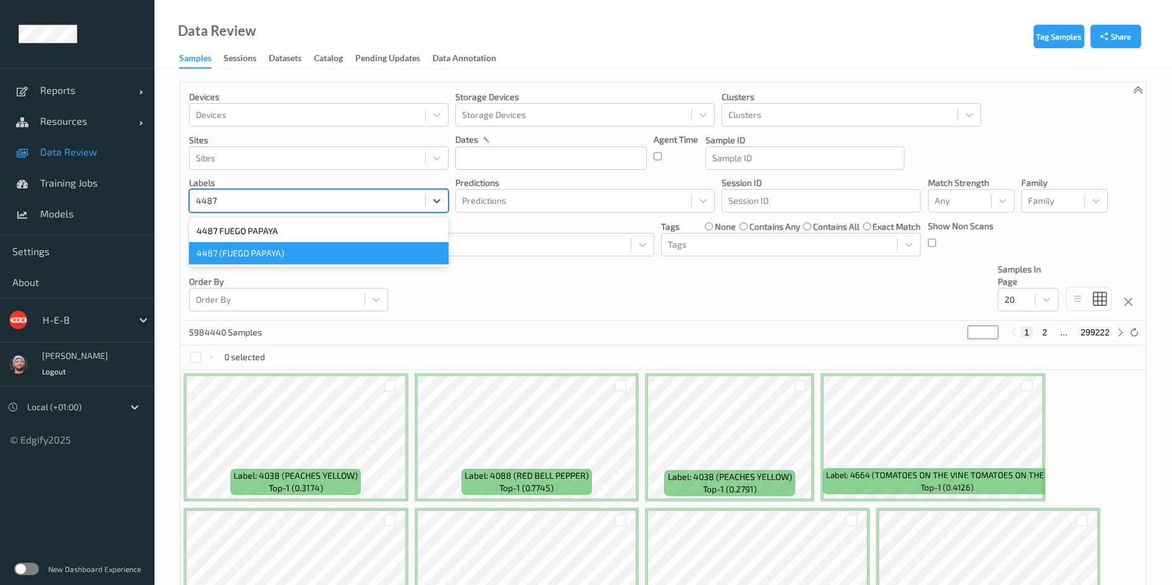
click at [253, 247] on div "4487 (FUEGO PAPAYA)" at bounding box center [319, 253] width 260 height 22
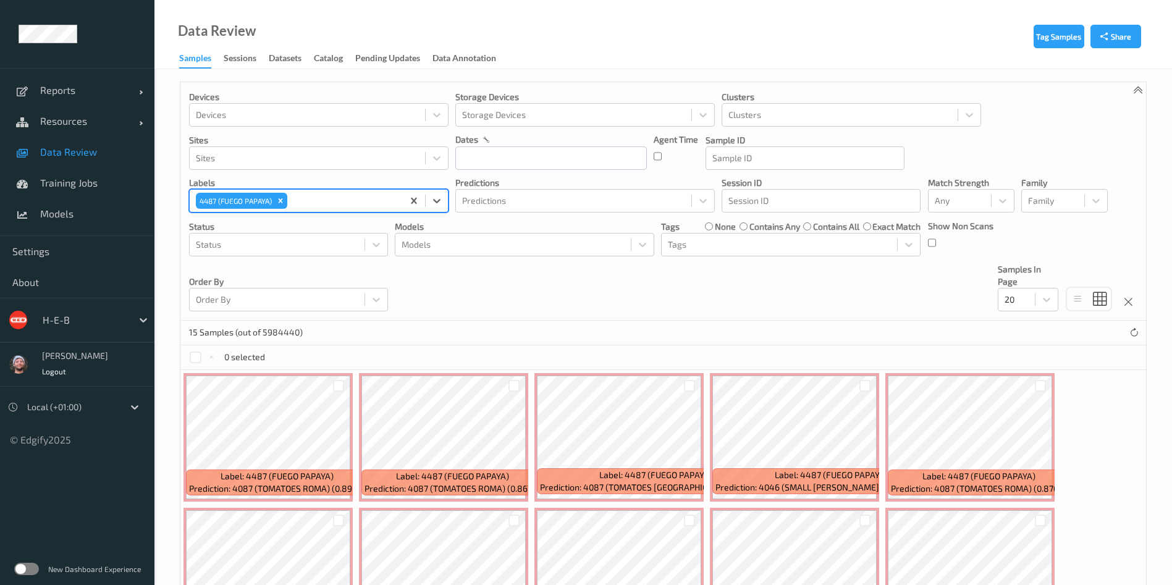
click at [302, 201] on div at bounding box center [343, 200] width 107 height 15
type input "3094"
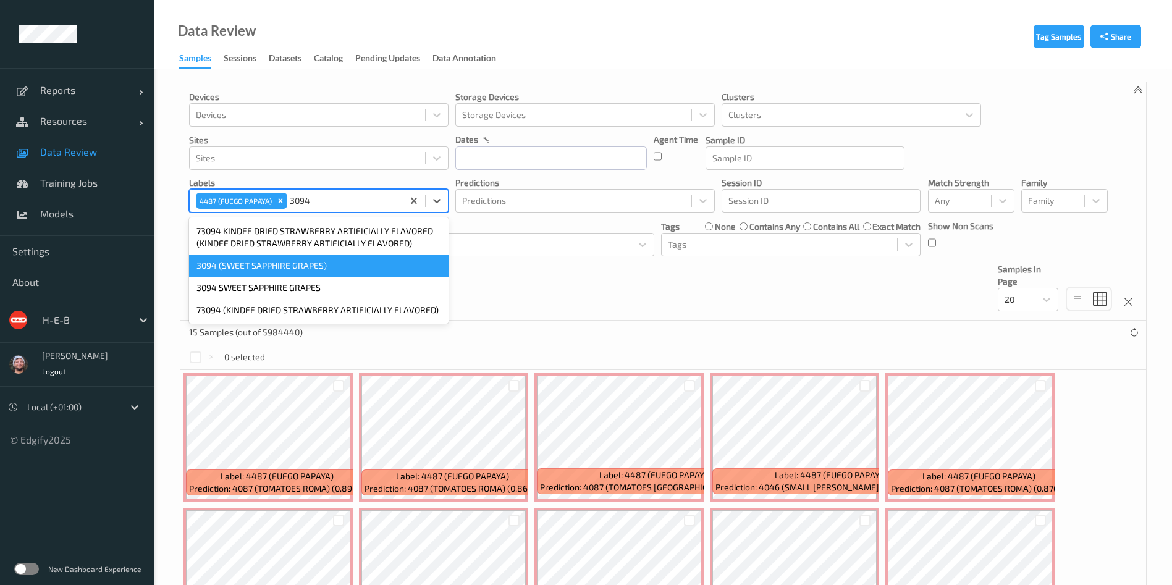
click at [282, 259] on div "3094 (SWEET SAPPHIRE GRAPES)" at bounding box center [319, 266] width 260 height 22
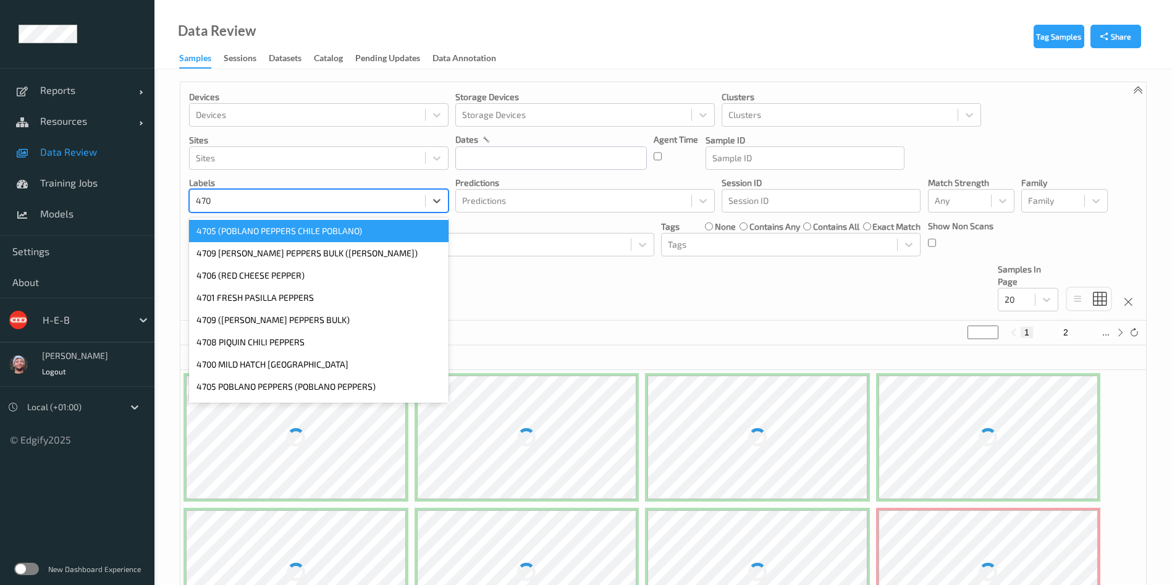
type input "4708"
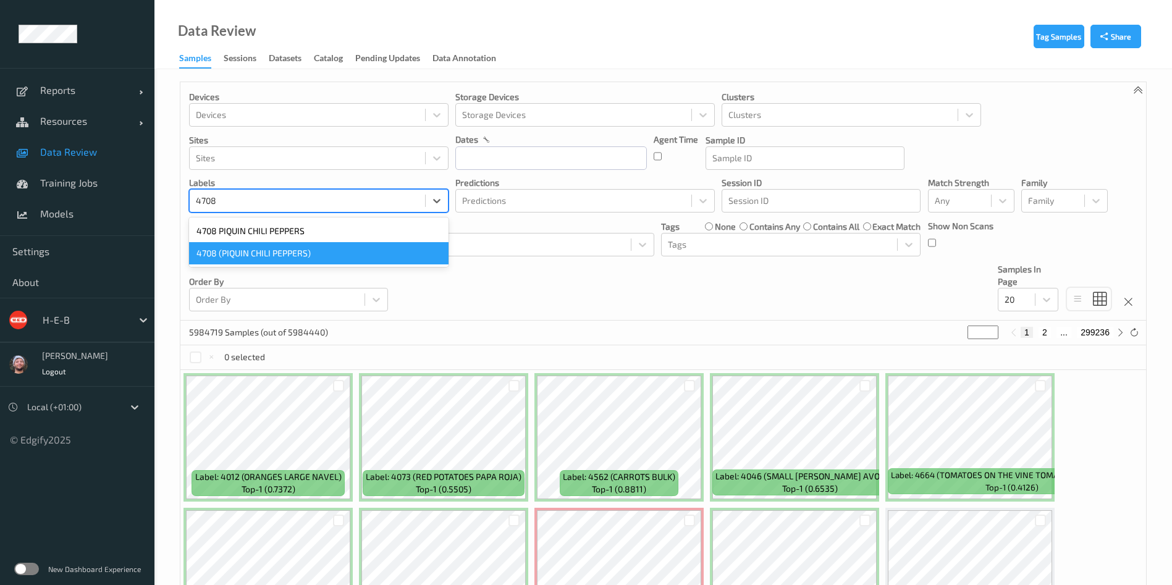
click at [325, 248] on div "4708 (PIQUIN CHILI PEPPERS)" at bounding box center [319, 253] width 260 height 22
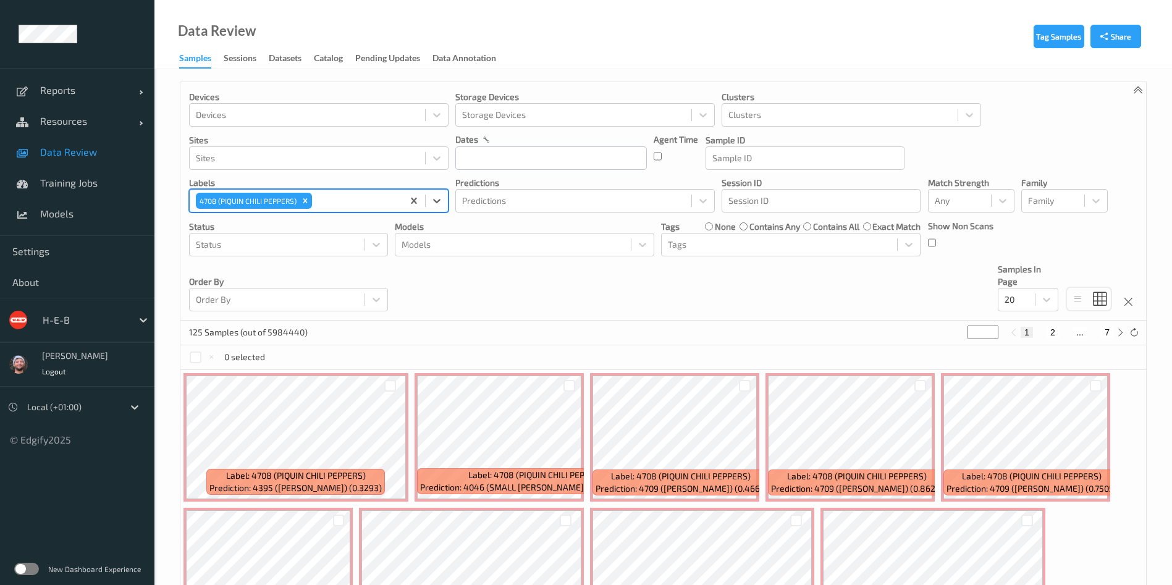
click at [91, 327] on div "H-E-B" at bounding box center [84, 320] width 96 height 20
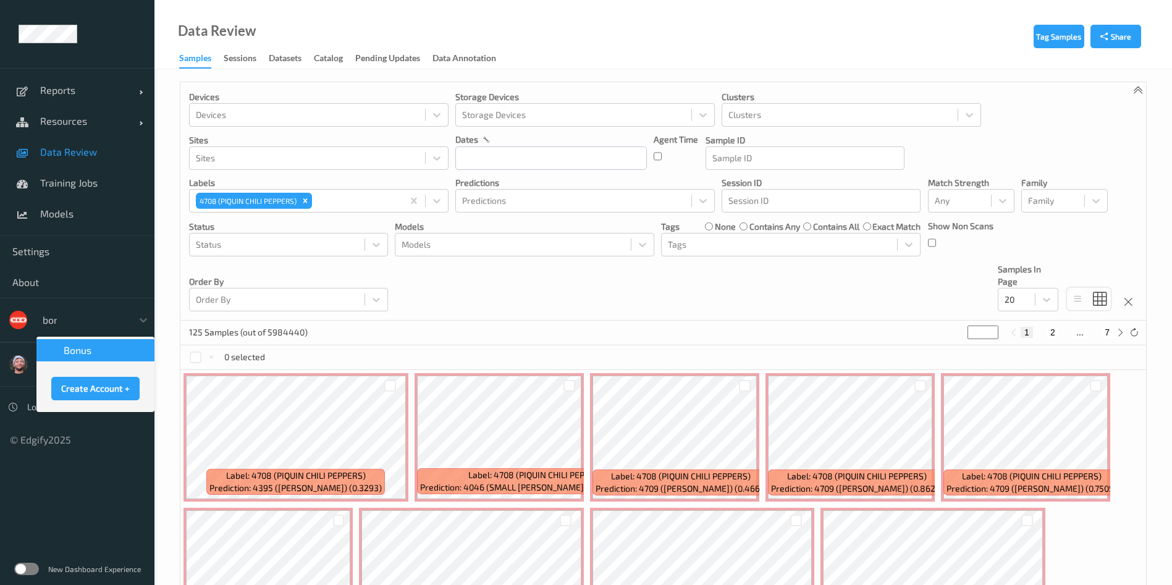
type input "bonu"
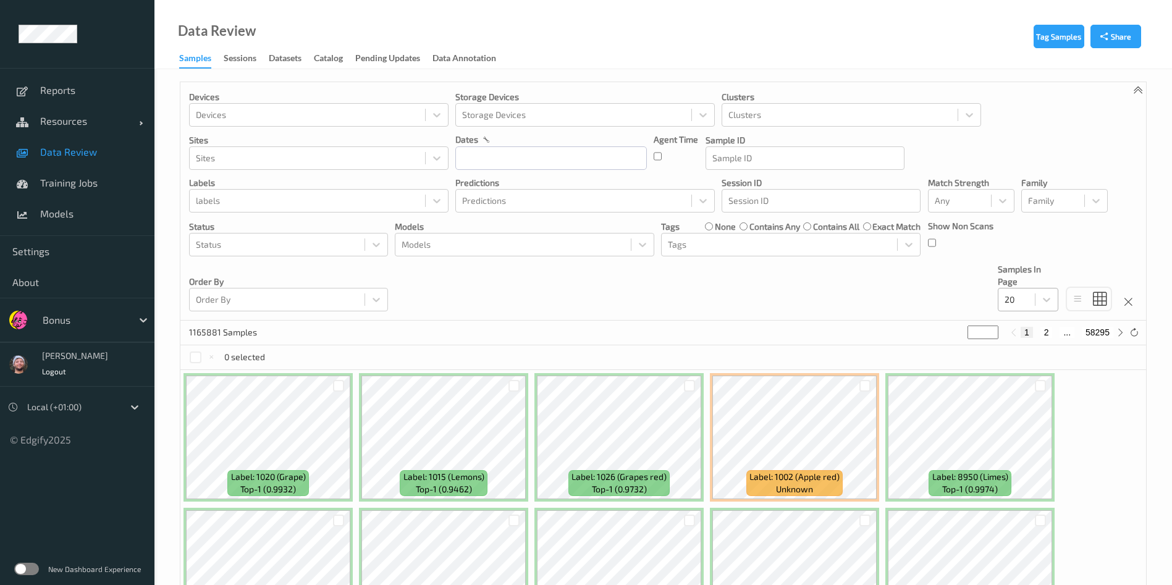
click at [1035, 306] on div "20" at bounding box center [1017, 300] width 36 height 20
click at [706, 324] on div "1165881 Samples * 1 2 ... 58295" at bounding box center [663, 333] width 966 height 25
click at [963, 197] on div at bounding box center [960, 200] width 50 height 15
click at [970, 263] on span "Alert non-match" at bounding box center [980, 259] width 54 height 25
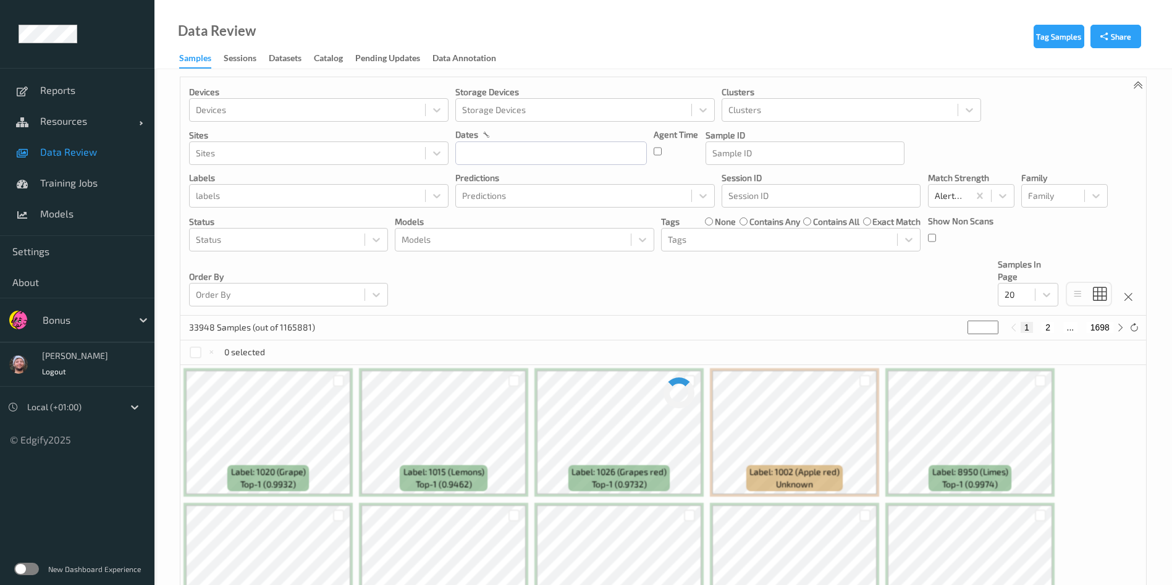
scroll to position [6, 0]
drag, startPoint x: 970, startPoint y: 262, endPoint x: 800, endPoint y: 282, distance: 171.1
click at [763, 288] on div "Devices Devices Storage Devices Storage Devices Clusters Clusters Sites Sites d…" at bounding box center [663, 195] width 966 height 239
click at [532, 145] on input "text" at bounding box center [551, 151] width 192 height 23
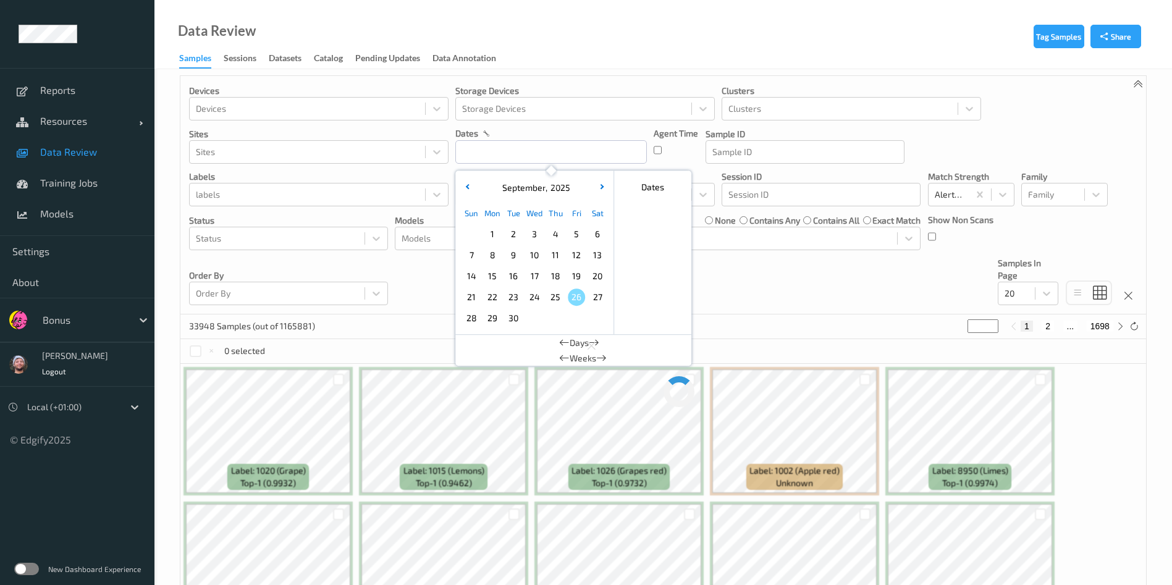
click at [572, 295] on span "26" at bounding box center [576, 297] width 17 height 17
type input "26/09/2025 00:00 -> 26/09/2025 23:59"
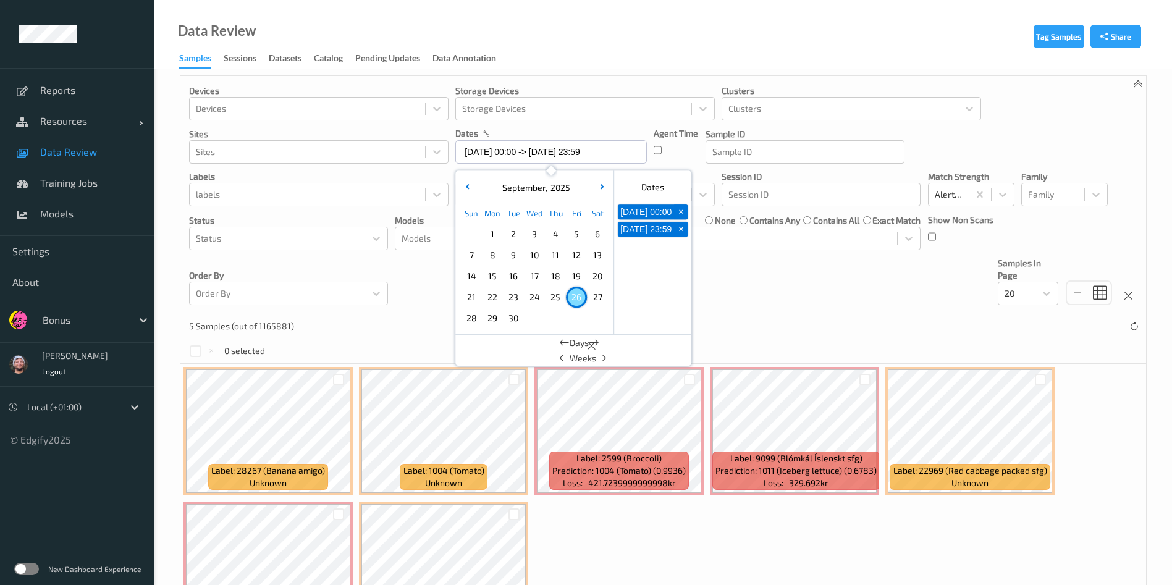
click at [758, 284] on div "Devices Devices Storage Devices Storage Devices Clusters Clusters Sites Sites d…" at bounding box center [663, 195] width 966 height 239
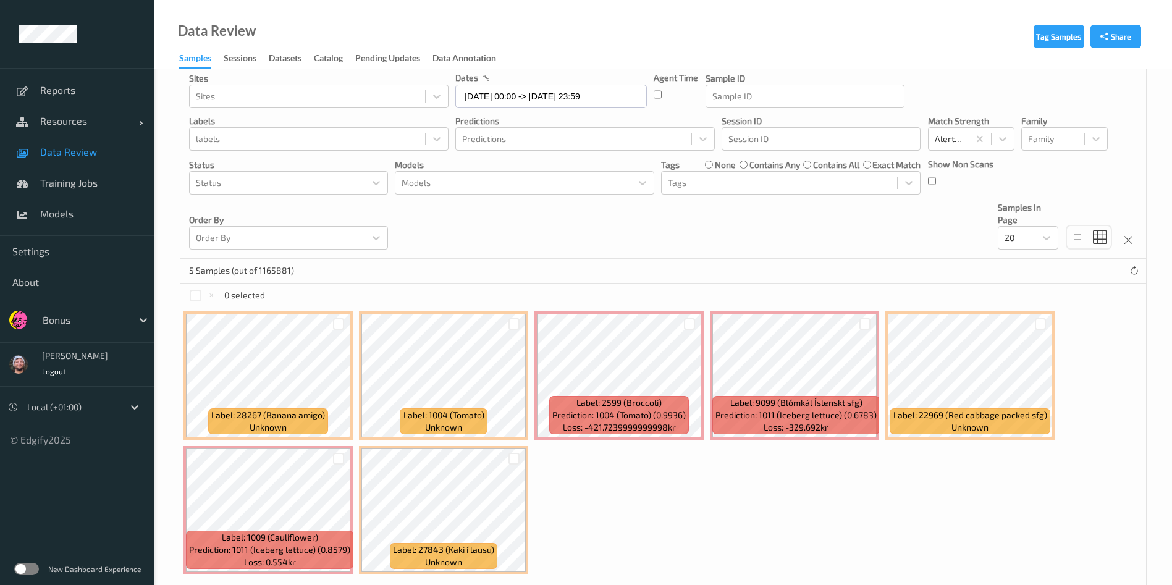
scroll to position [105, 0]
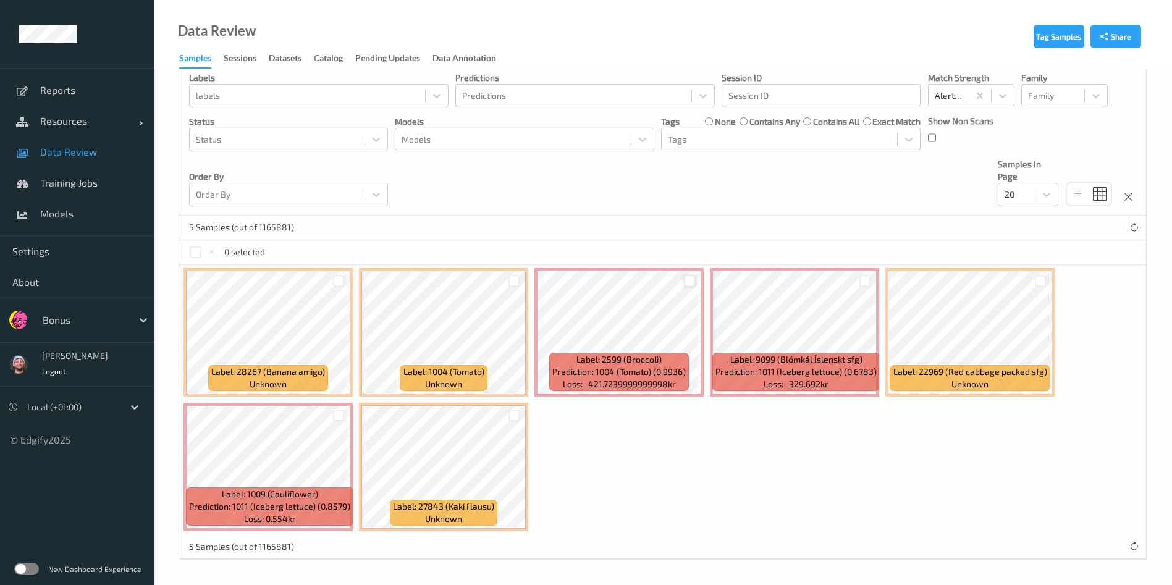
click at [692, 277] on div at bounding box center [690, 281] width 12 height 12
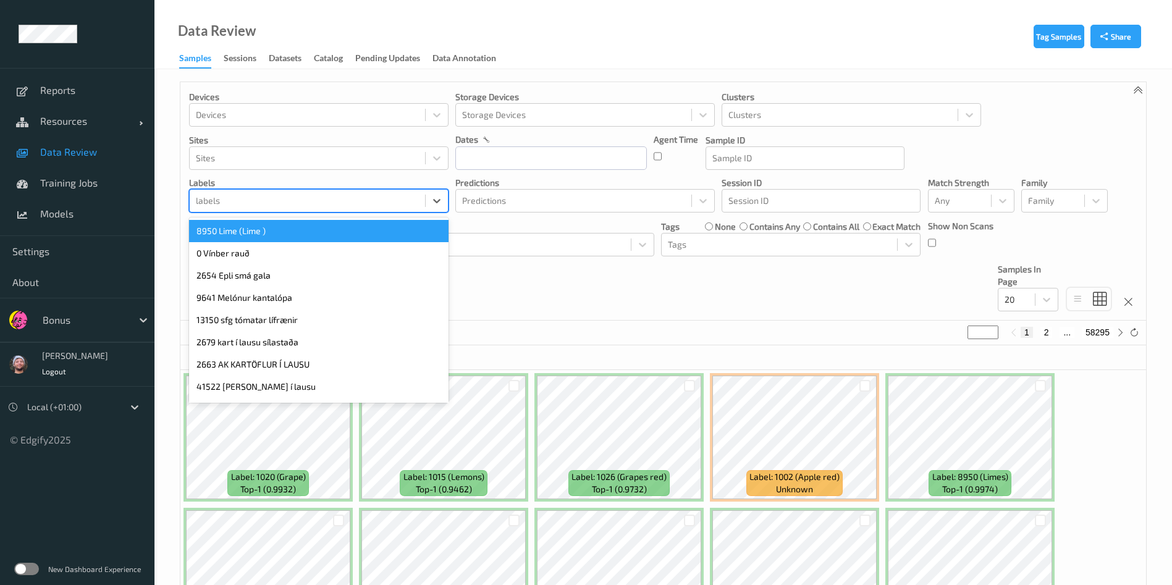
click at [310, 198] on div at bounding box center [307, 200] width 223 height 15
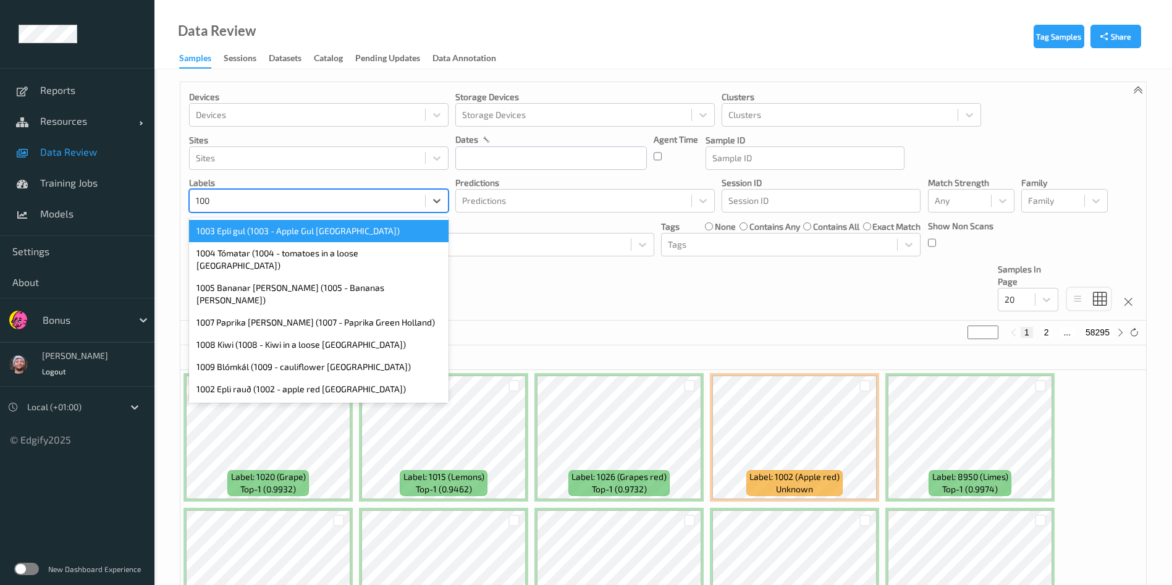
type input "1009"
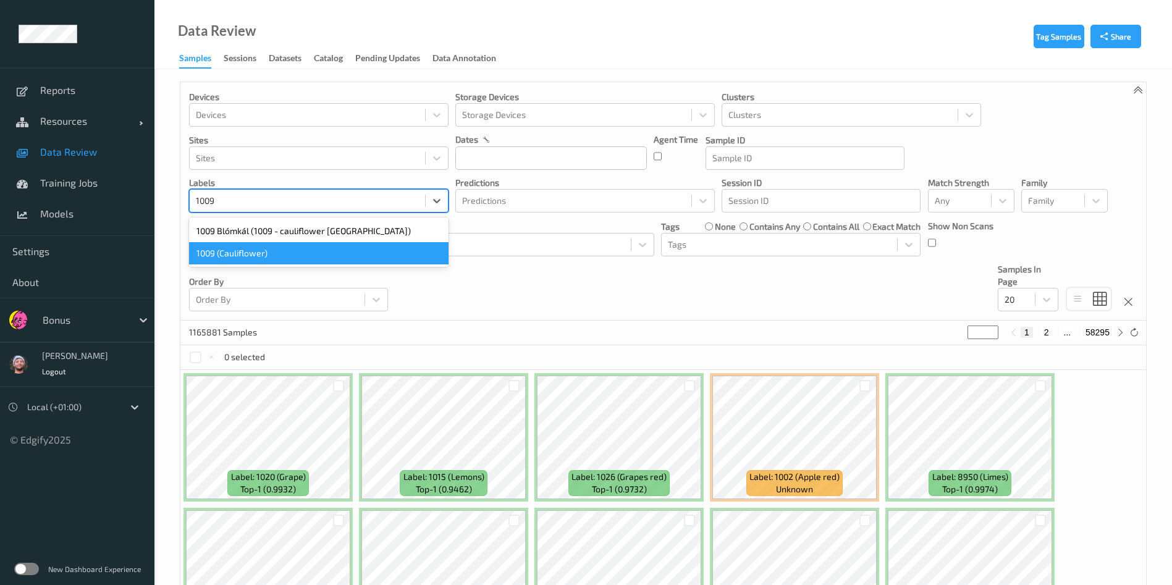
click at [294, 248] on div "1009 (Cauliflower)" at bounding box center [319, 253] width 260 height 22
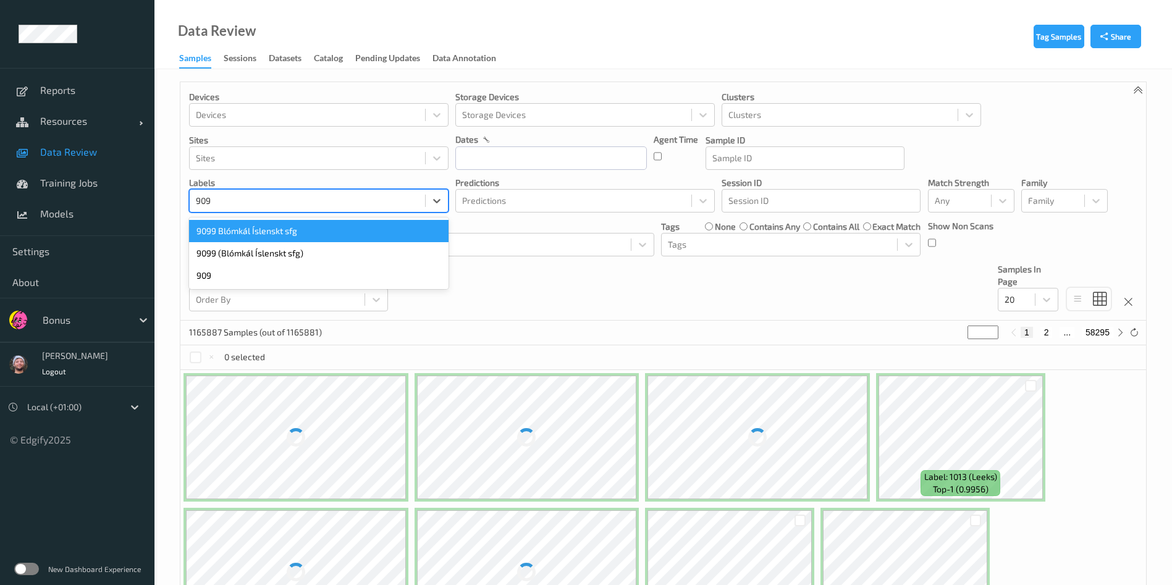
type input "9099"
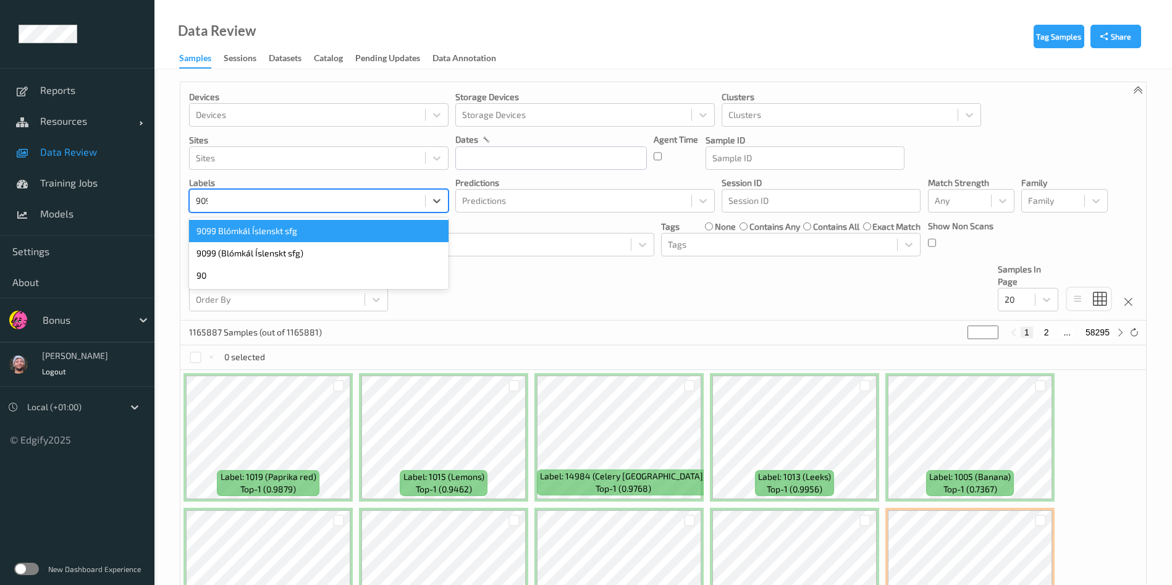
type input "9099"
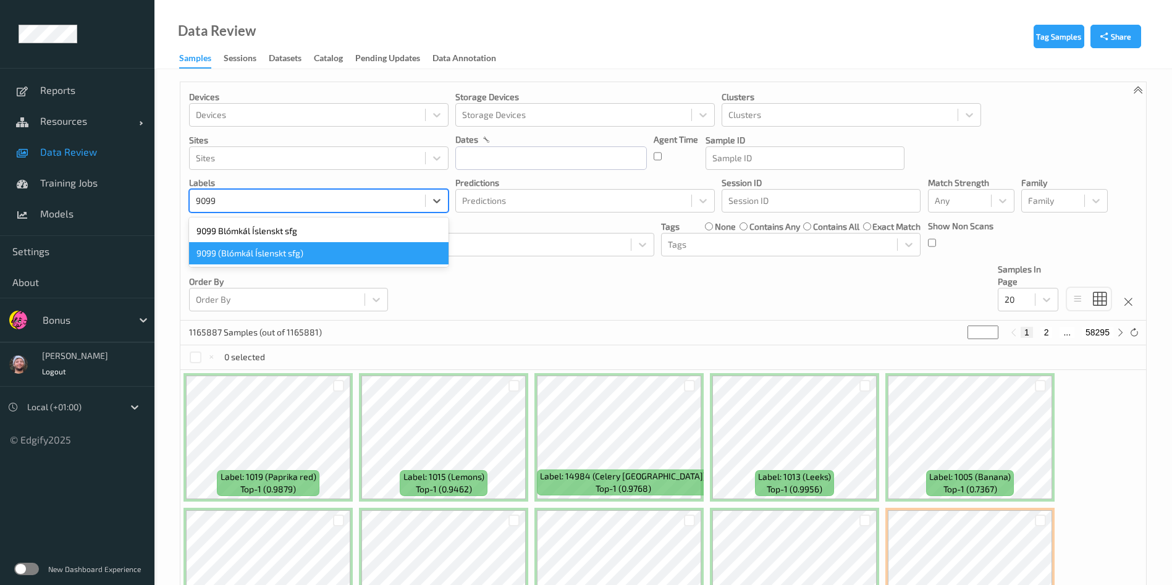
click at [279, 247] on div "9099 (Blómkál Íslenskt sfg)" at bounding box center [319, 253] width 260 height 22
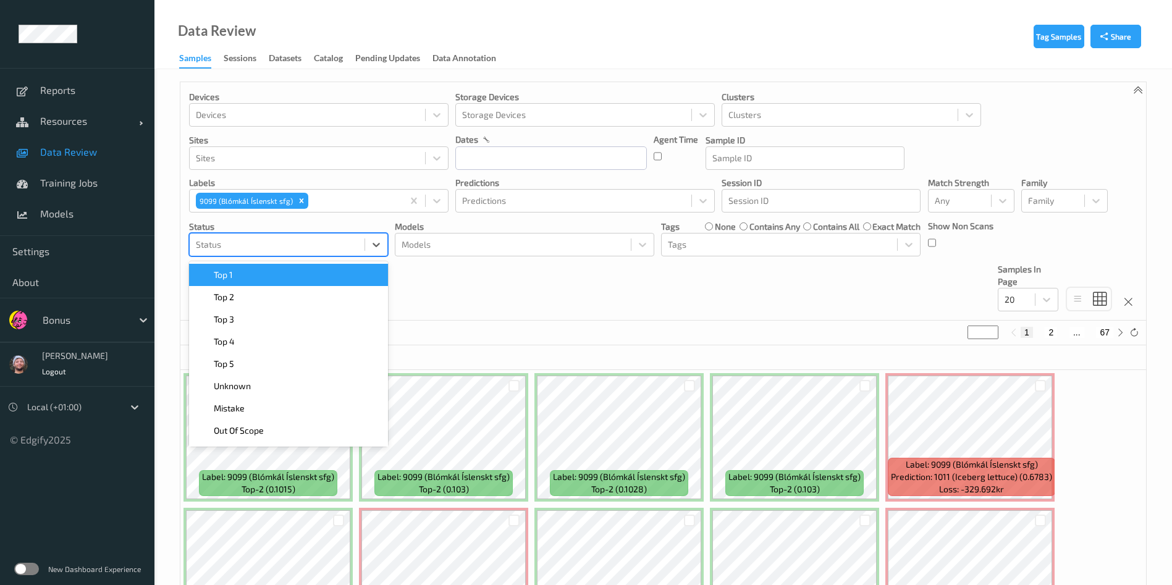
drag, startPoint x: 279, startPoint y: 247, endPoint x: 541, endPoint y: 371, distance: 290.0
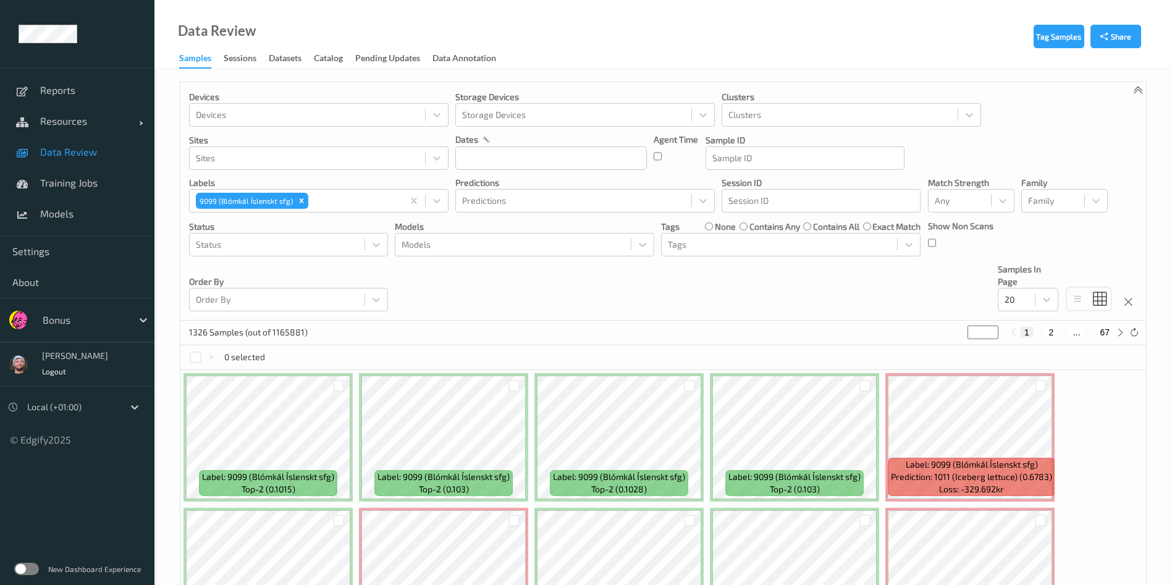
drag, startPoint x: 541, startPoint y: 371, endPoint x: 608, endPoint y: 235, distance: 152.3
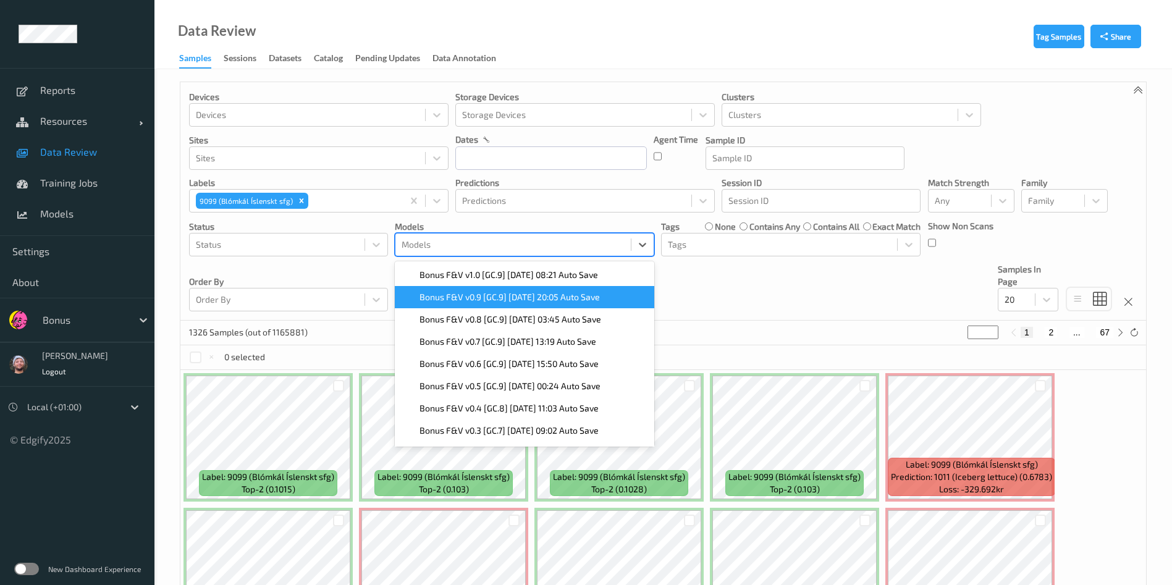
drag, startPoint x: 608, startPoint y: 235, endPoint x: 606, endPoint y: 301, distance: 66.2
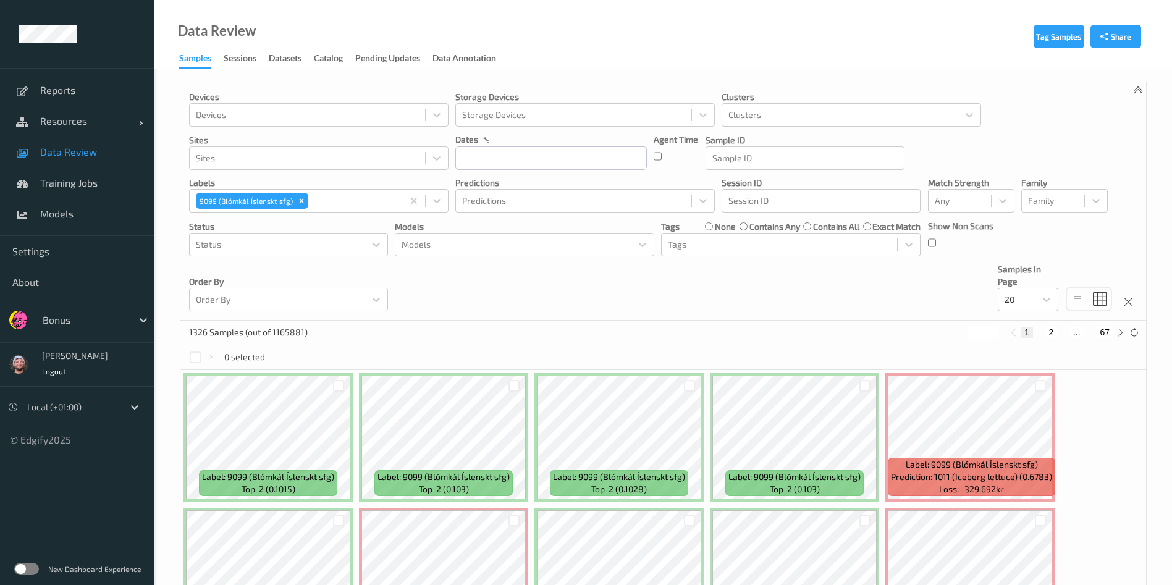
drag, startPoint x: 658, startPoint y: 350, endPoint x: 669, endPoint y: 308, distance: 42.9
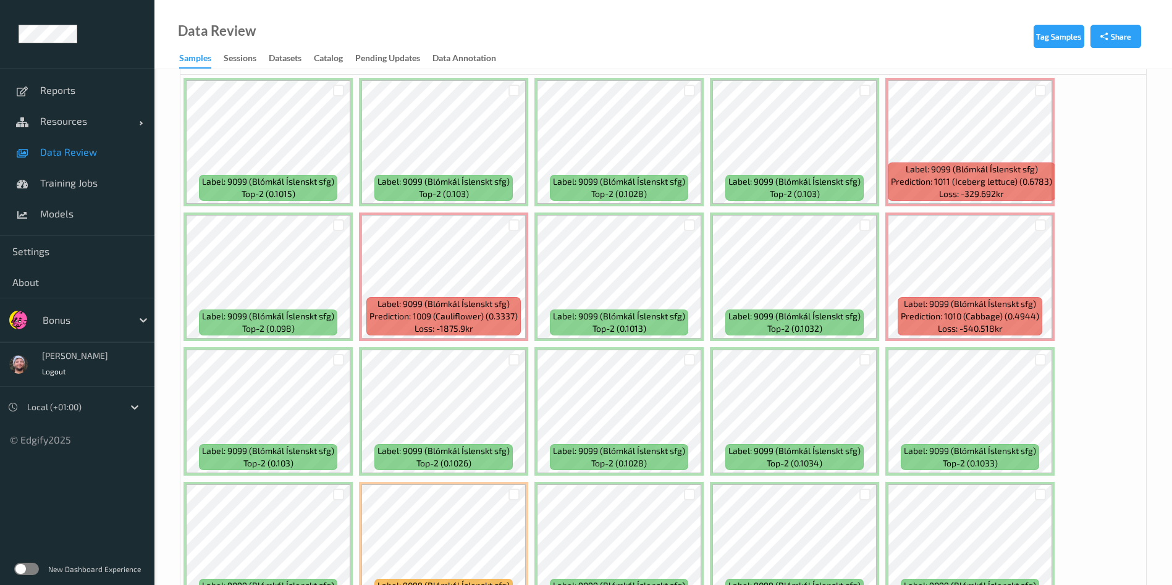
scroll to position [347, 0]
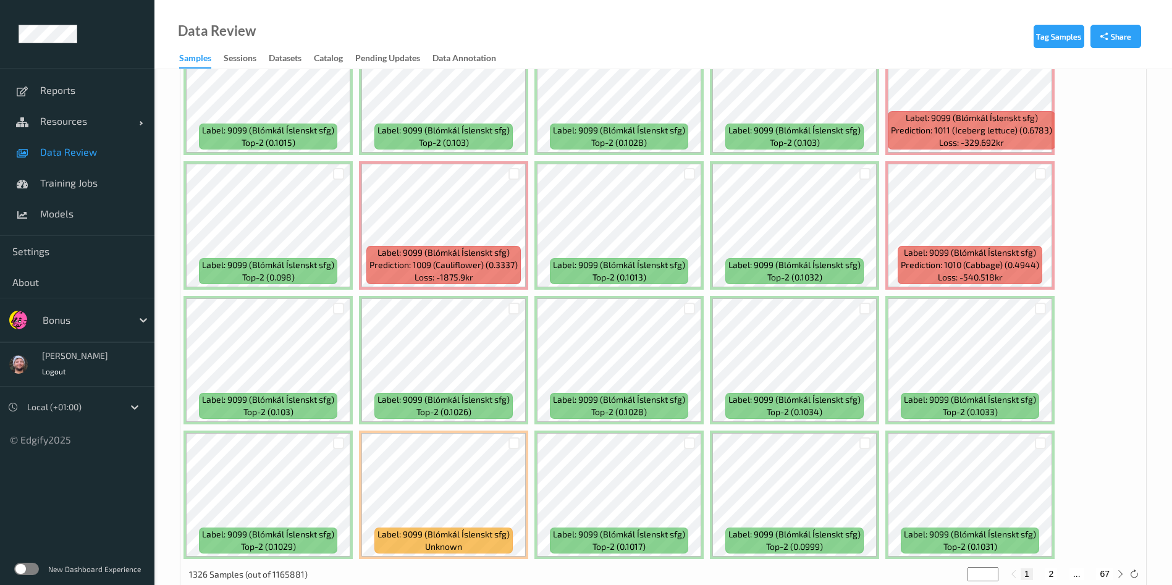
drag, startPoint x: 669, startPoint y: 308, endPoint x: 1150, endPoint y: 387, distance: 487.8
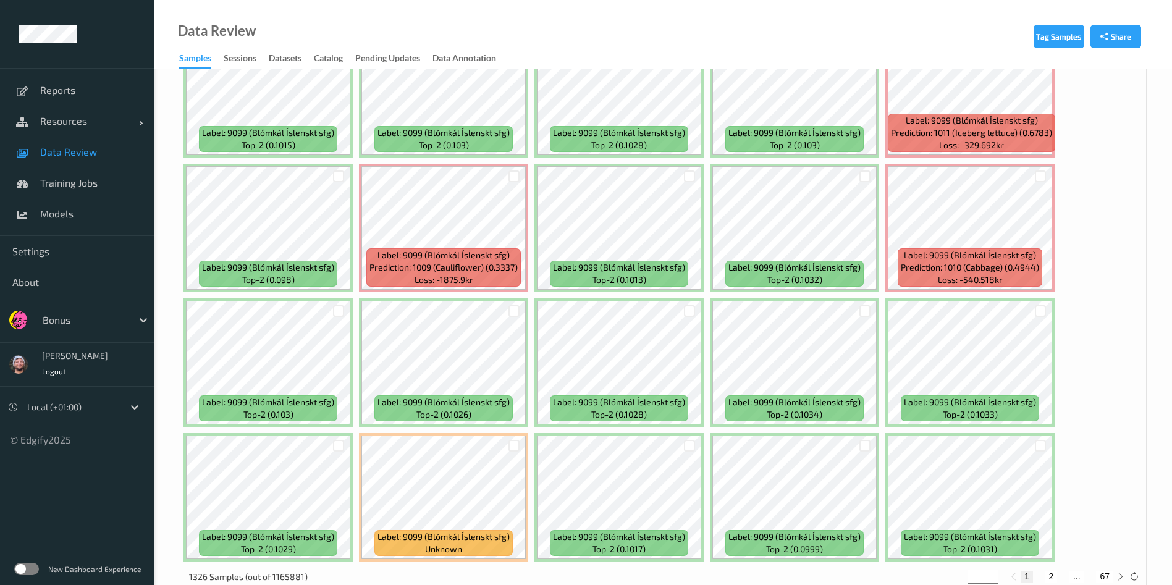
scroll to position [0, 0]
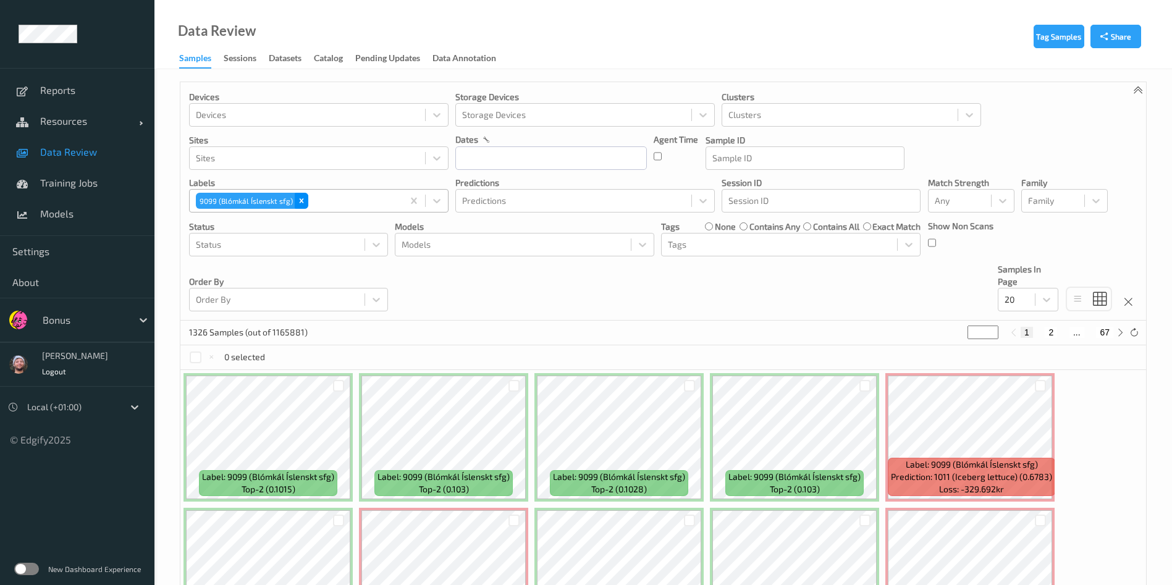
click at [298, 204] on icon "Remove 9099 (Blómkál Íslenskt sfg)" at bounding box center [301, 201] width 9 height 9
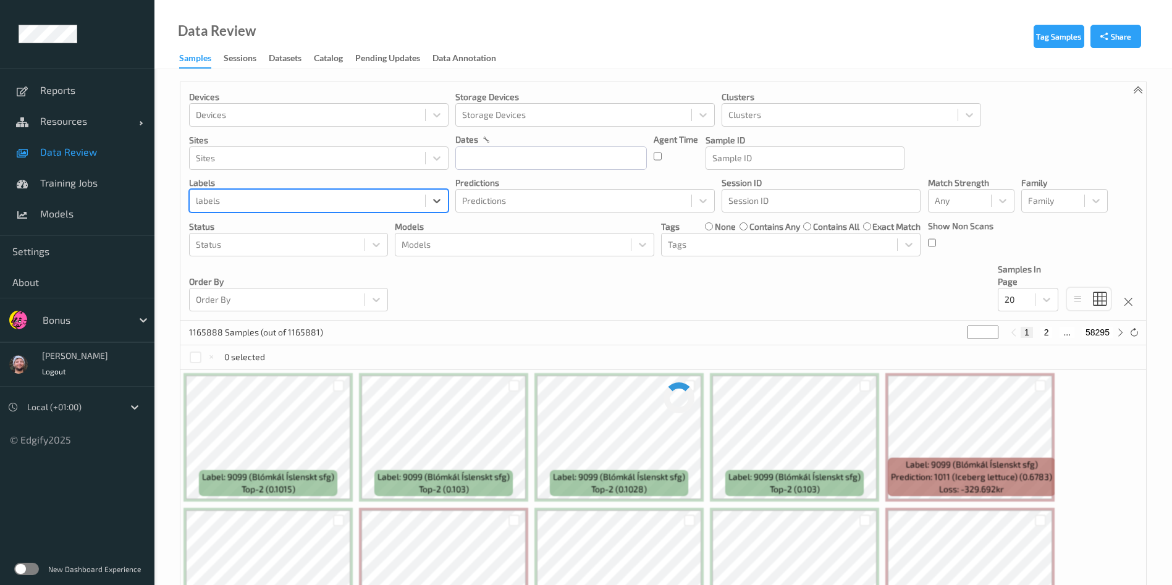
type input "3"
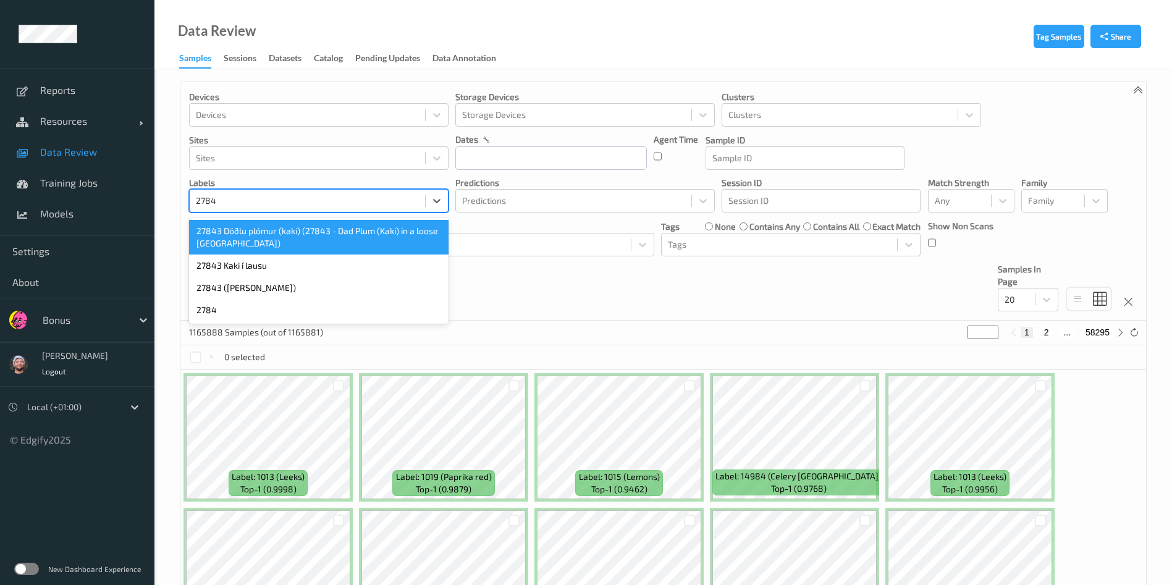
type input "27843"
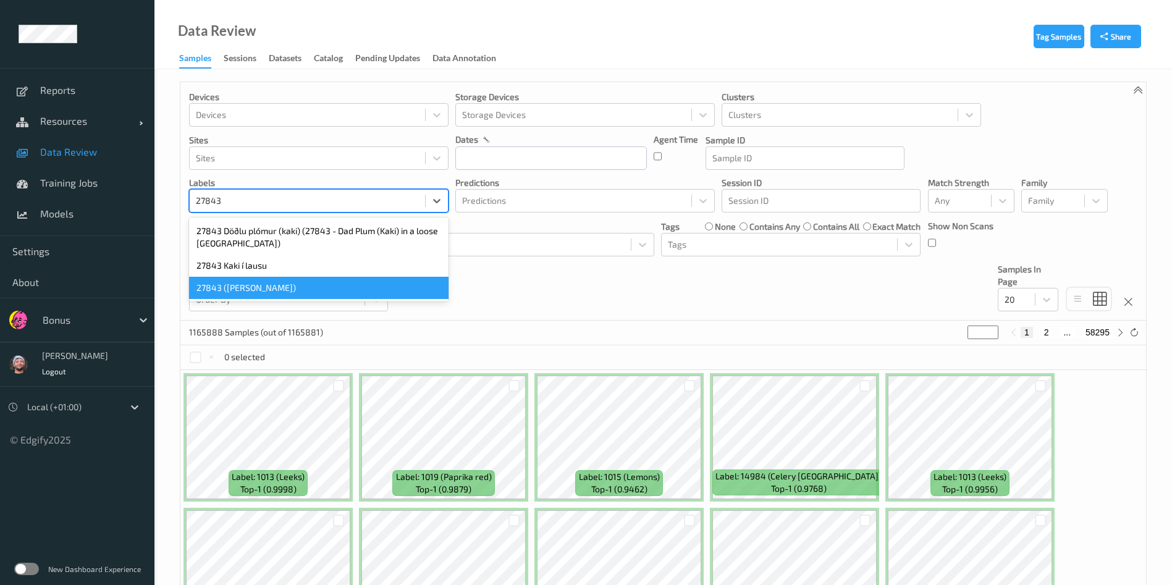
click at [270, 281] on div "27843 ([PERSON_NAME])" at bounding box center [319, 288] width 260 height 22
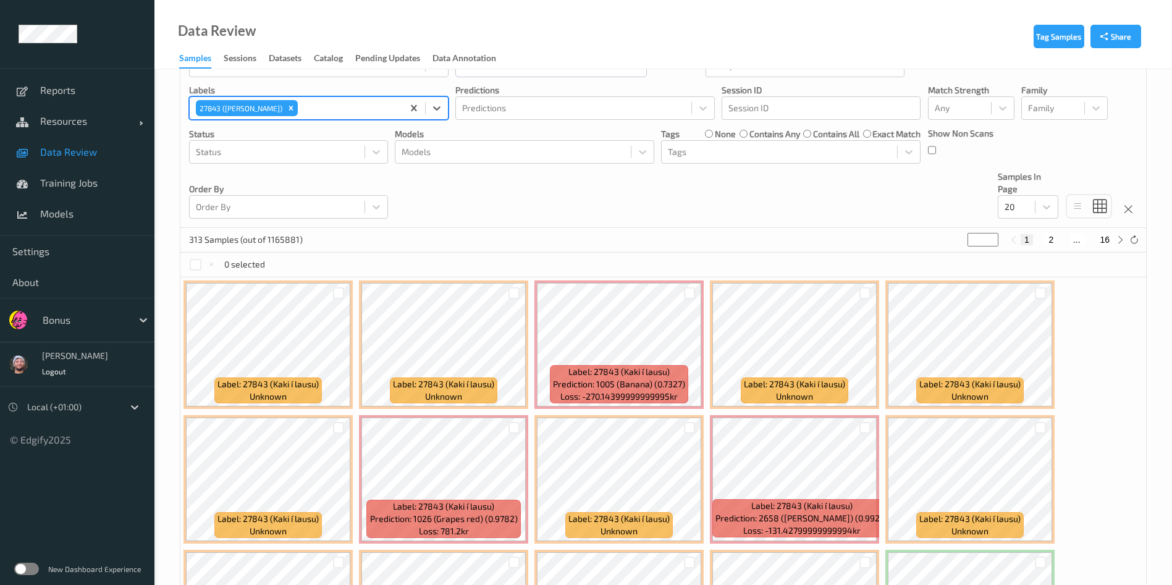
scroll to position [374, 0]
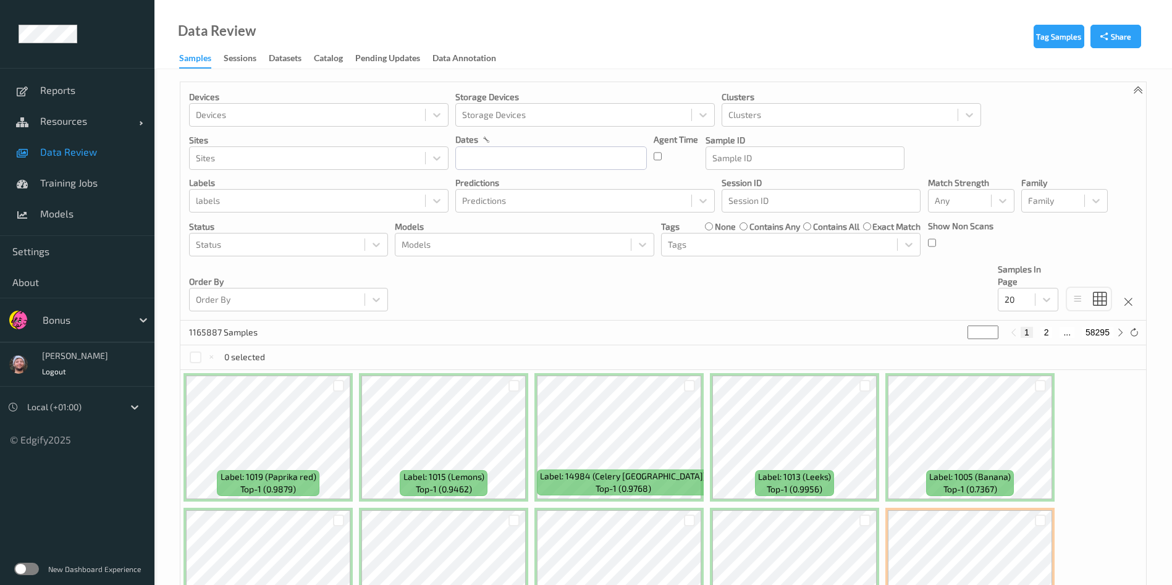
drag, startPoint x: 536, startPoint y: 142, endPoint x: 528, endPoint y: 151, distance: 12.7
click at [531, 146] on div "dates" at bounding box center [551, 151] width 192 height 36
click at [528, 151] on input "text" at bounding box center [551, 157] width 192 height 23
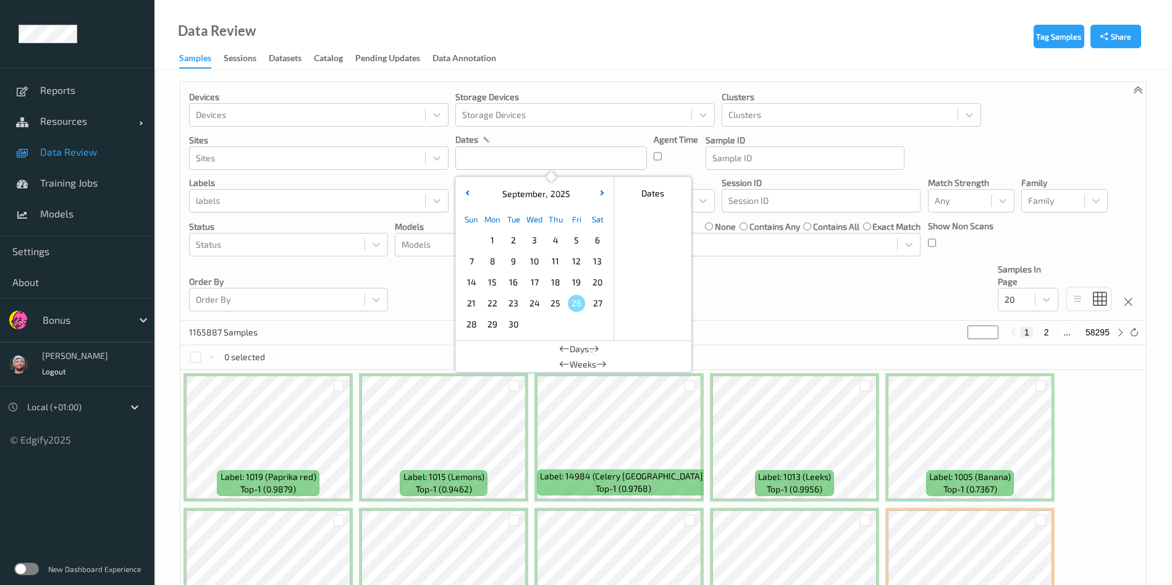
click at [575, 301] on span "26" at bounding box center [576, 303] width 17 height 17
type input "[DATE] 00:00 -> [DATE] 23:59"
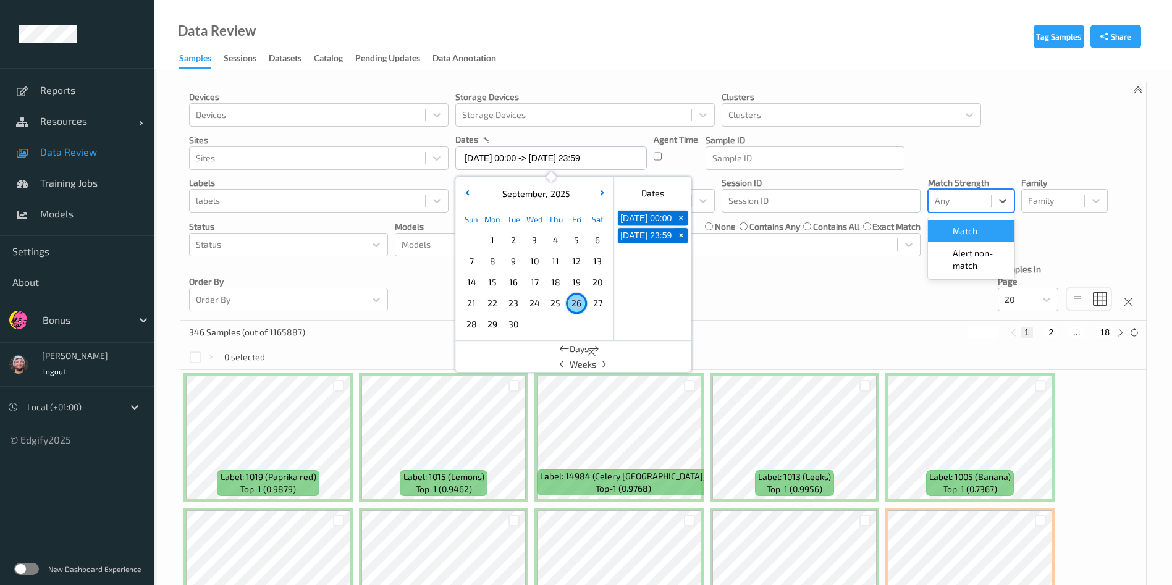
click at [991, 199] on div "Any" at bounding box center [971, 200] width 87 height 23
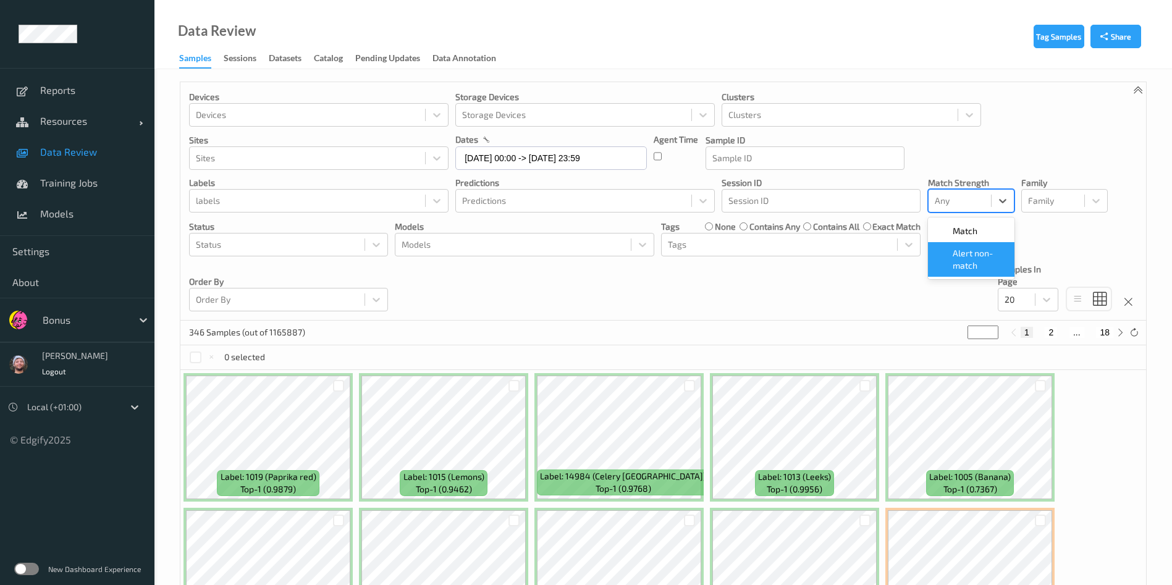
click at [972, 278] on div "Match    Alert non-match" at bounding box center [971, 249] width 87 height 62
click at [966, 264] on span "Alert non-match" at bounding box center [980, 259] width 54 height 25
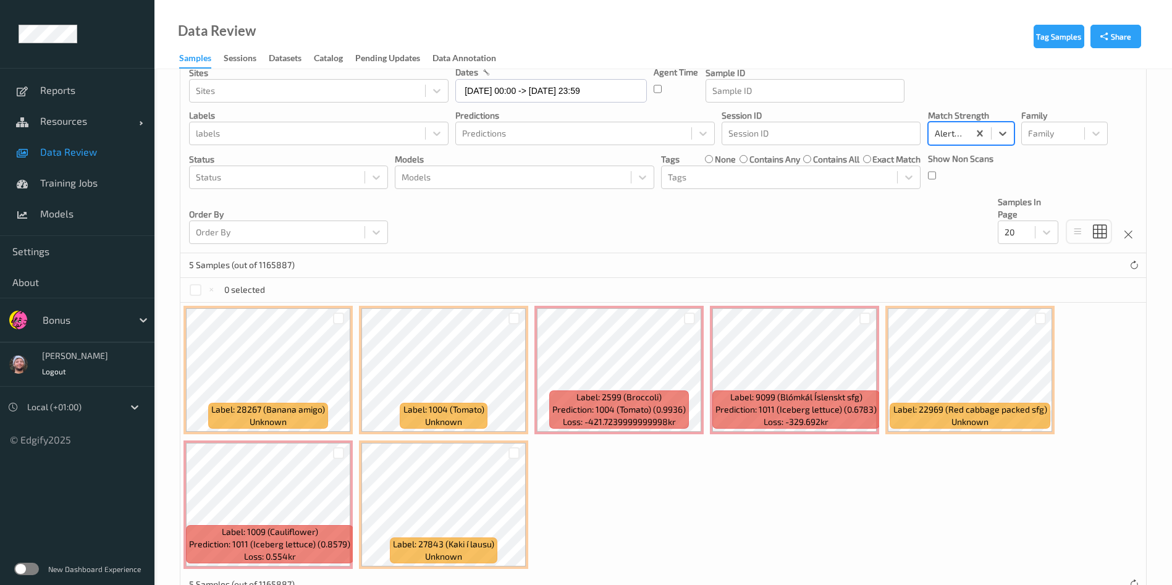
scroll to position [105, 0]
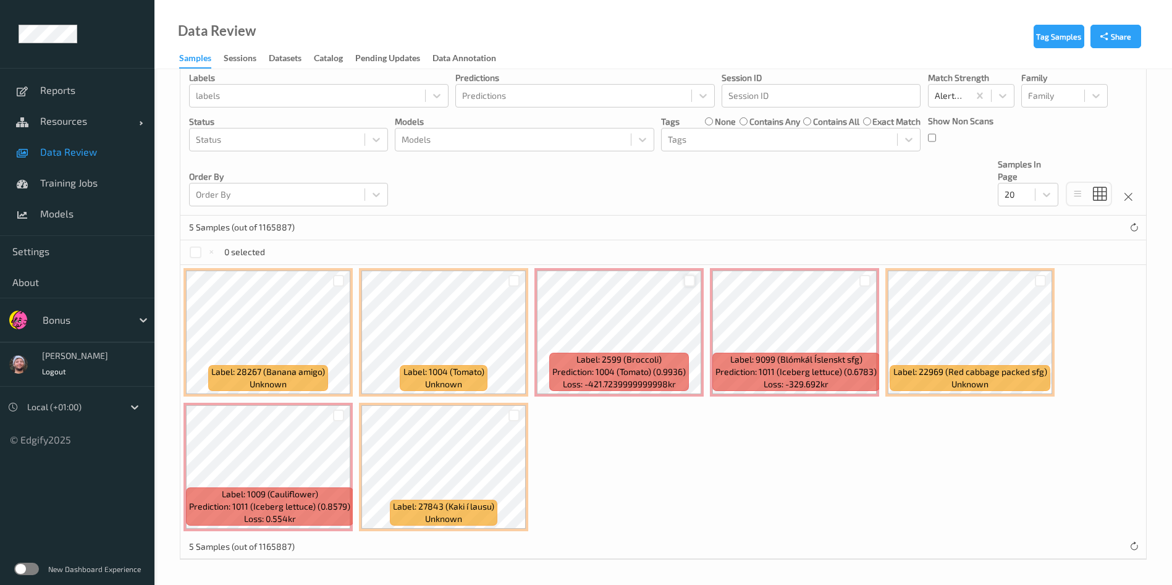
click at [685, 282] on div at bounding box center [690, 281] width 12 height 12
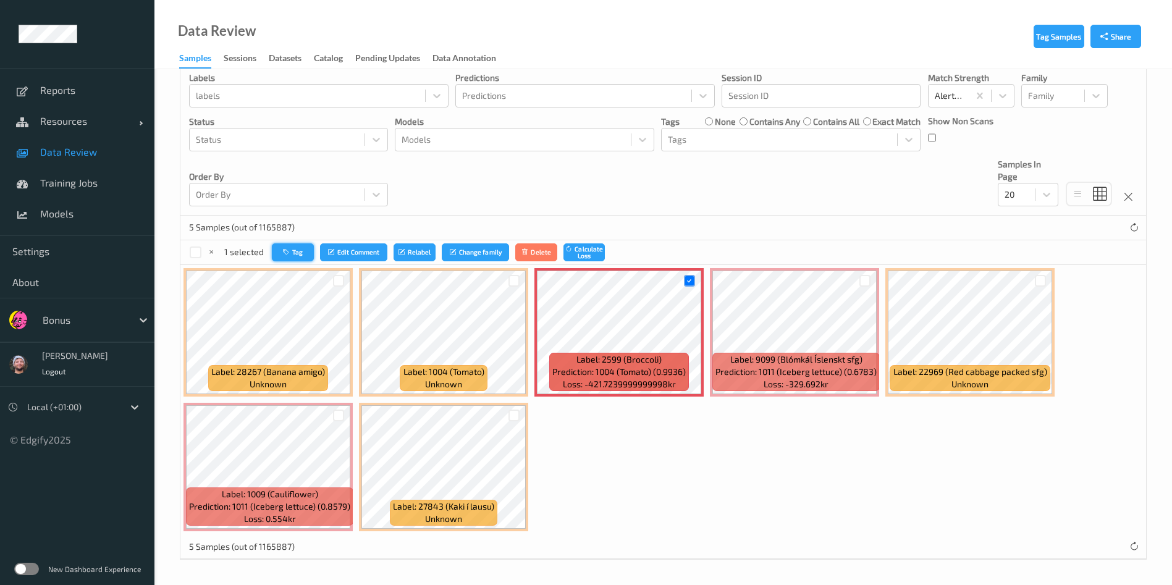
click at [285, 253] on icon "button" at bounding box center [287, 251] width 9 height 7
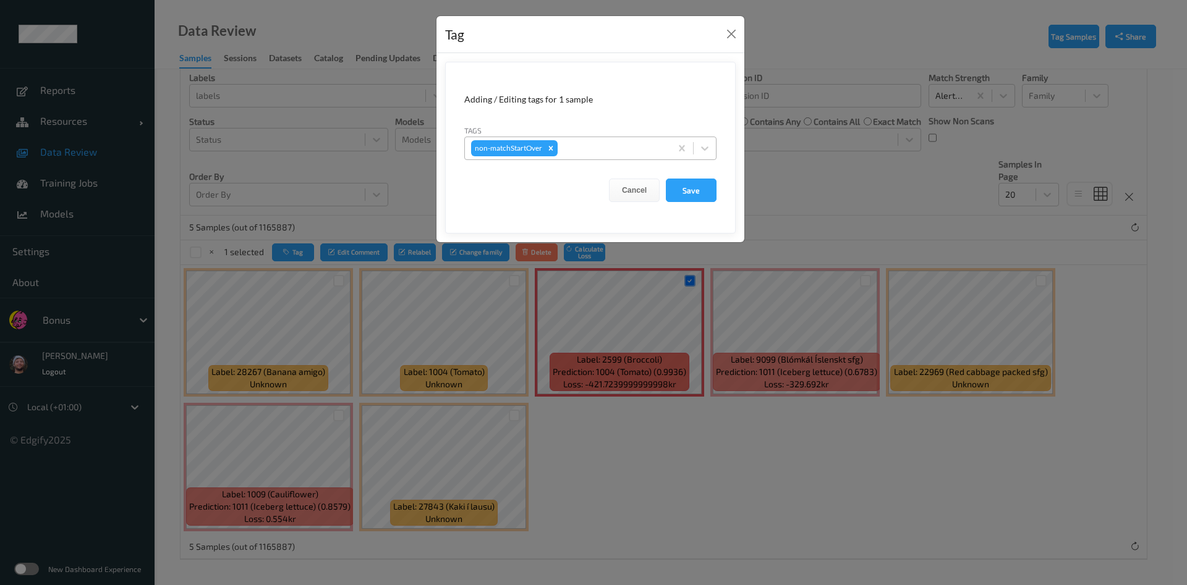
click at [635, 150] on div at bounding box center [612, 148] width 104 height 15
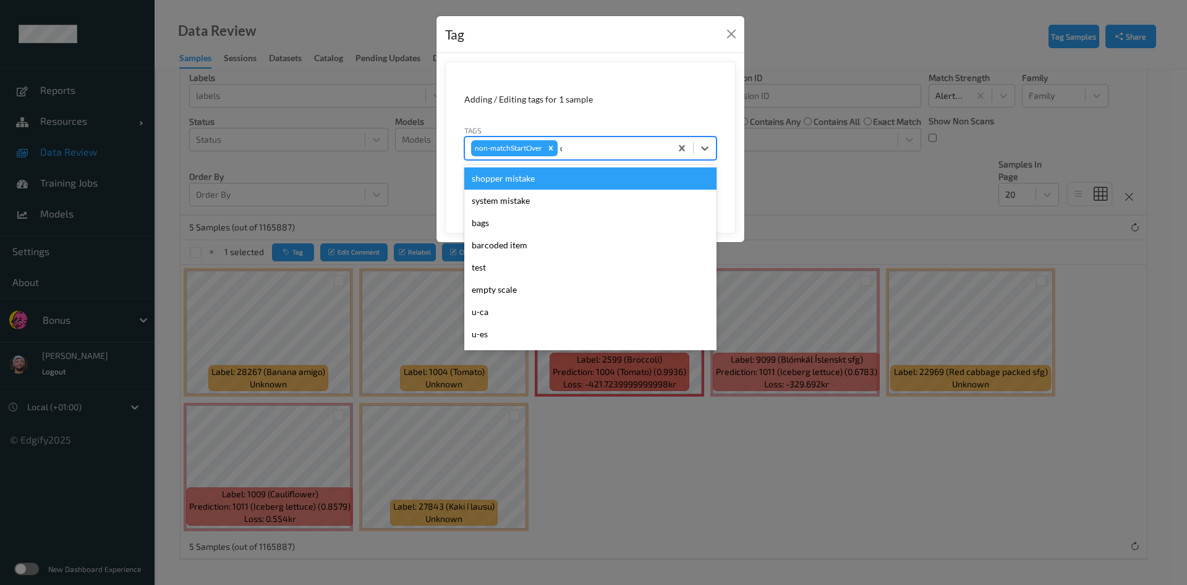
type input "ca"
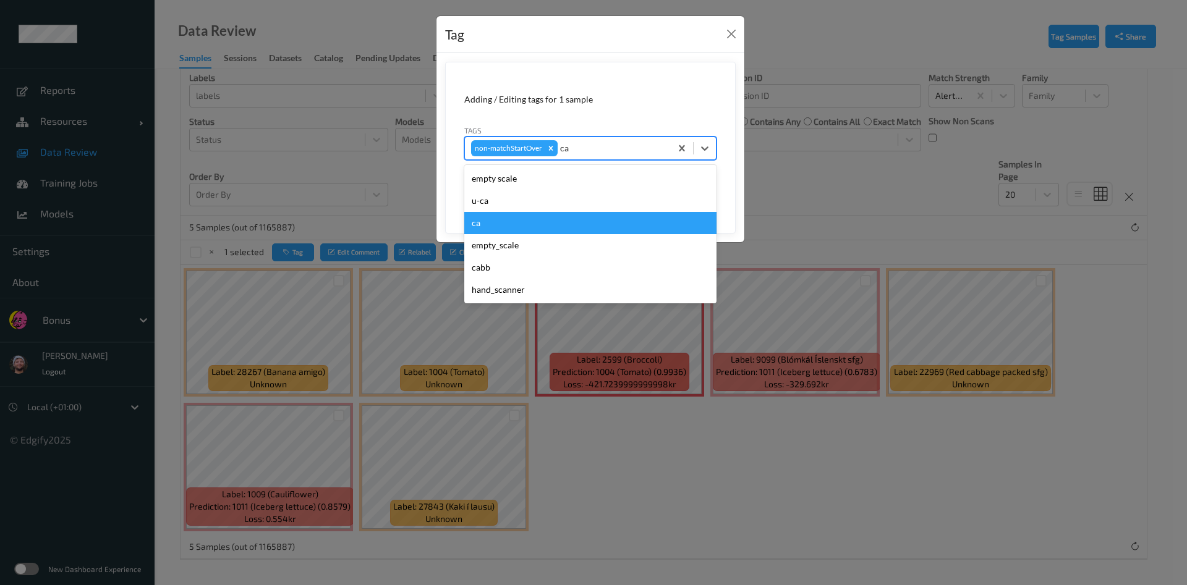
click at [512, 225] on div "ca" at bounding box center [590, 223] width 252 height 22
type input "s"
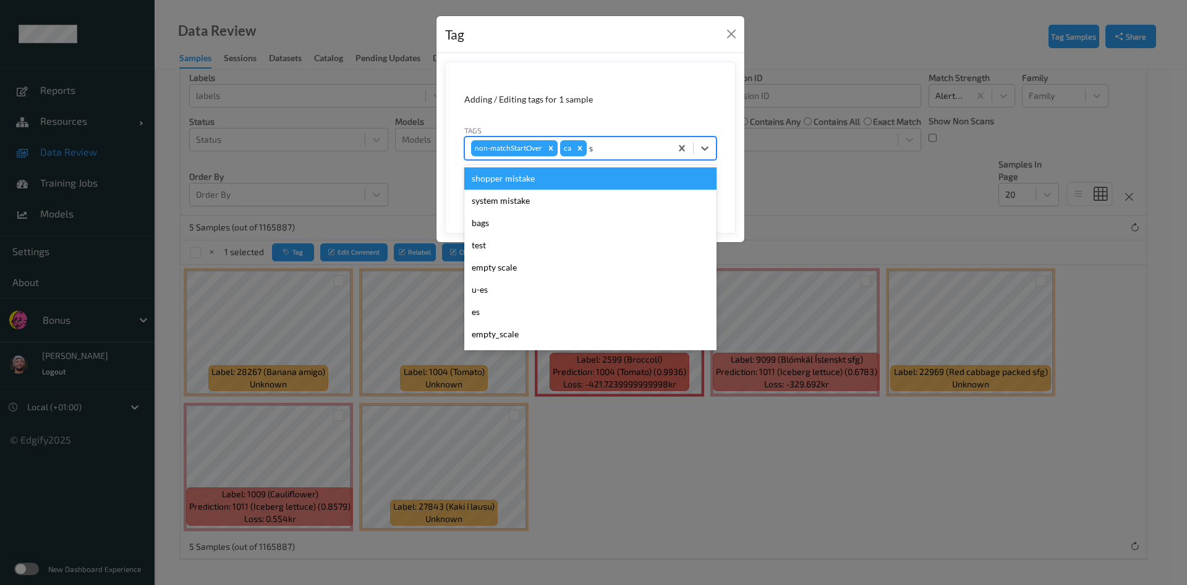
click at [533, 172] on div "shopper mistake" at bounding box center [590, 178] width 252 height 22
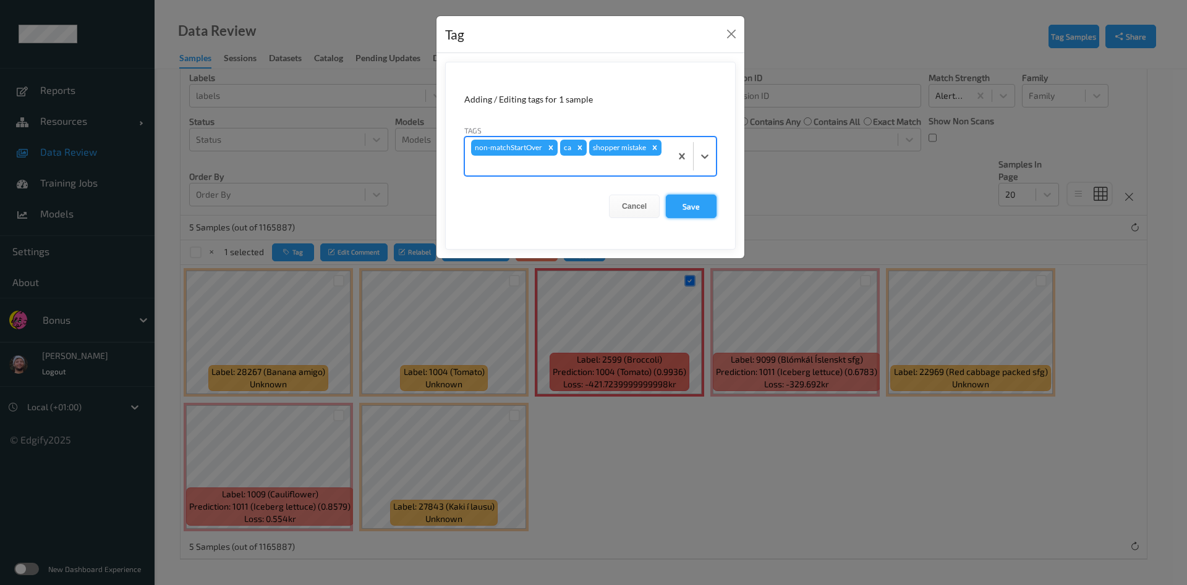
click at [687, 199] on button "Save" at bounding box center [691, 206] width 51 height 23
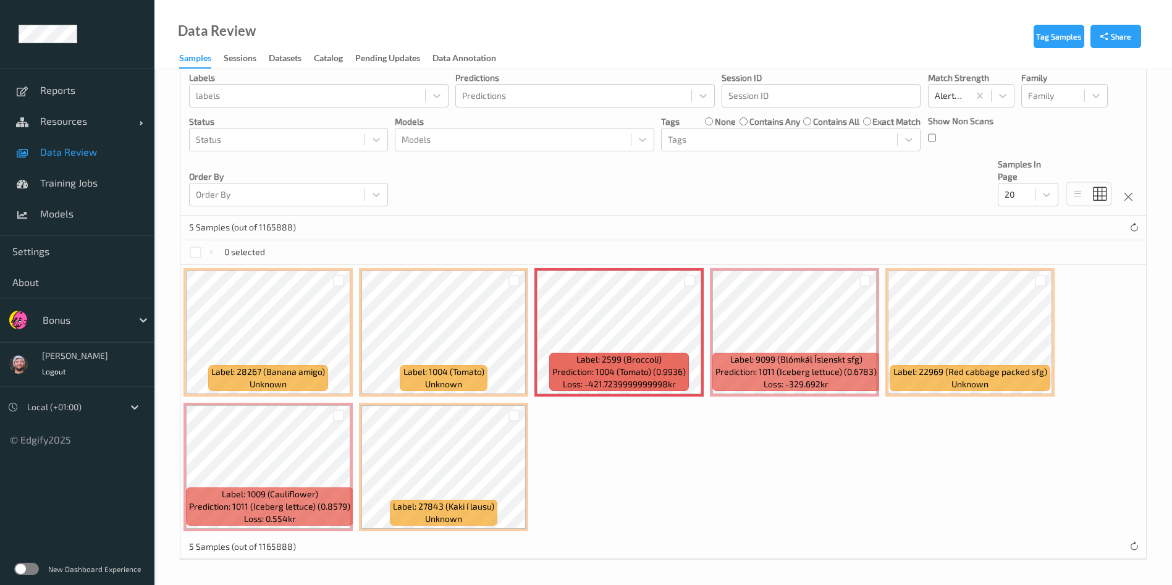
click at [725, 124] on label "none" at bounding box center [725, 122] width 21 height 12
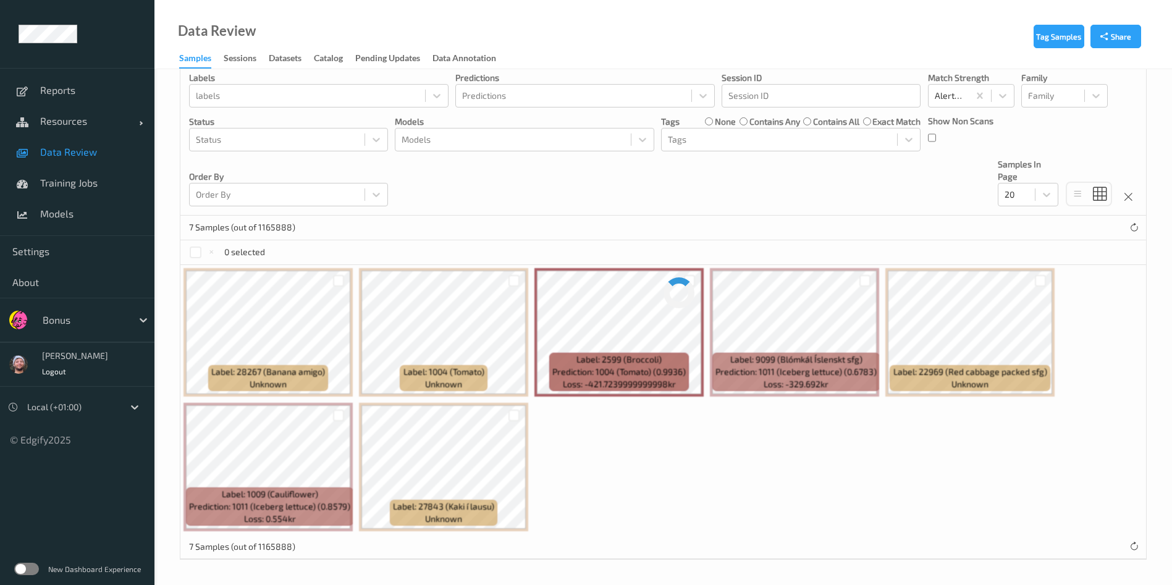
click at [708, 65] on div "Sample ID" at bounding box center [805, 52] width 199 height 23
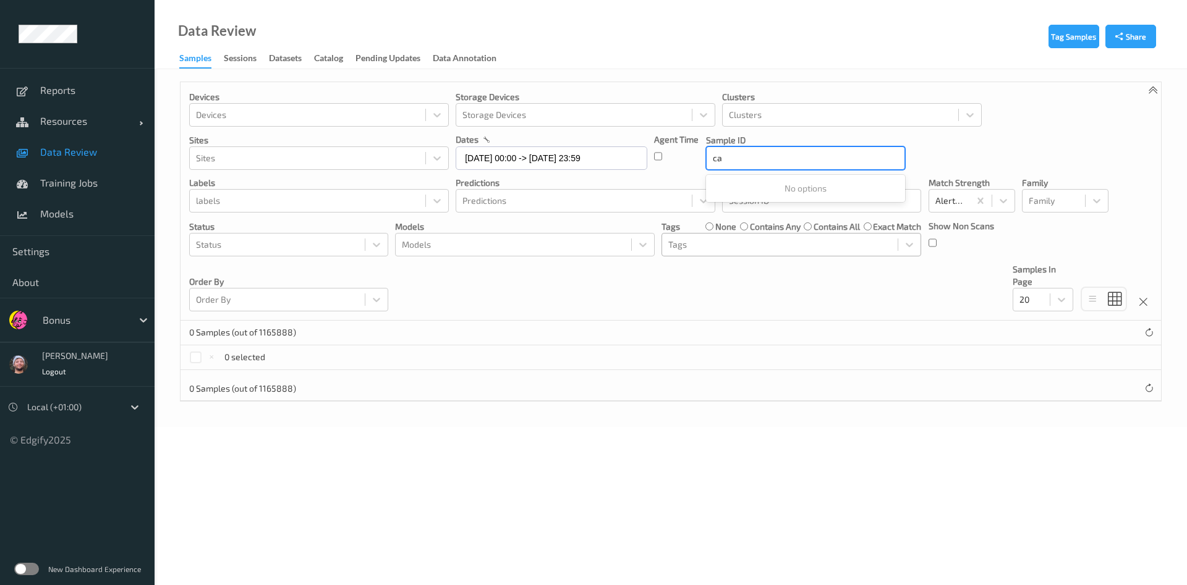
type input "ca"
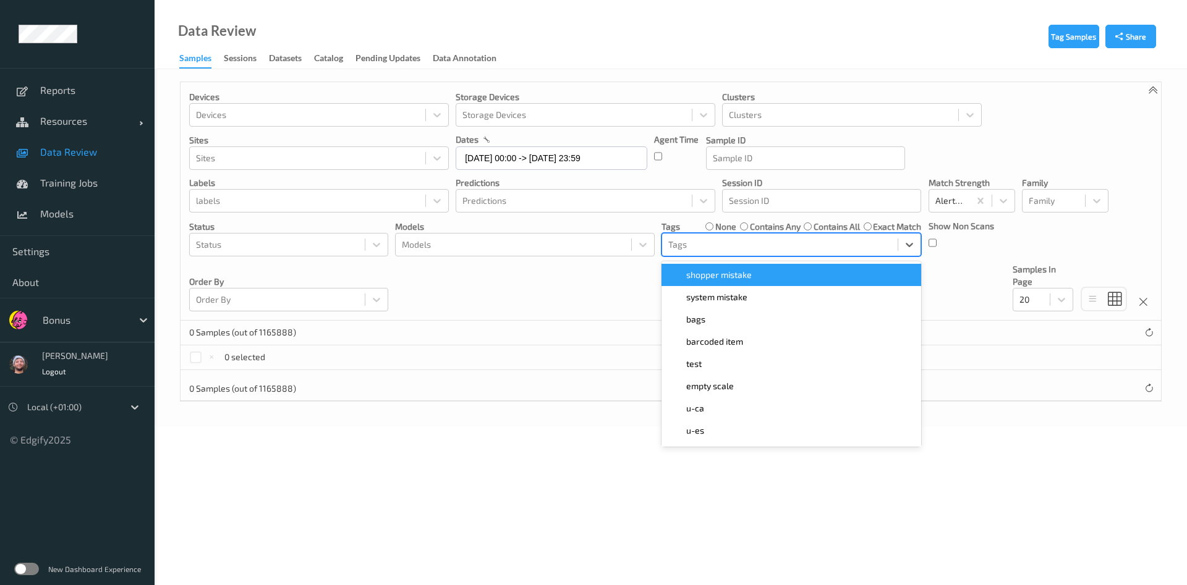
click at [708, 247] on div at bounding box center [779, 244] width 223 height 15
type input "ca"
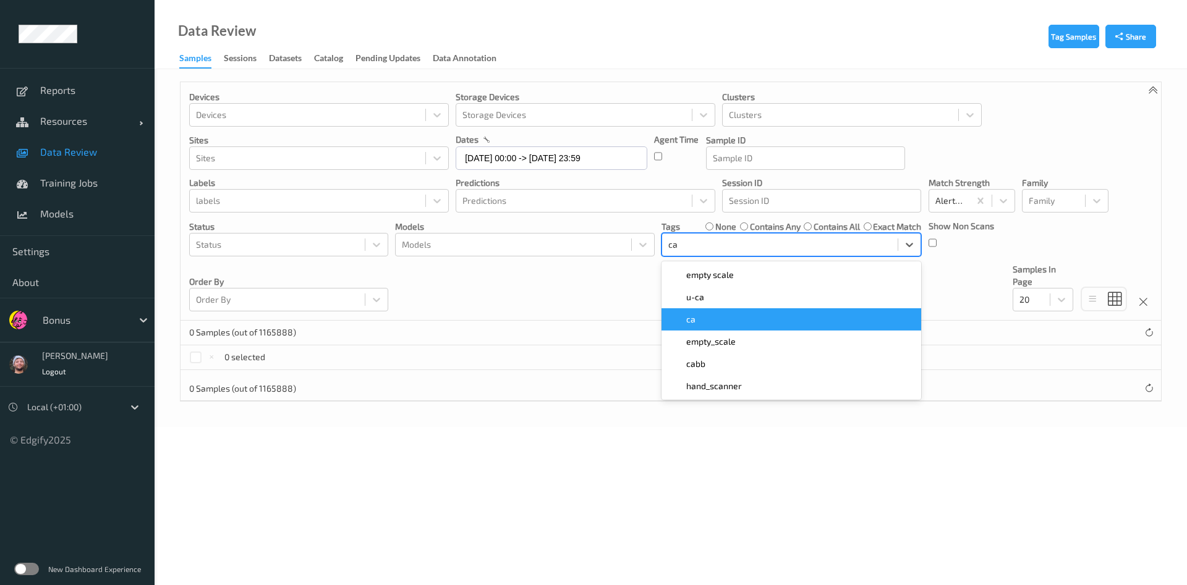
click at [703, 329] on div "ca" at bounding box center [791, 319] width 260 height 22
click at [627, 313] on div "Devices Devices Storage Devices Storage Devices Clusters Clusters Sites Sites d…" at bounding box center [670, 201] width 980 height 239
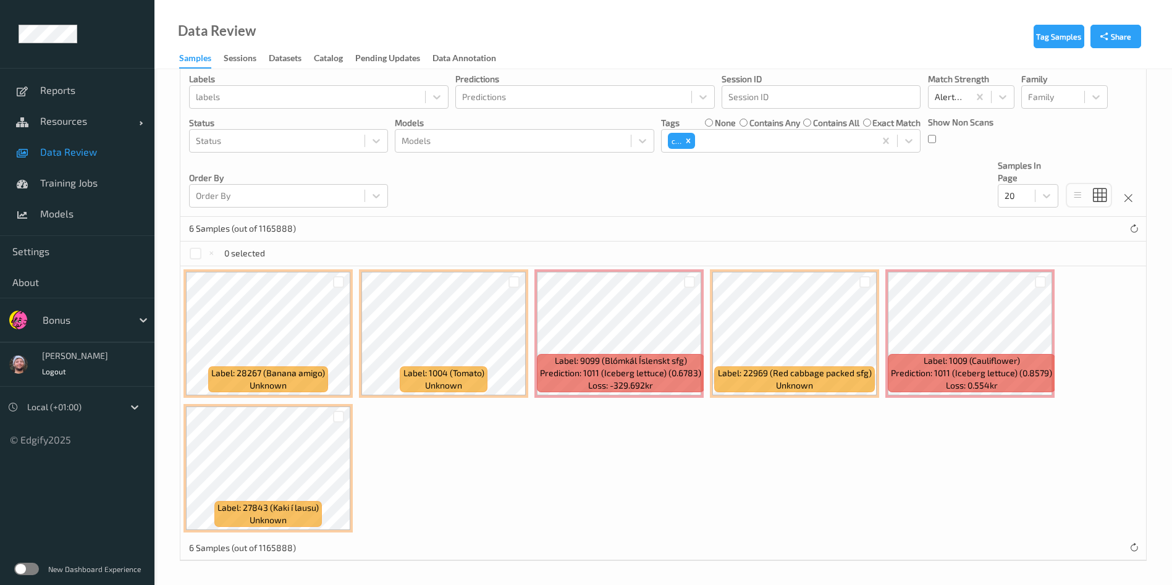
scroll to position [105, 0]
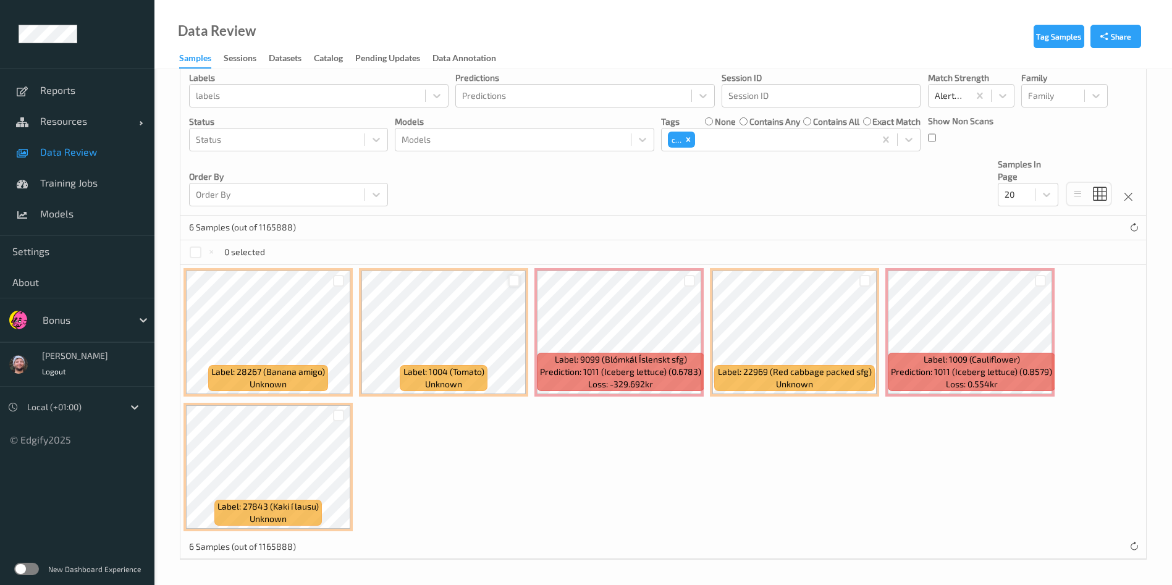
click at [512, 278] on div at bounding box center [515, 281] width 12 height 12
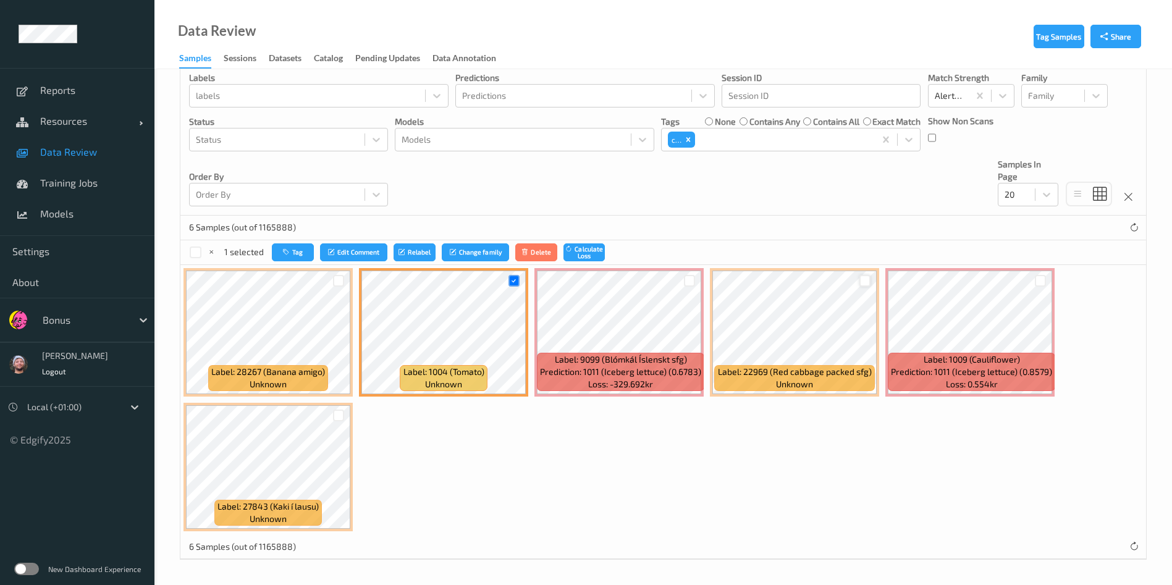
click at [863, 283] on div at bounding box center [866, 281] width 12 height 12
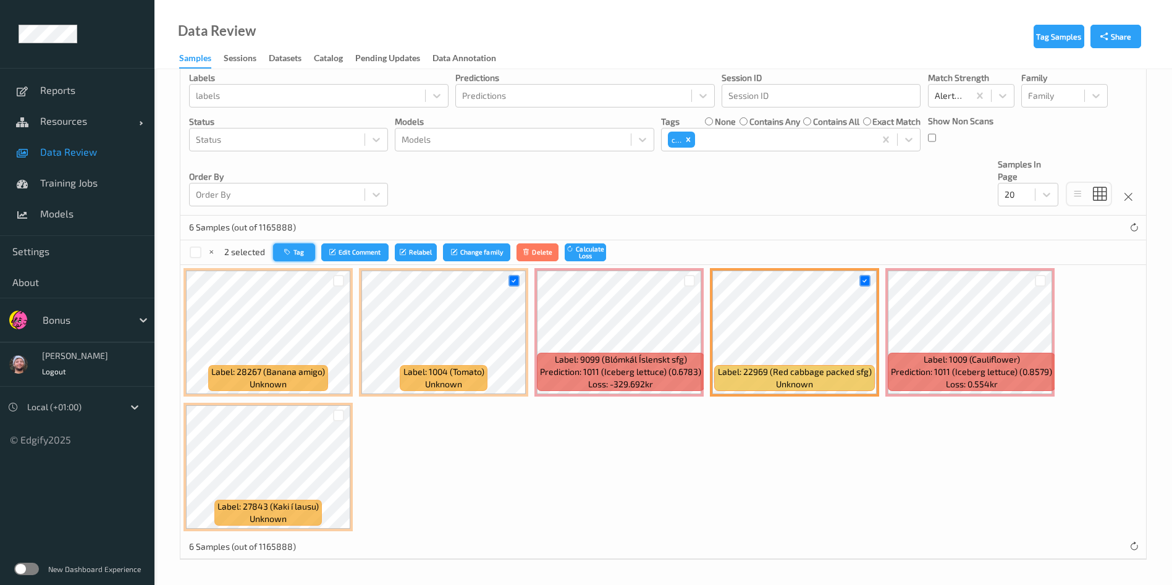
click at [313, 256] on button "Tag" at bounding box center [294, 252] width 42 height 18
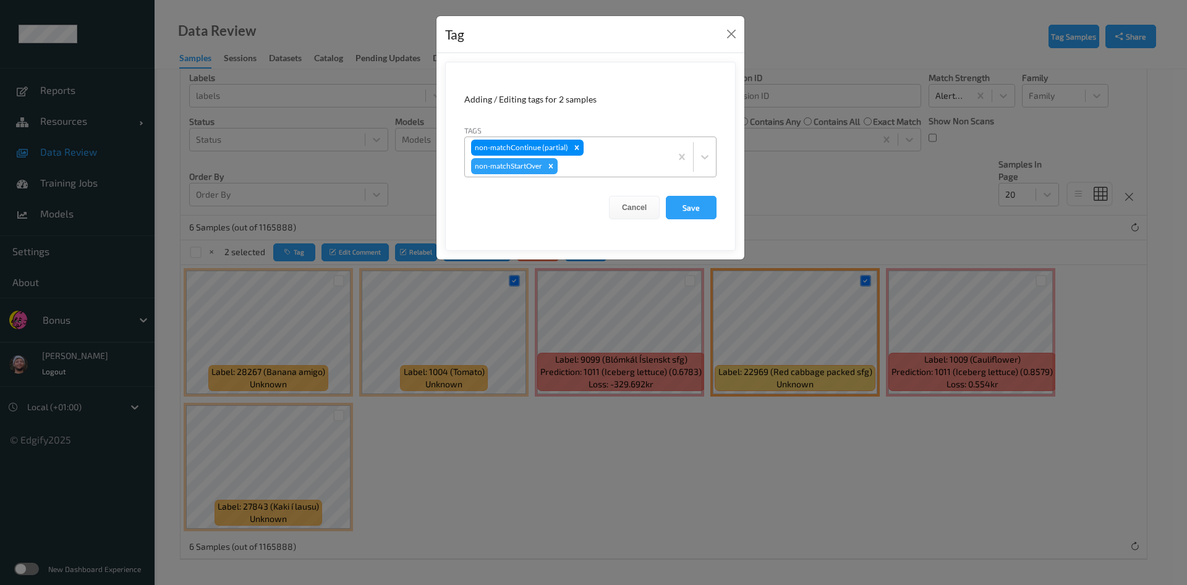
click at [603, 166] on div at bounding box center [612, 166] width 104 height 15
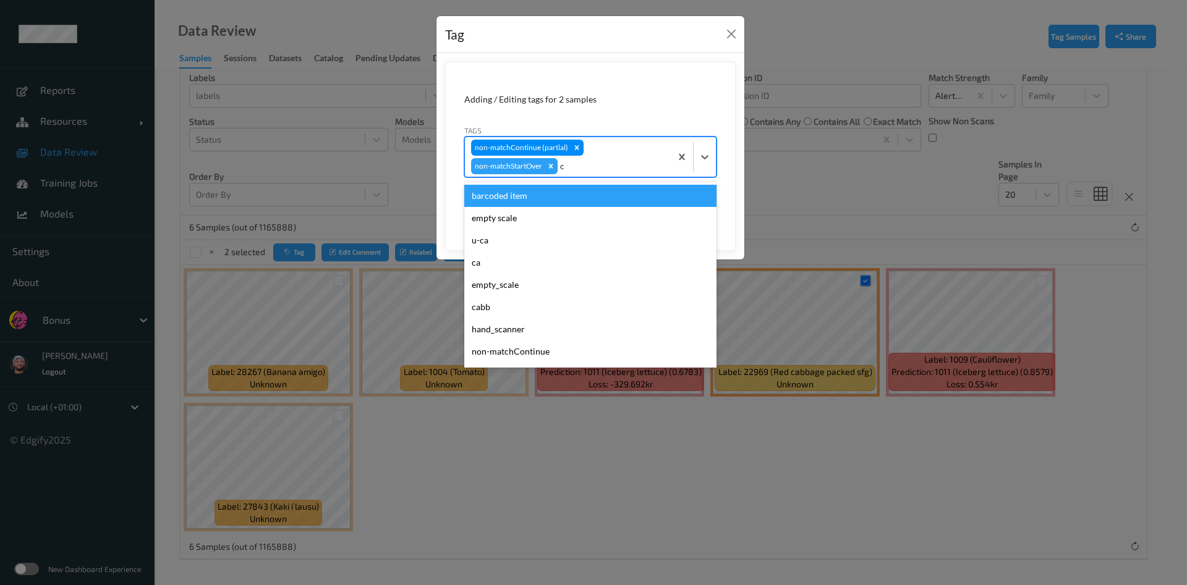
type input "ca"
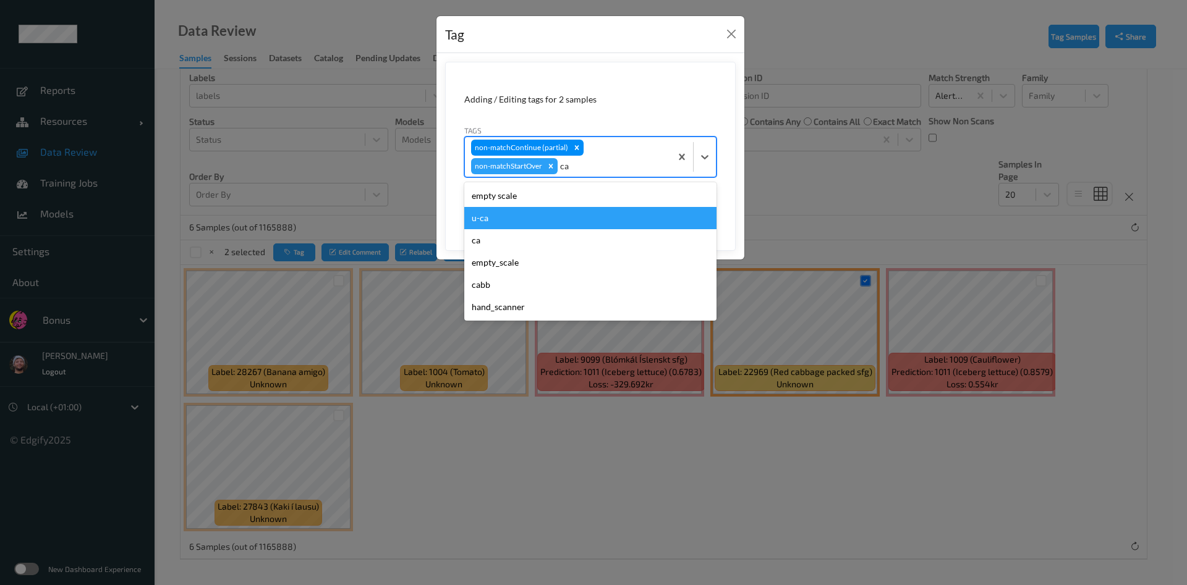
drag, startPoint x: 484, startPoint y: 229, endPoint x: 486, endPoint y: 216, distance: 13.8
click at [486, 216] on div "empty scale u-ca ca empty_scale cabb hand_scanner" at bounding box center [590, 251] width 252 height 138
click at [486, 216] on div "u-ca" at bounding box center [590, 218] width 252 height 22
type input "s"
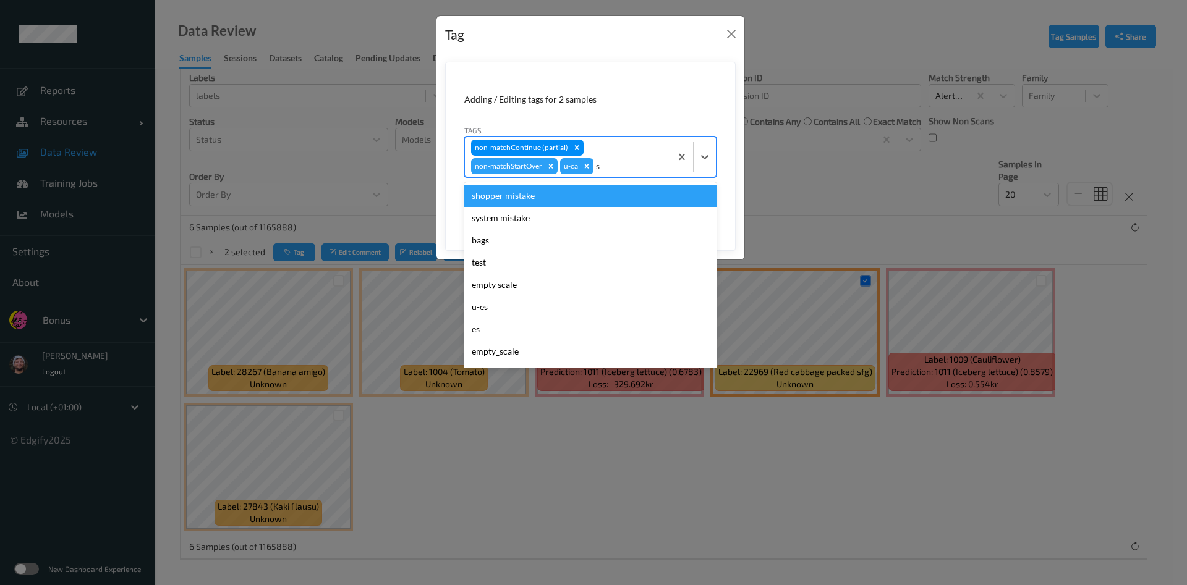
click at [509, 198] on div "shopper mistake" at bounding box center [590, 196] width 252 height 22
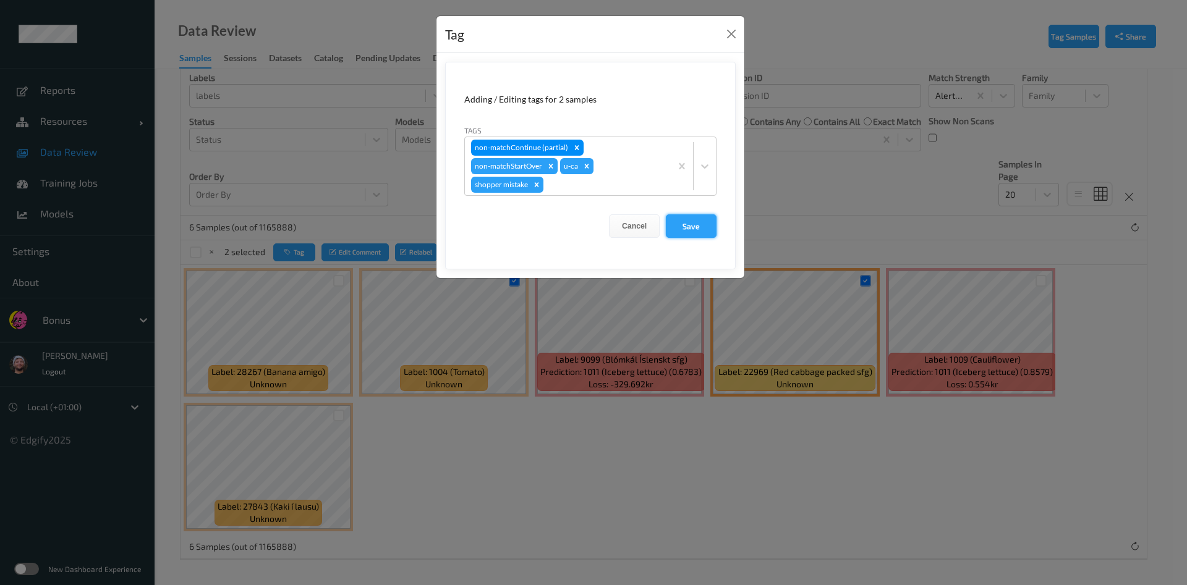
click at [696, 222] on button "Save" at bounding box center [691, 225] width 51 height 23
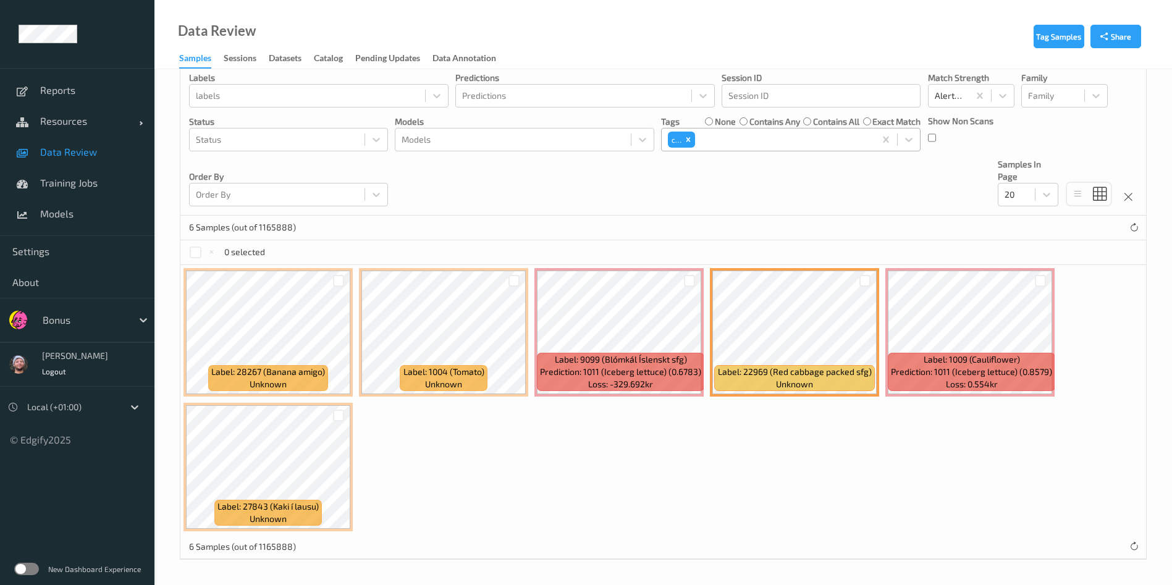
click at [809, 136] on div at bounding box center [784, 139] width 172 height 15
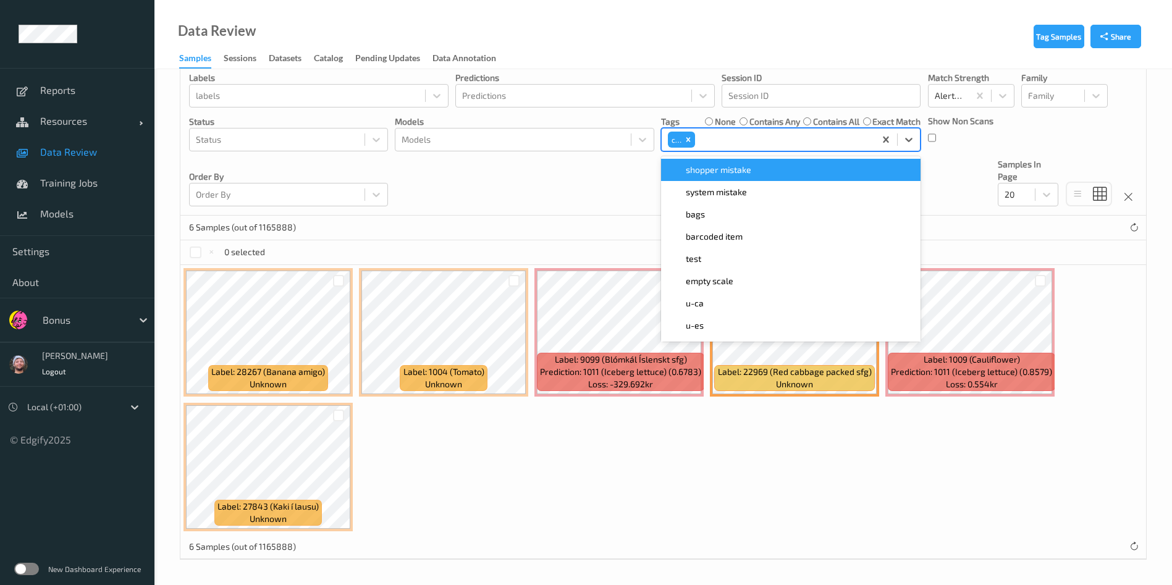
type input "s"
click at [747, 167] on span "shopper mistake" at bounding box center [719, 170] width 66 height 12
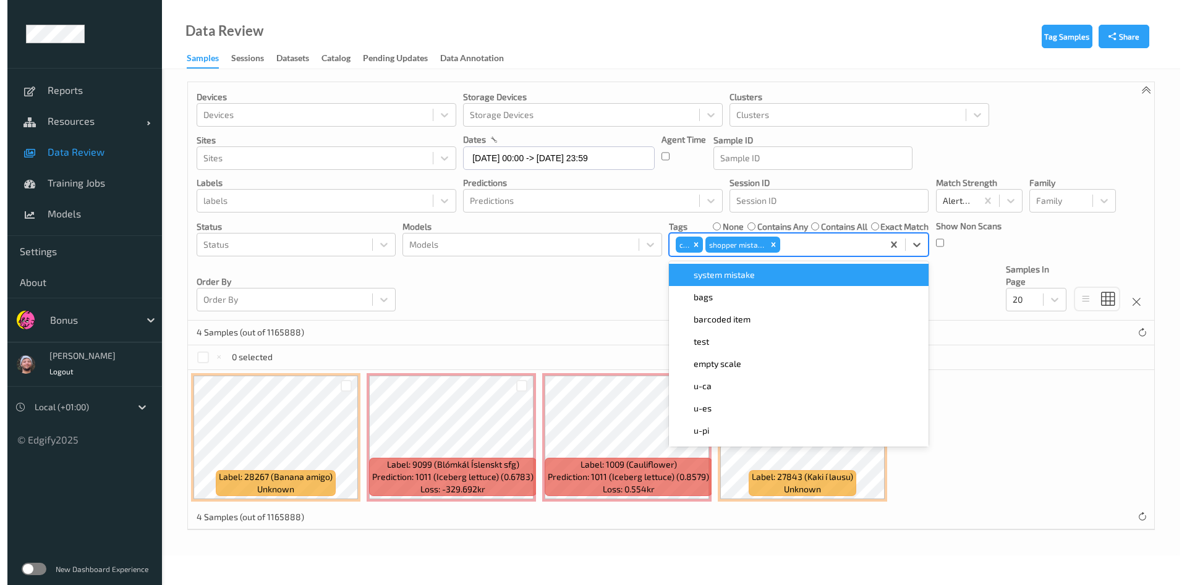
scroll to position [0, 0]
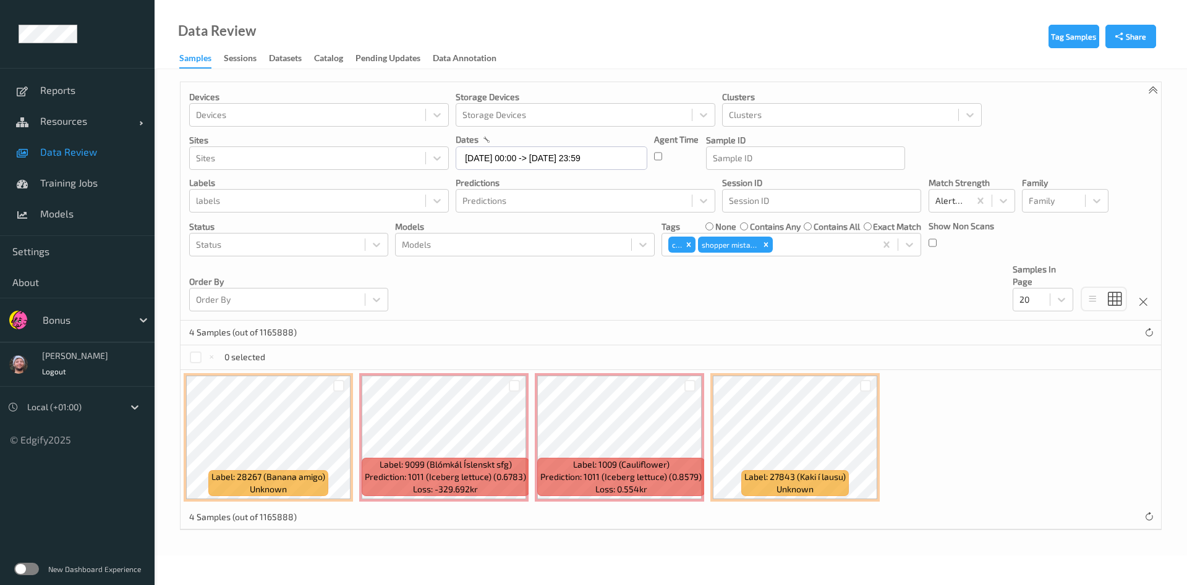
click at [596, 315] on div "Devices Devices Storage Devices Storage Devices Clusters Clusters Sites Sites d…" at bounding box center [670, 201] width 980 height 239
click at [517, 384] on div at bounding box center [515, 386] width 12 height 12
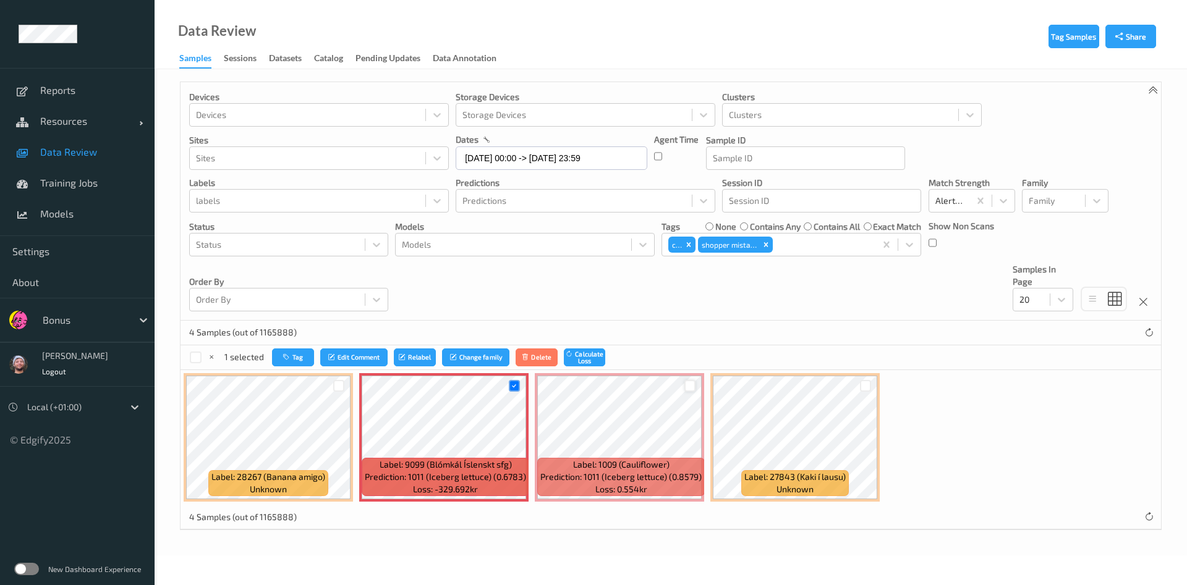
click at [685, 383] on div at bounding box center [690, 386] width 12 height 12
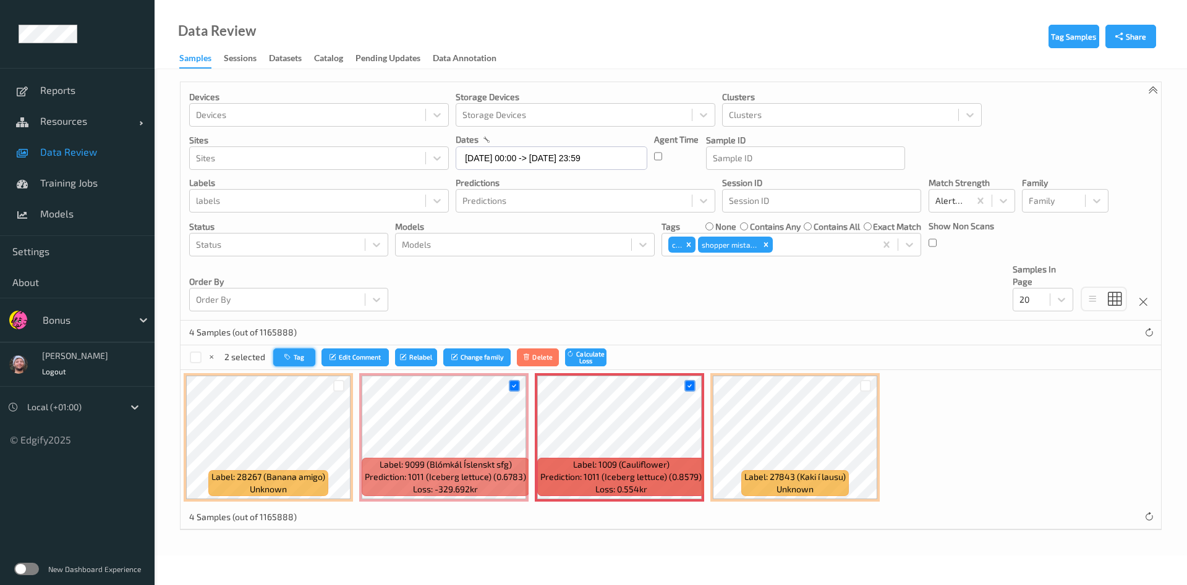
click at [287, 350] on button "Tag" at bounding box center [294, 358] width 42 height 18
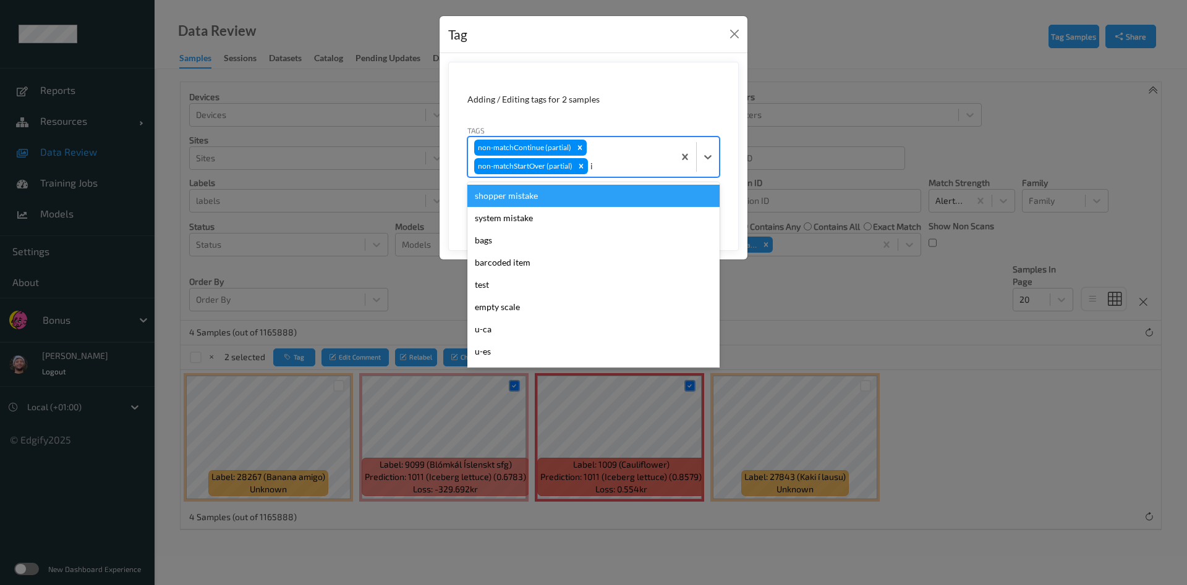
click at [624, 151] on div "non-matchContinue (partial) non-matchStartOver (partial) i" at bounding box center [571, 157] width 206 height 40
type input "ig"
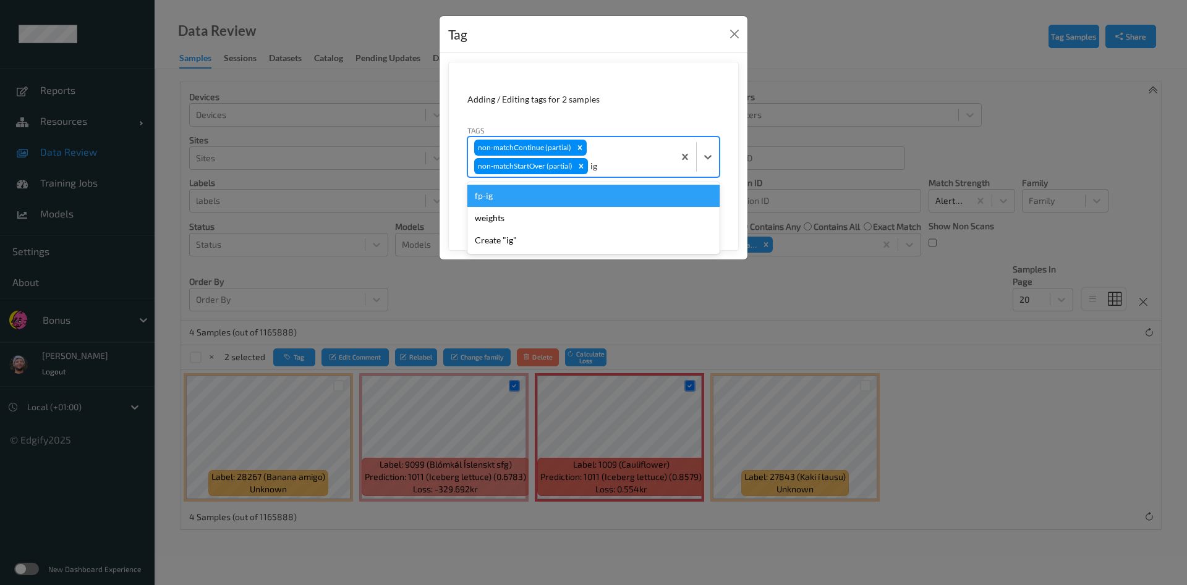
click at [559, 198] on div "fp-ig" at bounding box center [593, 196] width 252 height 22
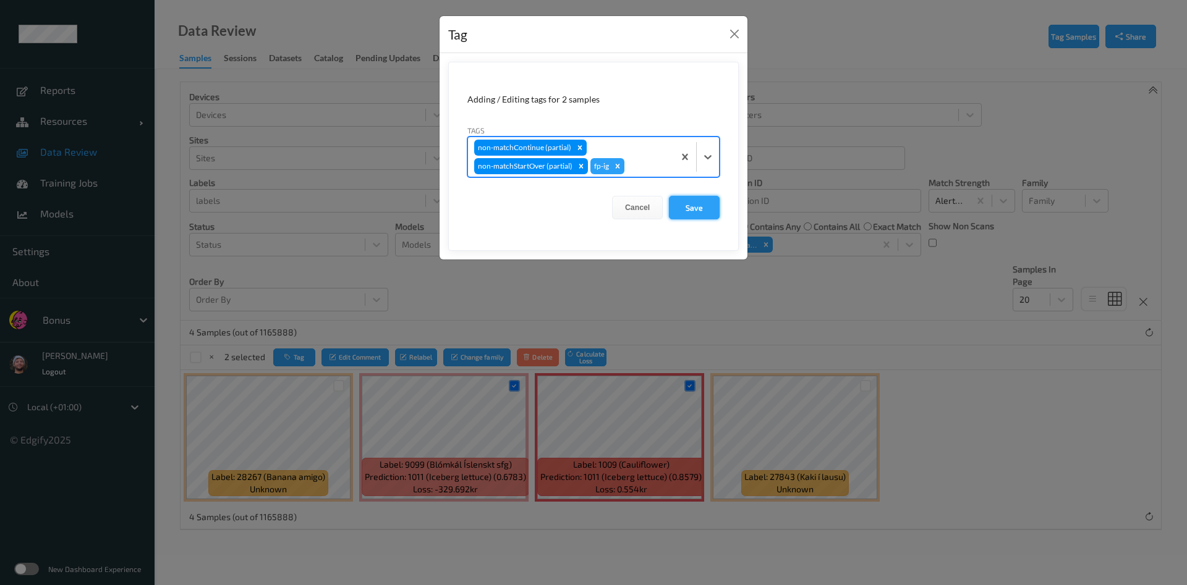
click at [683, 205] on button "Save" at bounding box center [694, 207] width 51 height 23
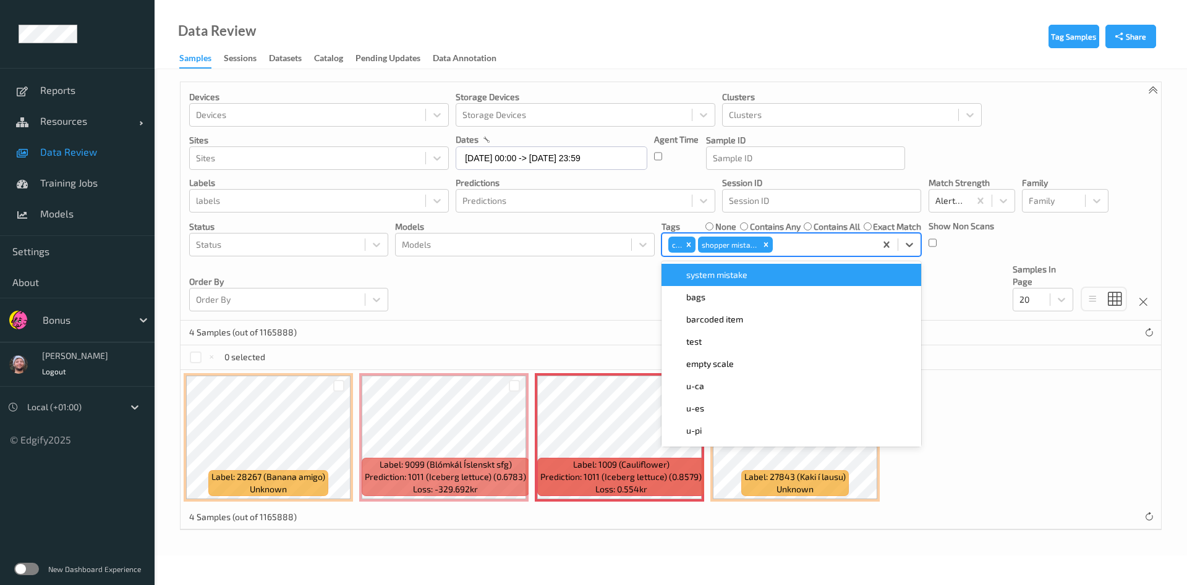
click at [785, 245] on div at bounding box center [822, 244] width 95 height 15
type input "ig"
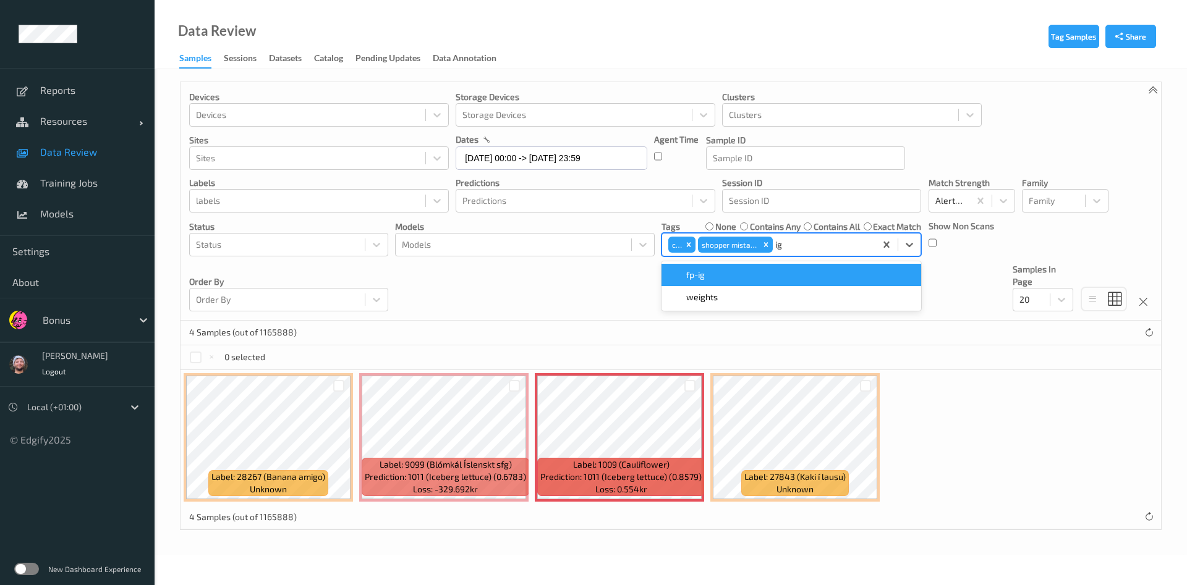
click at [772, 273] on div "fp-ig" at bounding box center [791, 275] width 245 height 12
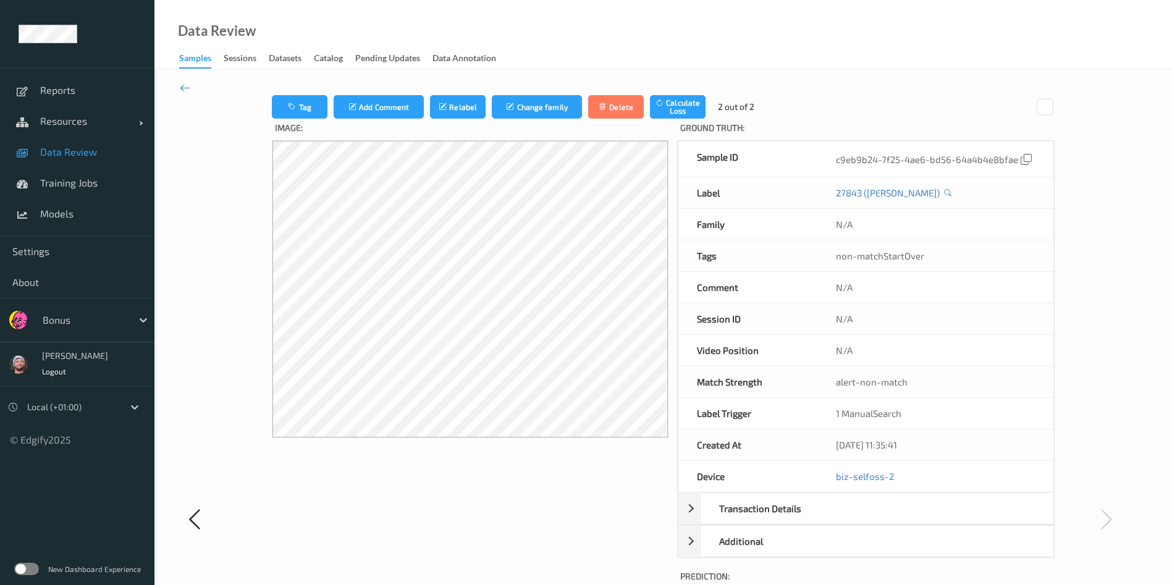
click at [74, 150] on span "Data Review" at bounding box center [91, 152] width 102 height 12
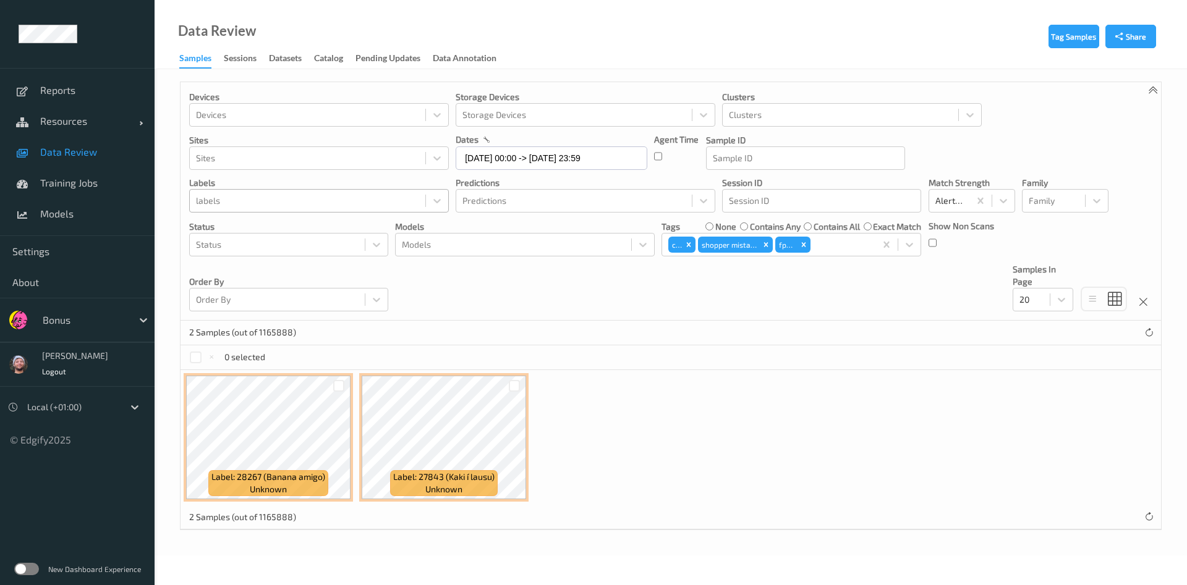
click at [240, 196] on div at bounding box center [307, 200] width 223 height 15
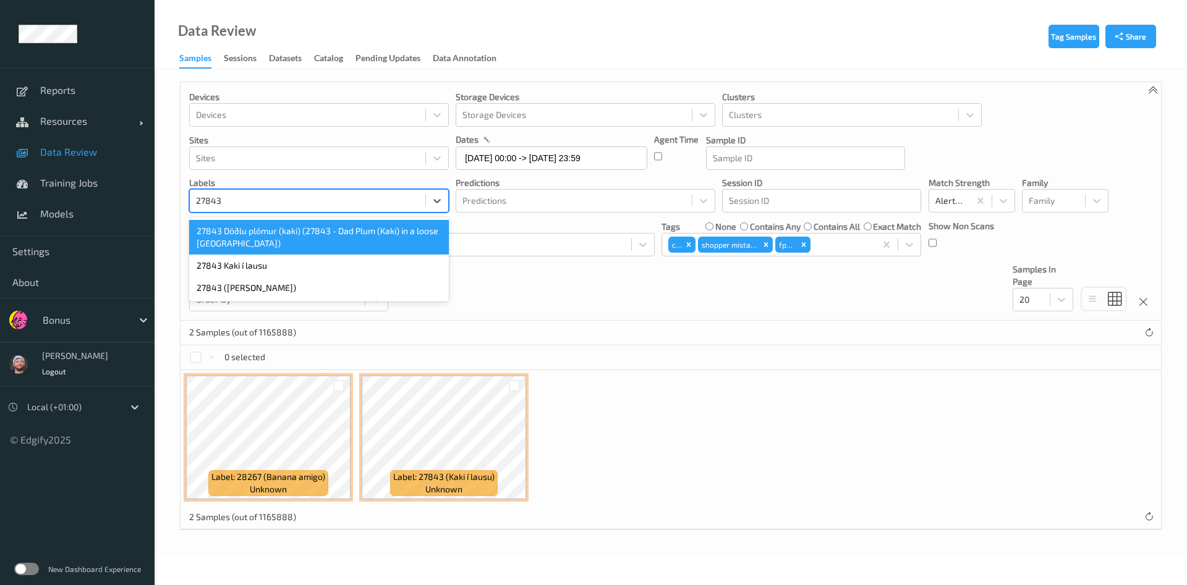
type input "27843"
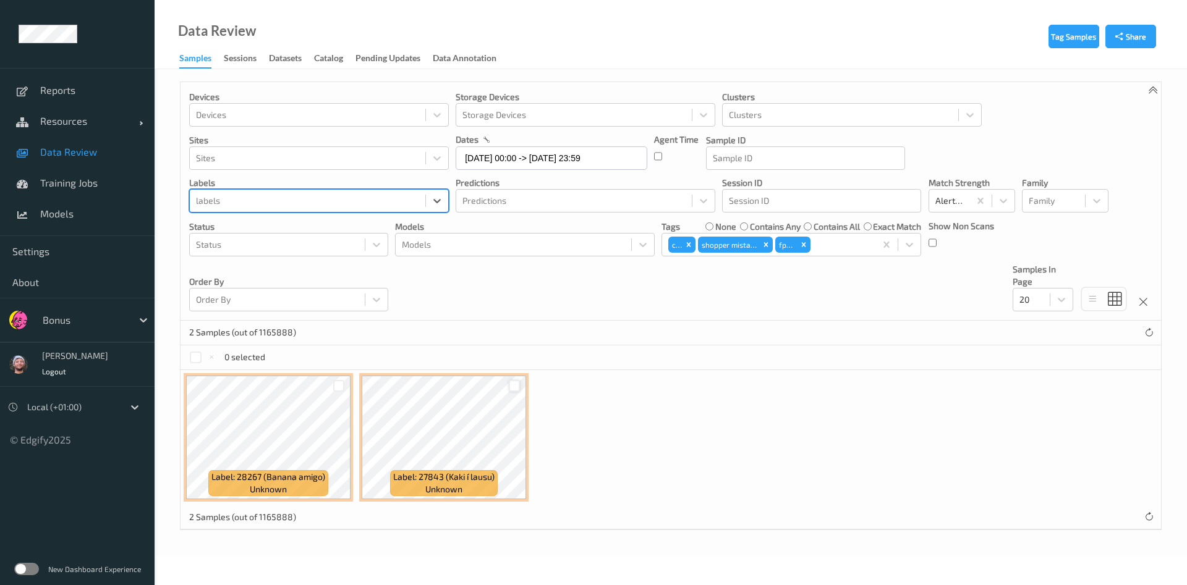
click at [515, 383] on div at bounding box center [515, 386] width 12 height 12
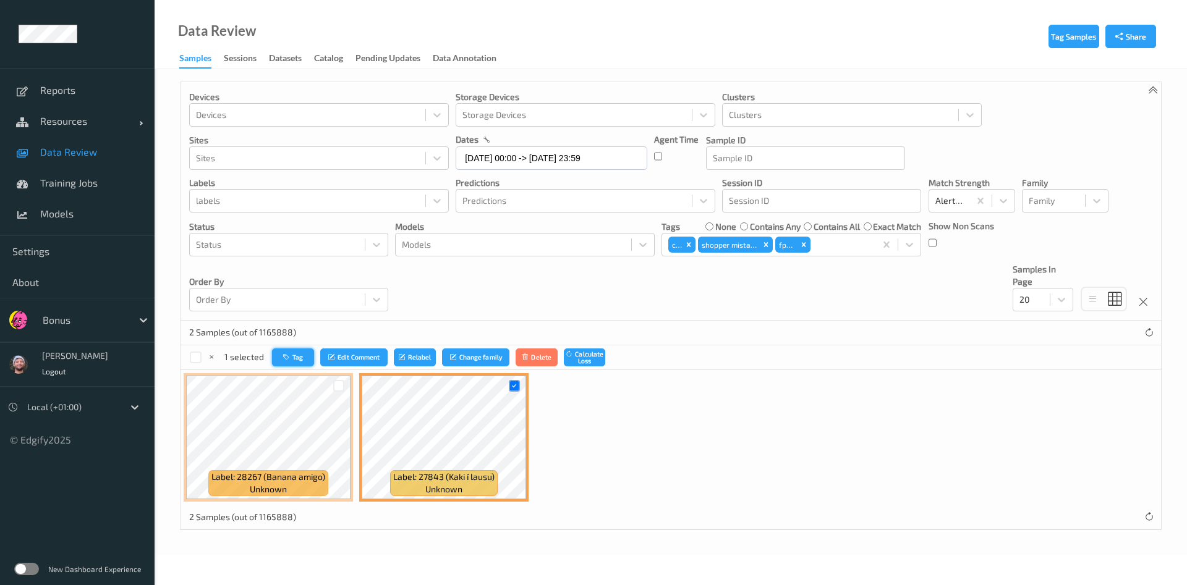
click at [298, 360] on button "Tag" at bounding box center [293, 358] width 42 height 18
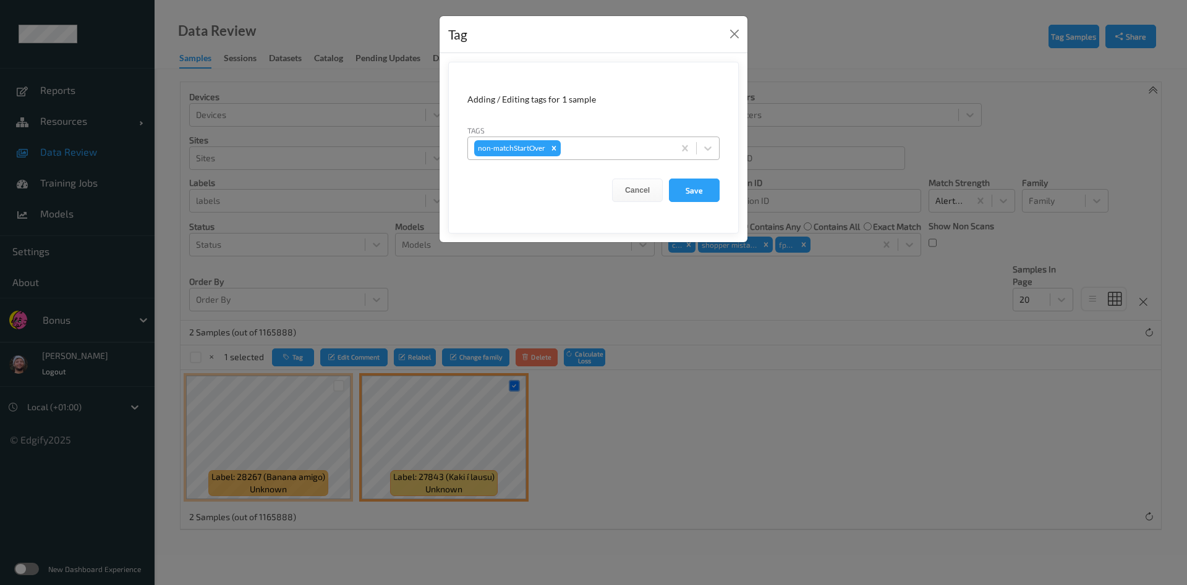
click at [605, 148] on div at bounding box center [615, 148] width 104 height 15
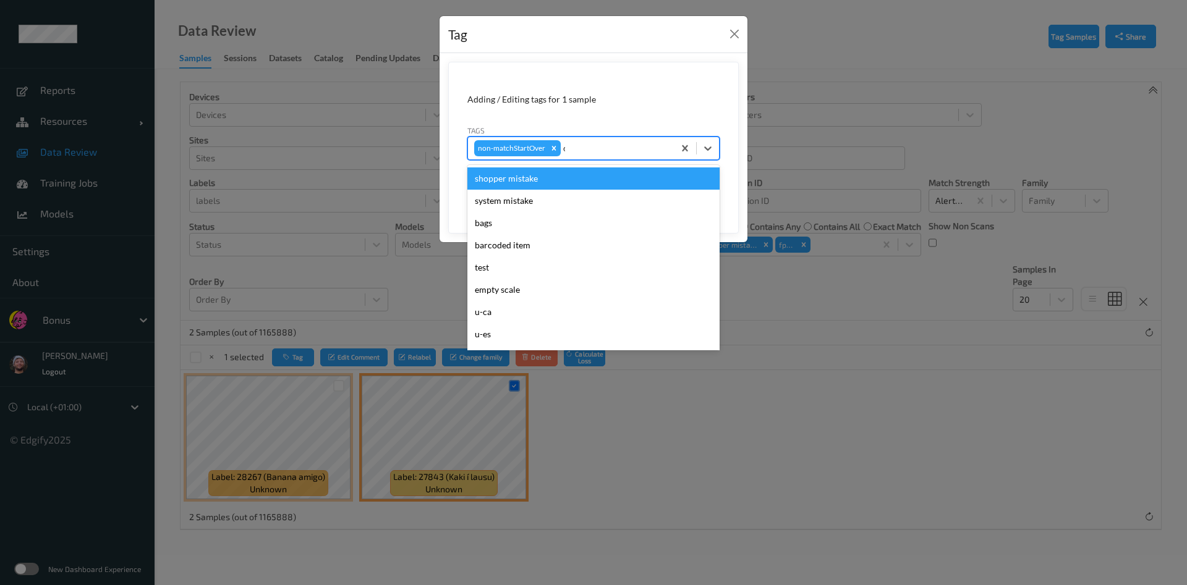
type input "ca"
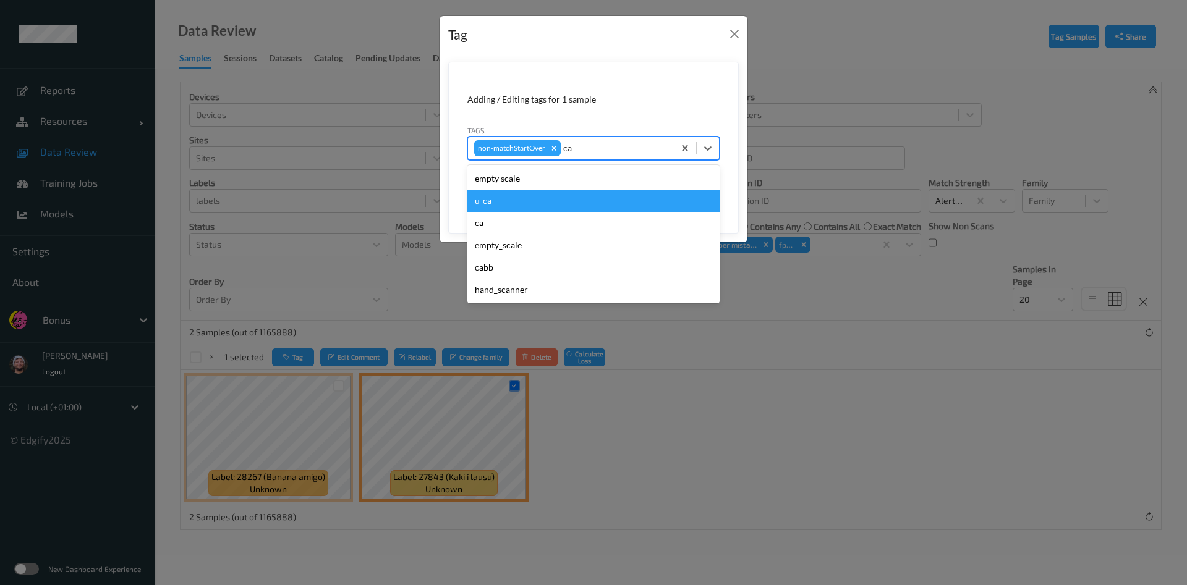
click at [520, 206] on div "u-ca" at bounding box center [593, 201] width 252 height 22
type input "s"
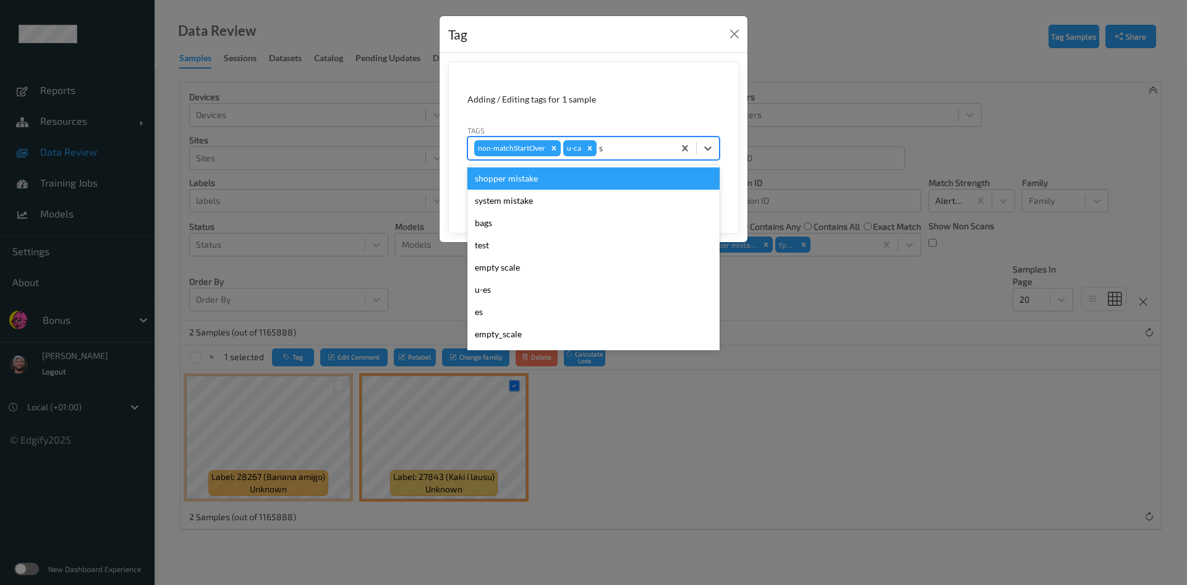
click at [592, 180] on div "shopper mistake" at bounding box center [593, 178] width 252 height 22
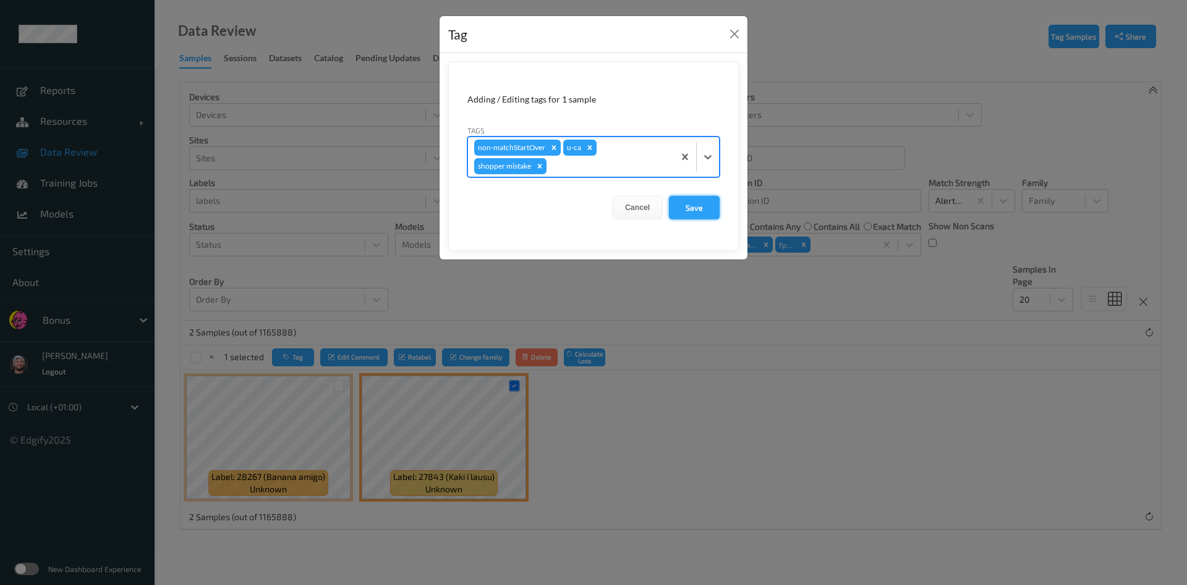
click at [704, 203] on button "Save" at bounding box center [694, 207] width 51 height 23
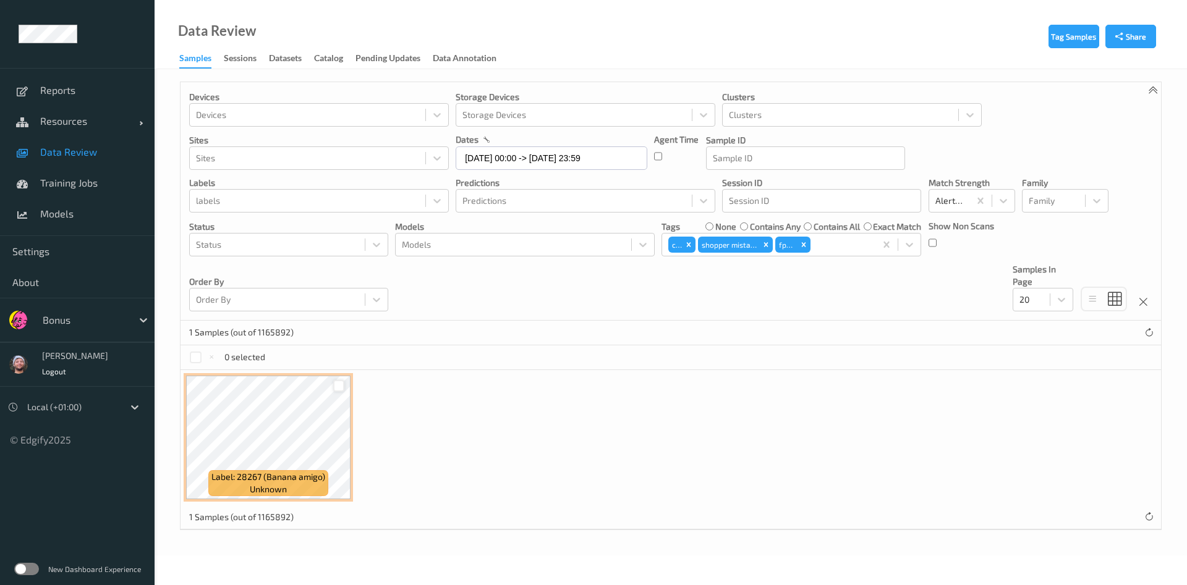
click at [341, 384] on div at bounding box center [339, 386] width 12 height 12
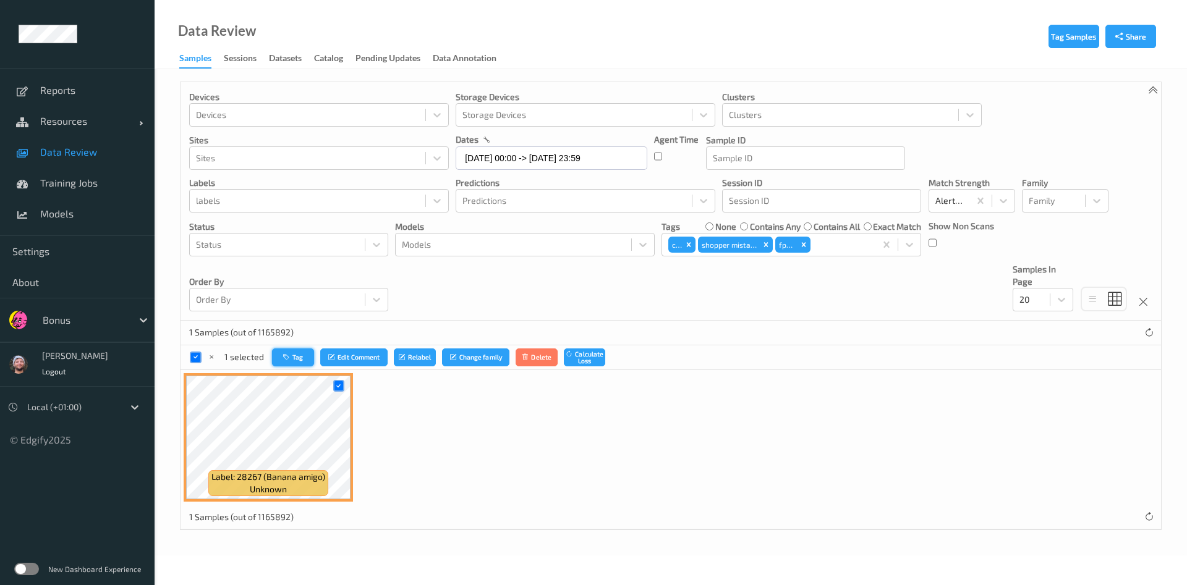
click at [308, 360] on button "Tag" at bounding box center [293, 358] width 42 height 18
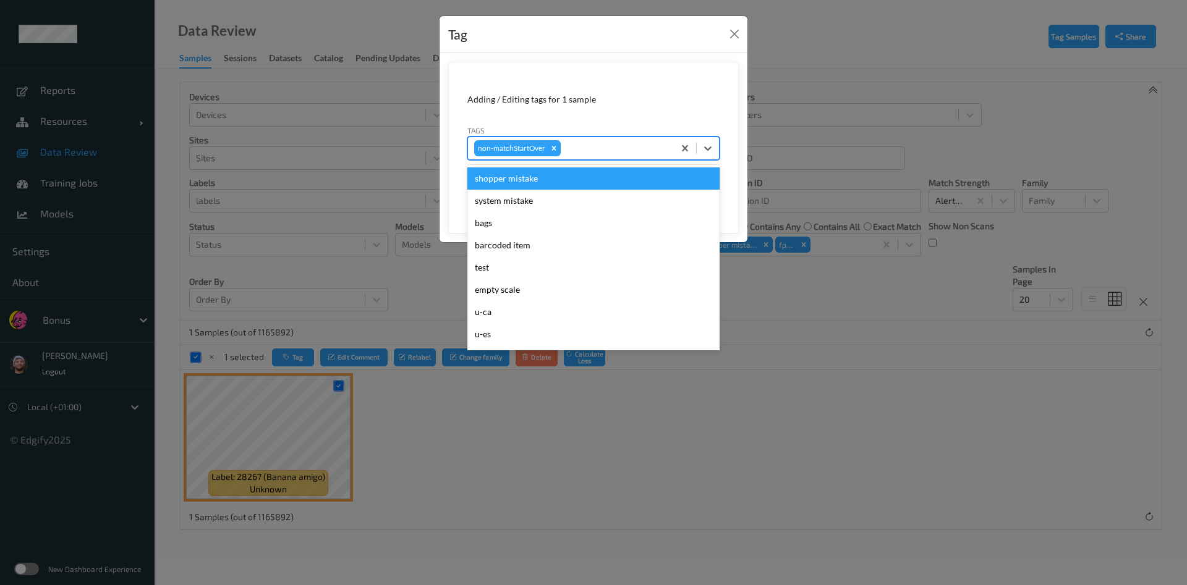
click at [582, 149] on div at bounding box center [615, 148] width 104 height 15
type input "gi"
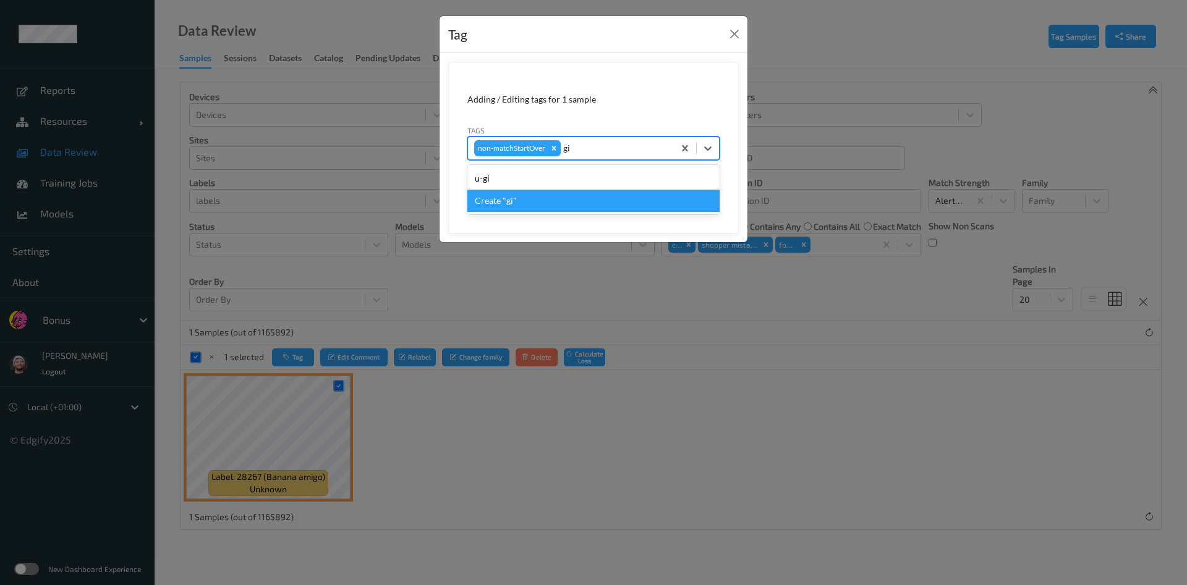
click at [551, 177] on div "u-gi" at bounding box center [593, 178] width 252 height 22
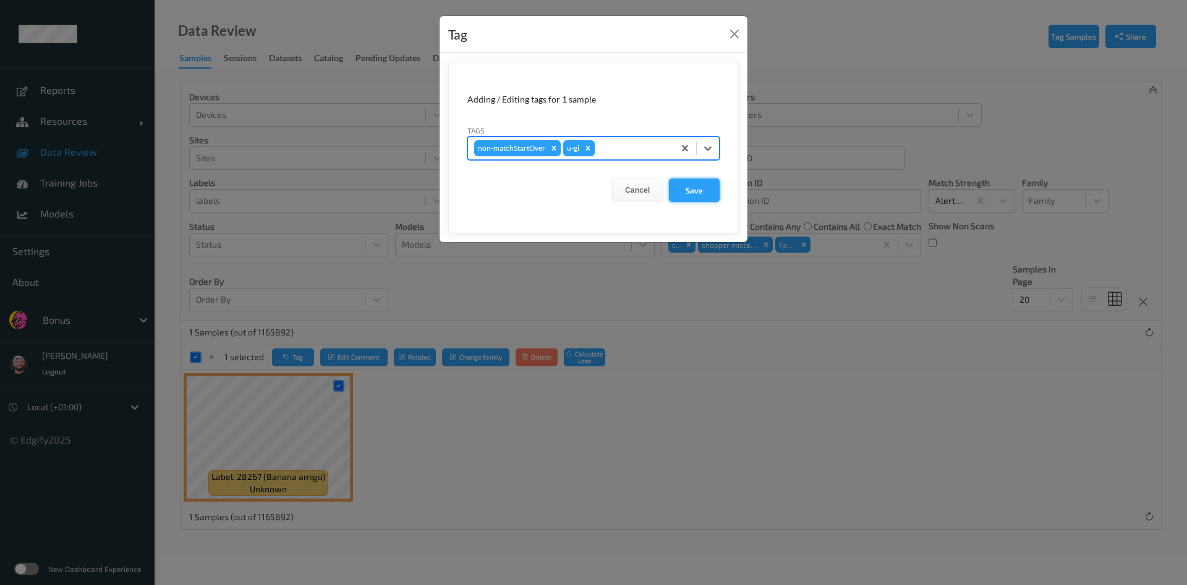
click at [669, 187] on div "Cancel Save" at bounding box center [593, 190] width 252 height 23
click at [680, 186] on button "Save" at bounding box center [694, 190] width 51 height 23
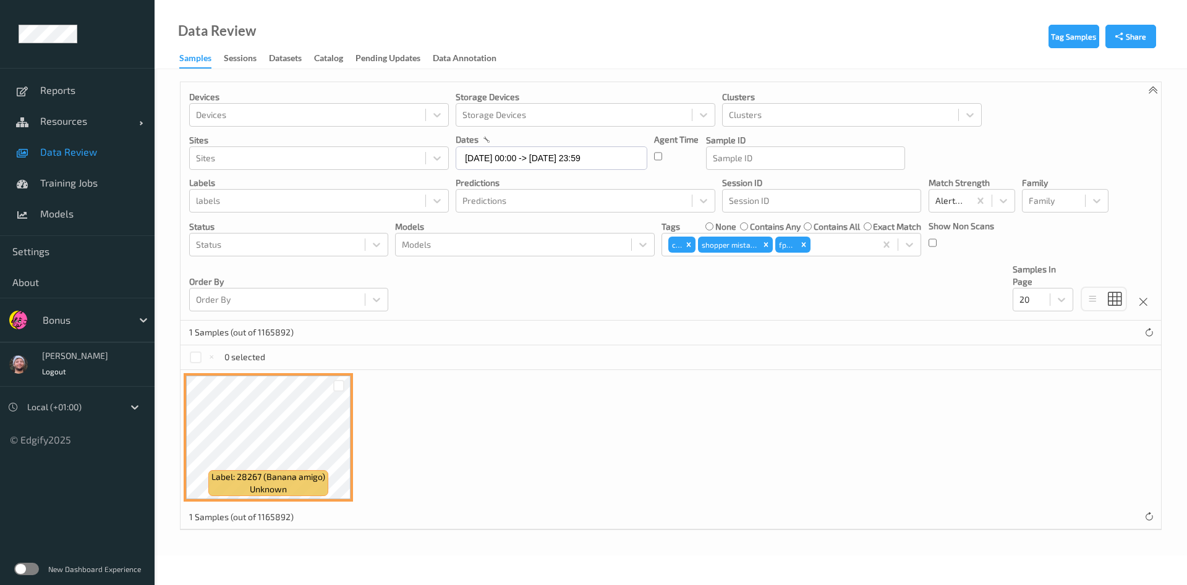
click at [608, 401] on div "Label: 28267 (Banana amigo) unknown" at bounding box center [670, 437] width 980 height 135
